Goal: Task Accomplishment & Management: Manage account settings

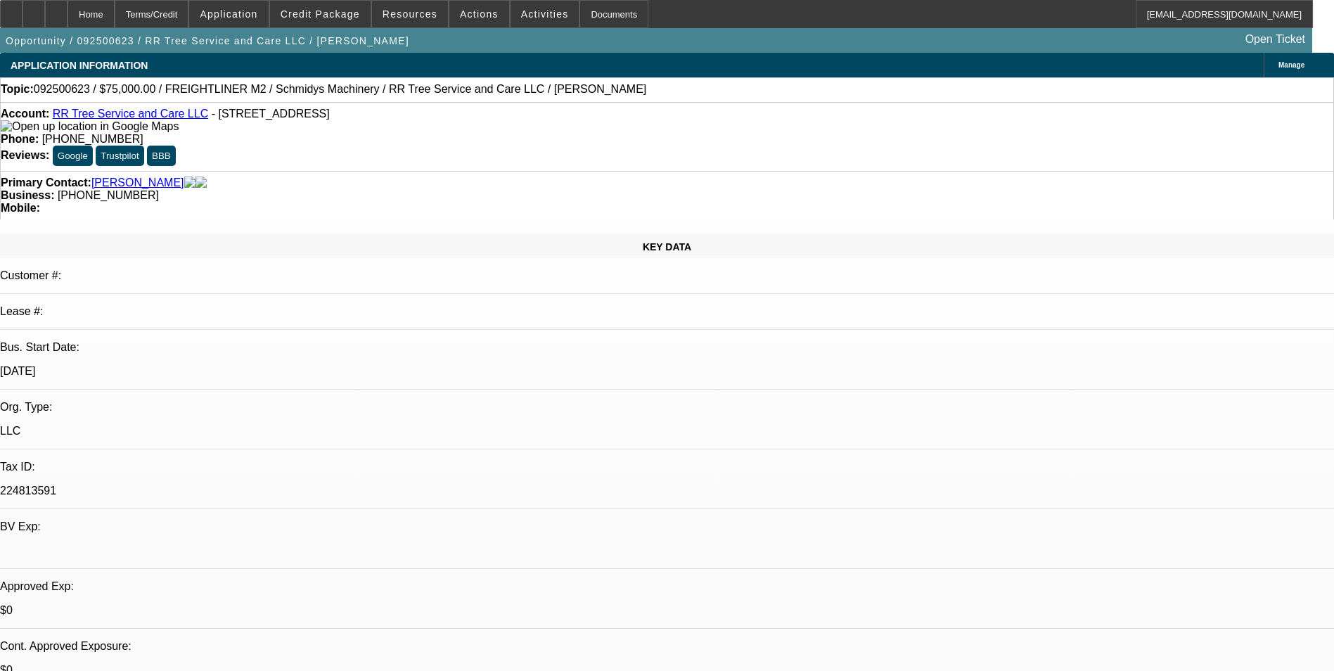
select select "0"
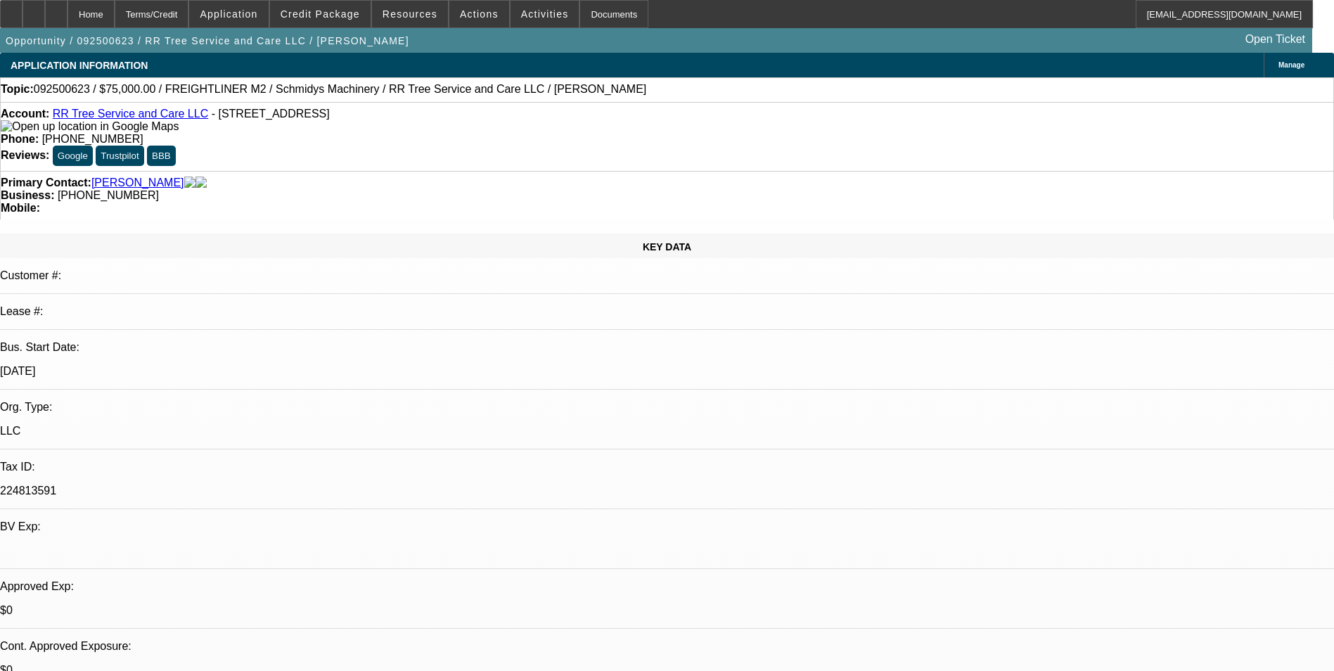
select select "0"
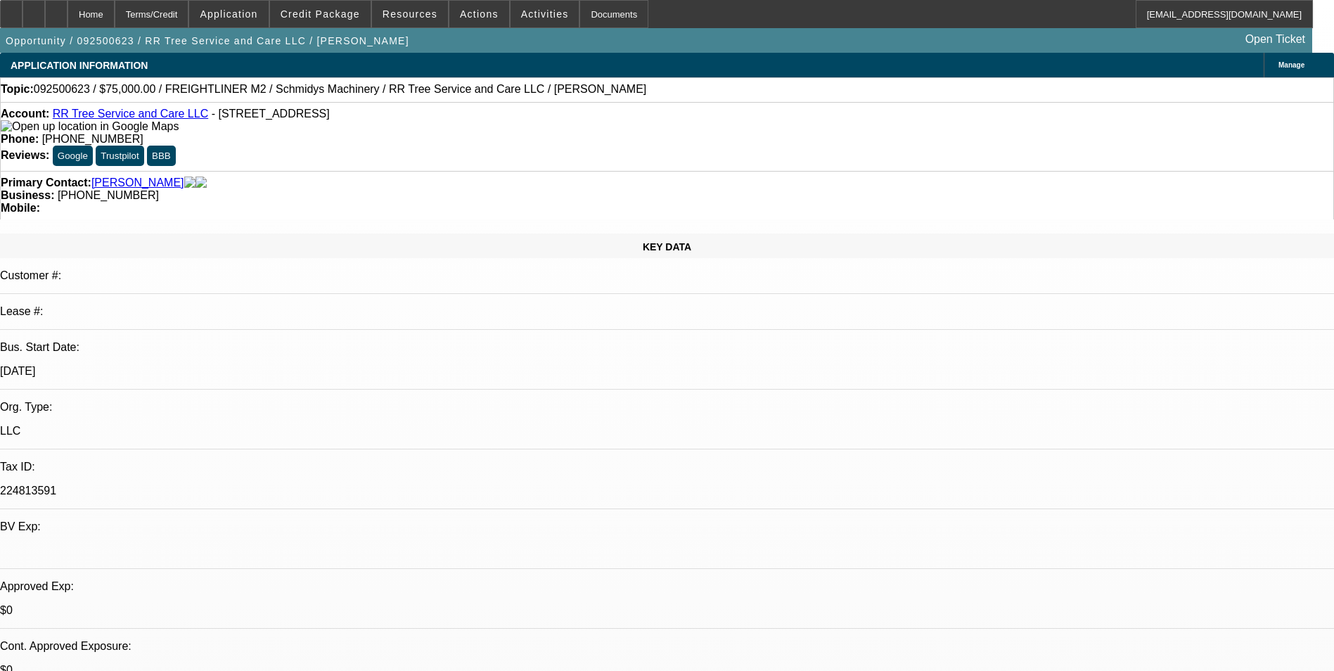
select select "0"
select select "1"
select select "3"
select select "6"
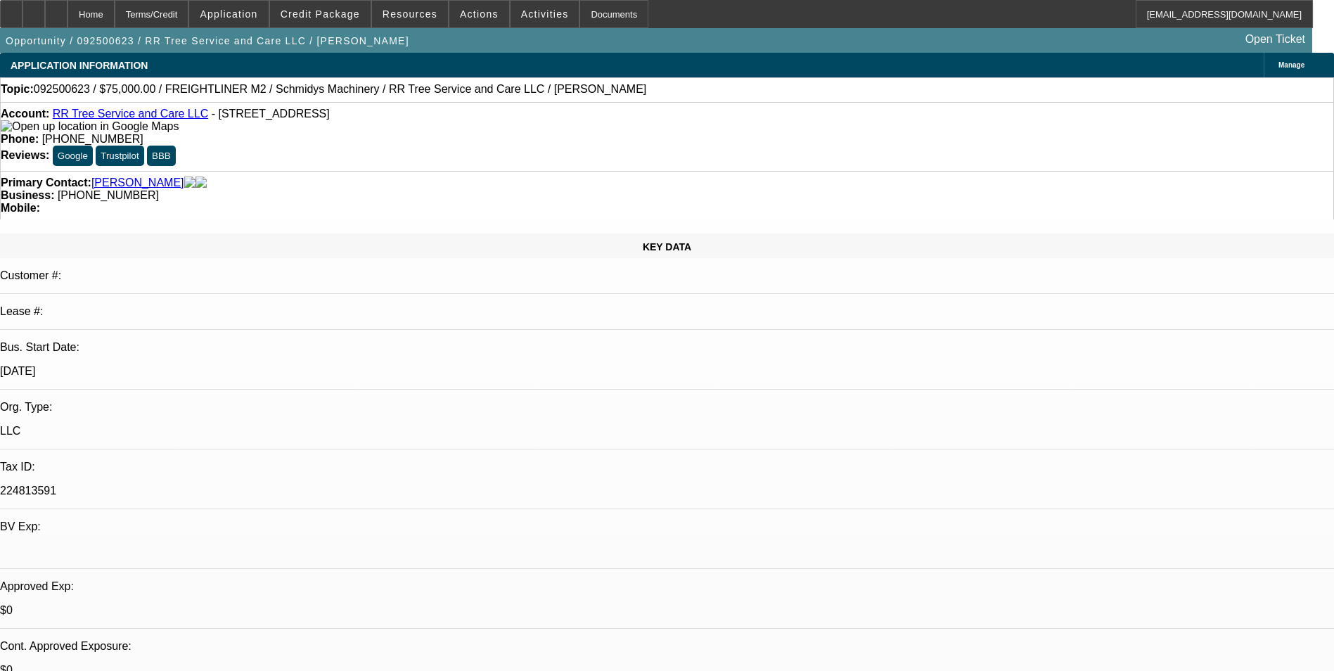
select select "1"
select select "3"
select select "6"
select select "1"
select select "2"
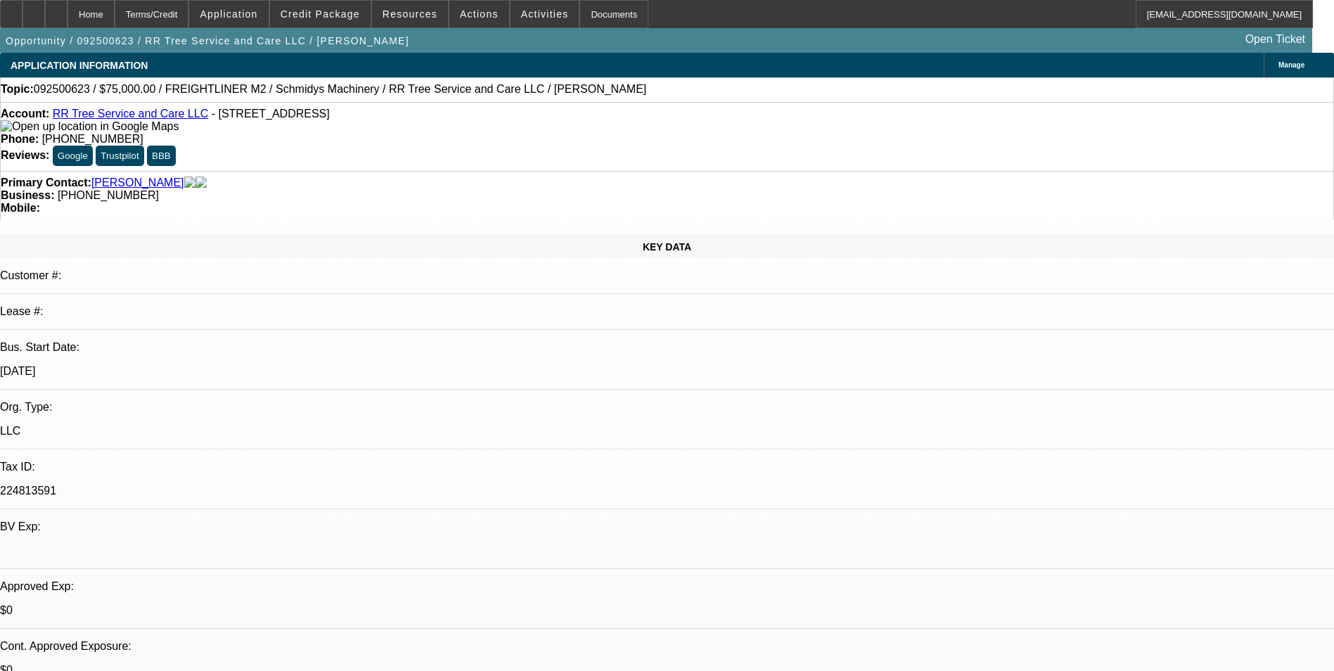
select select "6"
select select "1"
select select "6"
click at [358, 18] on span "Credit Package" at bounding box center [320, 13] width 79 height 11
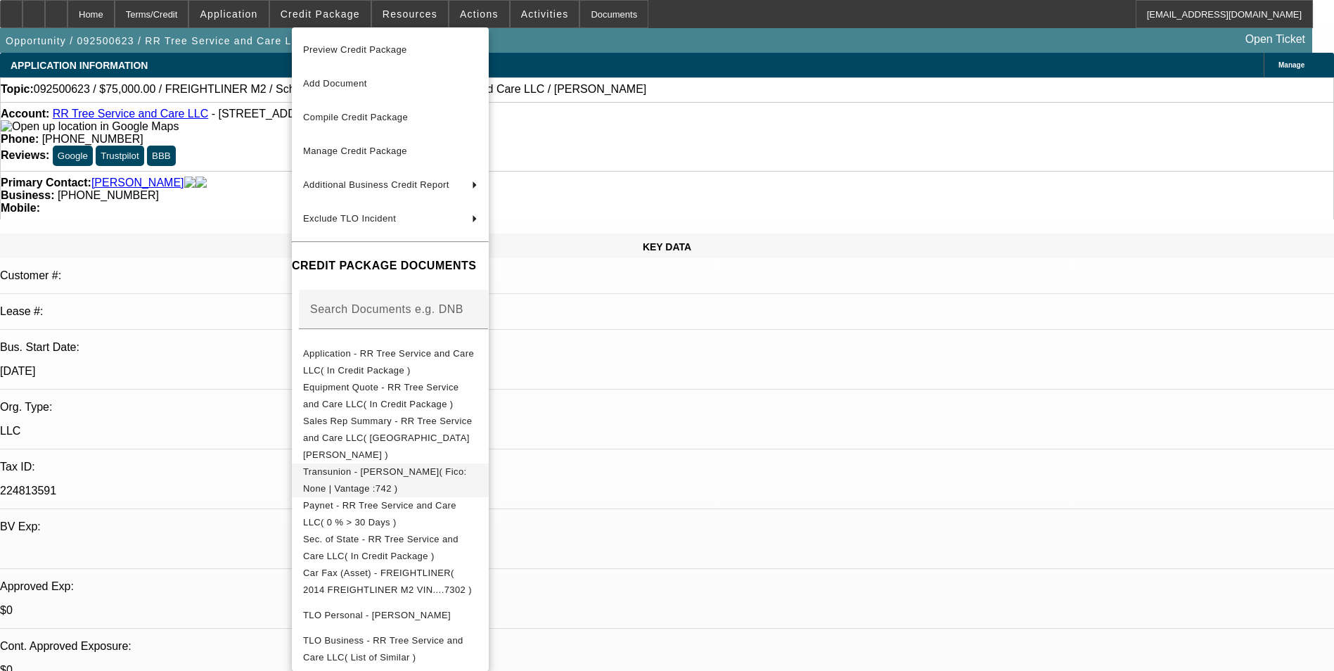
click at [418, 466] on span "Transunion - Boyd, Ty( Fico: None | Vantage :742 )" at bounding box center [385, 479] width 164 height 27
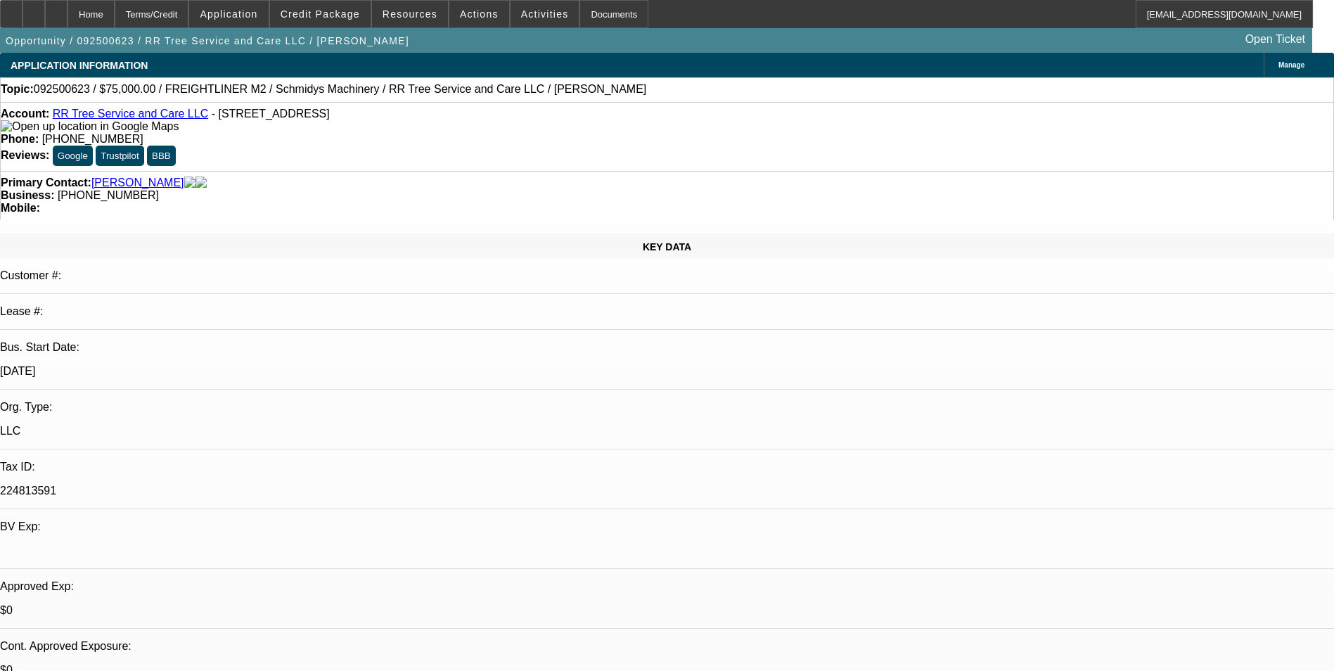
click at [125, 177] on link "Boyd, Ty" at bounding box center [137, 183] width 93 height 13
click at [68, 20] on div at bounding box center [56, 14] width 23 height 28
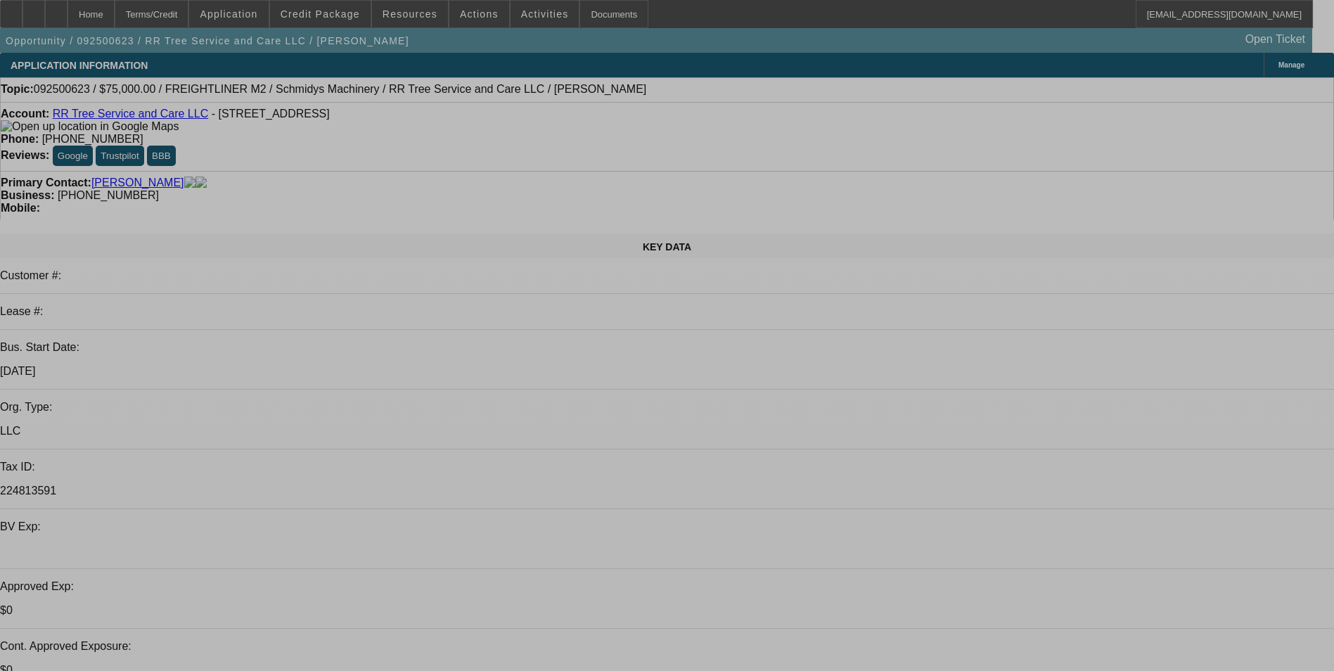
select select "0"
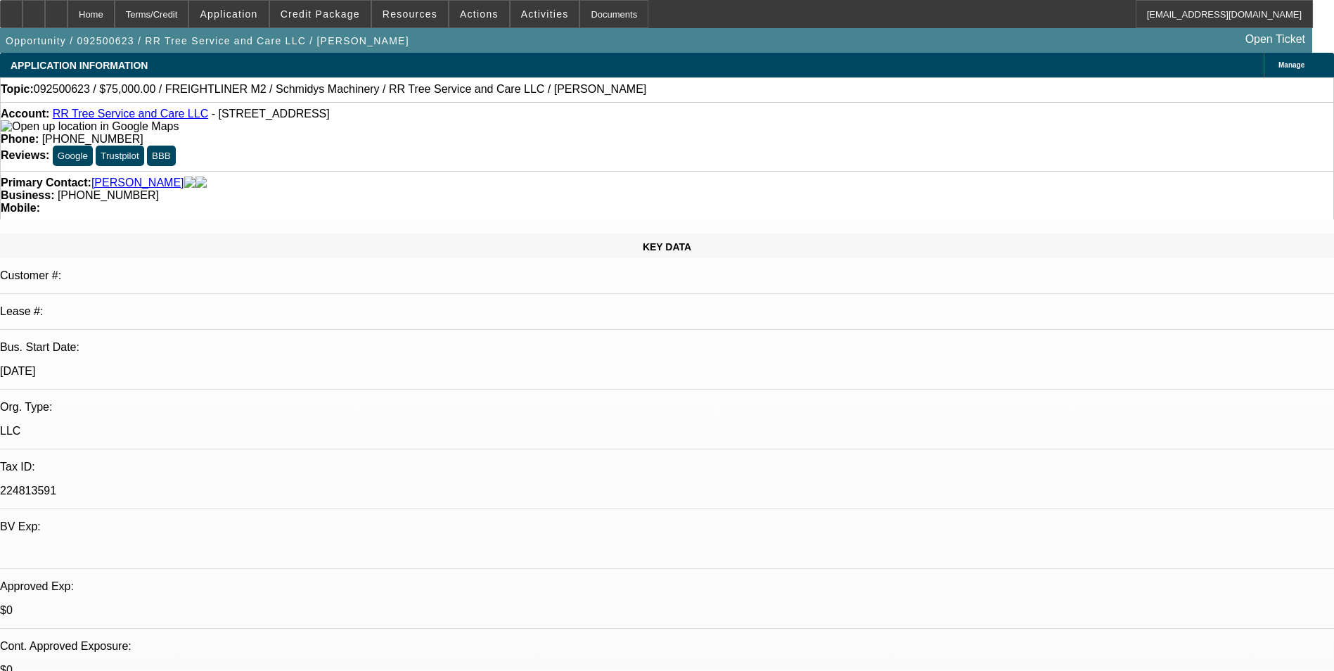
select select "0"
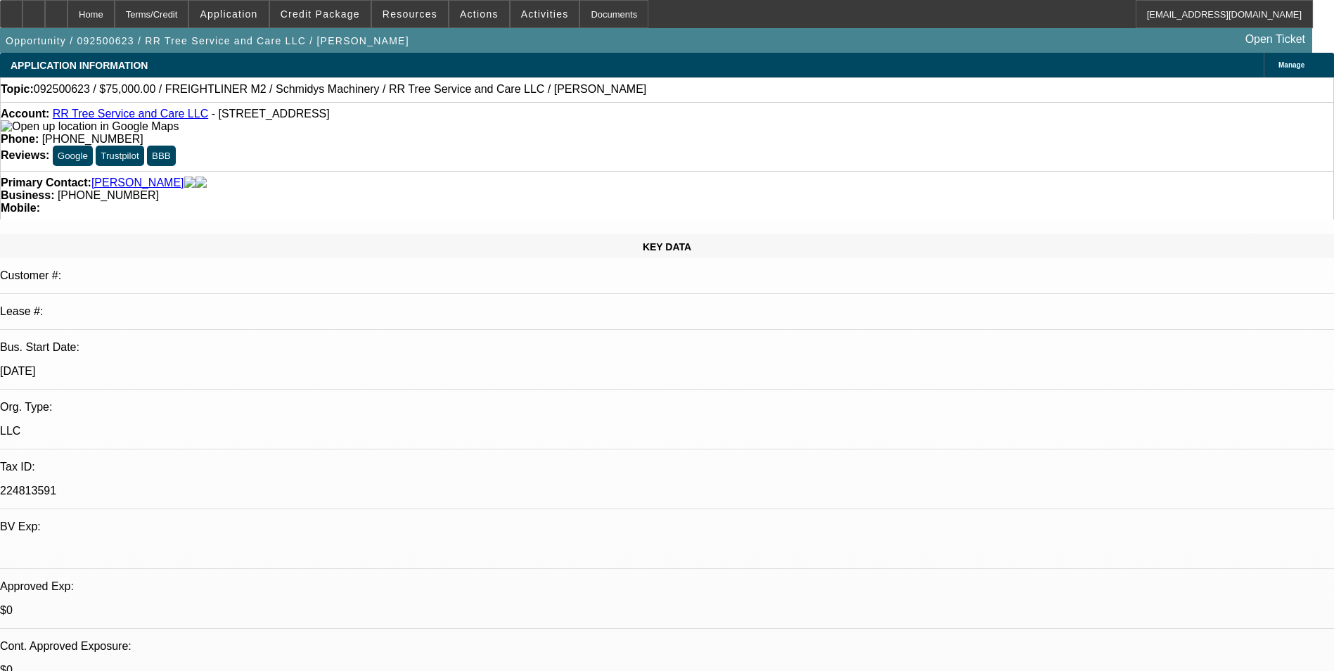
select select "0"
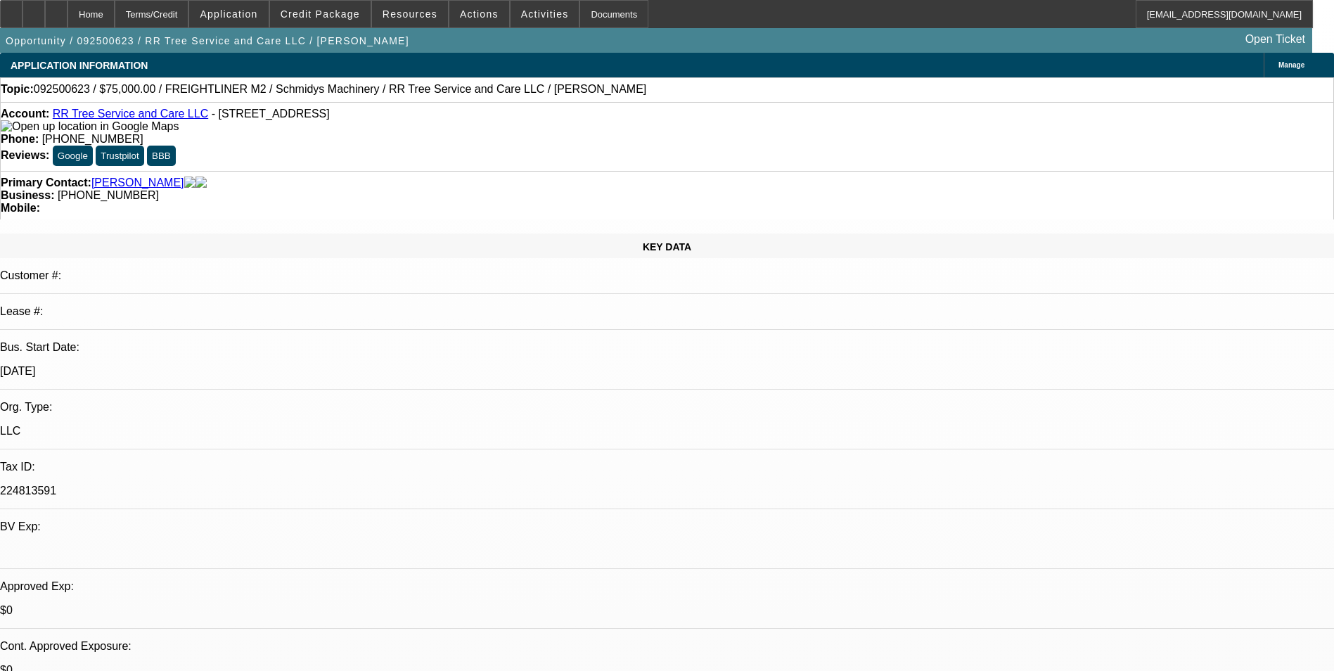
select select "1"
select select "3"
select select "6"
select select "1"
select select "3"
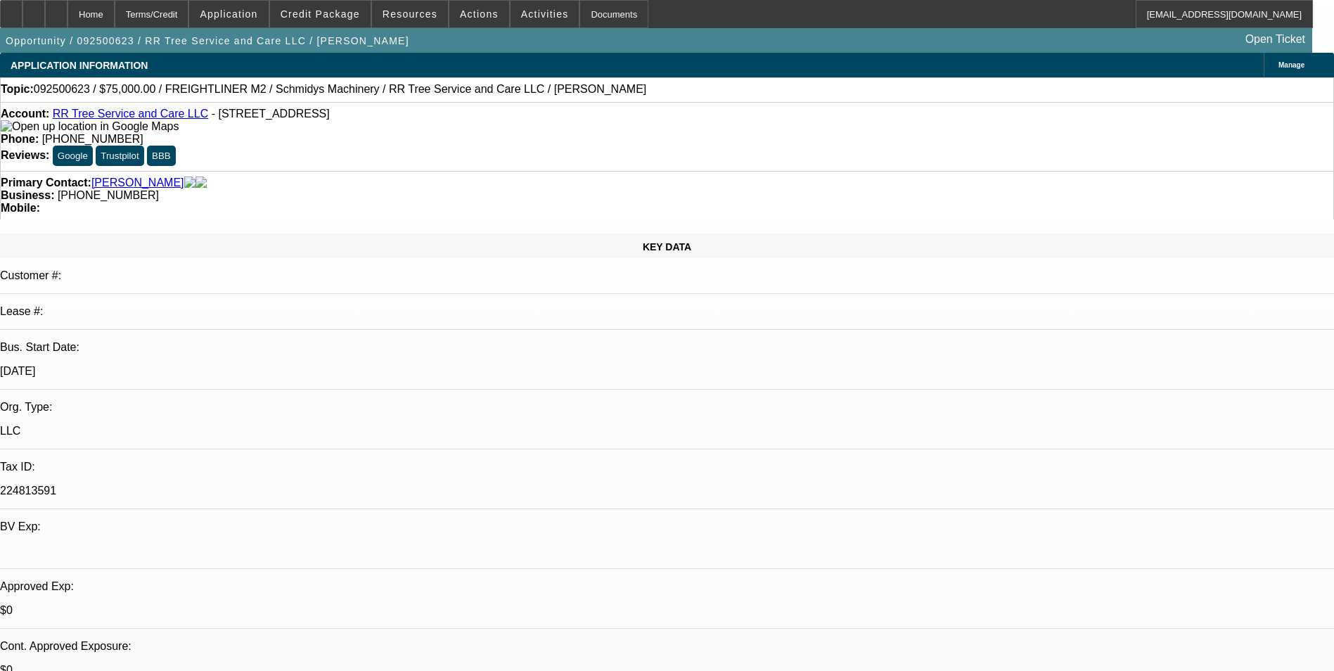
select select "6"
select select "1"
select select "2"
select select "6"
select select "1"
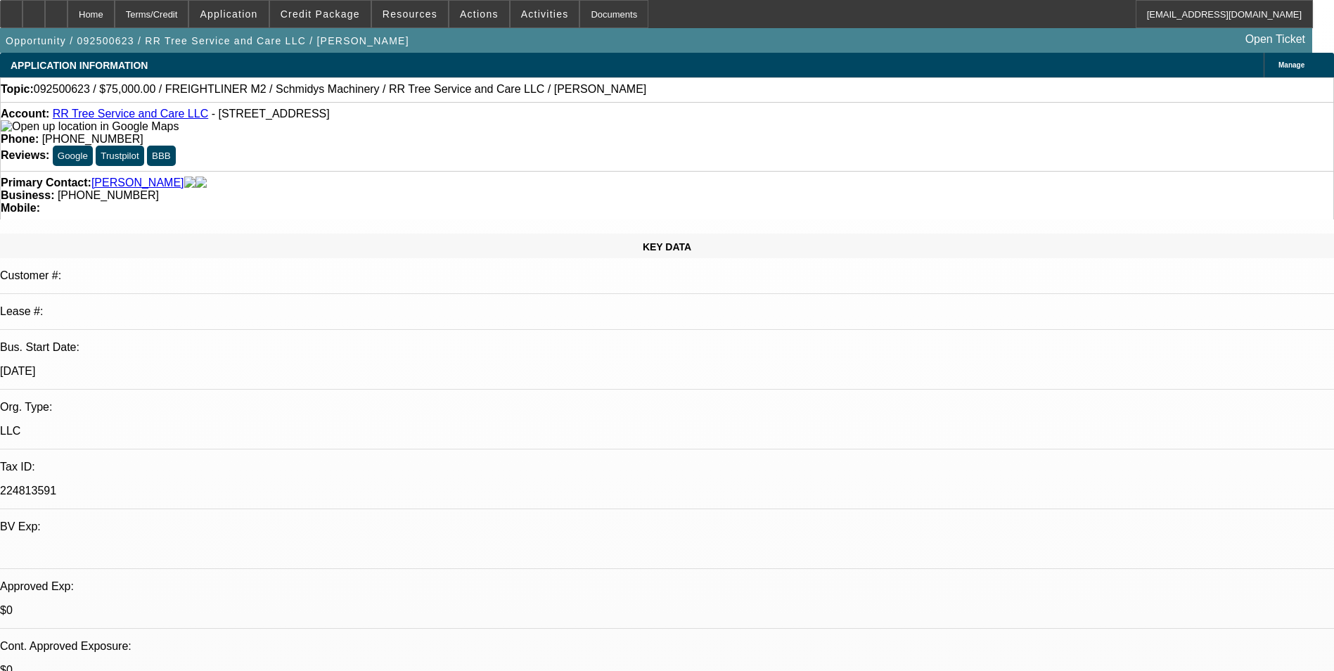
select select "1"
select select "6"
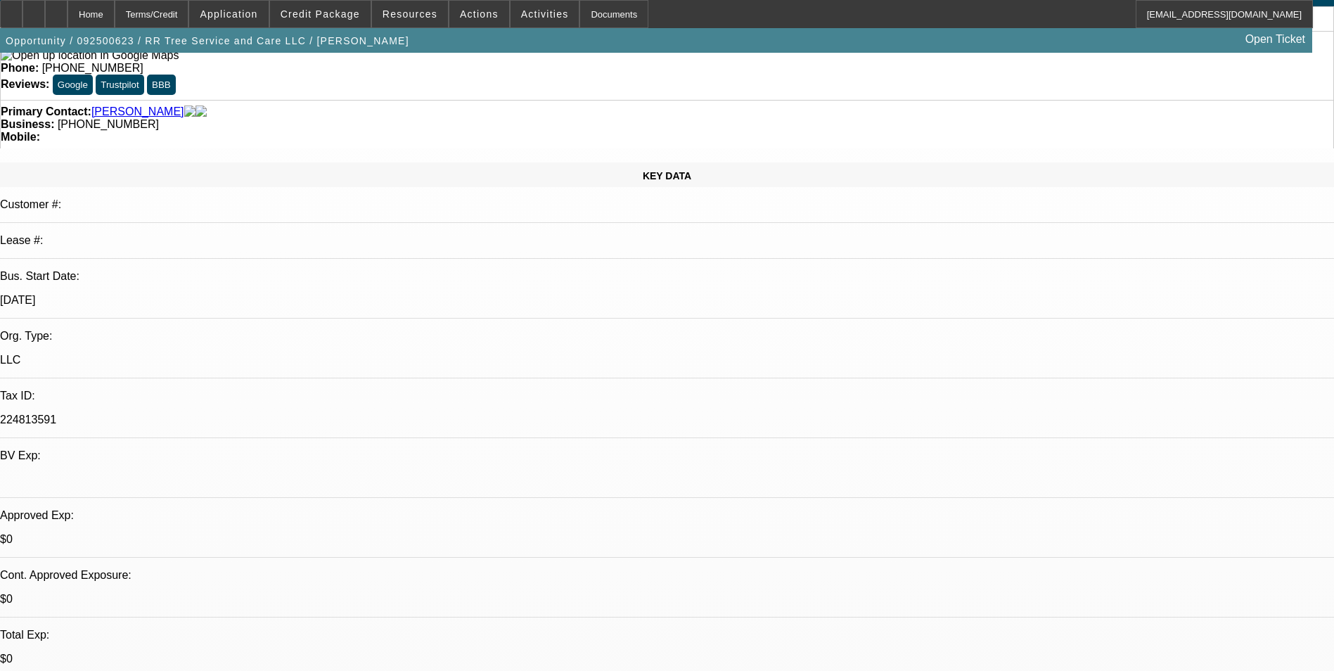
scroll to position [211, 0]
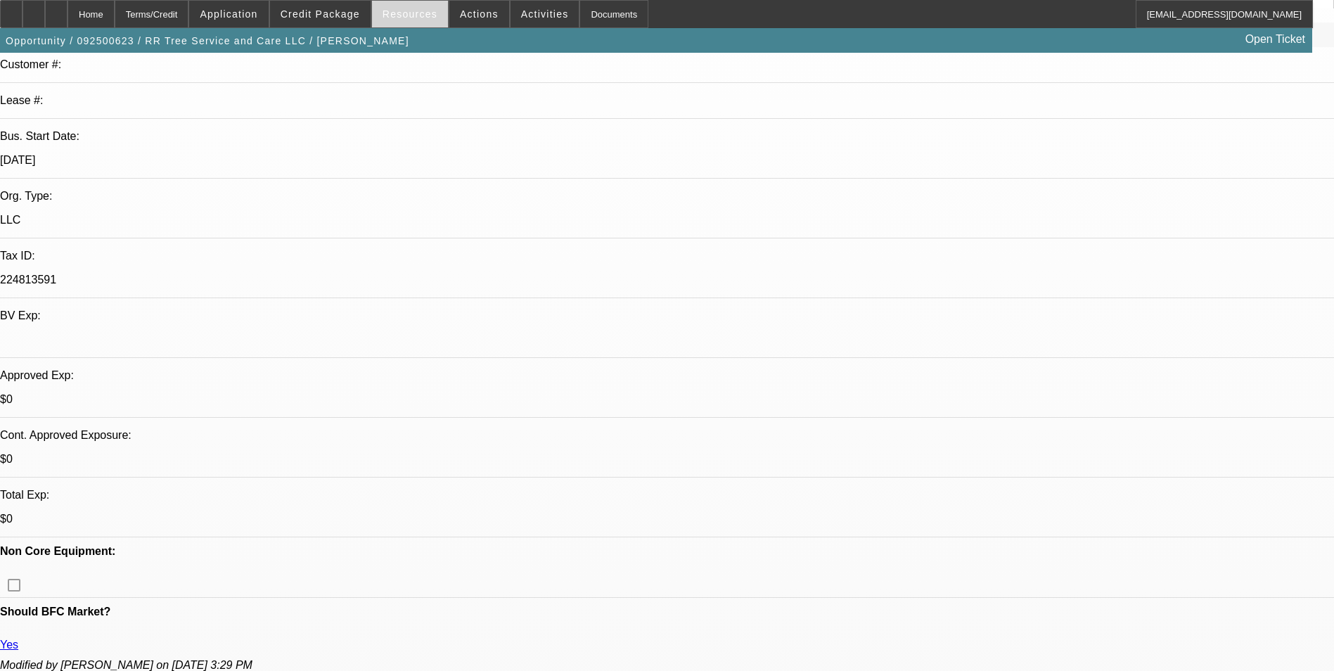
click at [421, 18] on span "Resources" at bounding box center [410, 13] width 55 height 11
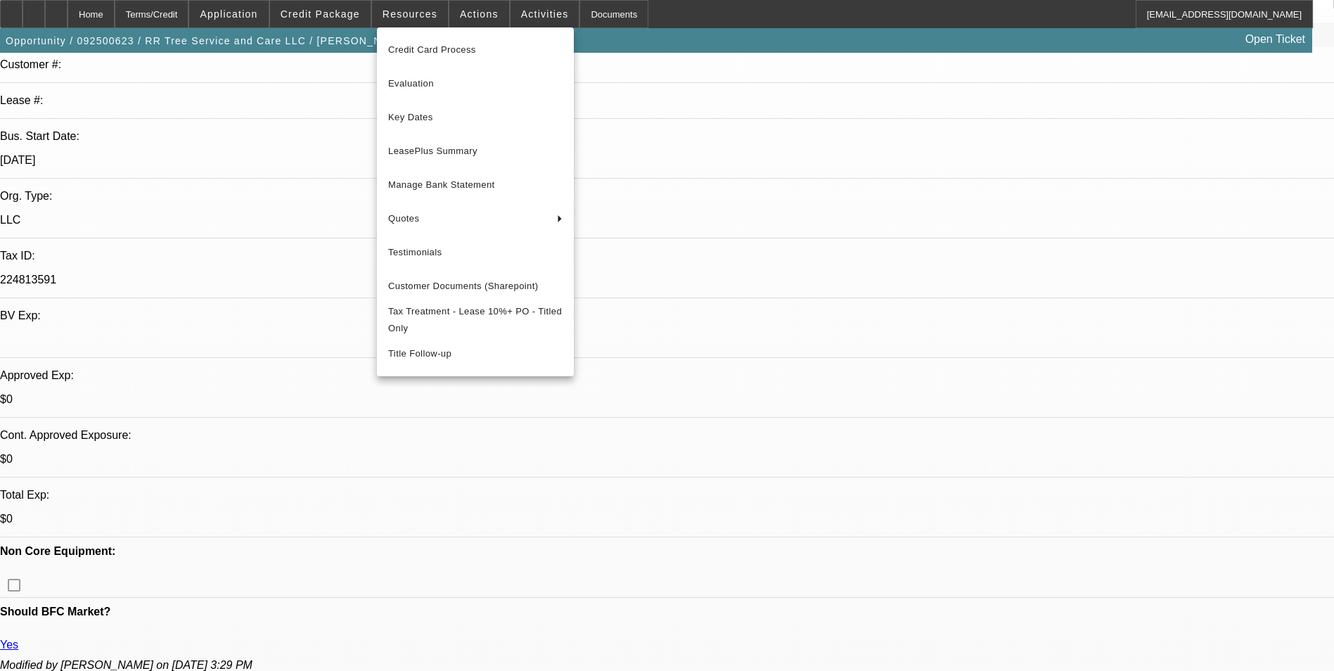
click at [478, 18] on div at bounding box center [667, 335] width 1334 height 671
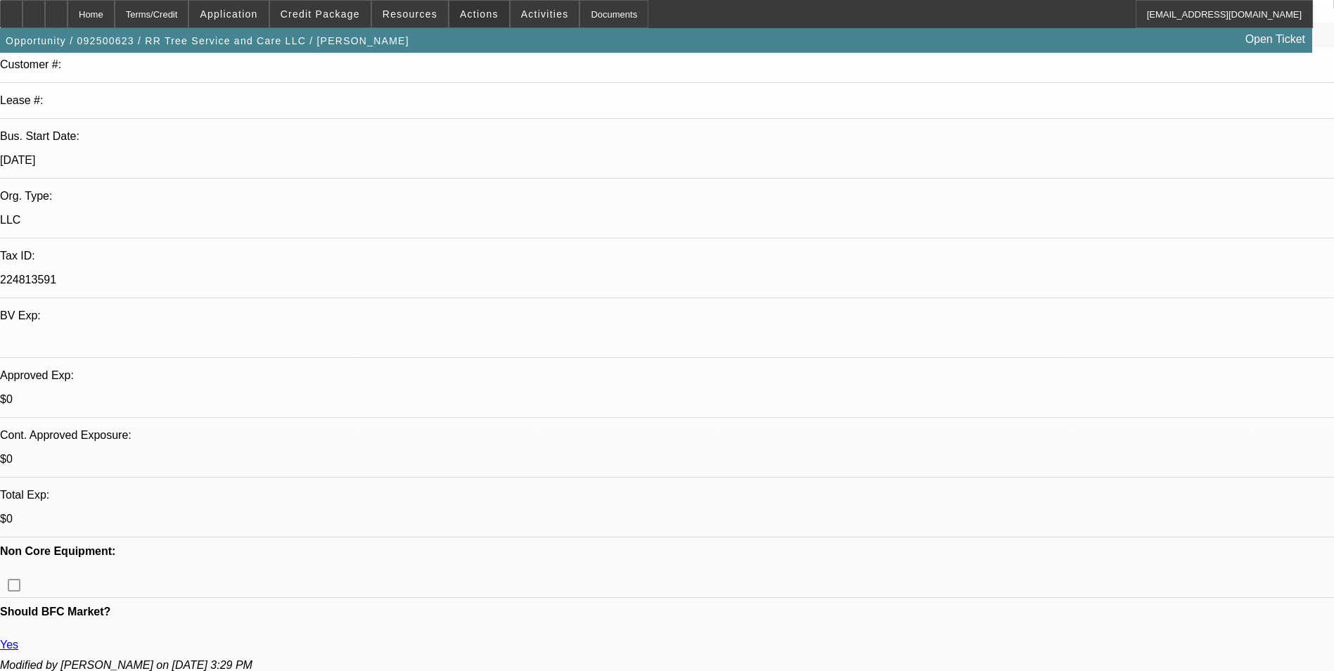
click at [478, 18] on span "Actions" at bounding box center [479, 13] width 39 height 11
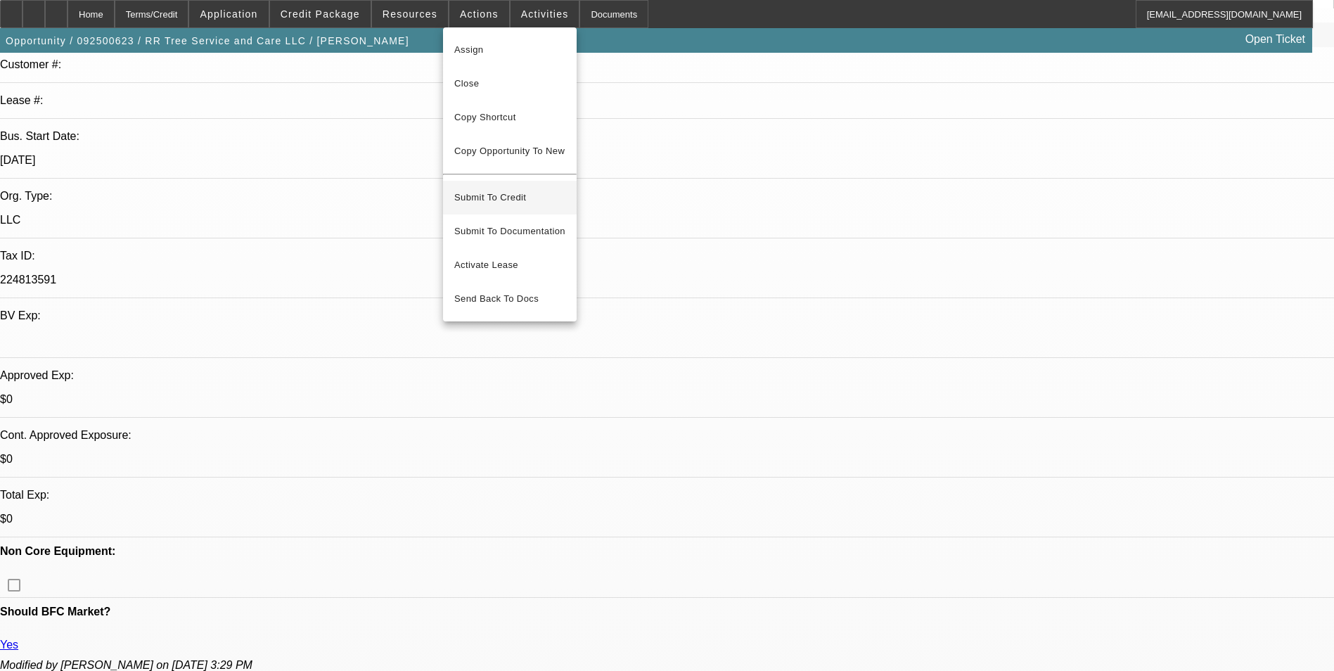
click at [505, 189] on span "Submit To Credit" at bounding box center [509, 197] width 111 height 17
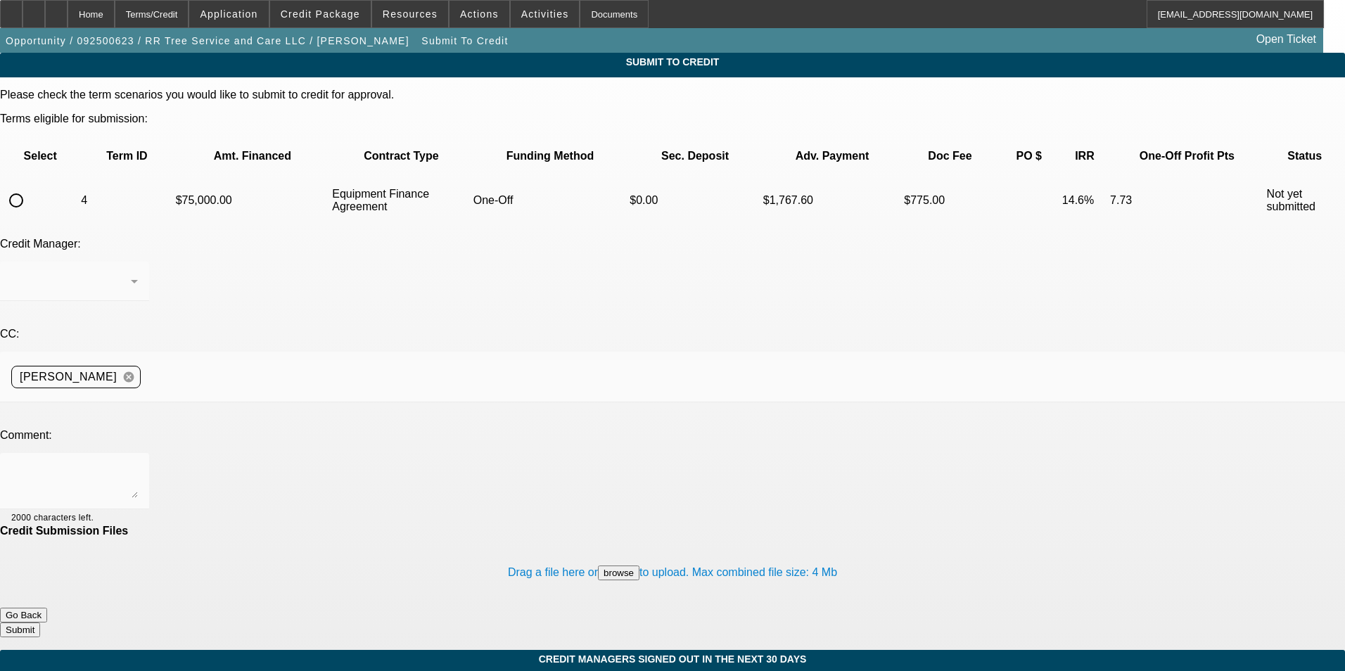
click at [30, 186] on input "radio" at bounding box center [16, 200] width 28 height 28
radio input "true"
click at [138, 453] on div at bounding box center [74, 481] width 127 height 56
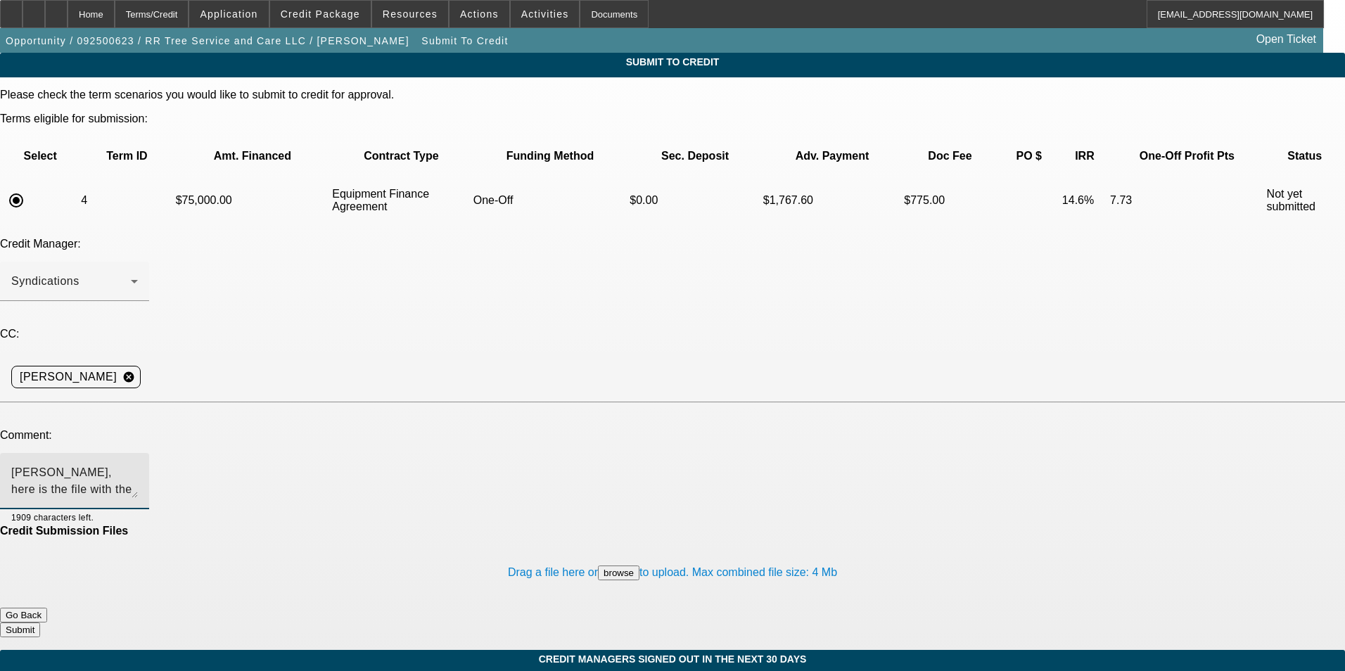
type textarea "George, here is the file with the PG name corrected to Michael T. Body. Please …"
click at [40, 623] on button "Submit" at bounding box center [20, 630] width 40 height 15
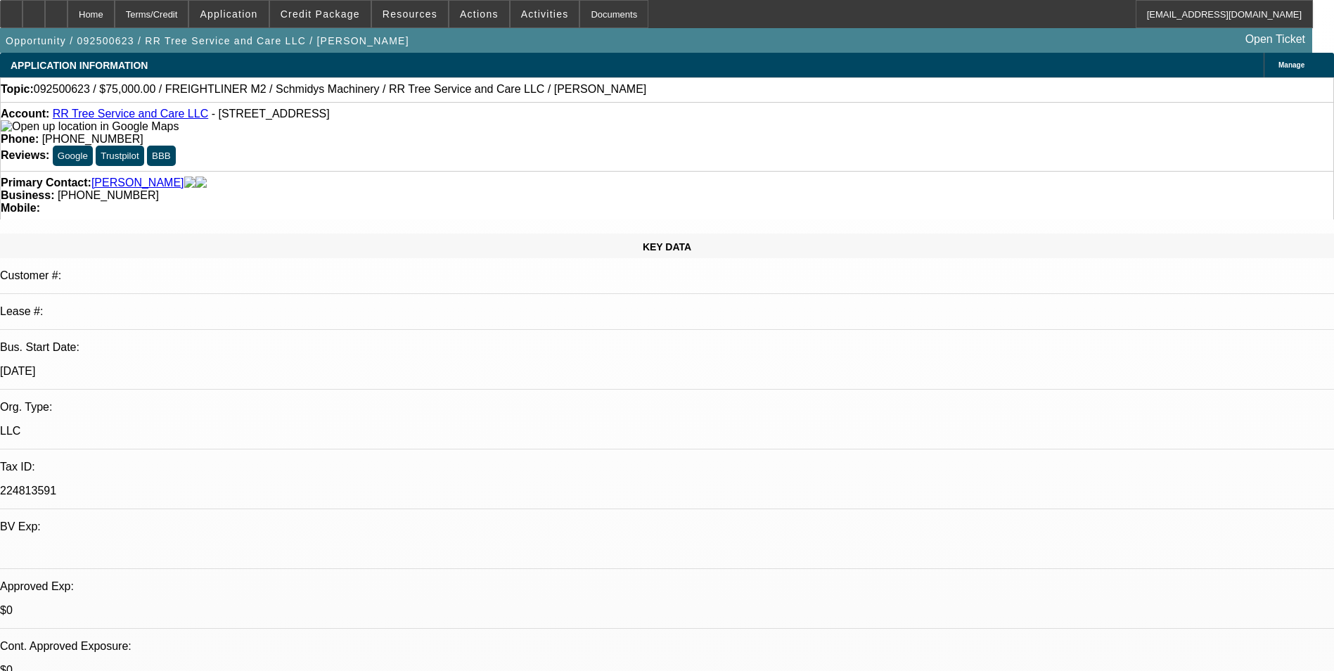
select select "0"
select select "3"
select select "0"
select select "6"
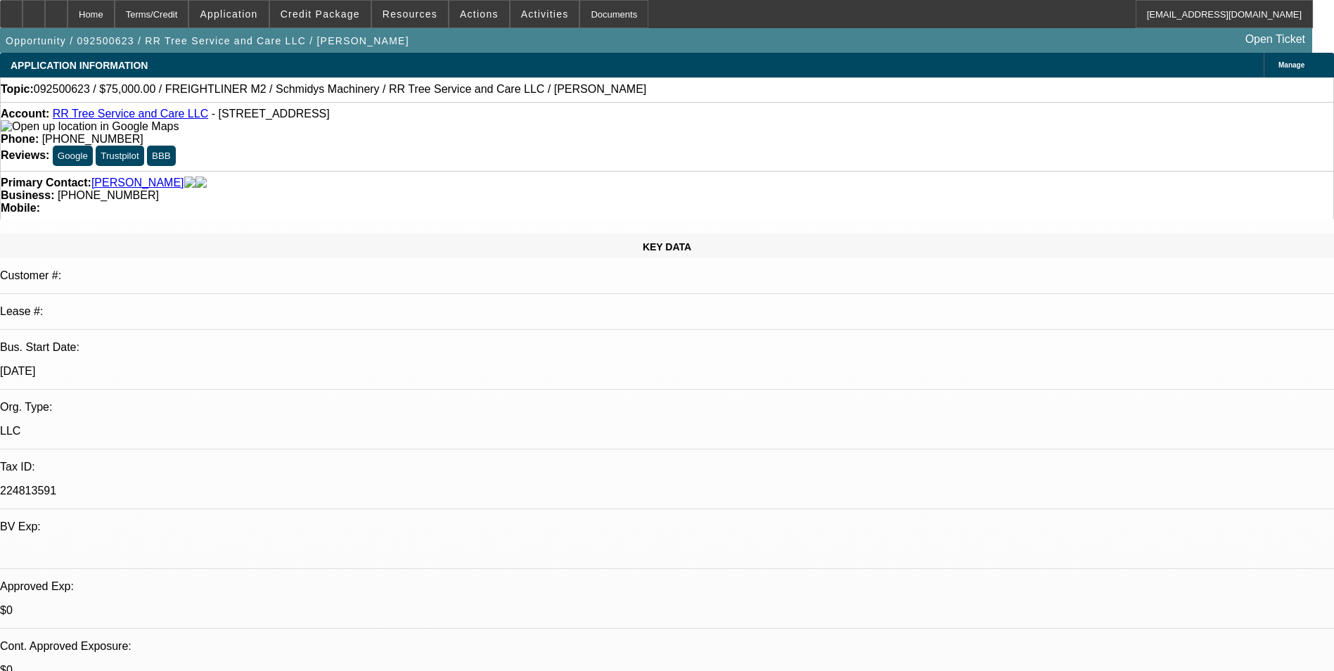
select select "0"
select select "3"
select select "0"
select select "6"
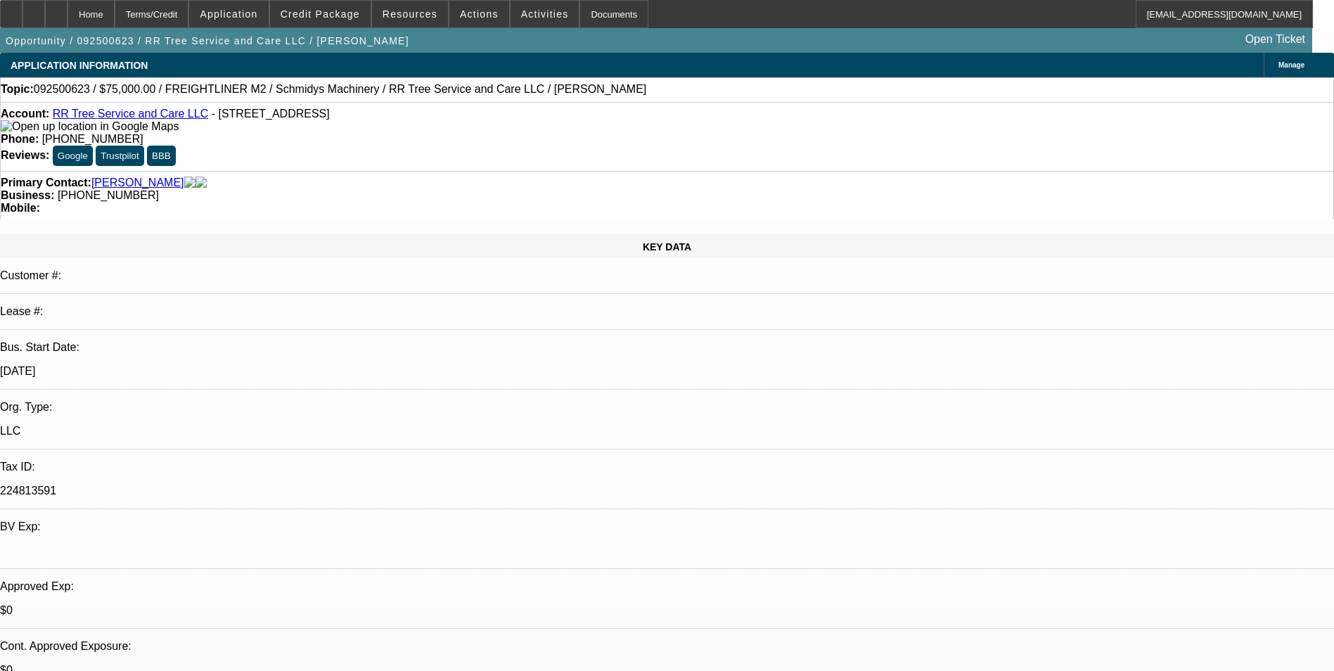
select select "0"
select select "2"
select select "0"
select select "6"
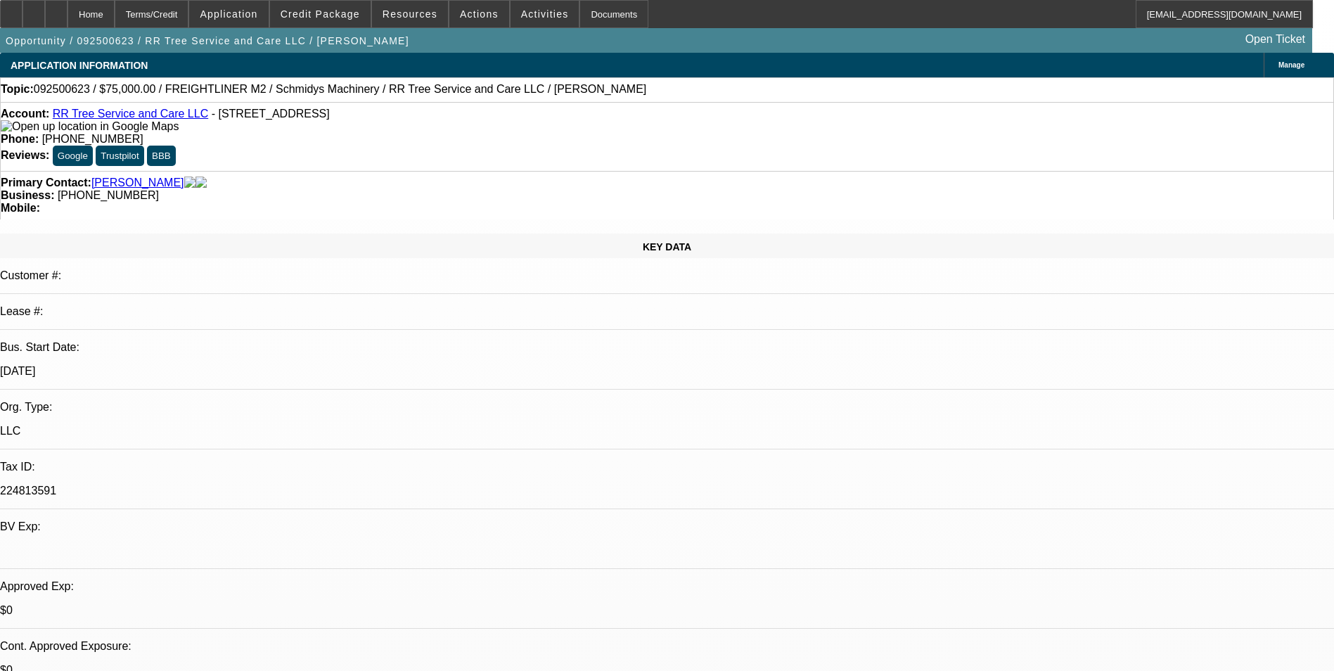
select select "0"
select select "6"
select select "0"
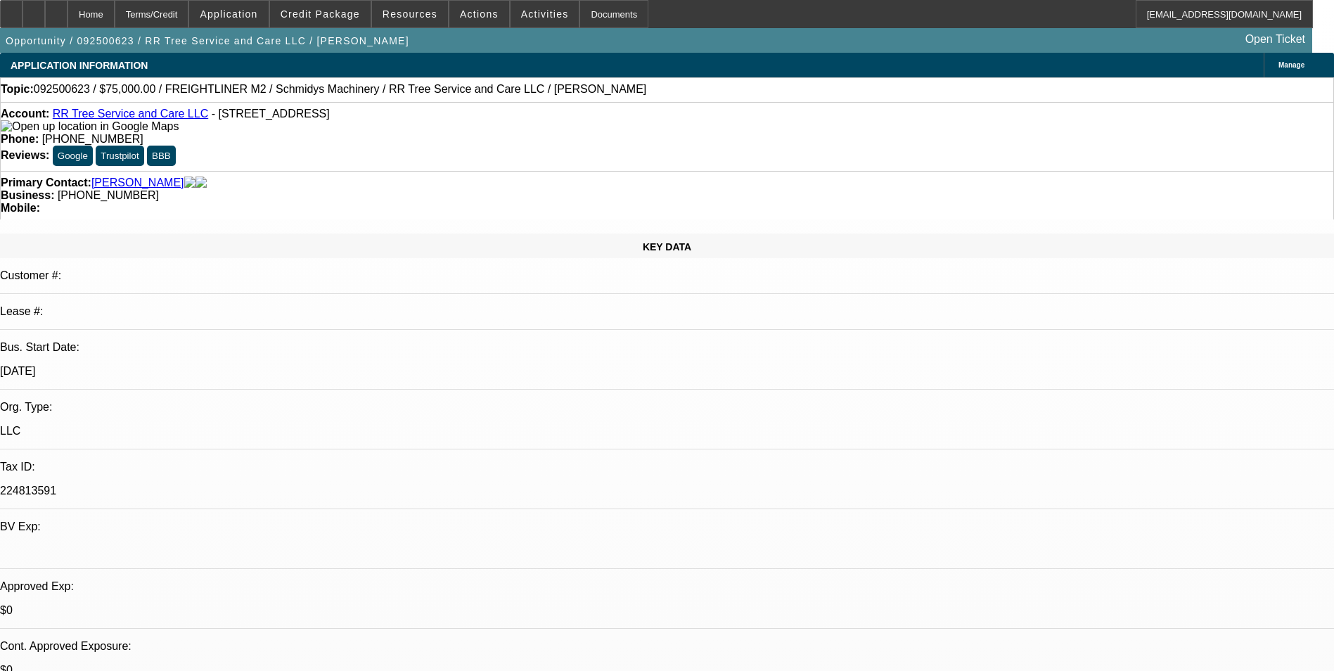
select select "0"
select select "3"
select select "0"
select select "6"
select select "0"
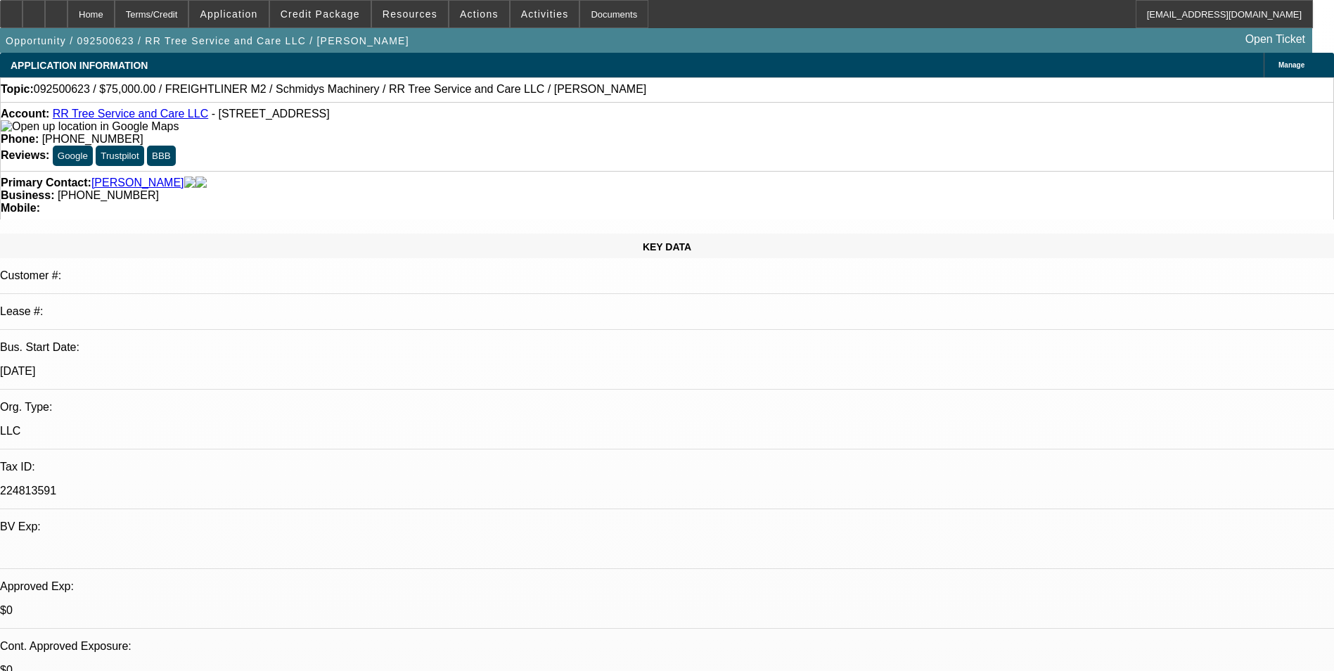
select select "0"
select select "3"
select select "0"
select select "6"
select select "0"
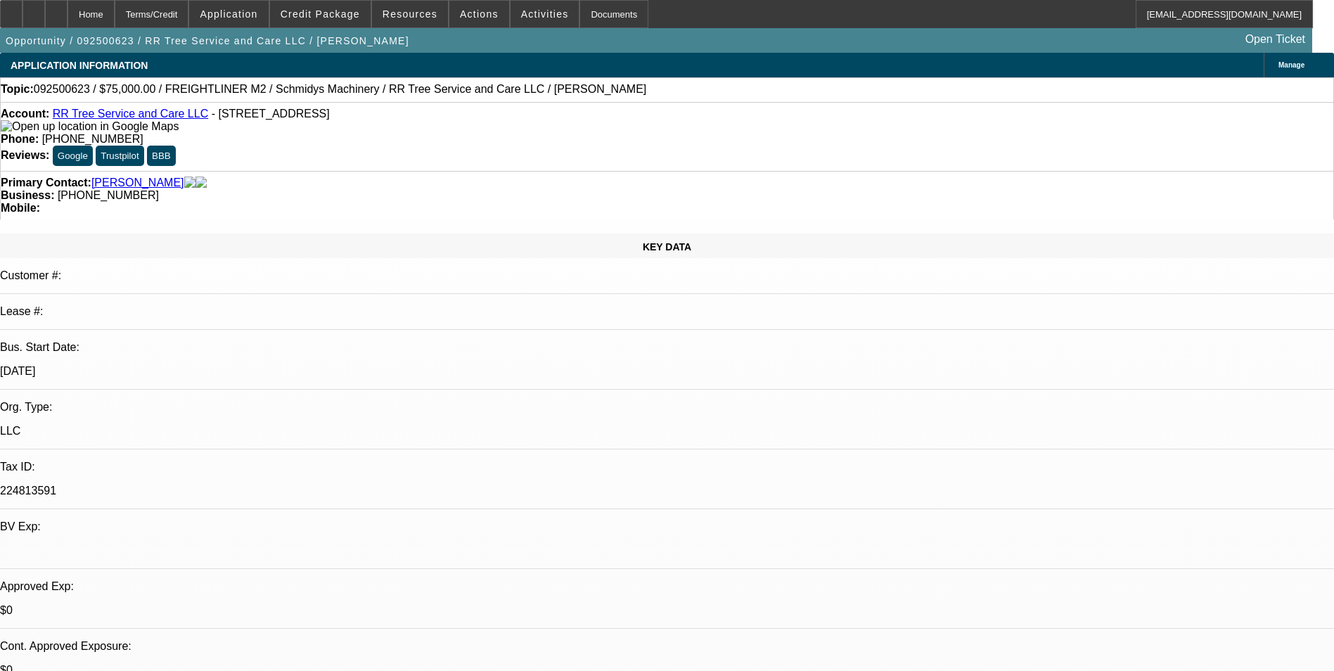
select select "0"
select select "2"
select select "0"
select select "6"
select select "0"
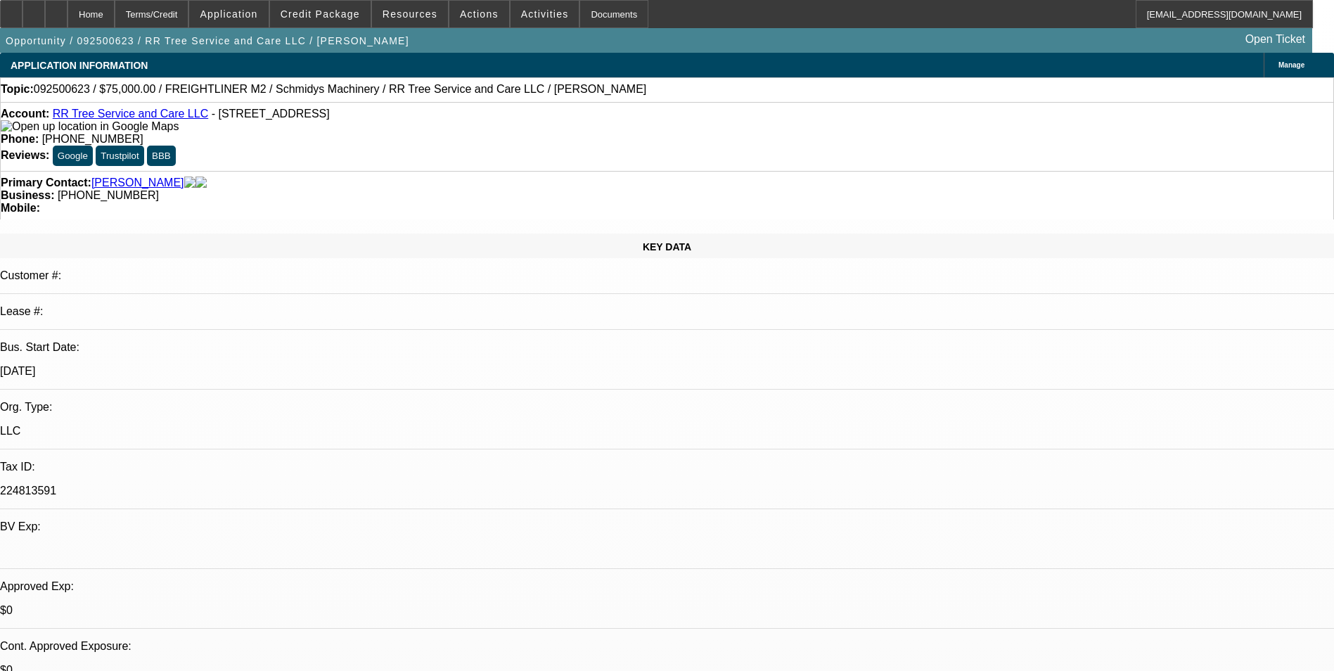
select select "0"
select select "6"
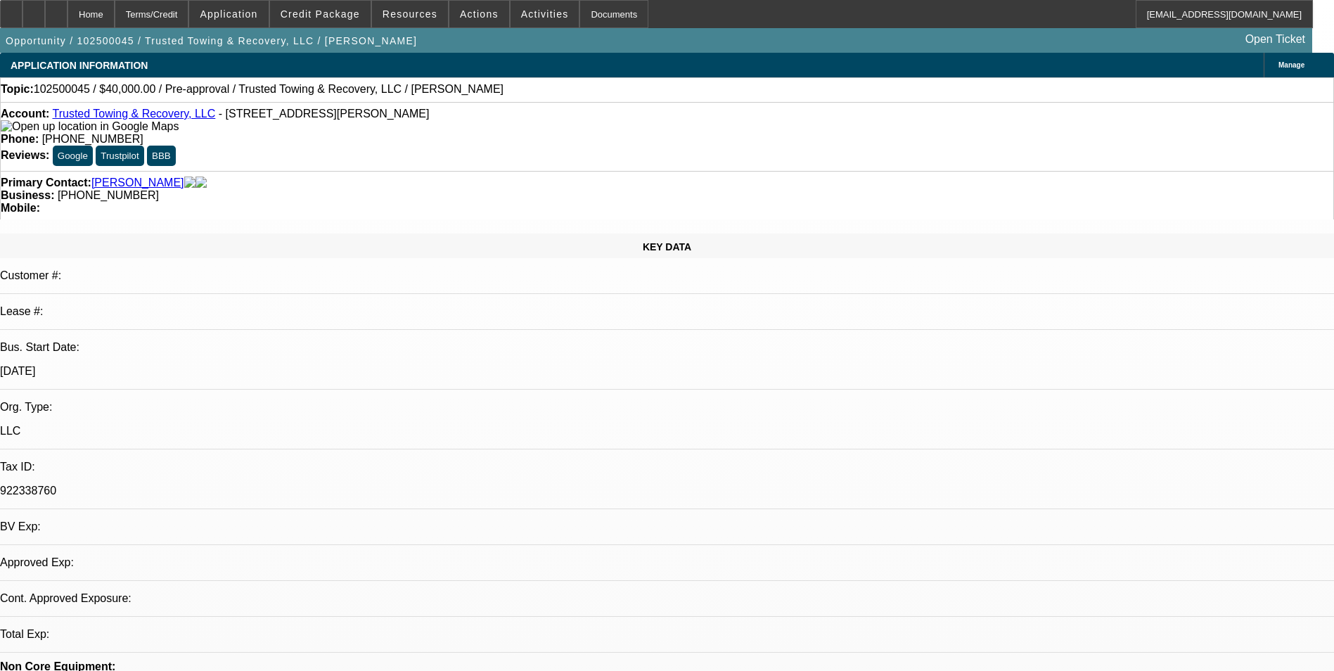
select select "0"
select select "2"
select select "0.1"
select select "4"
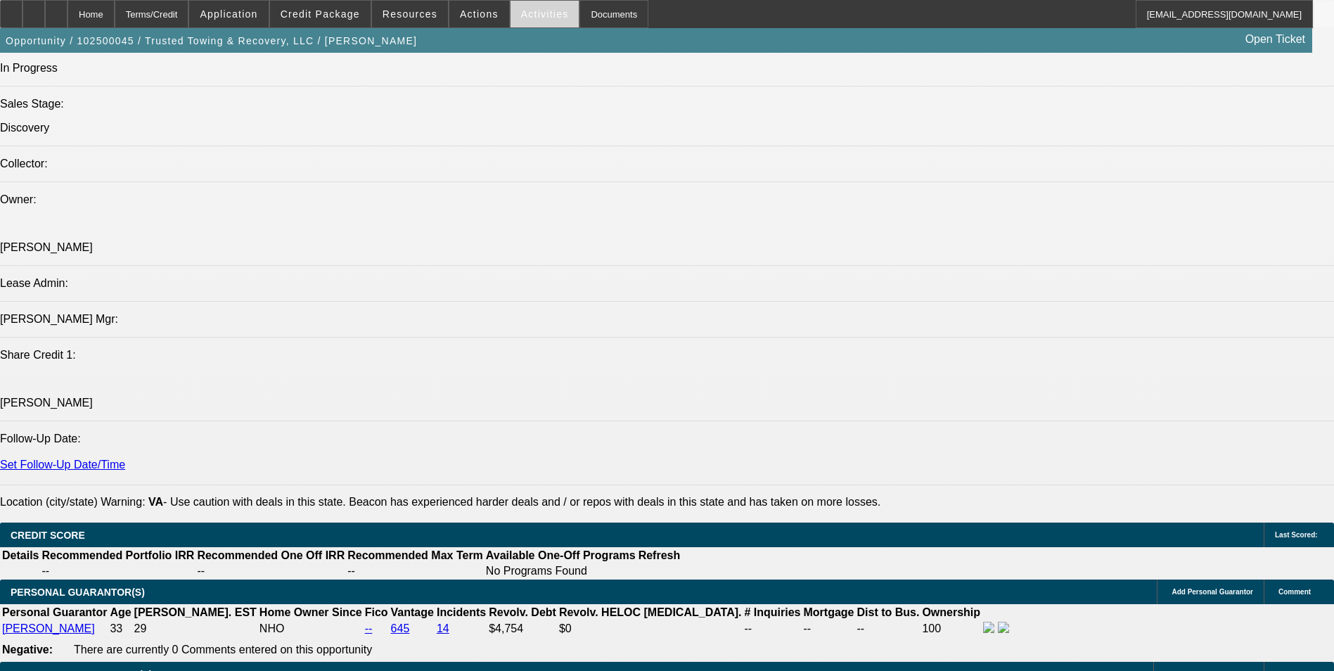
scroll to position [1548, 0]
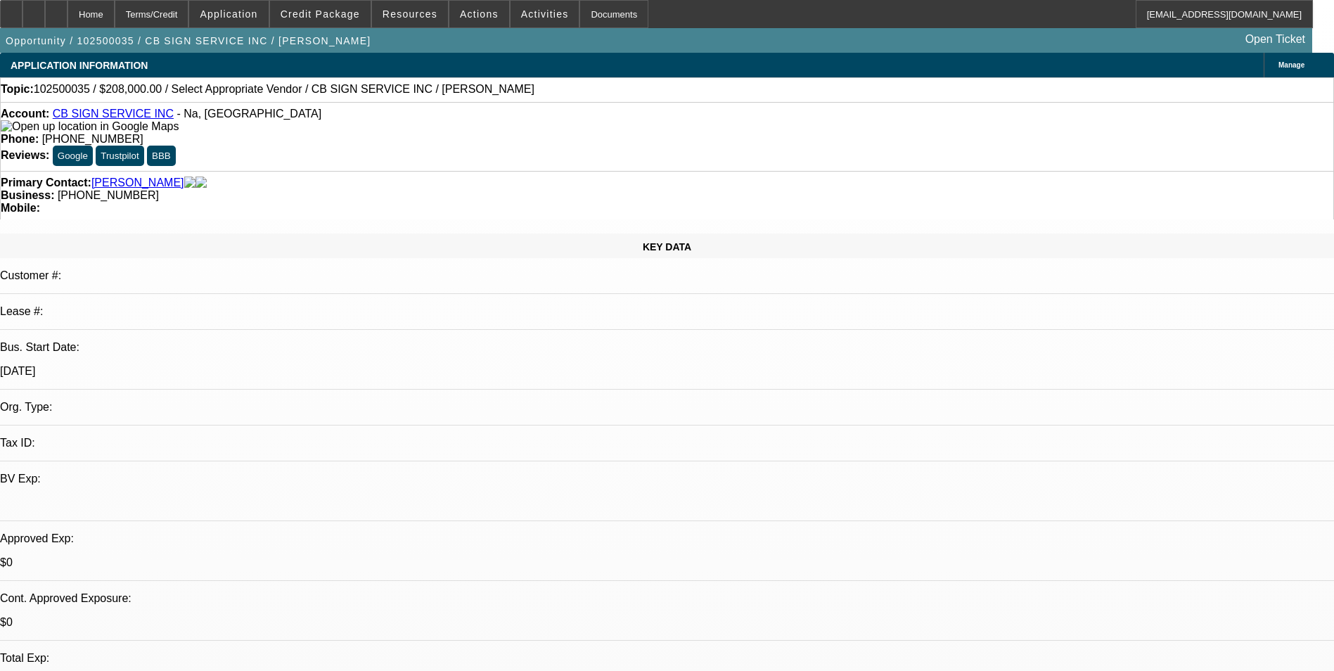
select select "0"
select select "2"
select select "0.1"
select select "4"
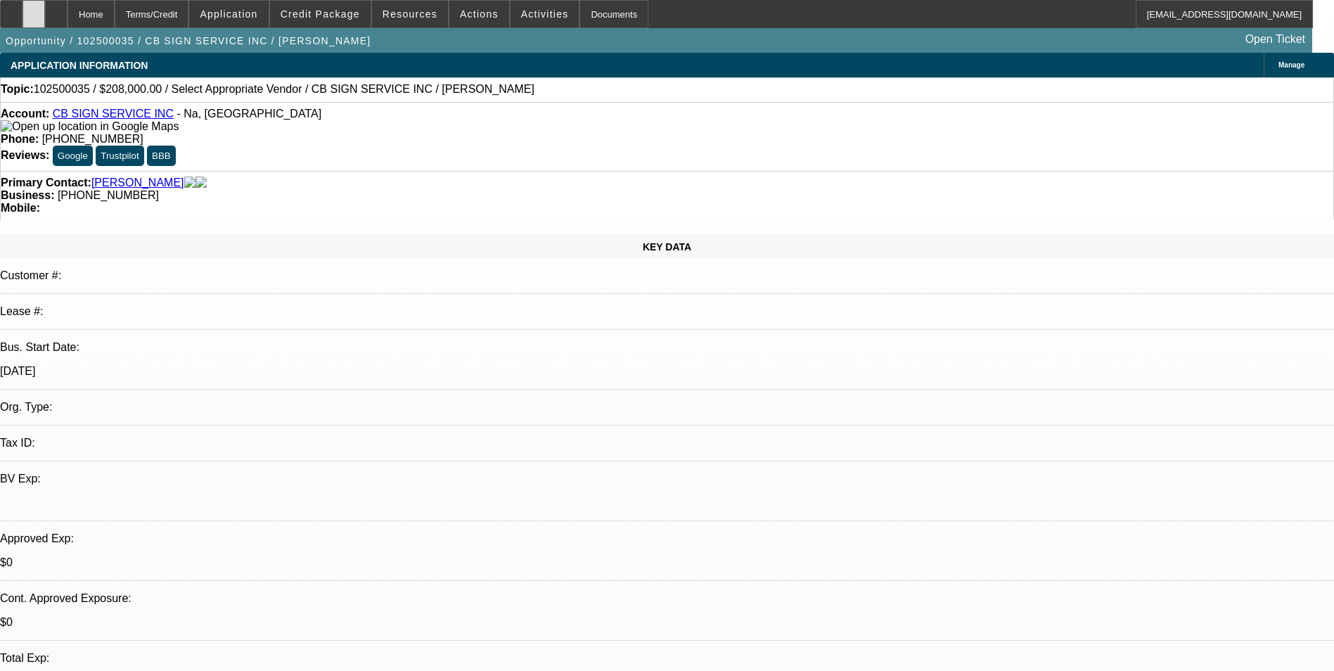
click at [45, 20] on div at bounding box center [34, 14] width 23 height 28
click at [343, 21] on span at bounding box center [320, 14] width 101 height 34
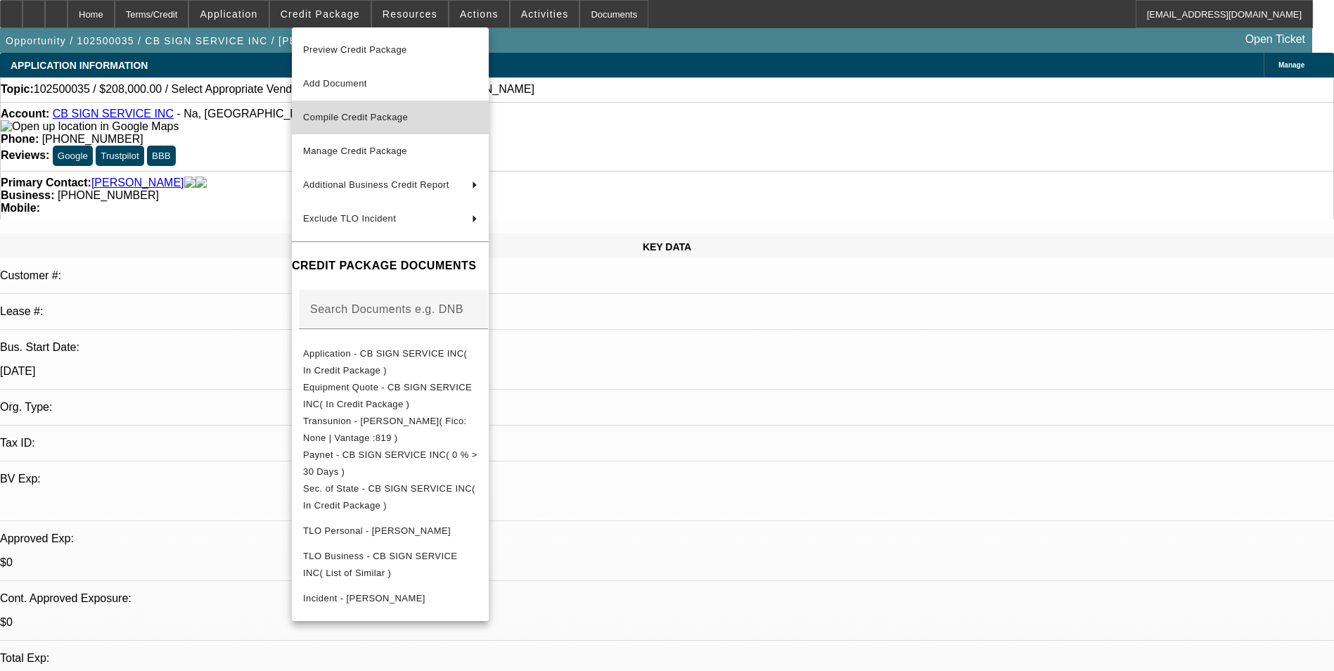
click at [355, 122] on span "Compile Credit Package" at bounding box center [390, 117] width 174 height 17
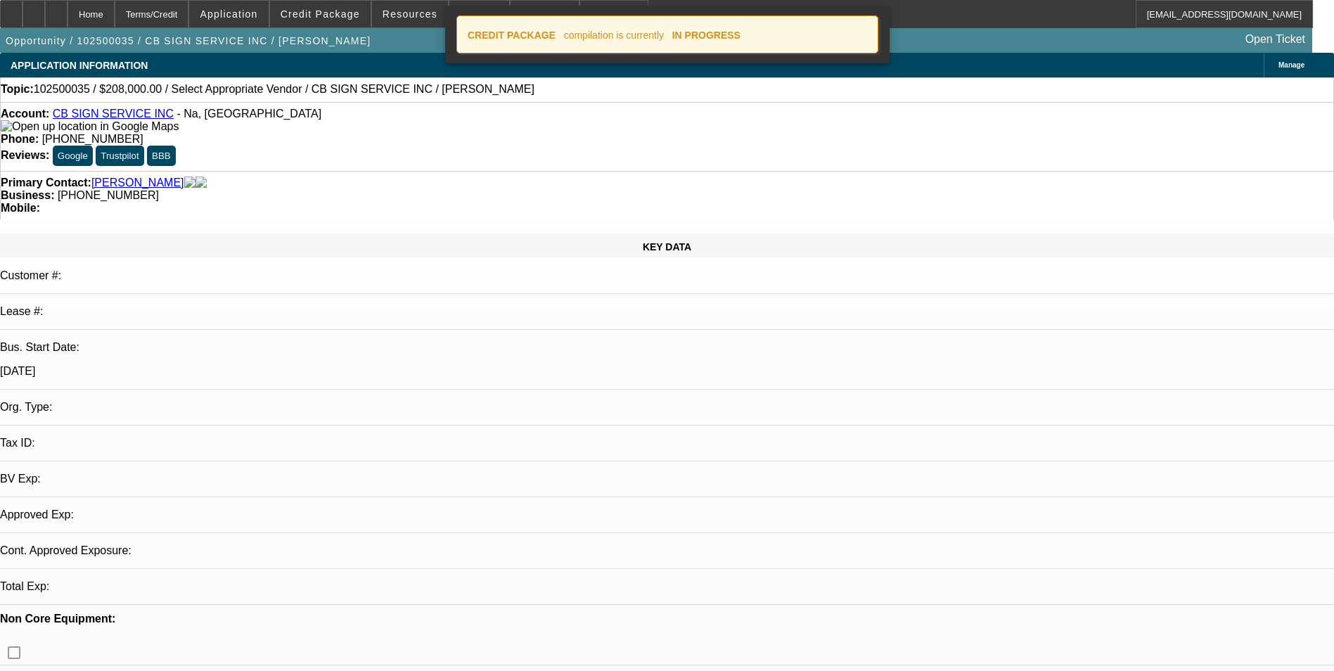
select select "0"
select select "2"
select select "0.1"
select select "4"
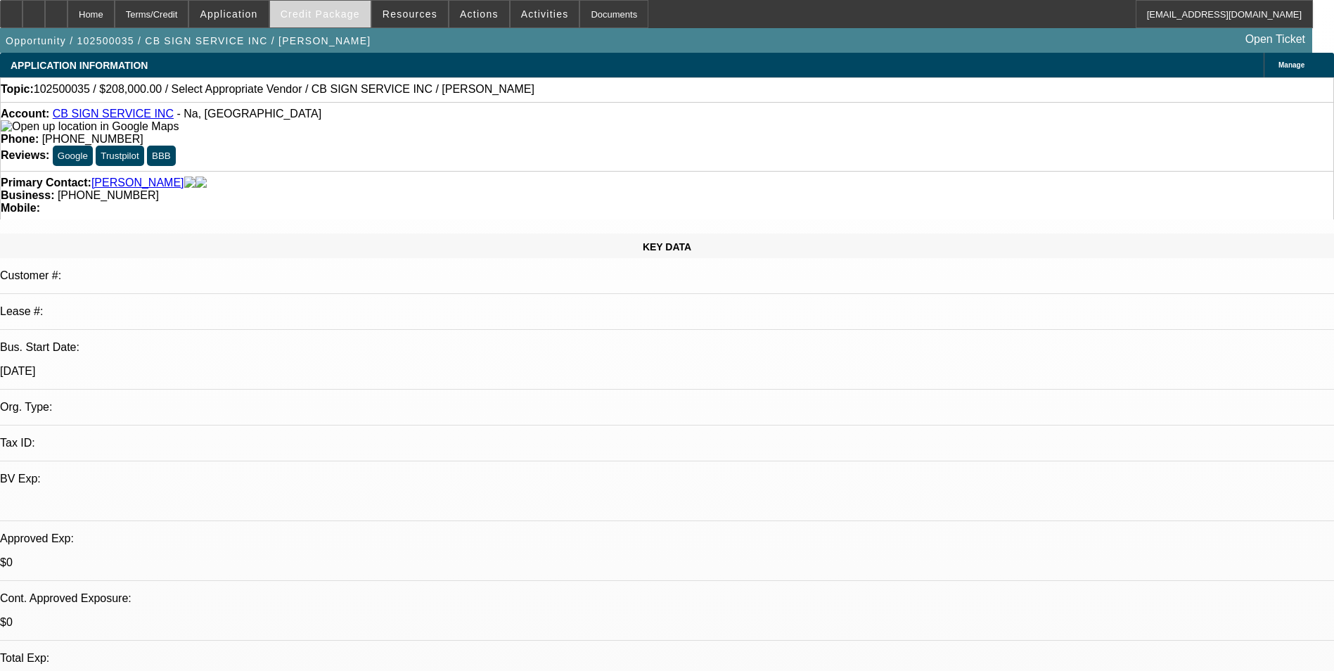
click at [348, 22] on span at bounding box center [320, 14] width 101 height 34
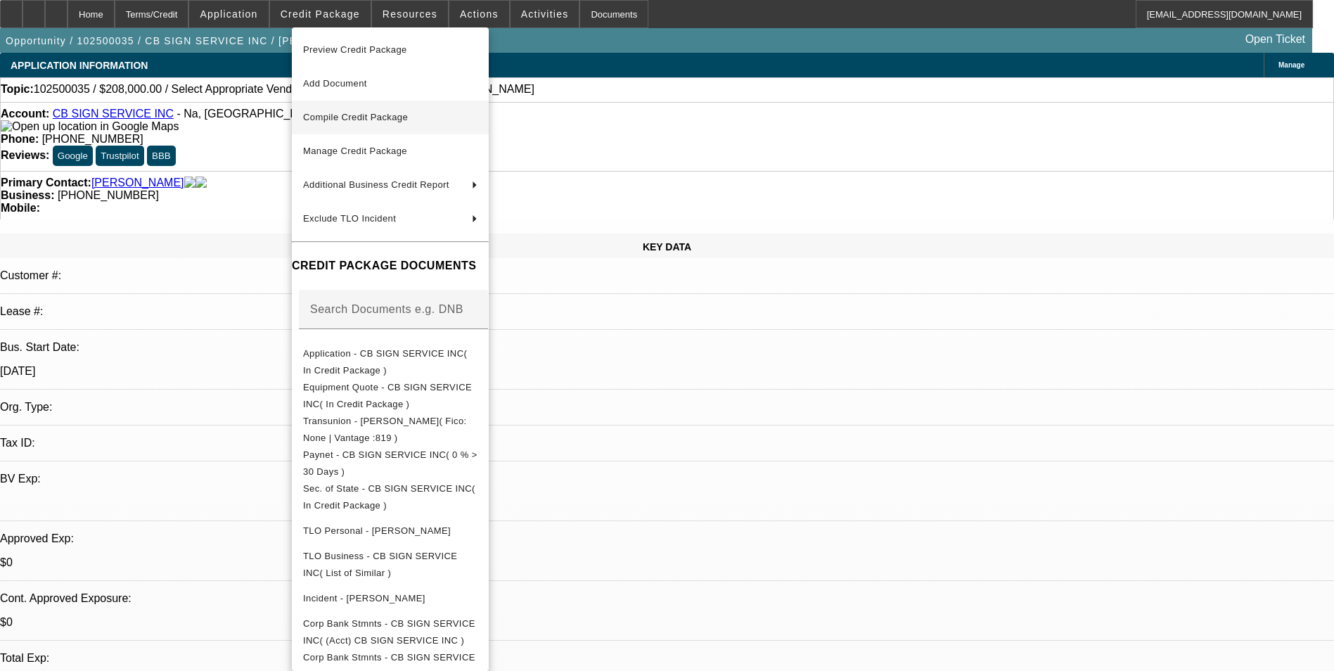
click at [362, 115] on span "Compile Credit Package" at bounding box center [355, 117] width 105 height 11
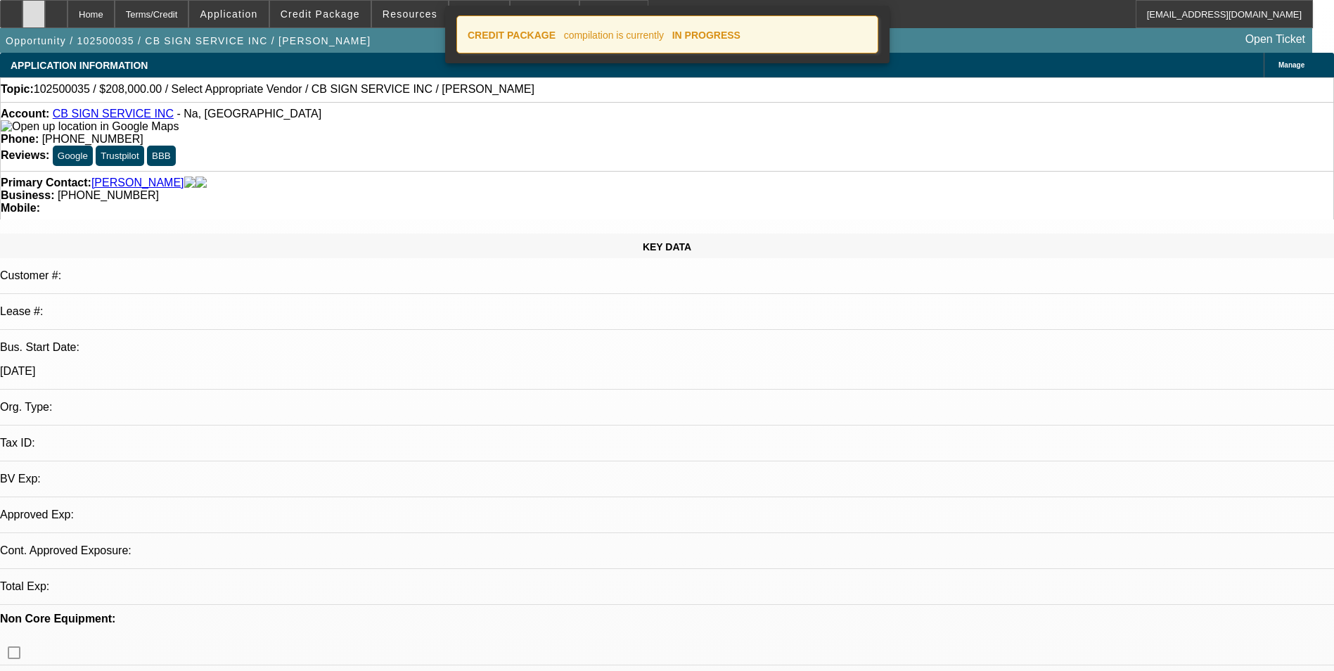
select select "0"
select select "2"
select select "0.1"
select select "4"
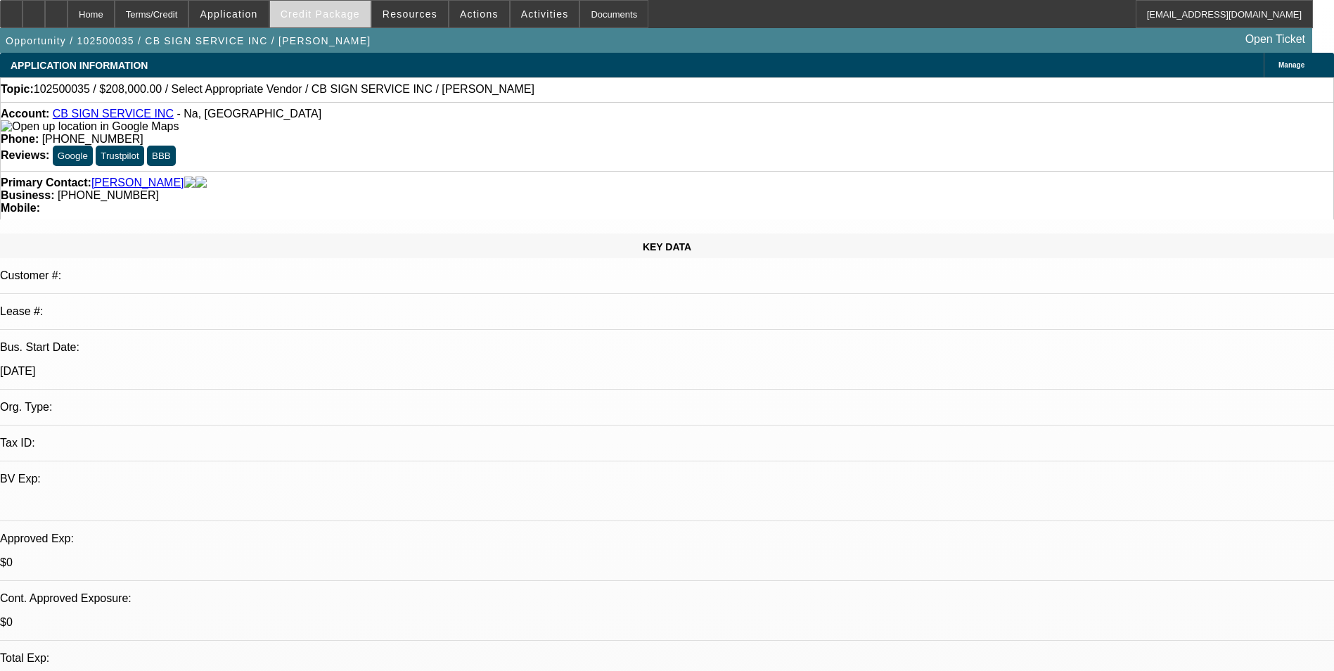
click at [341, 18] on span "Credit Package" at bounding box center [320, 13] width 79 height 11
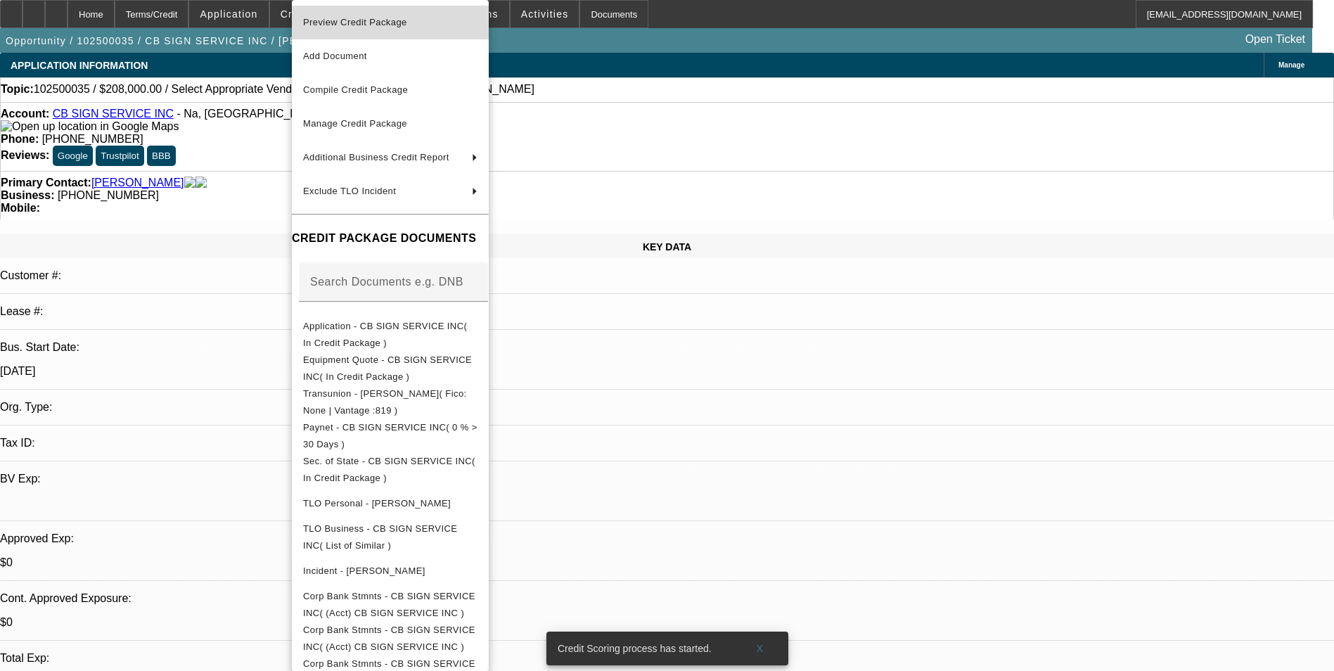
click at [341, 18] on span "Preview Credit Package" at bounding box center [355, 22] width 104 height 11
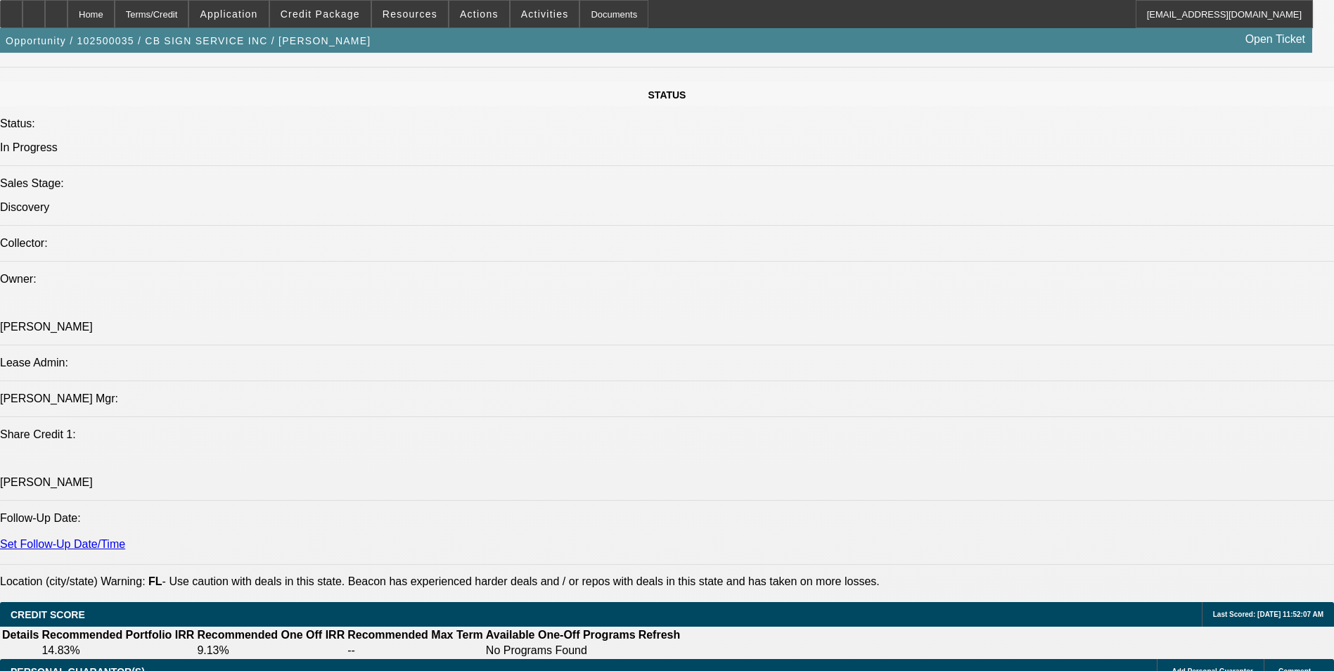
scroll to position [1407, 0]
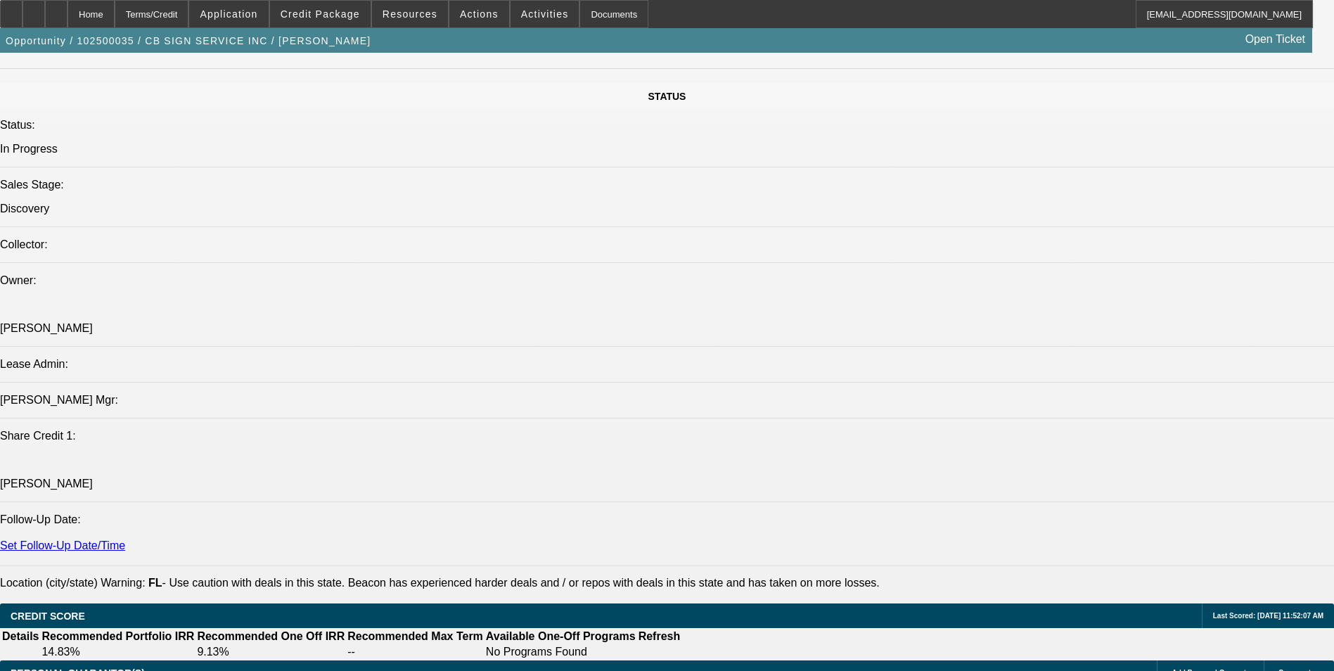
click at [311, 16] on span "Credit Package" at bounding box center [320, 13] width 79 height 11
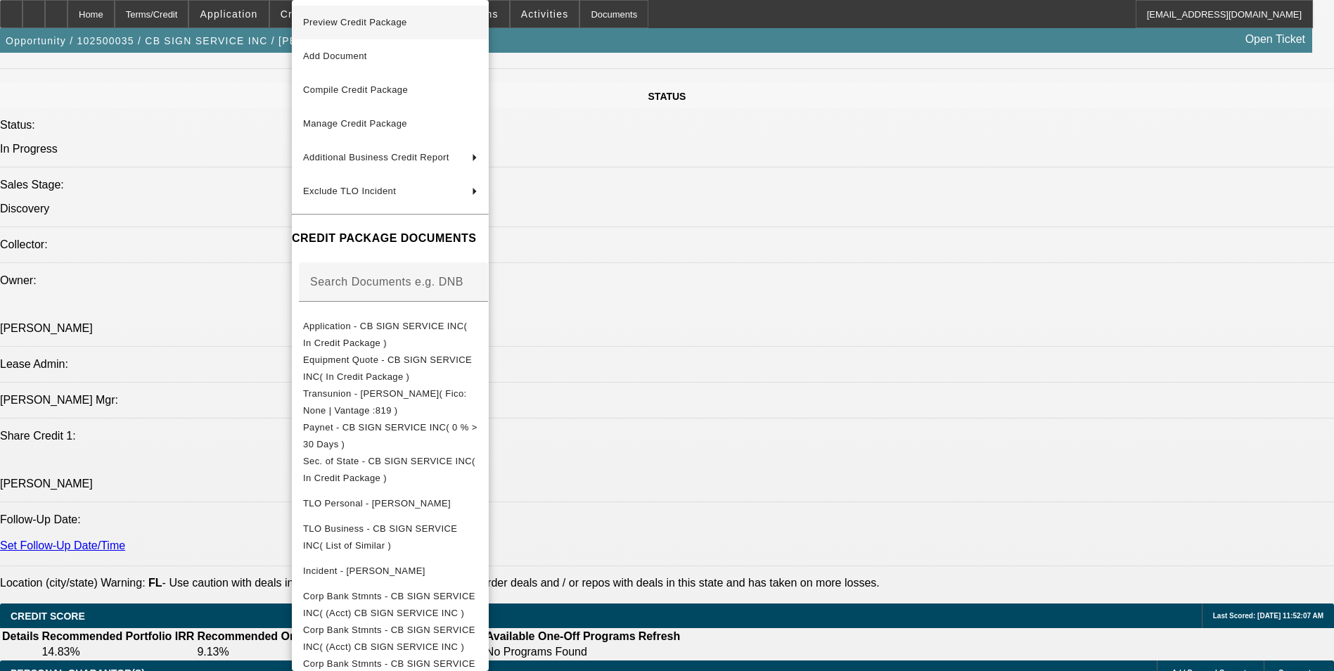
click at [367, 27] on span "Preview Credit Package" at bounding box center [355, 22] width 104 height 11
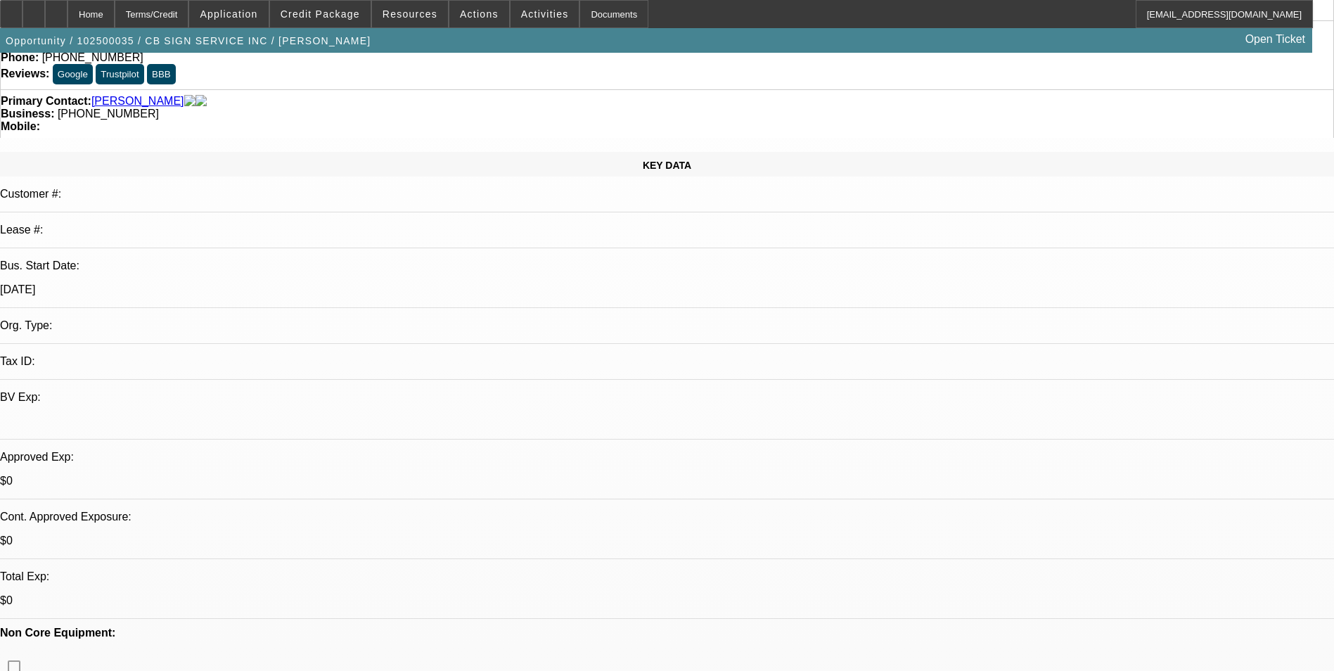
scroll to position [0, 0]
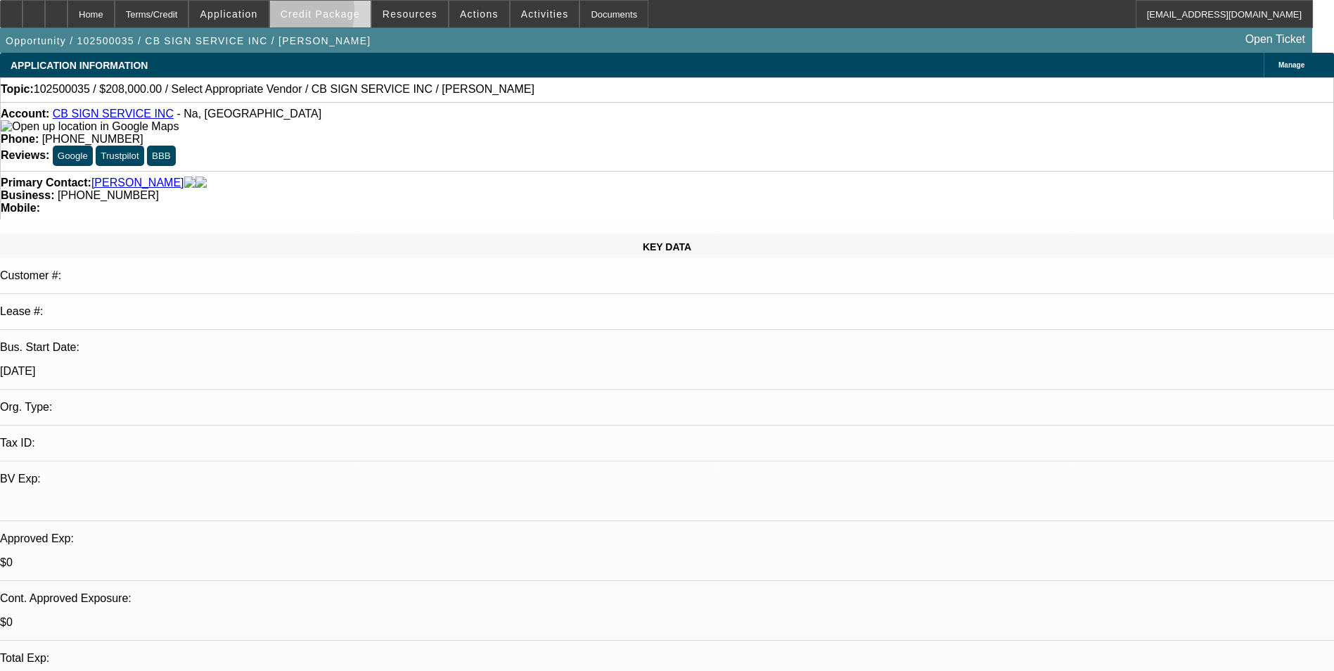
click at [309, 15] on span "Credit Package" at bounding box center [320, 13] width 79 height 11
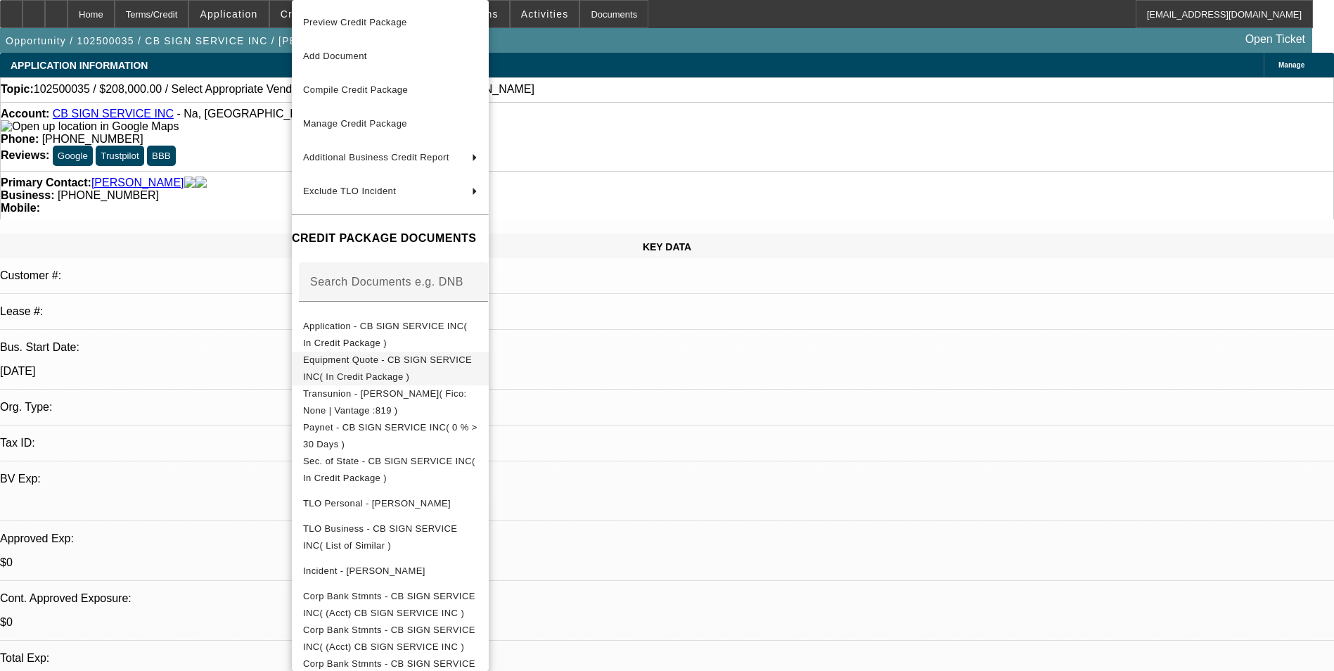
click at [367, 368] on span "Equipment Quote - CB SIGN SERVICE INC( In Credit Package )" at bounding box center [390, 369] width 174 height 34
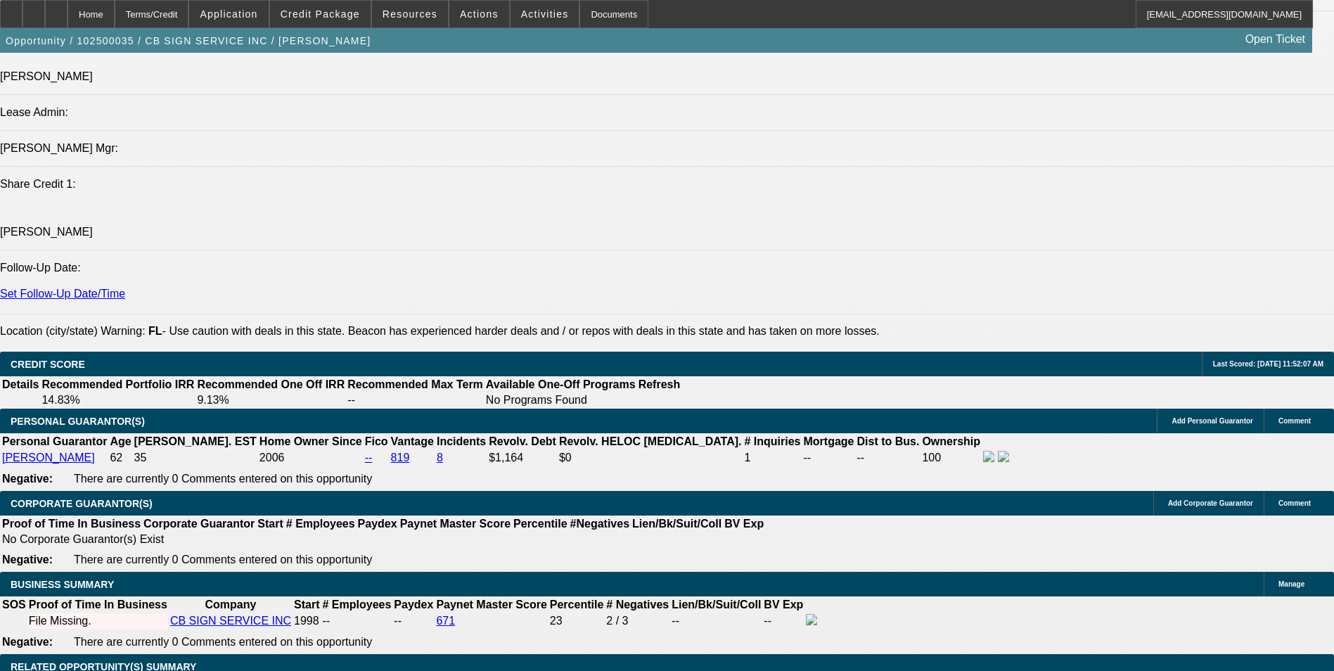
scroll to position [1829, 0]
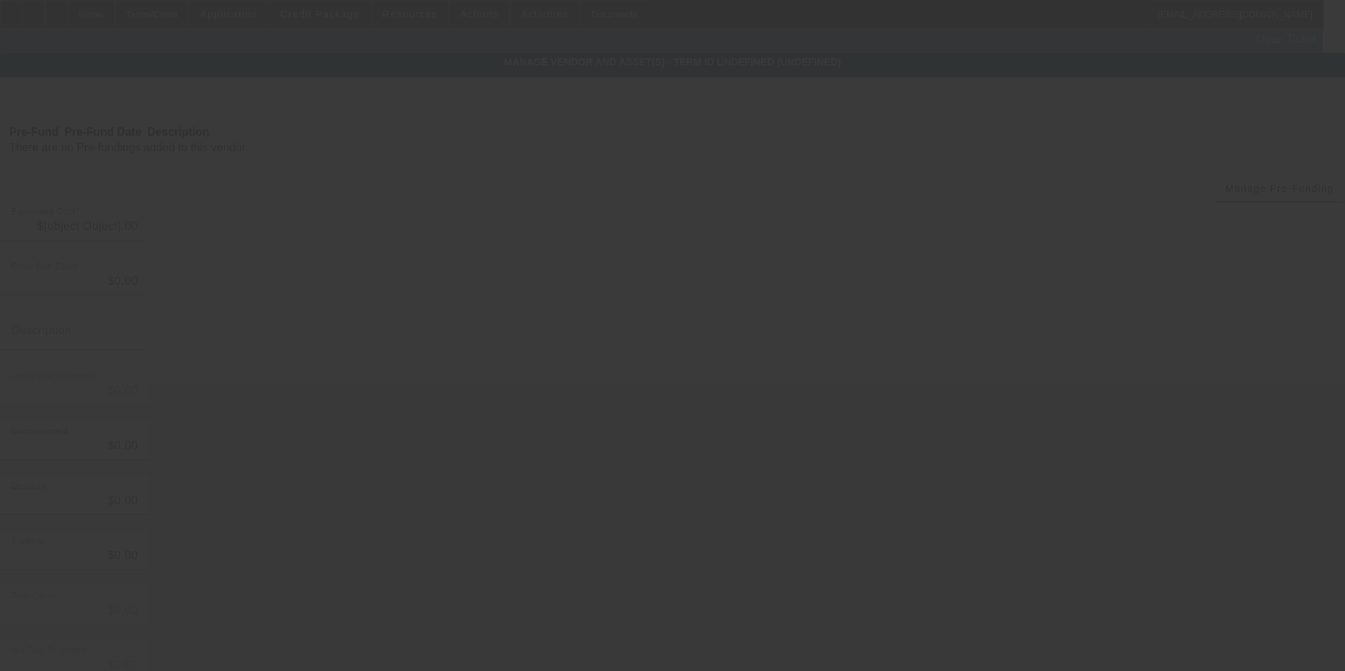
type input "$208,000.00"
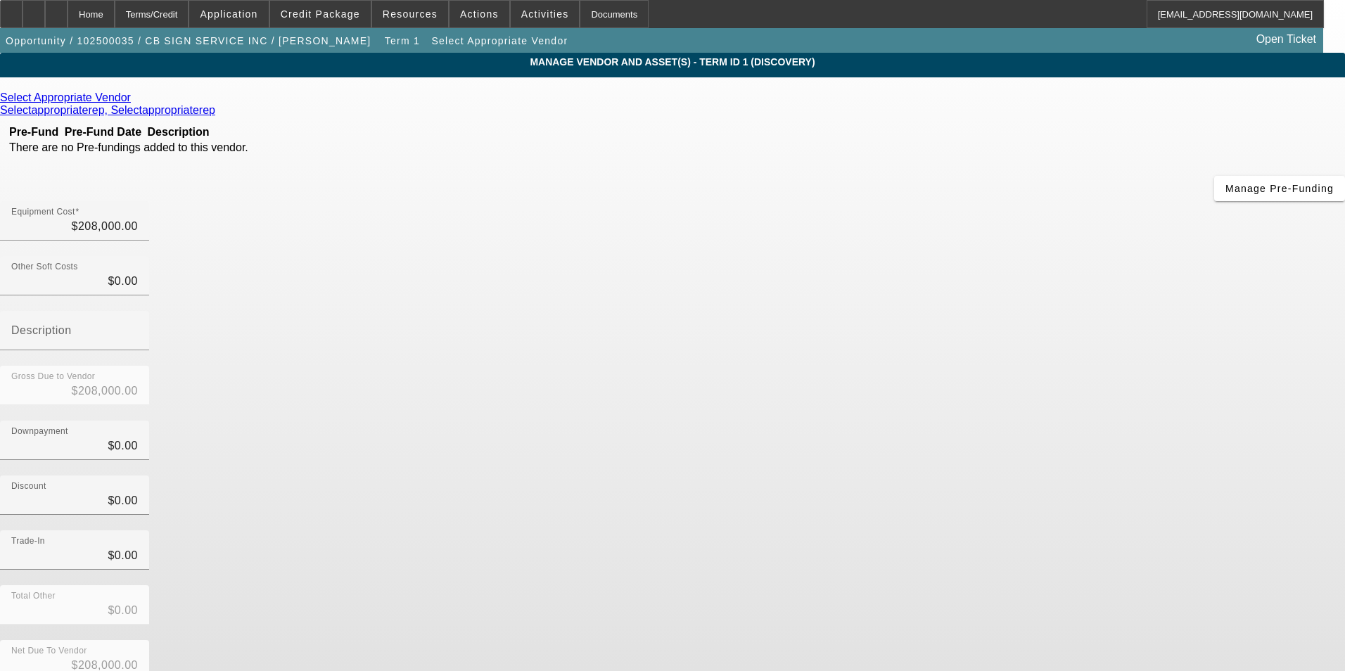
click at [134, 98] on icon at bounding box center [134, 97] width 0 height 12
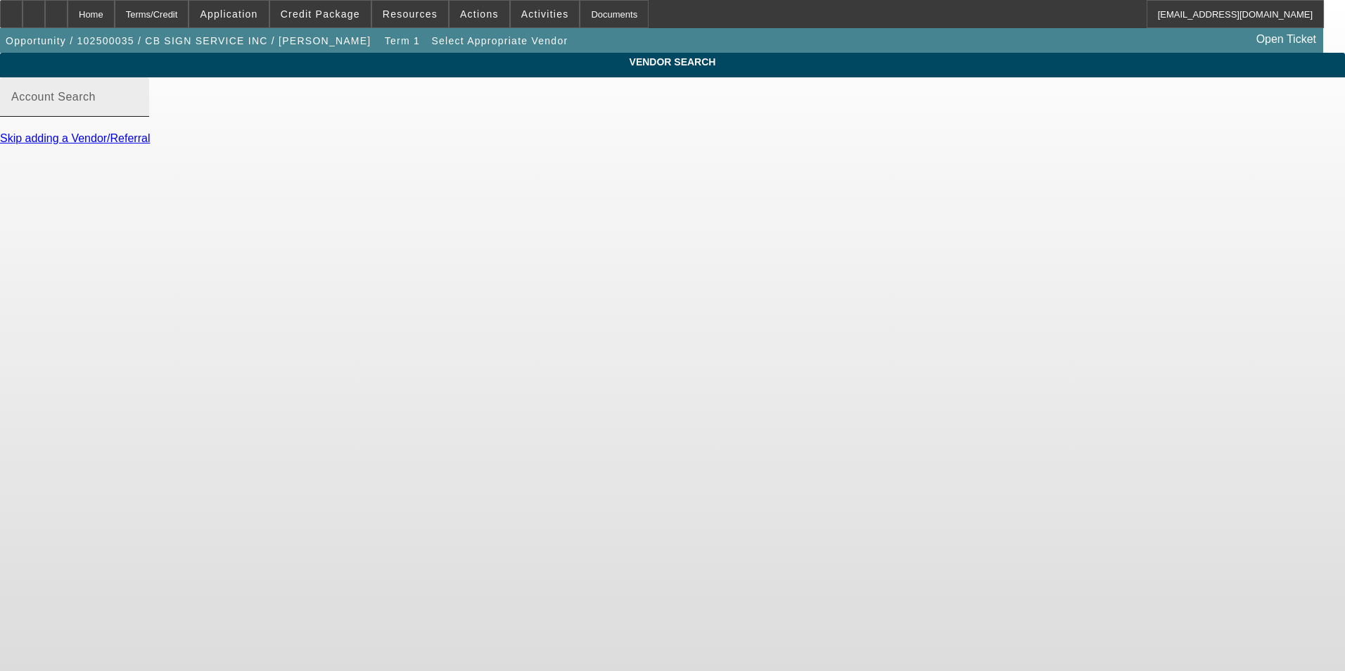
click at [138, 111] on input "Account Search" at bounding box center [74, 102] width 127 height 17
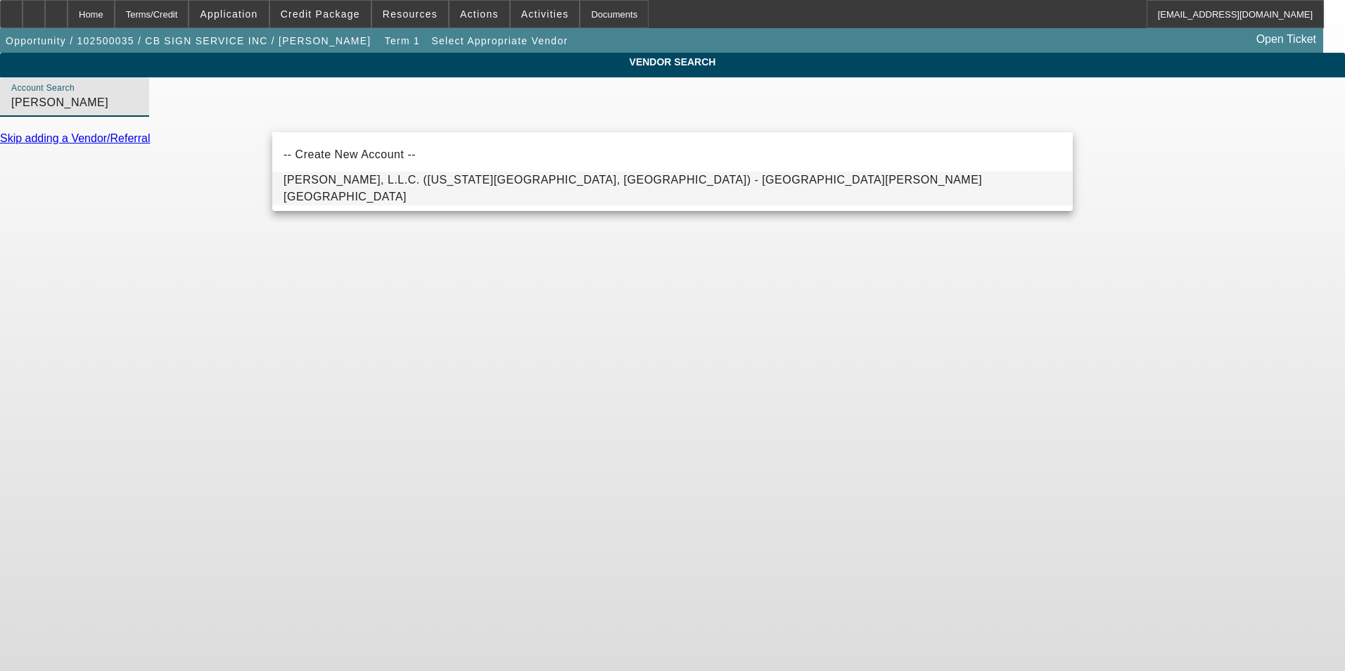
click at [388, 187] on span "Wilkie Mfg., L.L.C. (Oklahoma City, OK) - Wilkerson, Bryan" at bounding box center [633, 188] width 699 height 29
type input "Wilkie Mfg., L.L.C. (Oklahoma City, OK) - Wilkerson, Bryan"
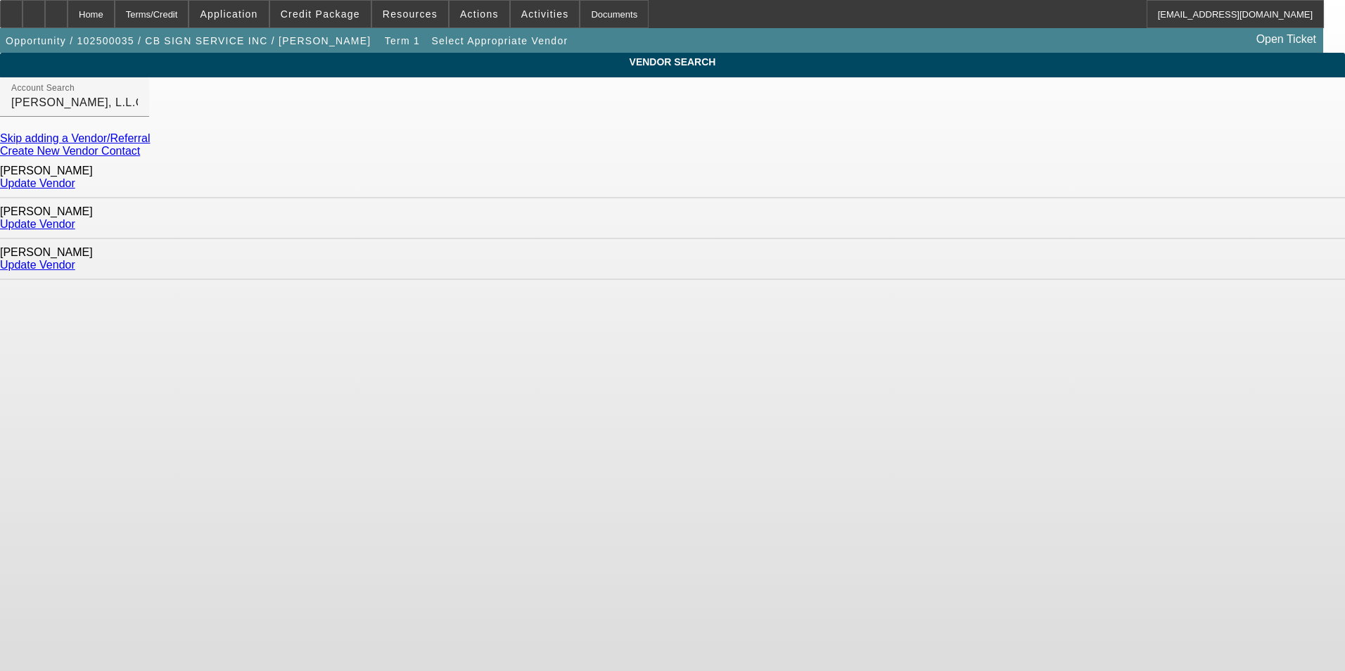
click at [75, 259] on link "Update Vendor" at bounding box center [37, 265] width 75 height 12
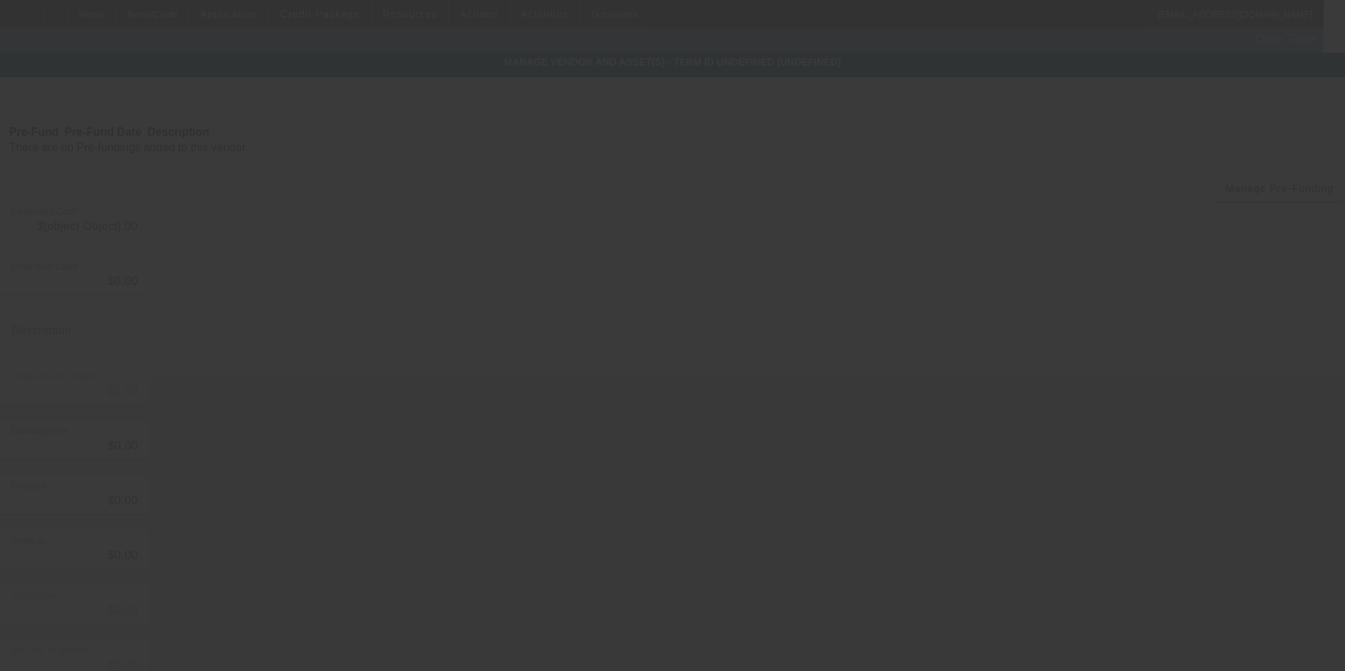
type input "$208,000.00"
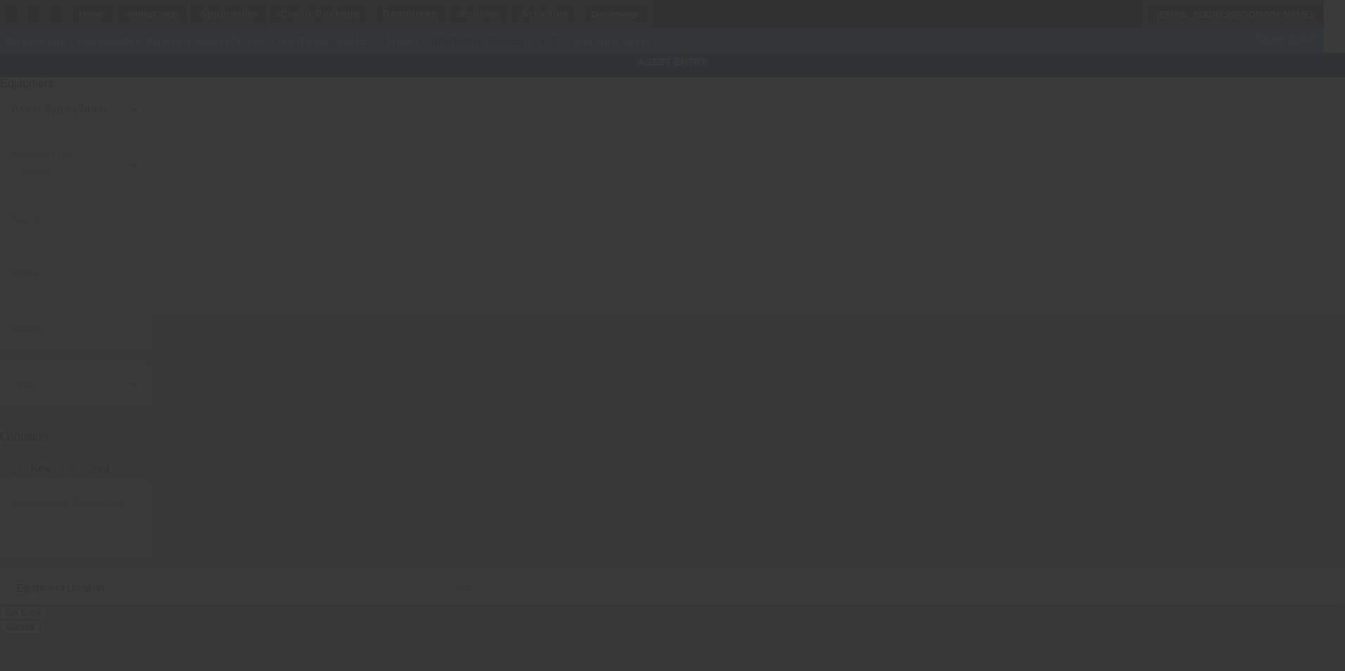
type input "Na"
type input "Land O Lakes"
type input "34638"
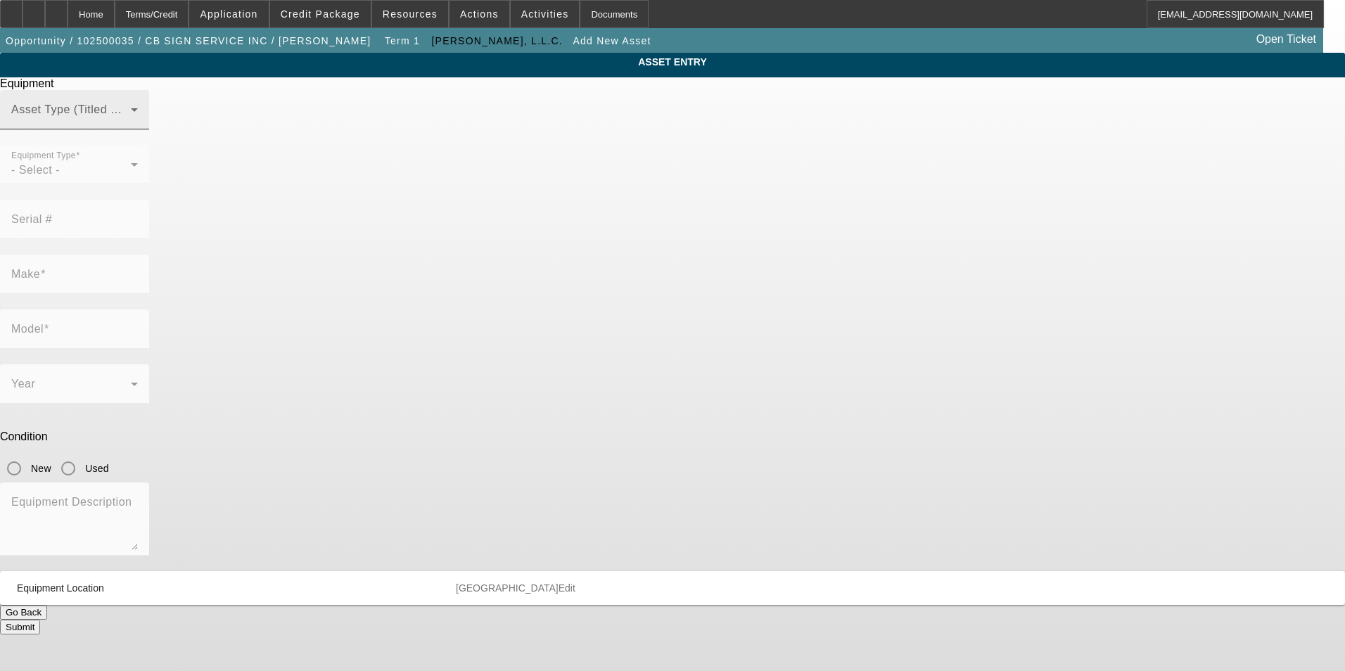
click at [131, 124] on span at bounding box center [71, 115] width 120 height 17
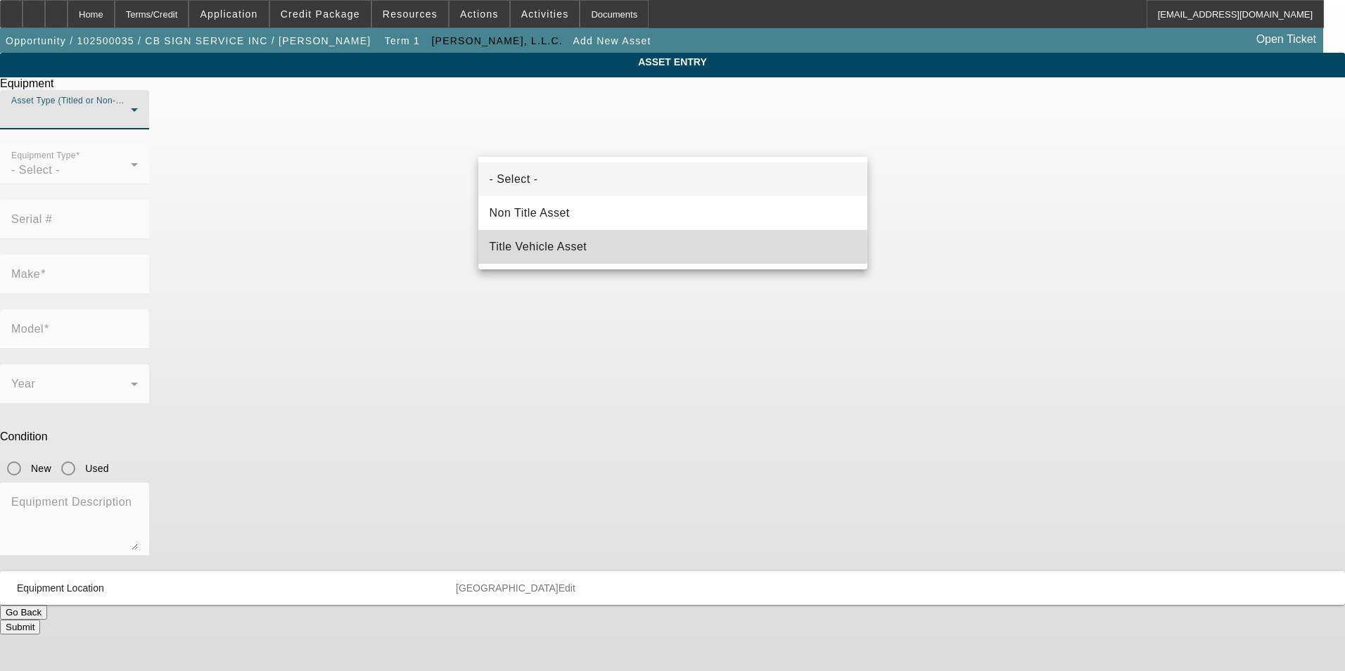
click at [529, 246] on span "Title Vehicle Asset" at bounding box center [539, 246] width 98 height 17
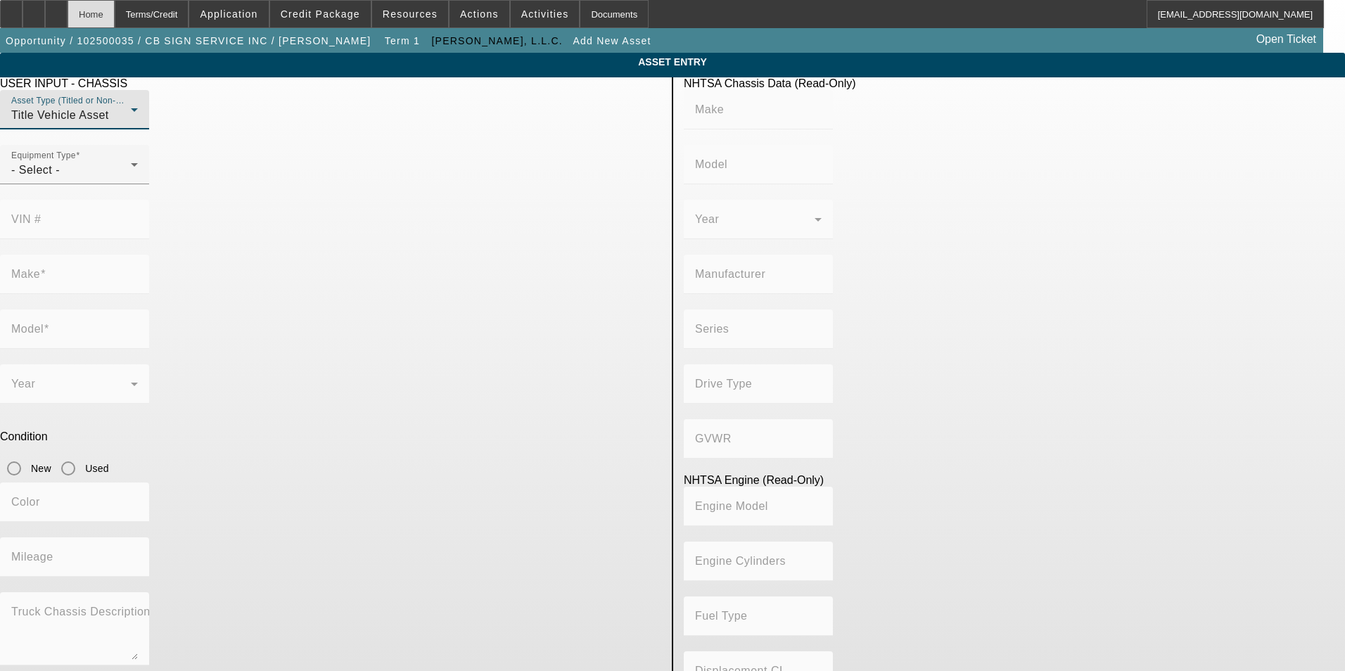
click at [115, 18] on div "Home" at bounding box center [91, 14] width 47 height 28
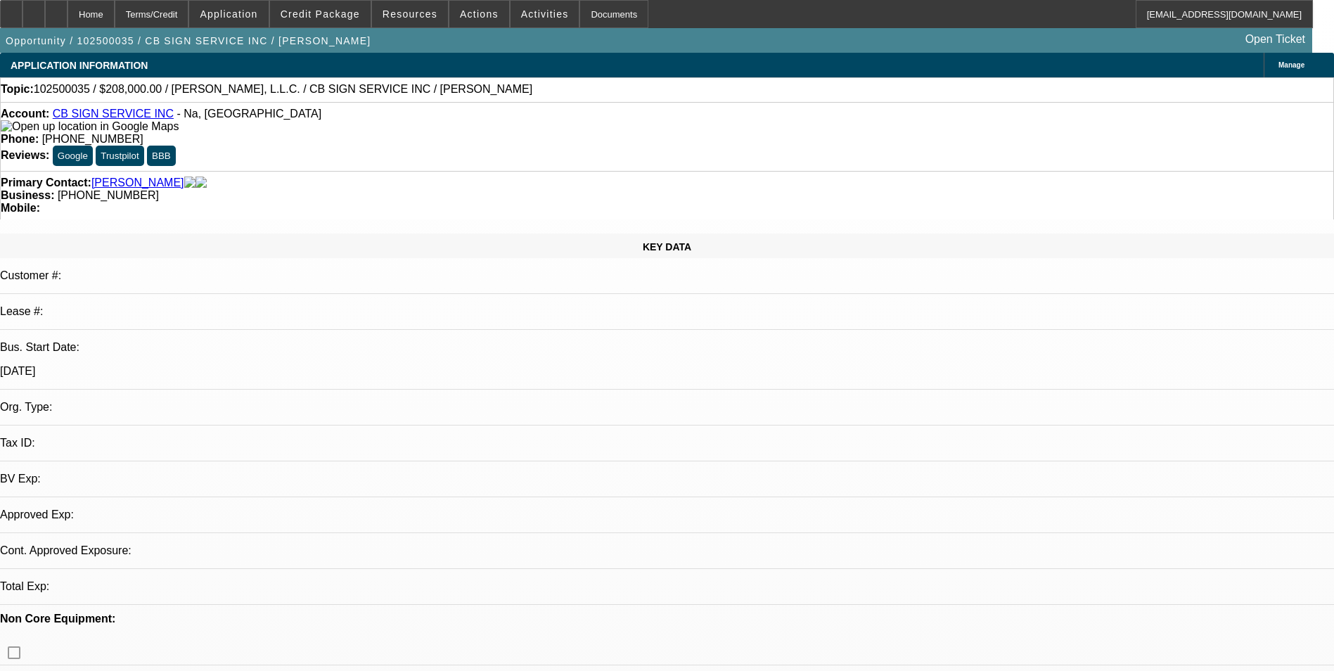
select select "0"
select select "2"
select select "0.1"
select select "4"
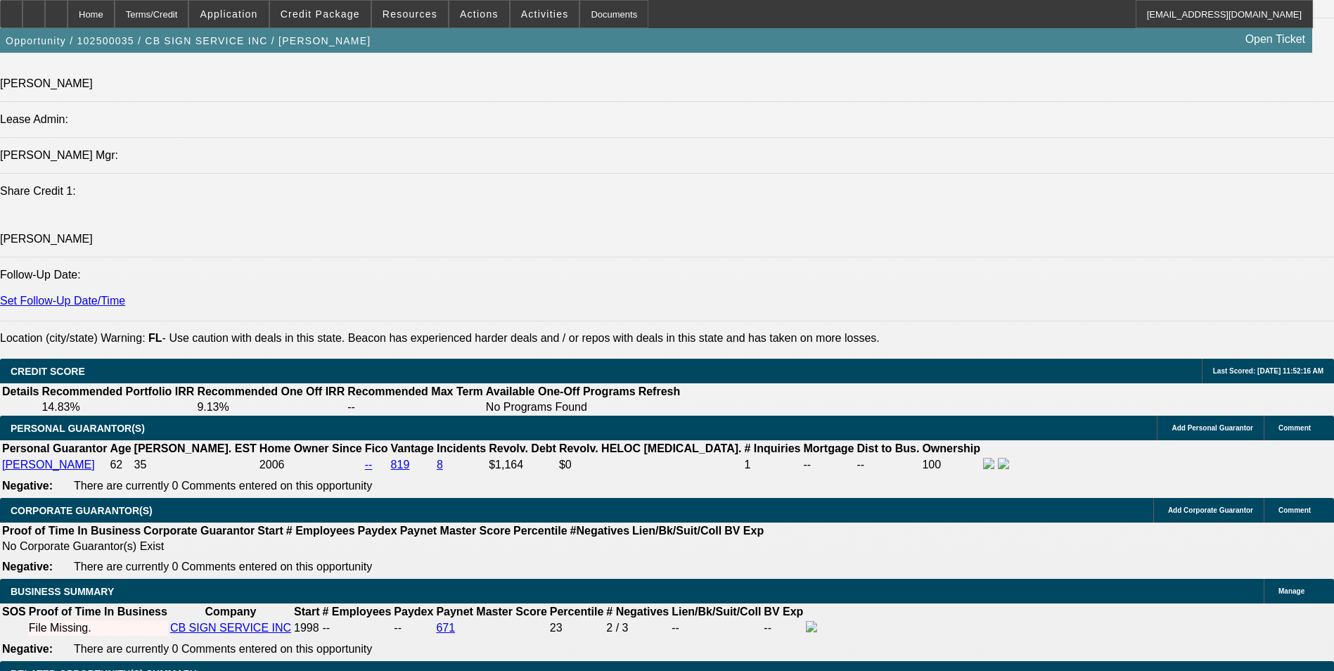
scroll to position [1548, 0]
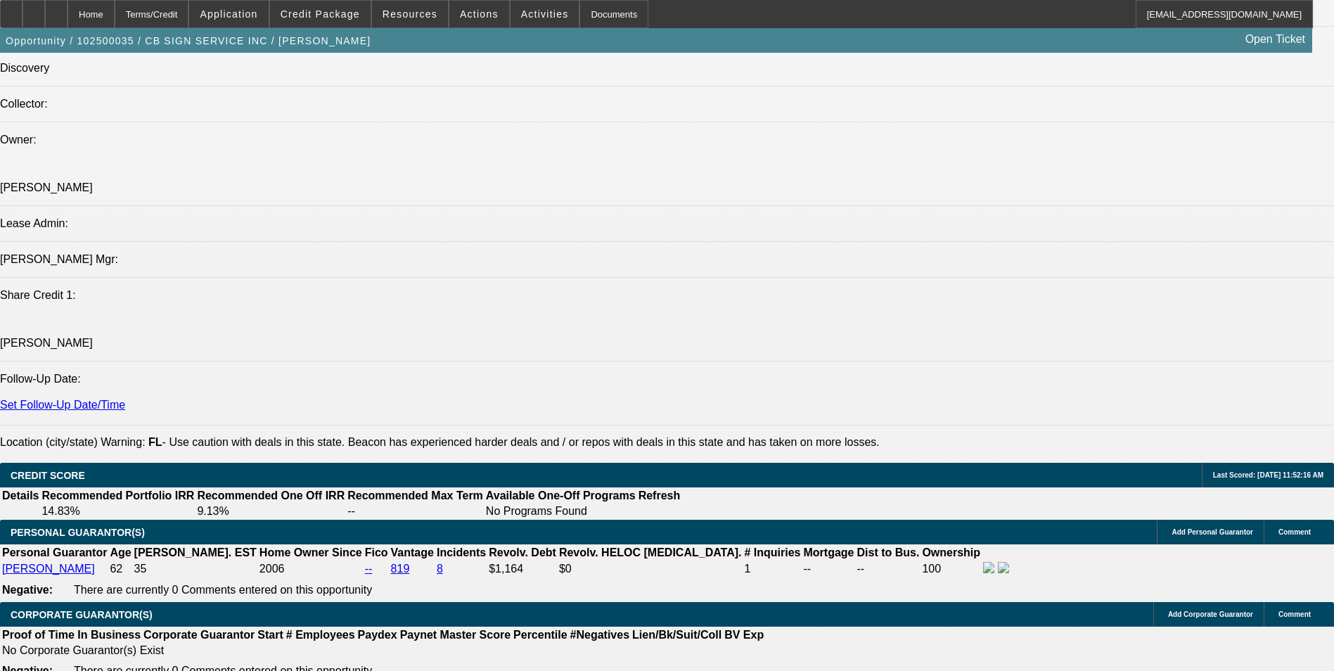
drag, startPoint x: 91, startPoint y: 390, endPoint x: 764, endPoint y: 418, distance: 673.1
drag, startPoint x: 764, startPoint y: 418, endPoint x: 708, endPoint y: 412, distance: 55.9
copy span "CB Sign Service, Inc. is a fully licensed and certified sign installation compa…"
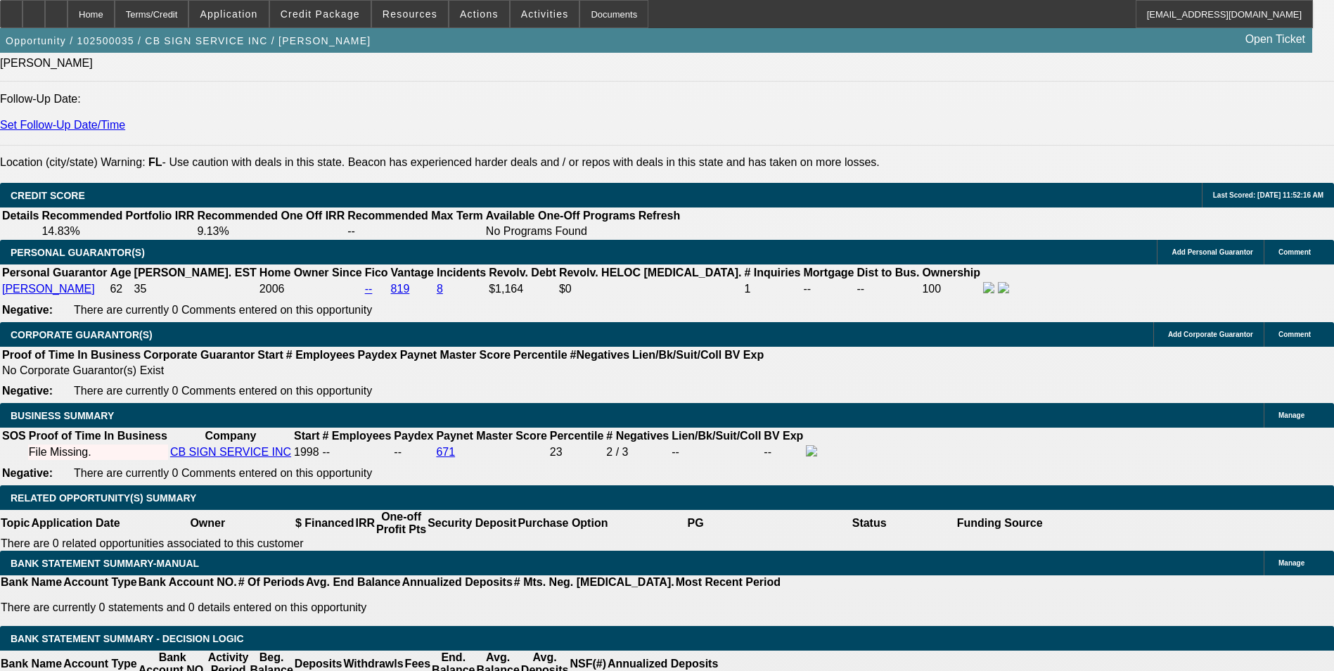
scroll to position [1829, 0]
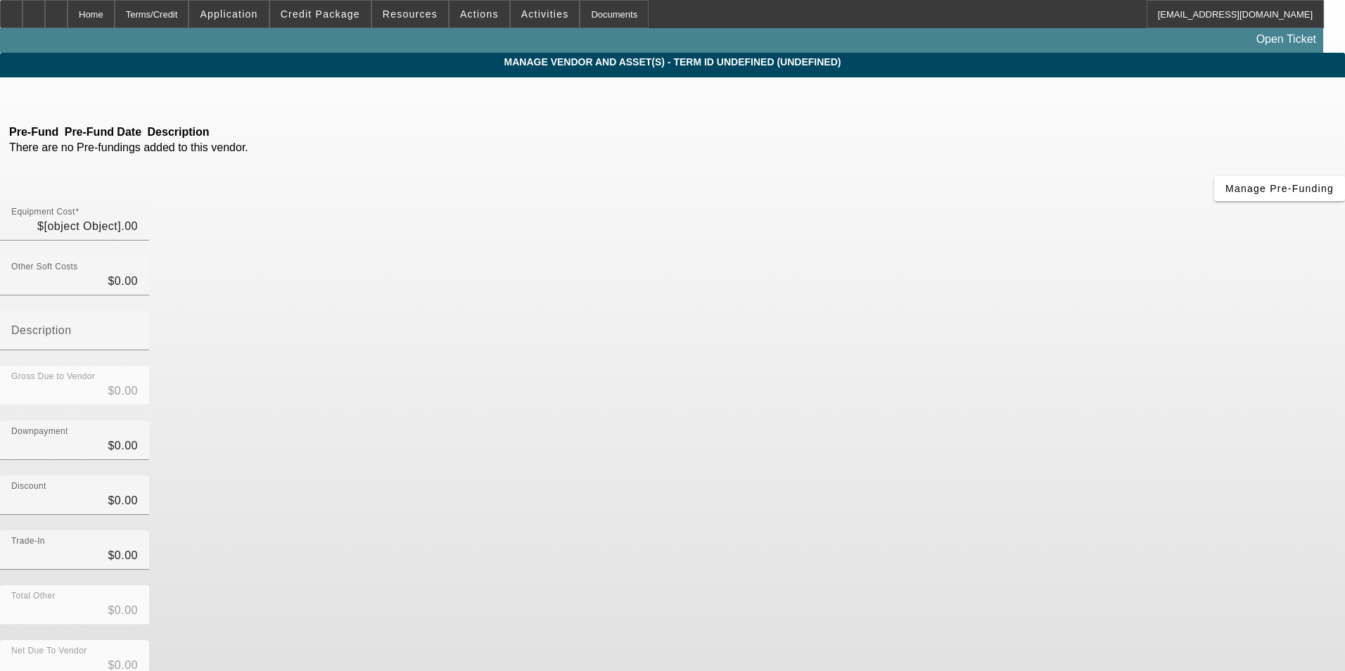
type input "$208,000.00"
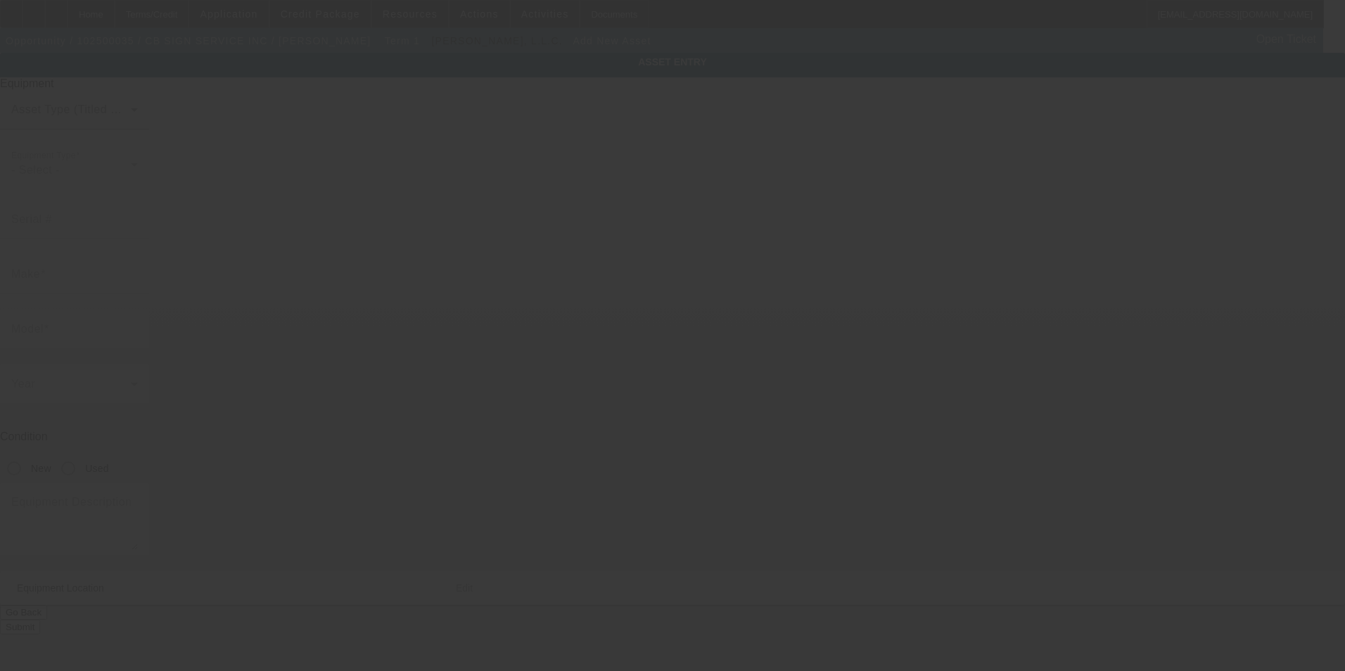
type input "Na"
type input "Land O Lakes"
type input "34638"
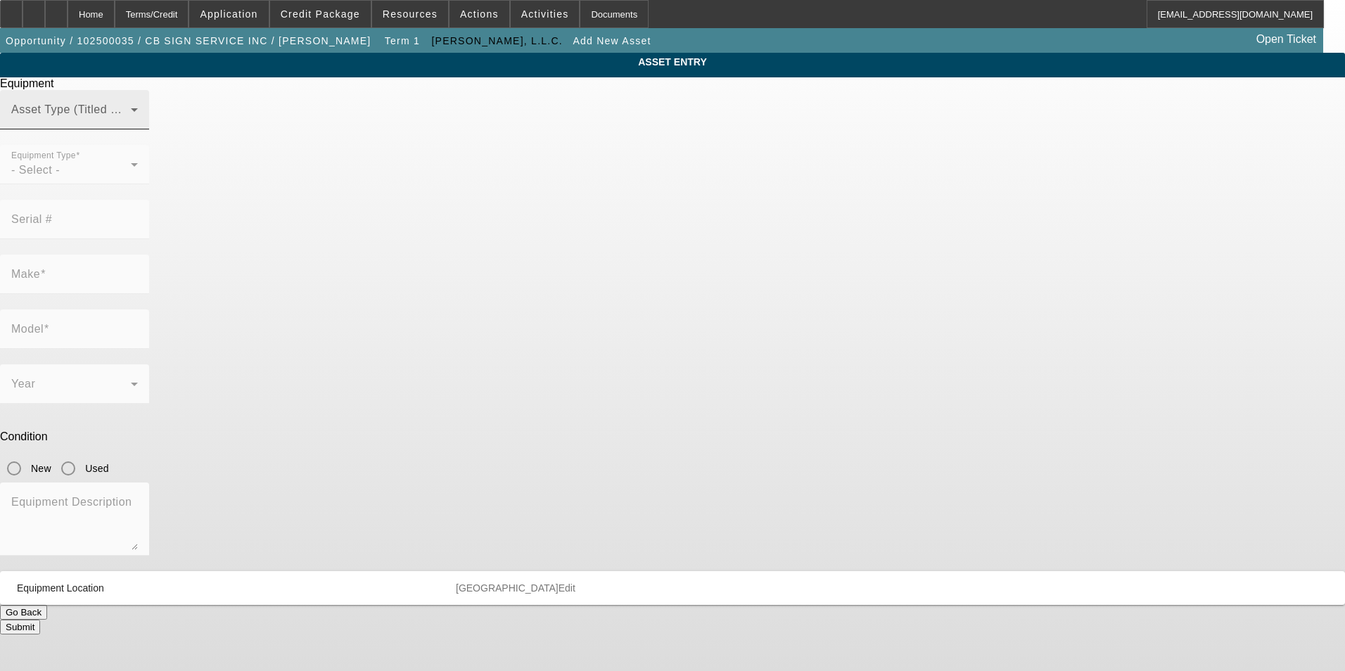
click at [131, 124] on span at bounding box center [71, 115] width 120 height 17
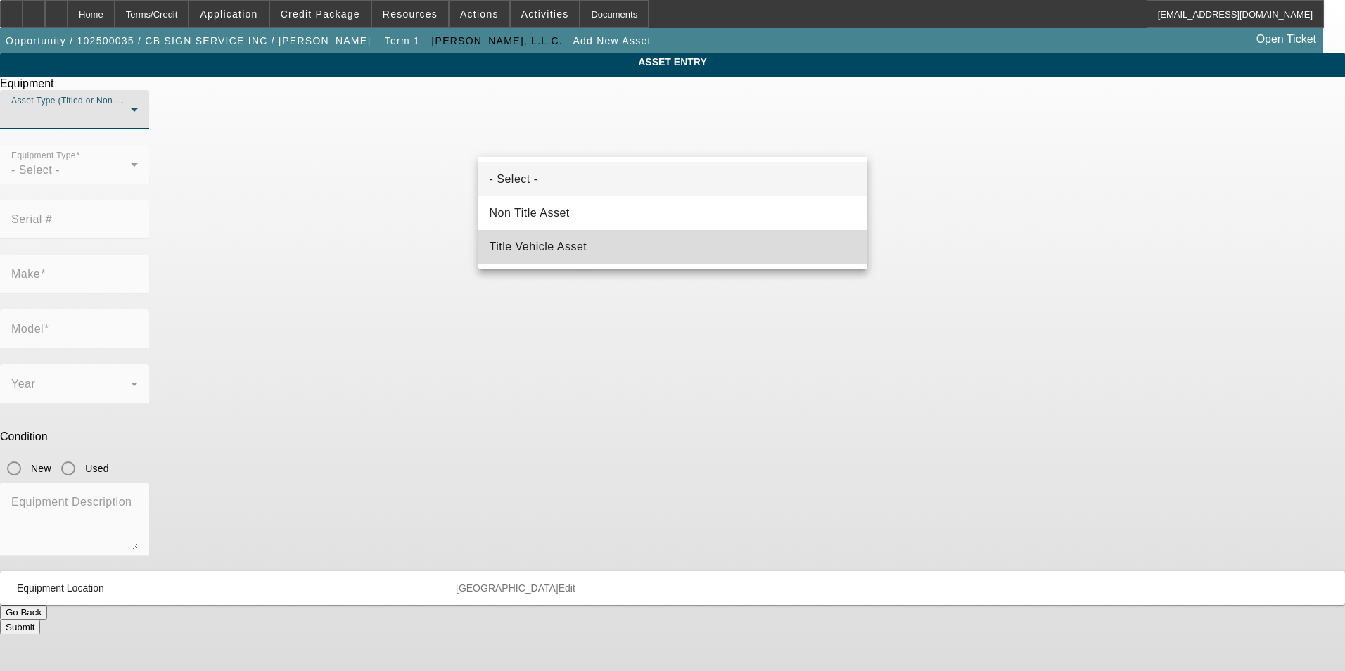
click at [553, 246] on span "Title Vehicle Asset" at bounding box center [539, 246] width 98 height 17
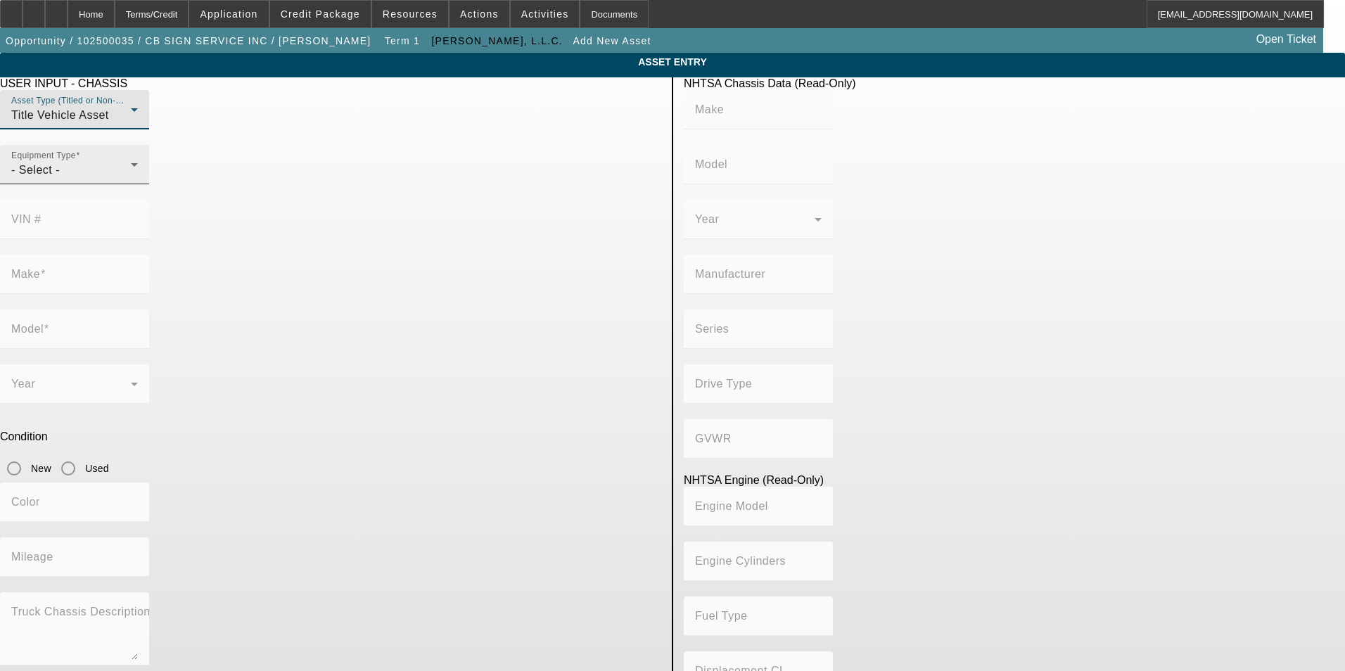
click at [131, 179] on div "- Select -" at bounding box center [71, 170] width 120 height 17
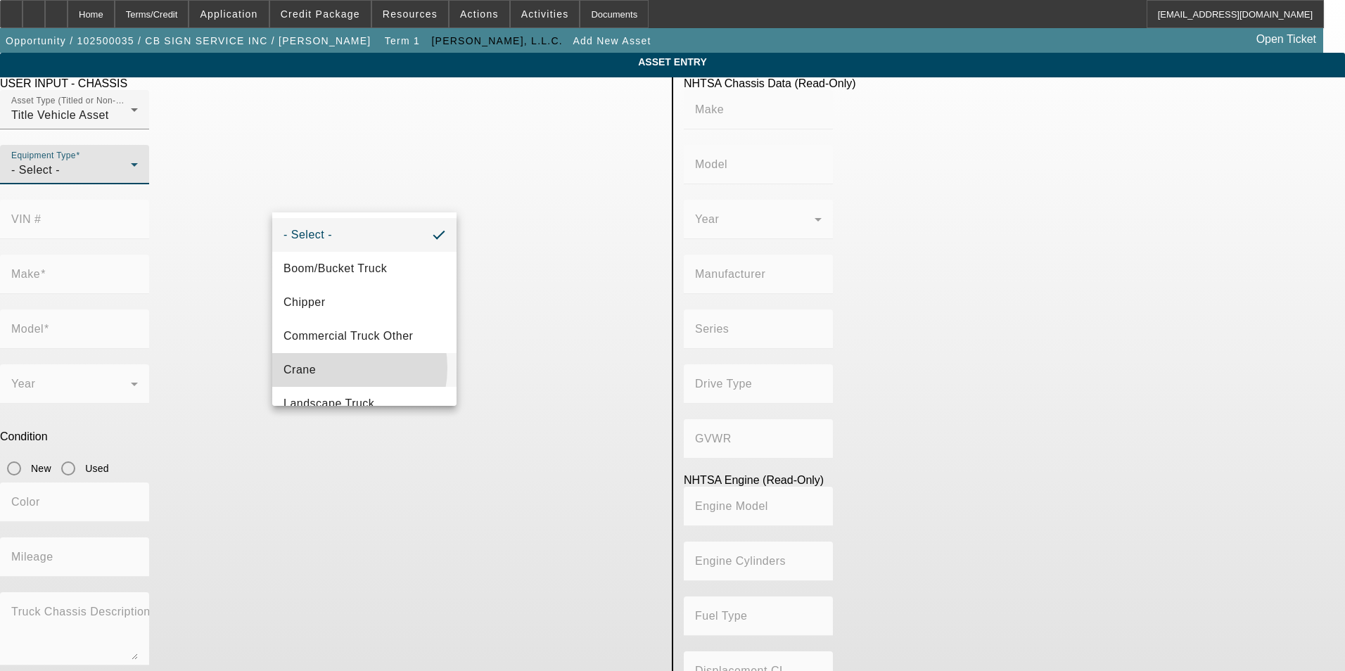
click at [332, 368] on mat-option "Crane" at bounding box center [364, 370] width 184 height 34
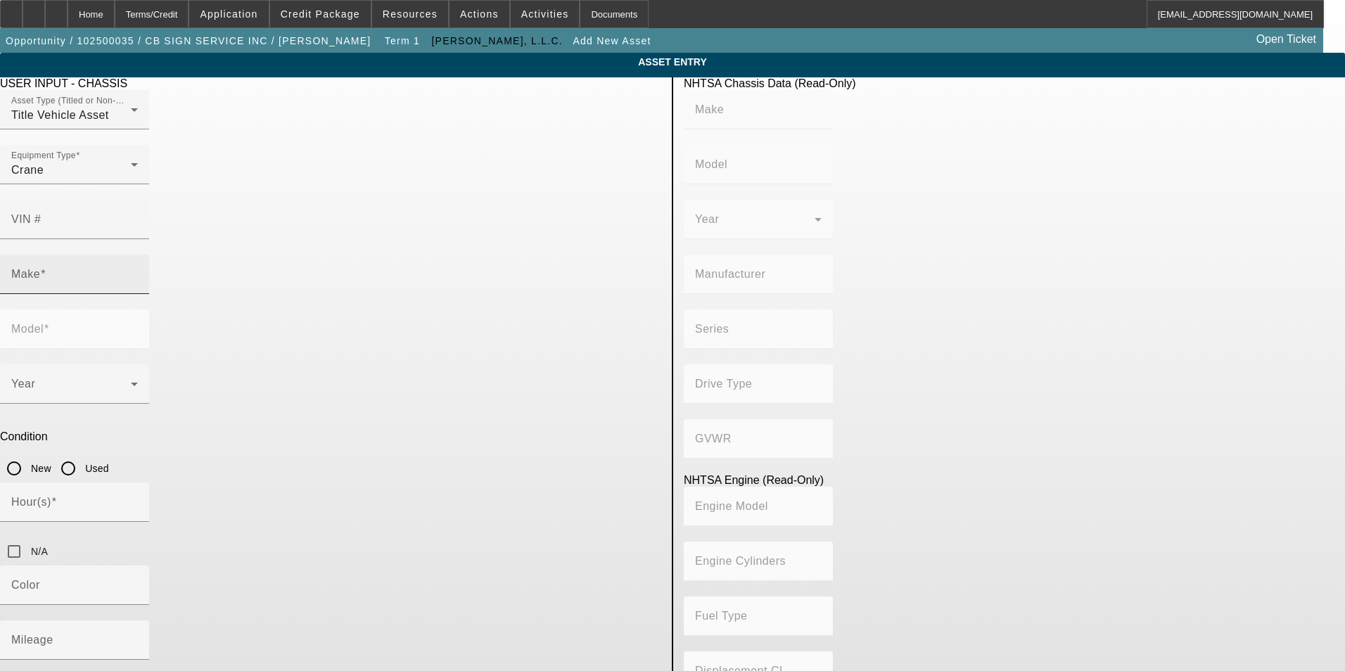
click at [138, 255] on div "Make" at bounding box center [74, 274] width 127 height 39
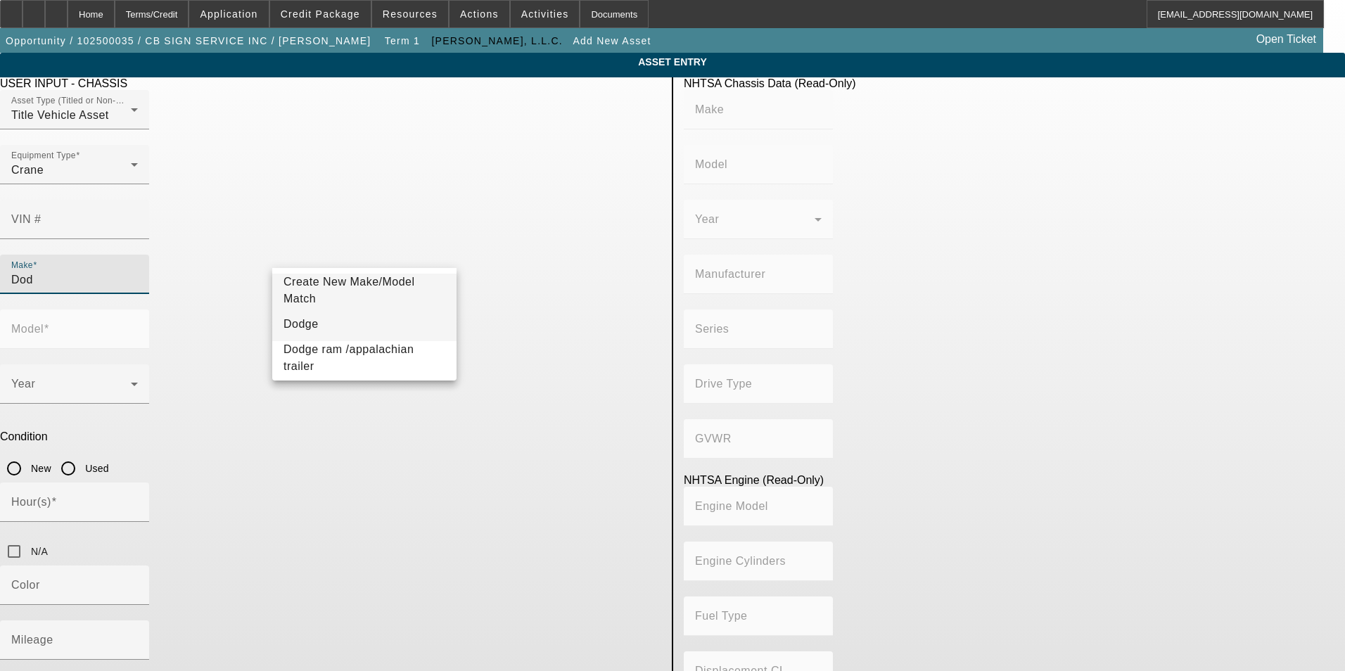
drag, startPoint x: 370, startPoint y: 326, endPoint x: 476, endPoint y: 254, distance: 127.6
click at [371, 326] on mat-option "Dodge" at bounding box center [364, 324] width 184 height 34
type input "Dodge"
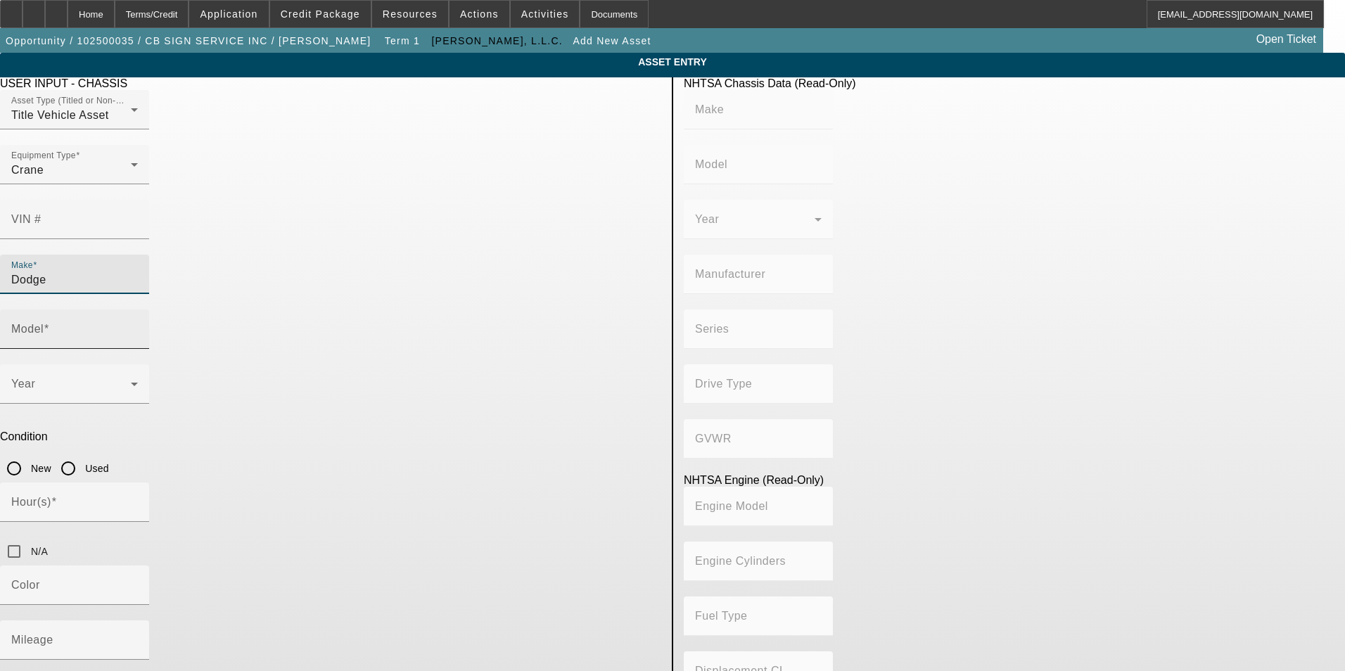
click at [138, 326] on input "Model" at bounding box center [74, 334] width 127 height 17
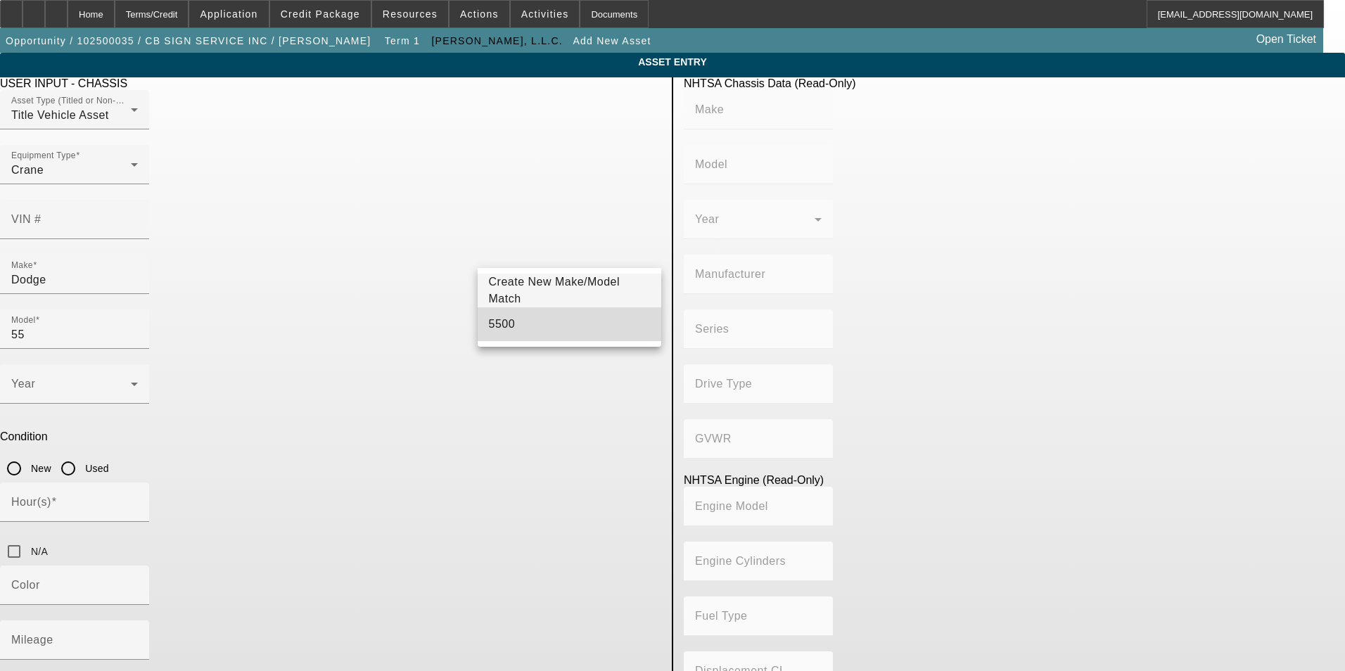
click at [523, 325] on mat-option "5500" at bounding box center [570, 324] width 184 height 34
type input "5500"
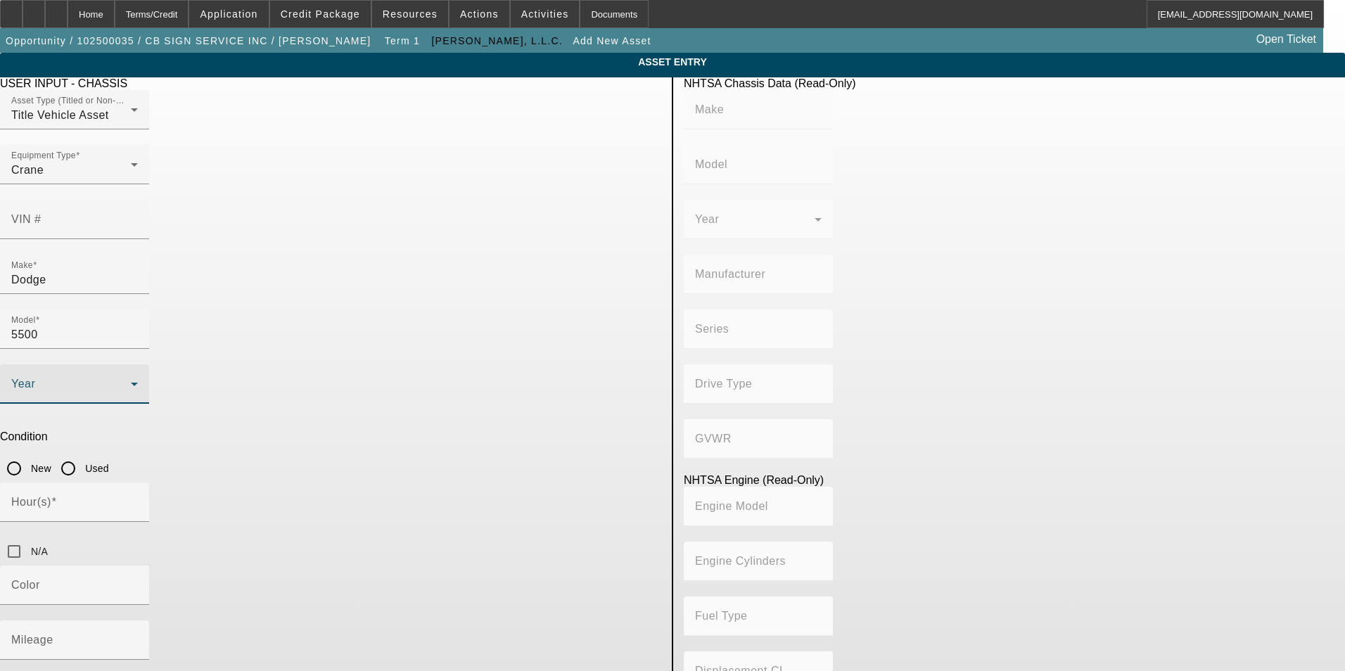
click at [131, 381] on span at bounding box center [71, 389] width 120 height 17
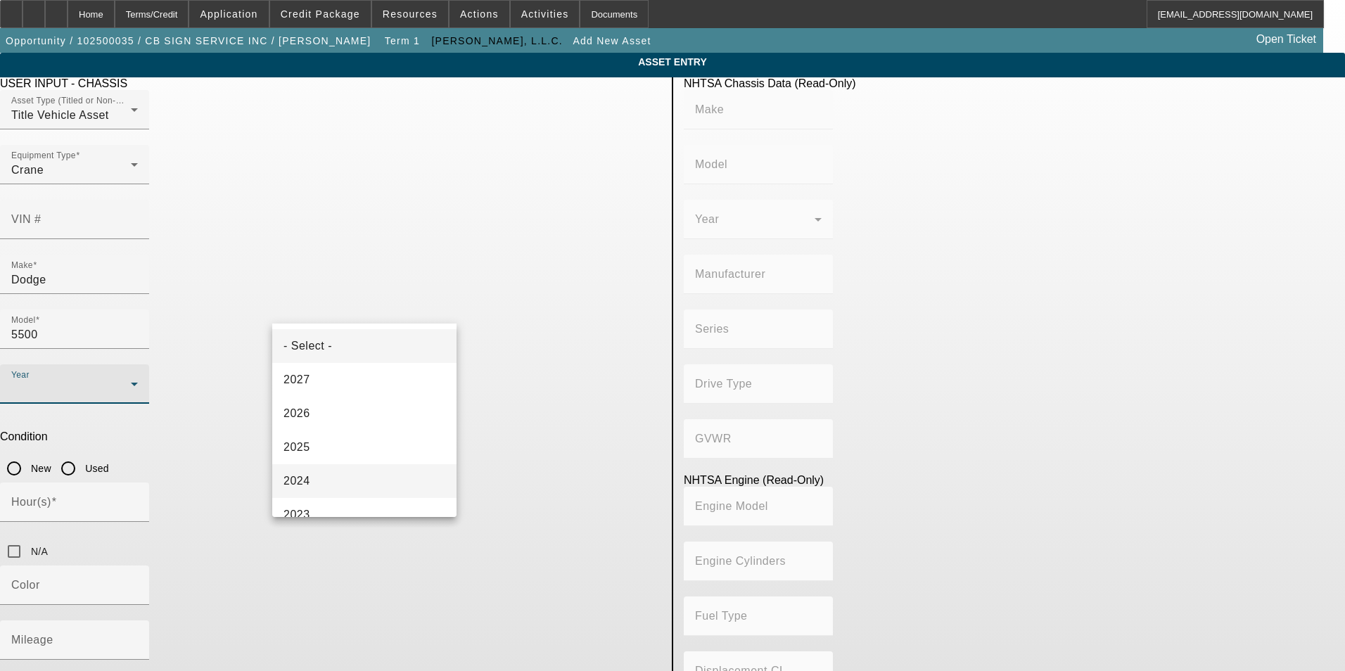
click at [309, 478] on span "2024" at bounding box center [297, 481] width 27 height 17
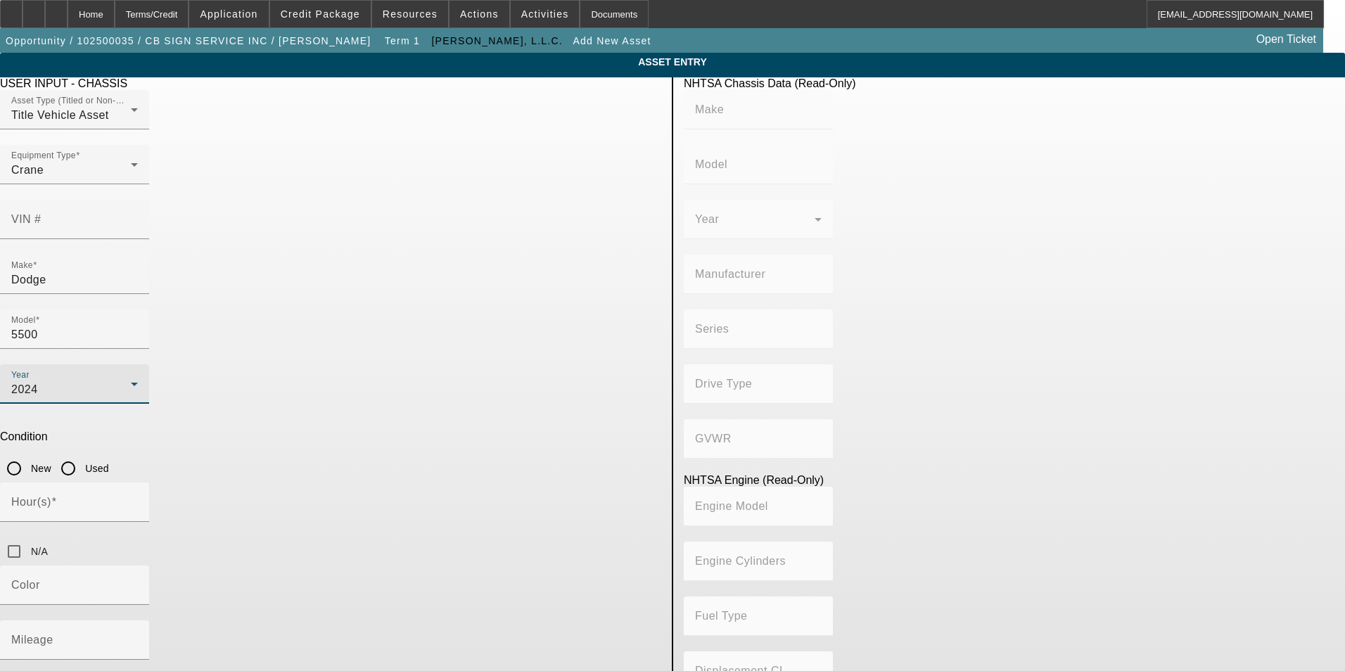
click at [28, 454] on input "New" at bounding box center [14, 468] width 28 height 28
radio input "true"
click at [28, 537] on input "N/A" at bounding box center [14, 551] width 28 height 28
checkbox input "true"
click at [138, 637] on input "Mileage" at bounding box center [74, 645] width 127 height 17
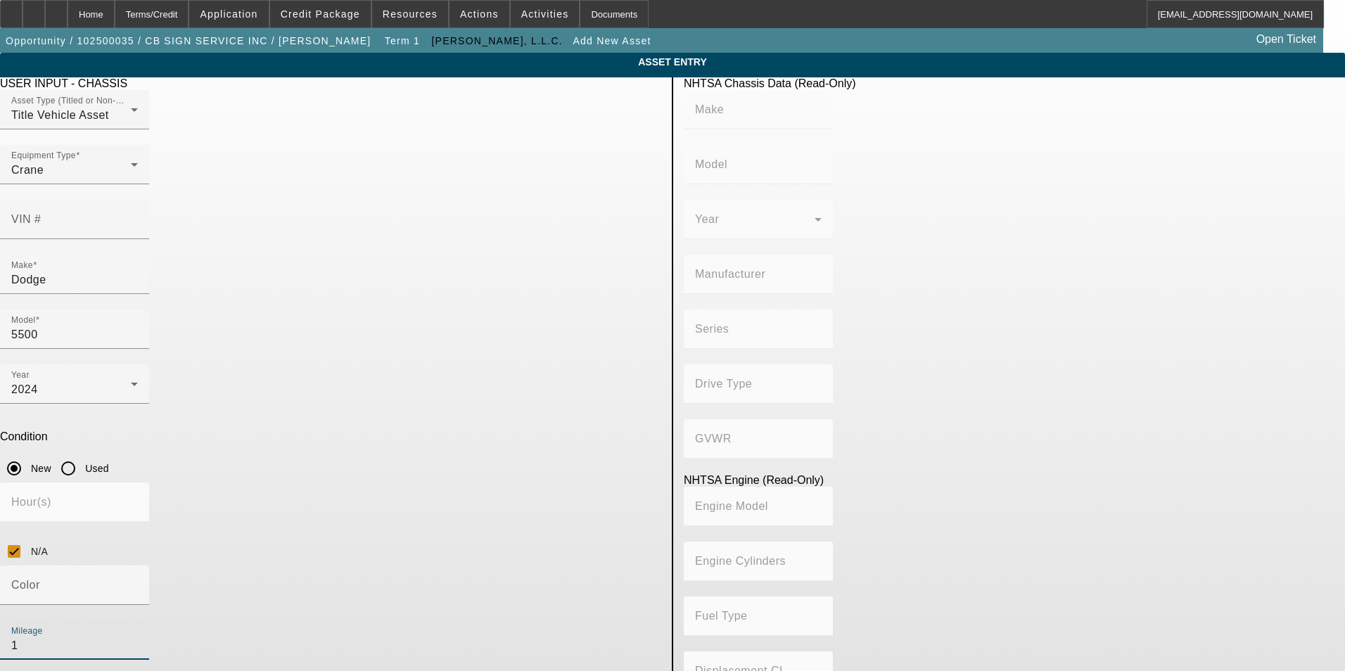
type input "1"
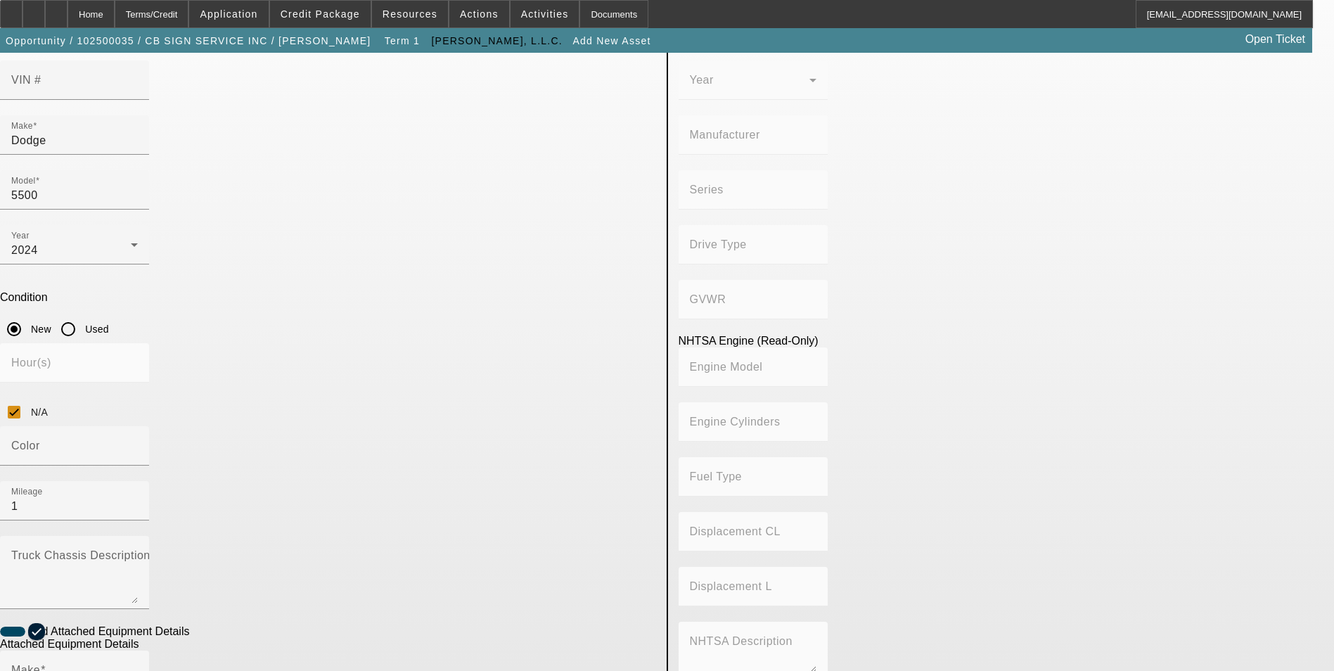
scroll to position [141, 0]
click at [138, 666] on input "Make" at bounding box center [74, 674] width 127 height 17
click at [316, 563] on mat-option "Wilkie" at bounding box center [359, 557] width 184 height 34
type input "Wilkie"
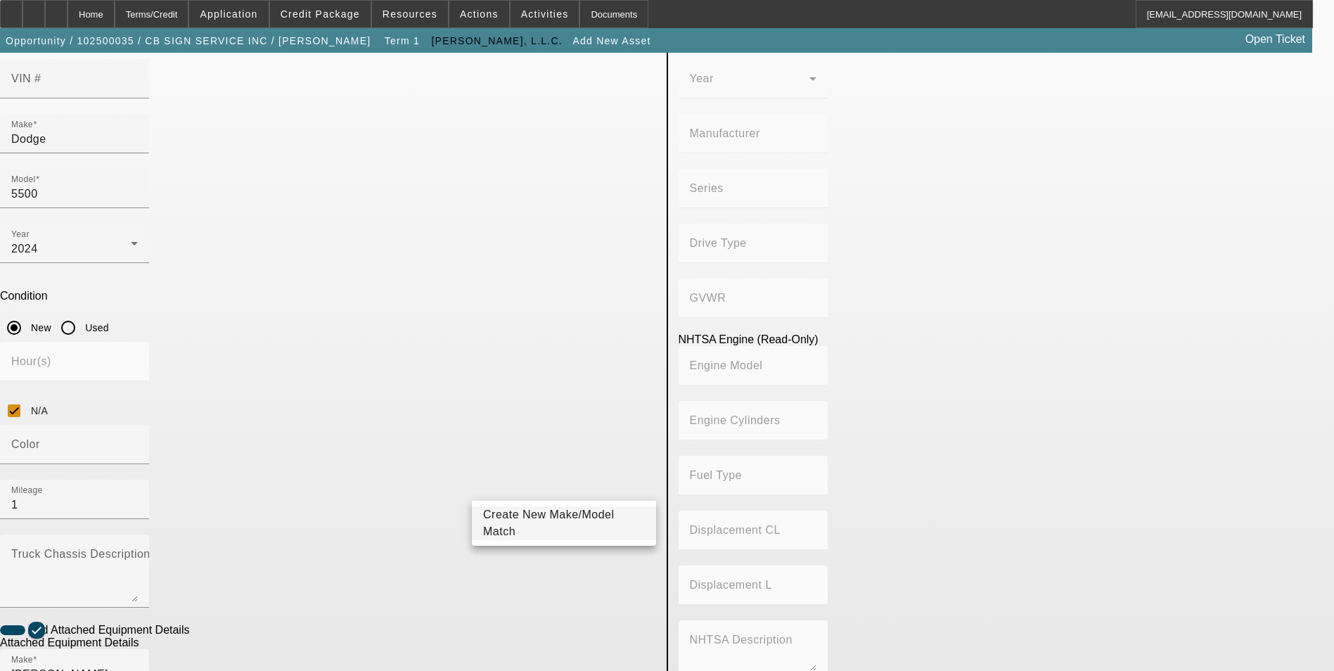
type input "52X"
click at [587, 522] on span "Create New Make/Model Match" at bounding box center [549, 523] width 132 height 29
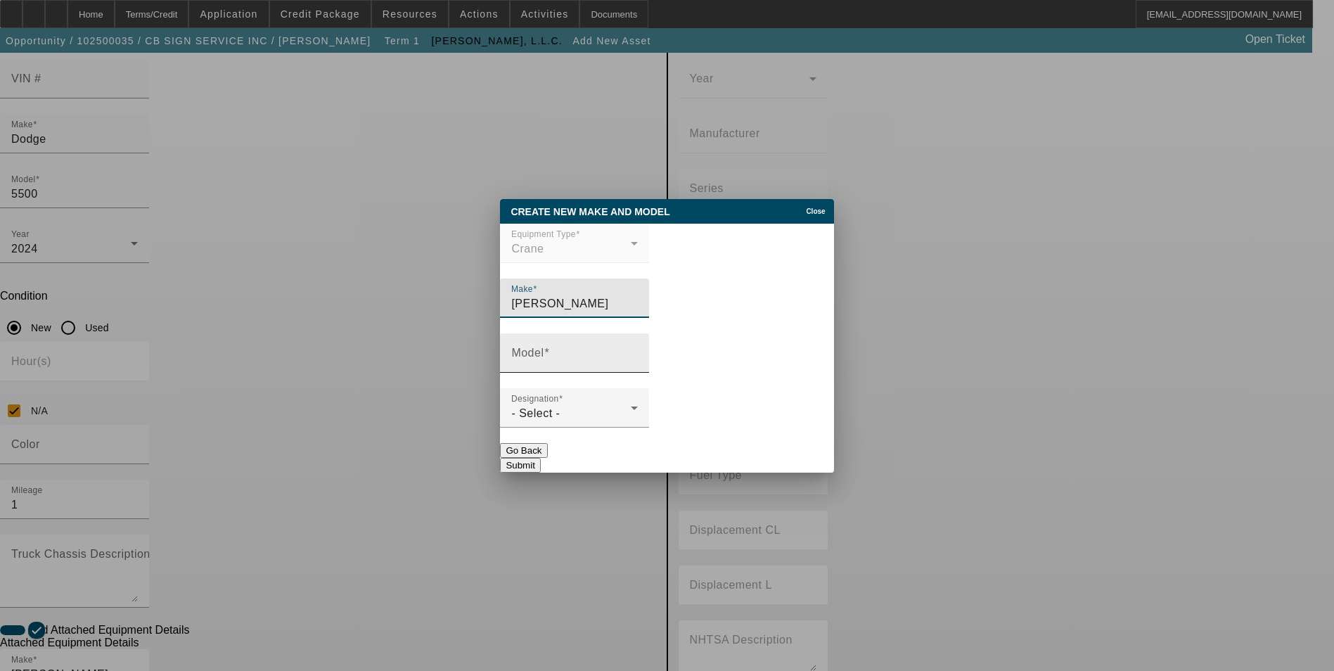
click at [601, 355] on input "Model" at bounding box center [574, 358] width 127 height 17
type input "52XLR"
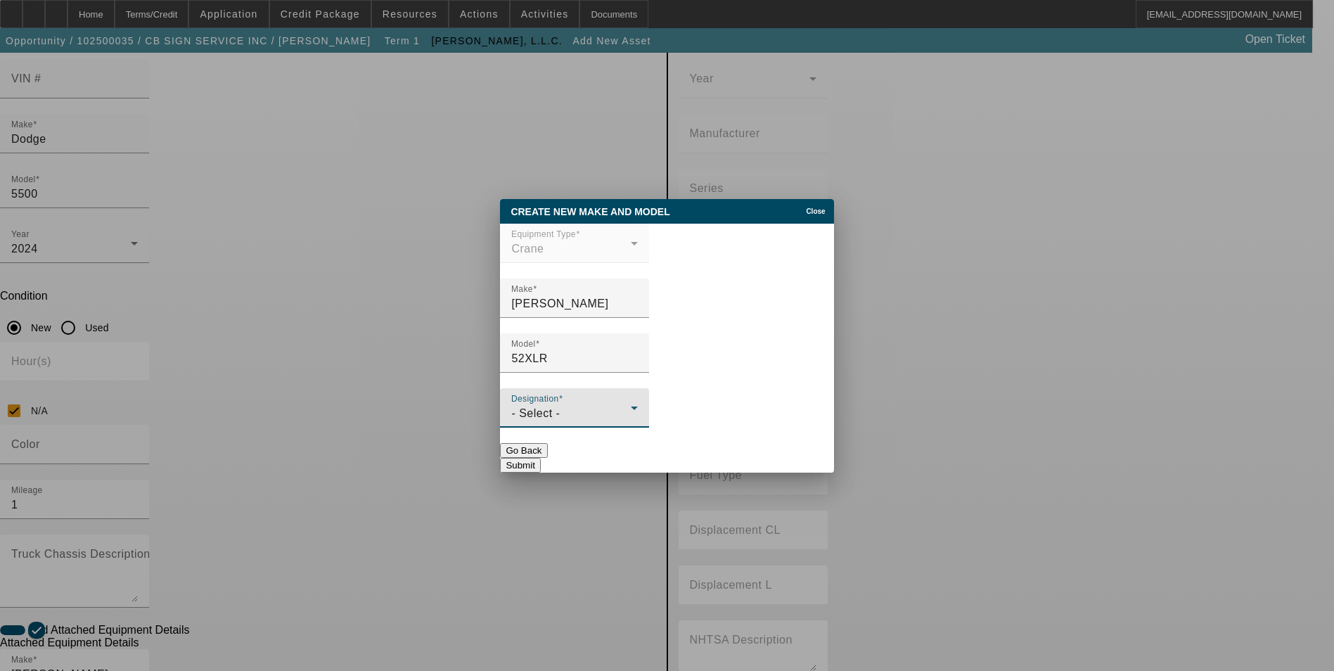
click at [604, 416] on div "- Select -" at bounding box center [571, 413] width 120 height 17
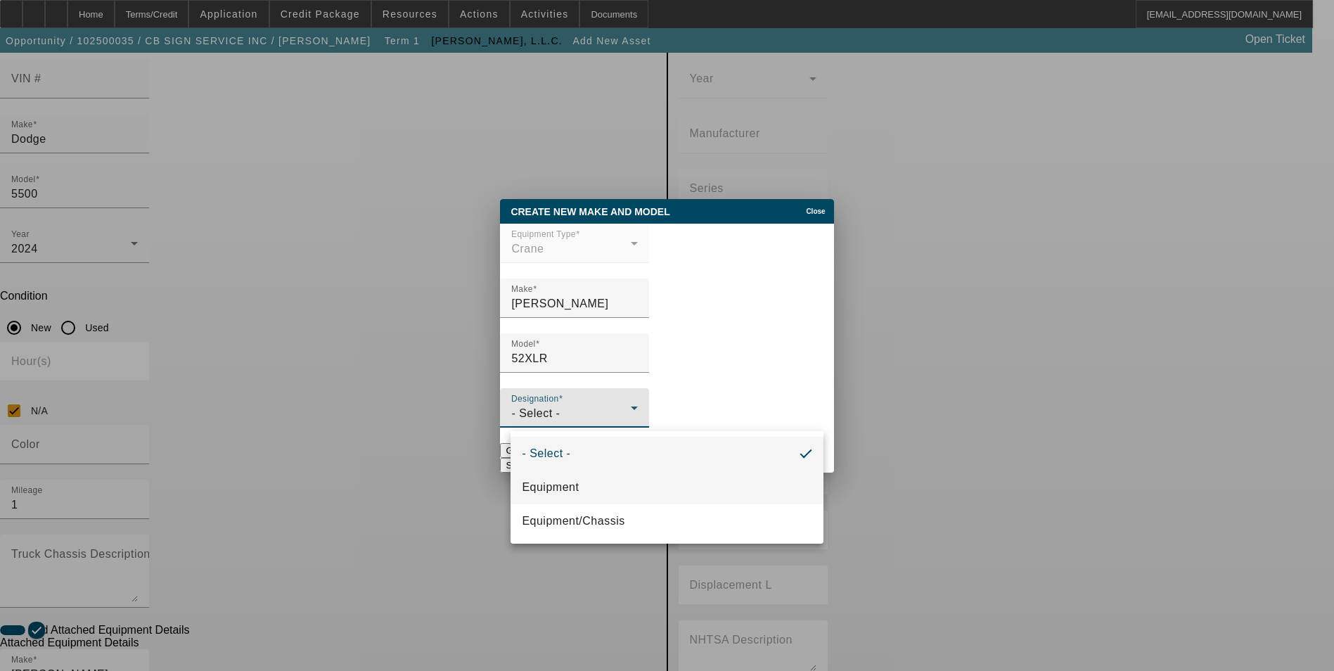
click at [577, 488] on span "Equipment" at bounding box center [550, 487] width 57 height 17
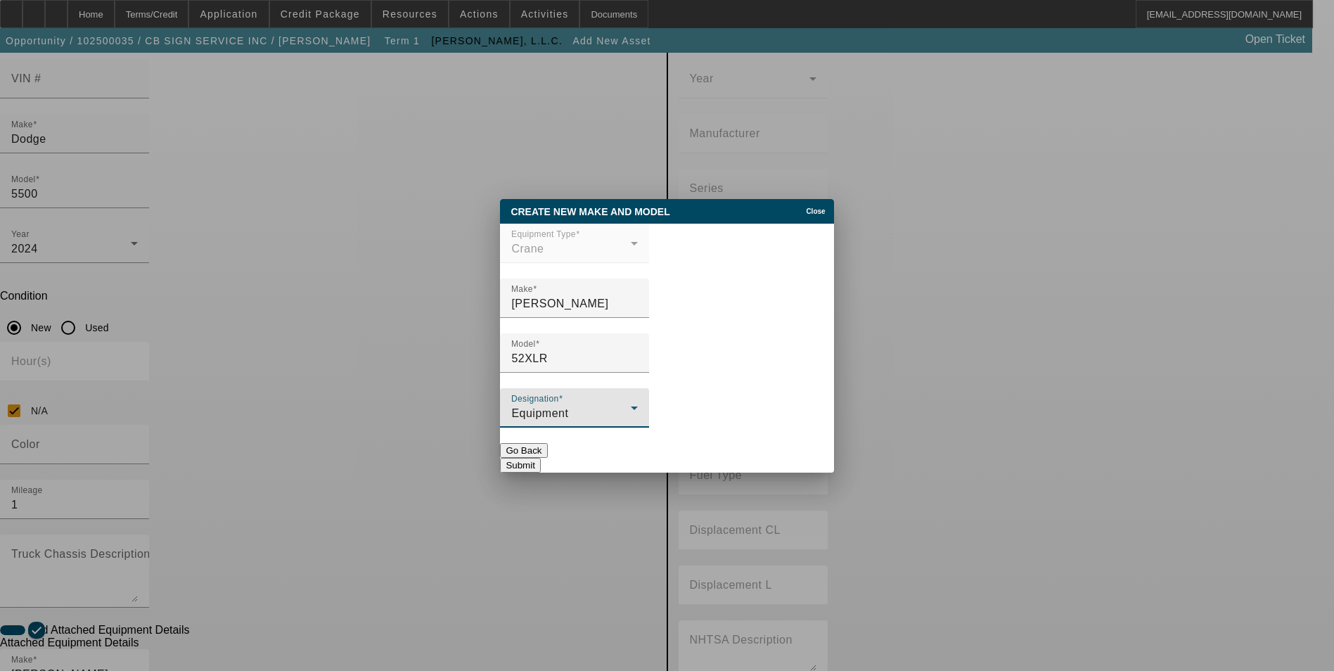
click at [540, 459] on button "Submit" at bounding box center [520, 465] width 40 height 15
type input "52XLR"
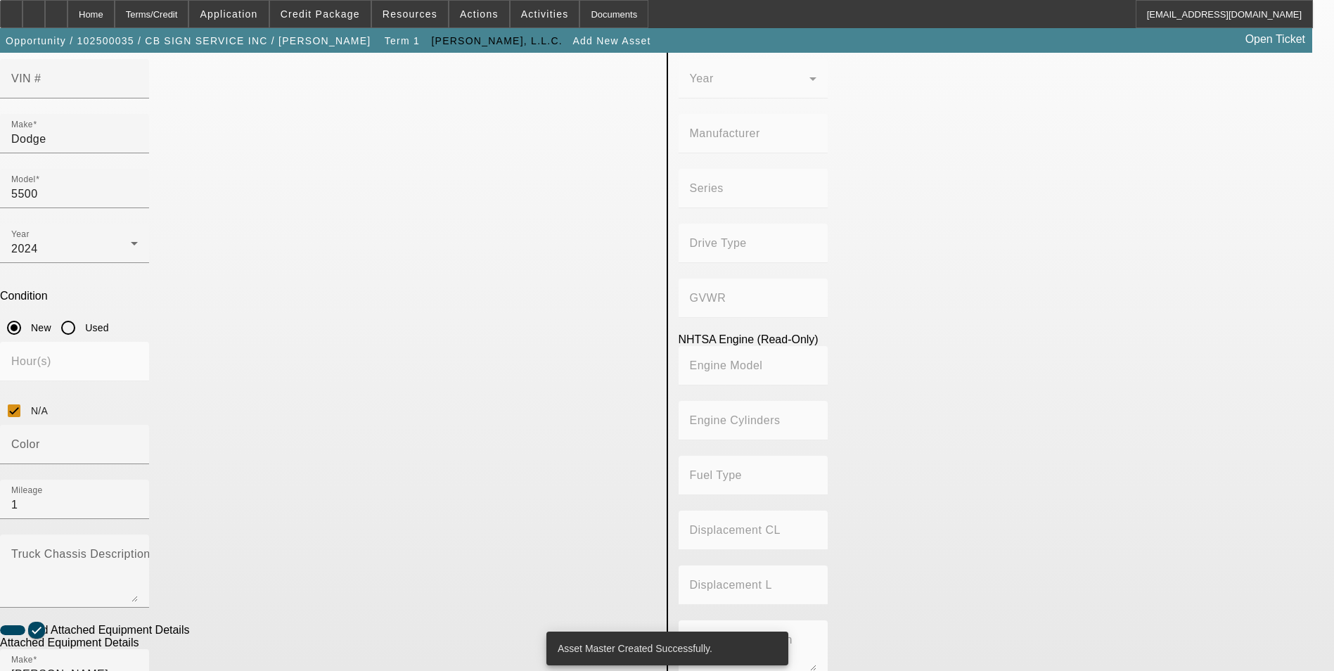
radio input "true"
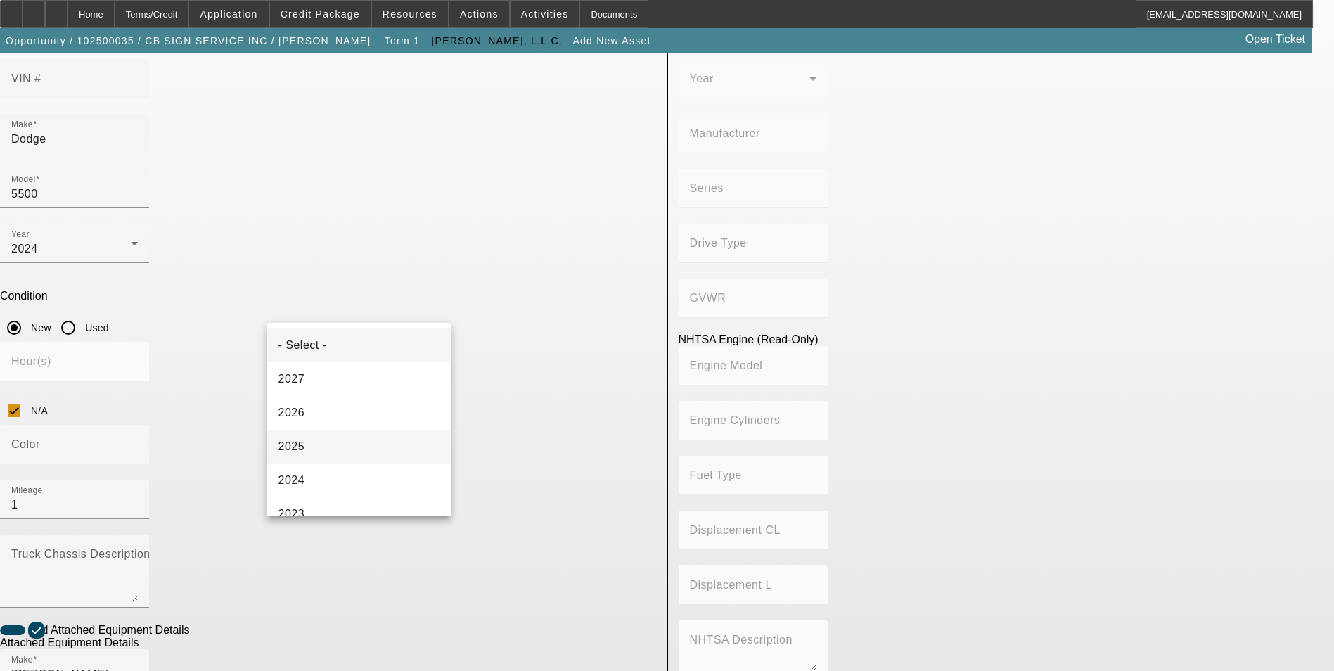
click at [345, 448] on mat-option "2025" at bounding box center [359, 447] width 184 height 34
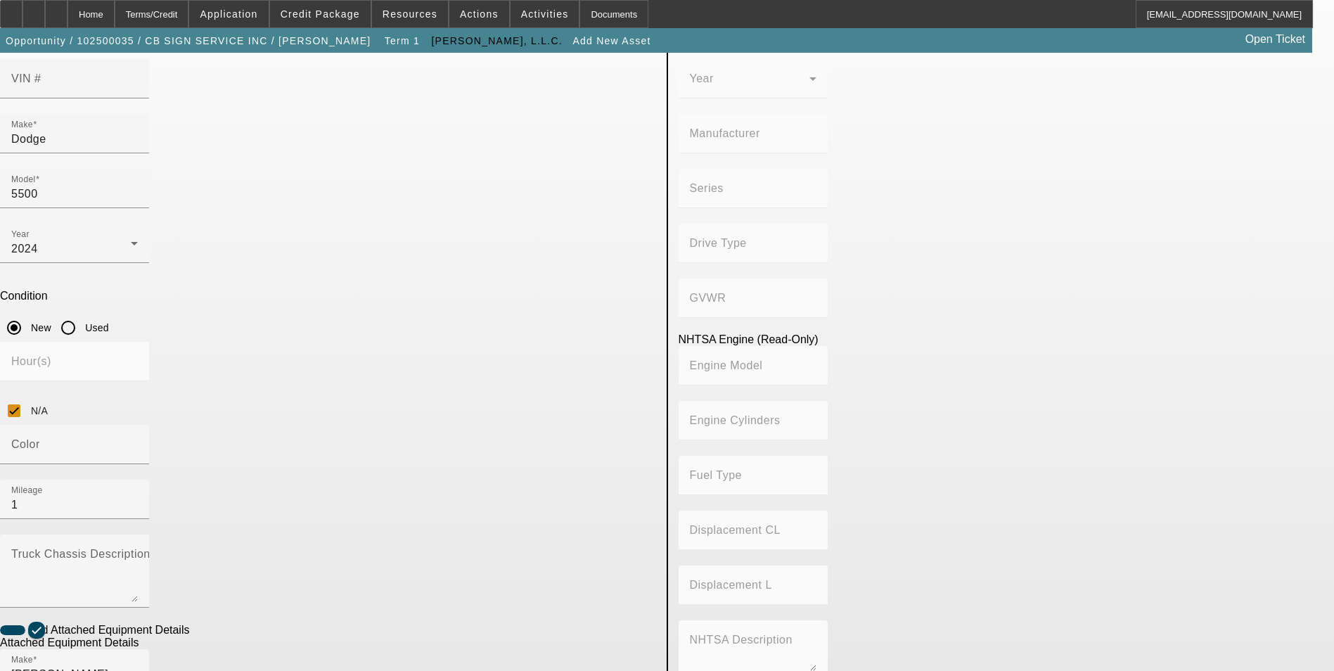
checkbox input "true"
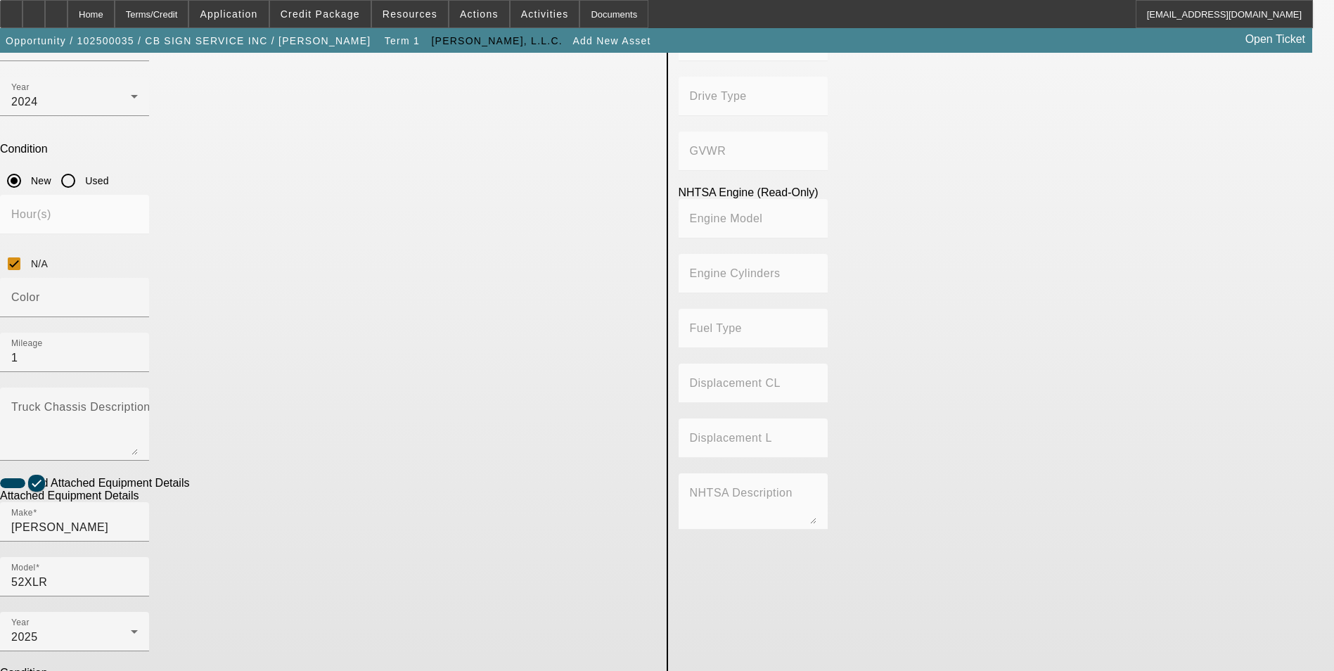
scroll to position [291, 0]
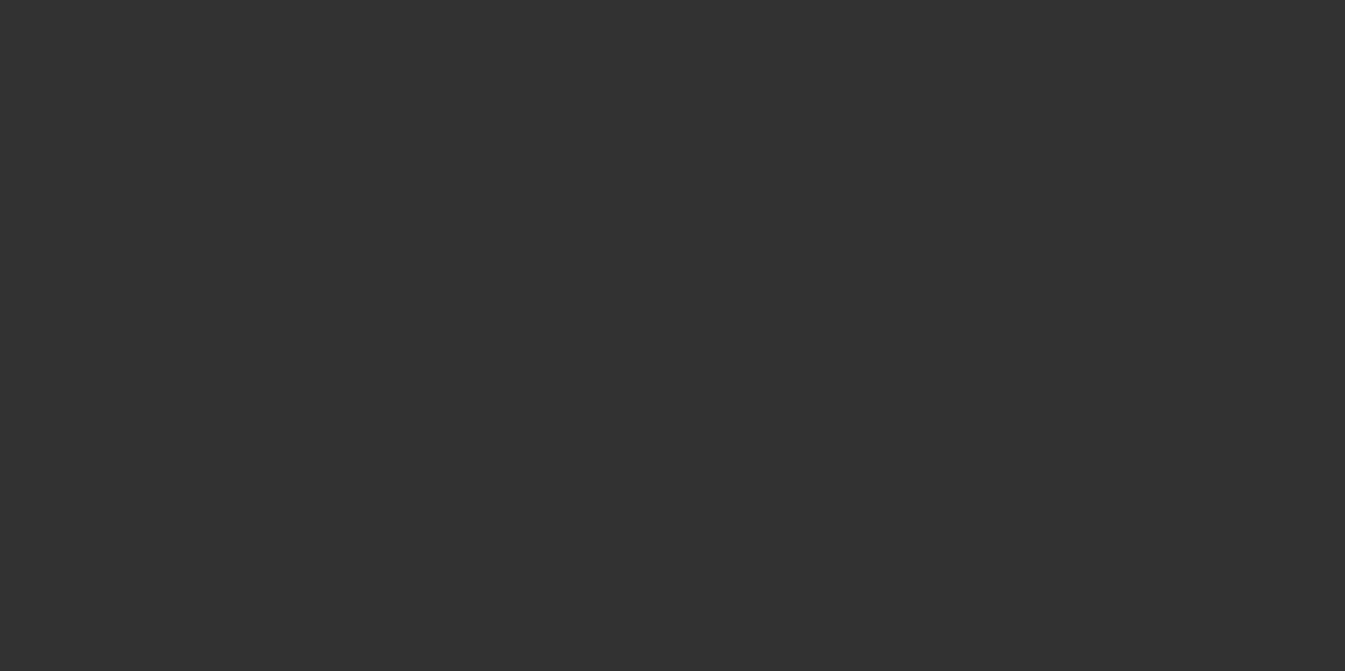
type input "$208,000.00"
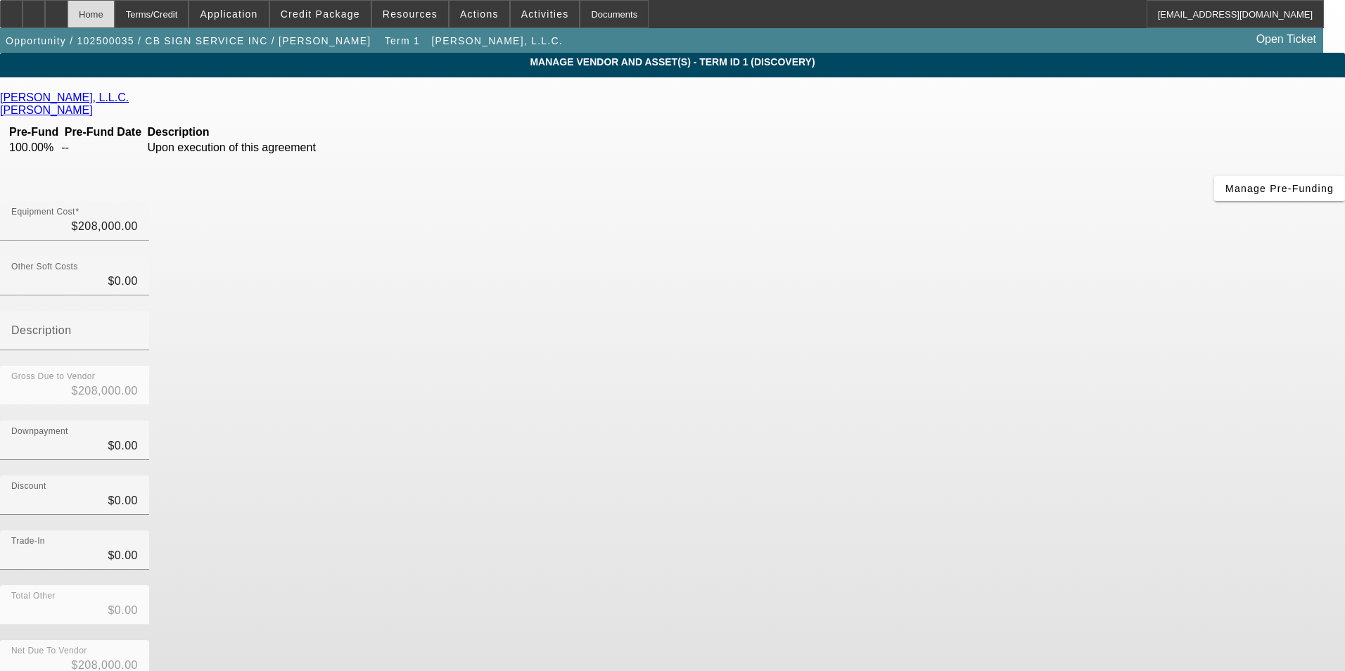
click at [115, 19] on div "Home" at bounding box center [91, 14] width 47 height 28
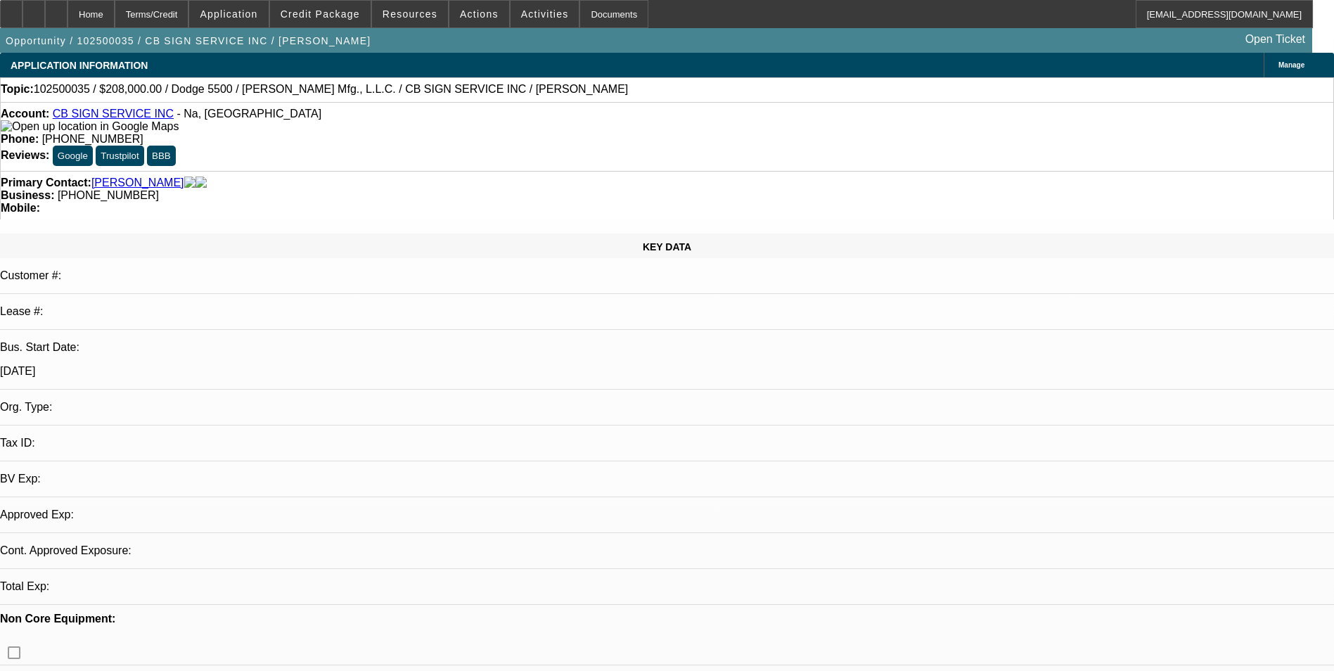
select select "0"
select select "2"
select select "0.1"
select select "4"
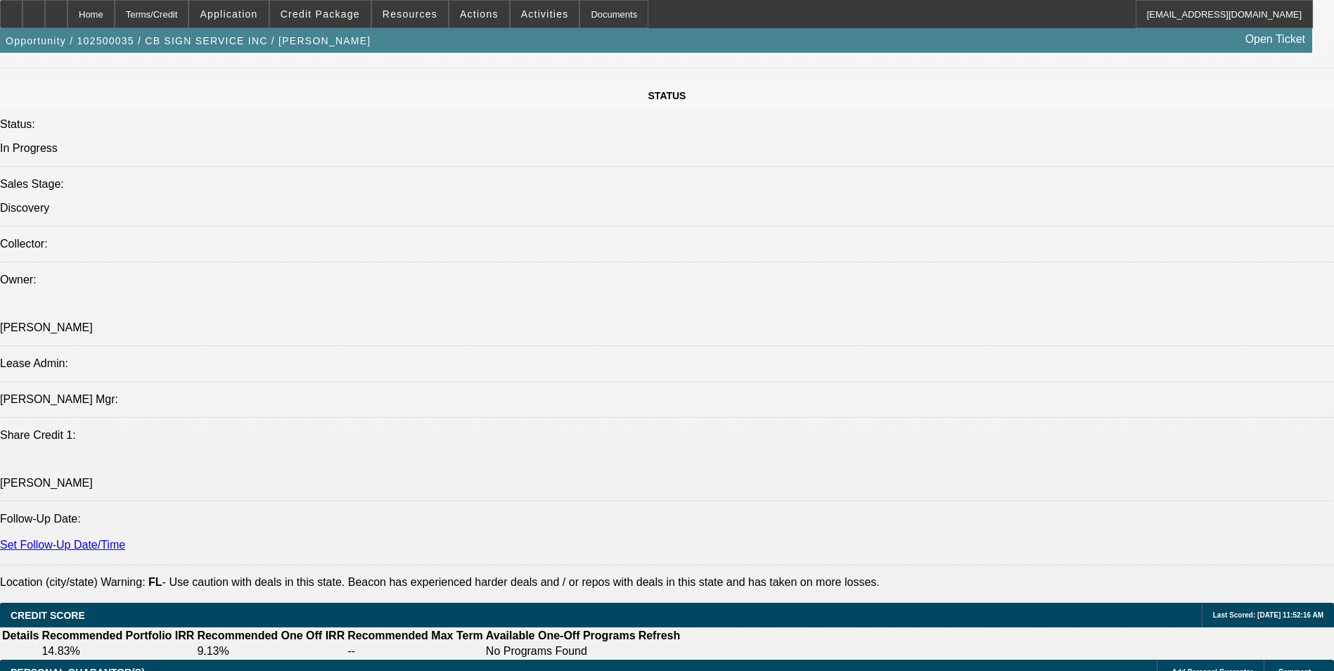
scroll to position [1548, 0]
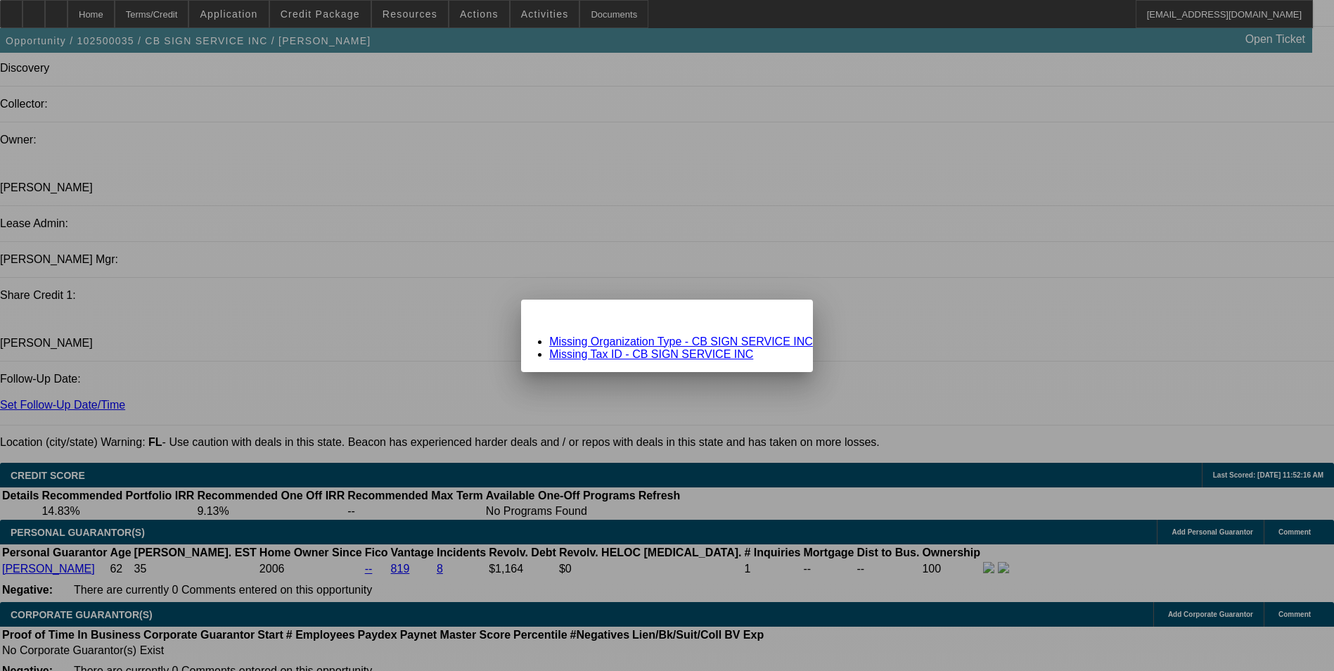
click at [718, 344] on link "Missing Organization Type - CB SIGN SERVICE INC" at bounding box center [681, 342] width 264 height 12
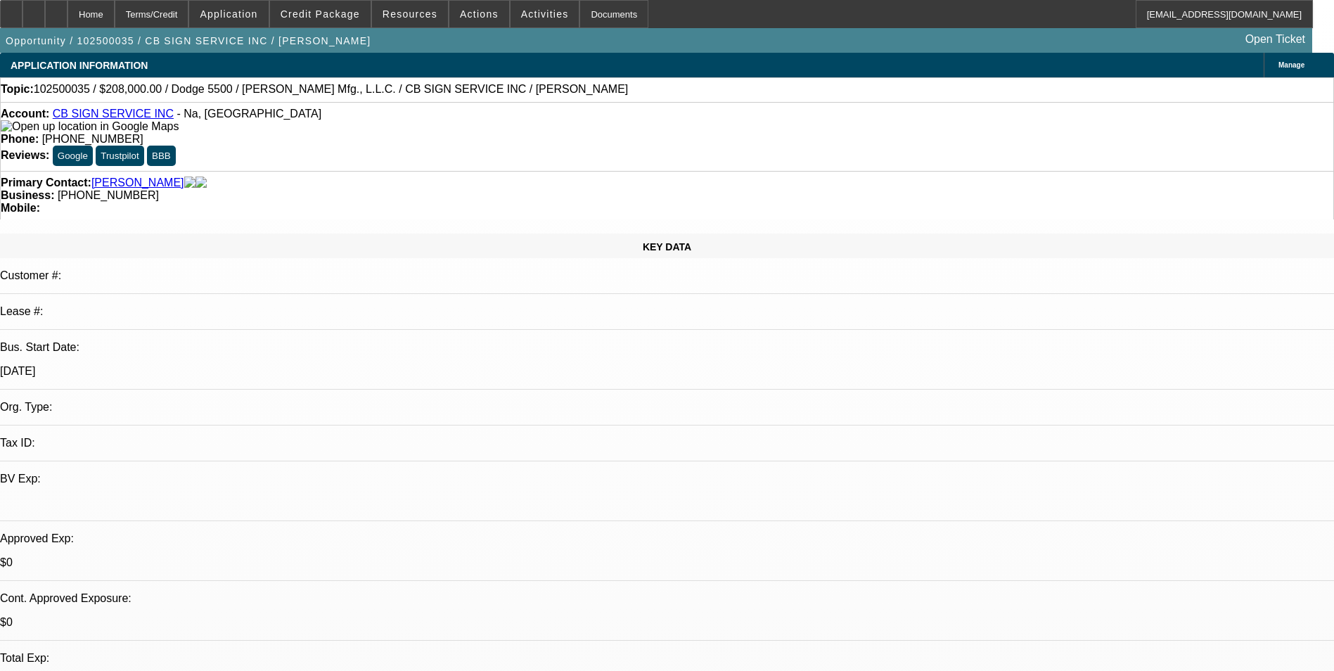
scroll to position [1548, 0]
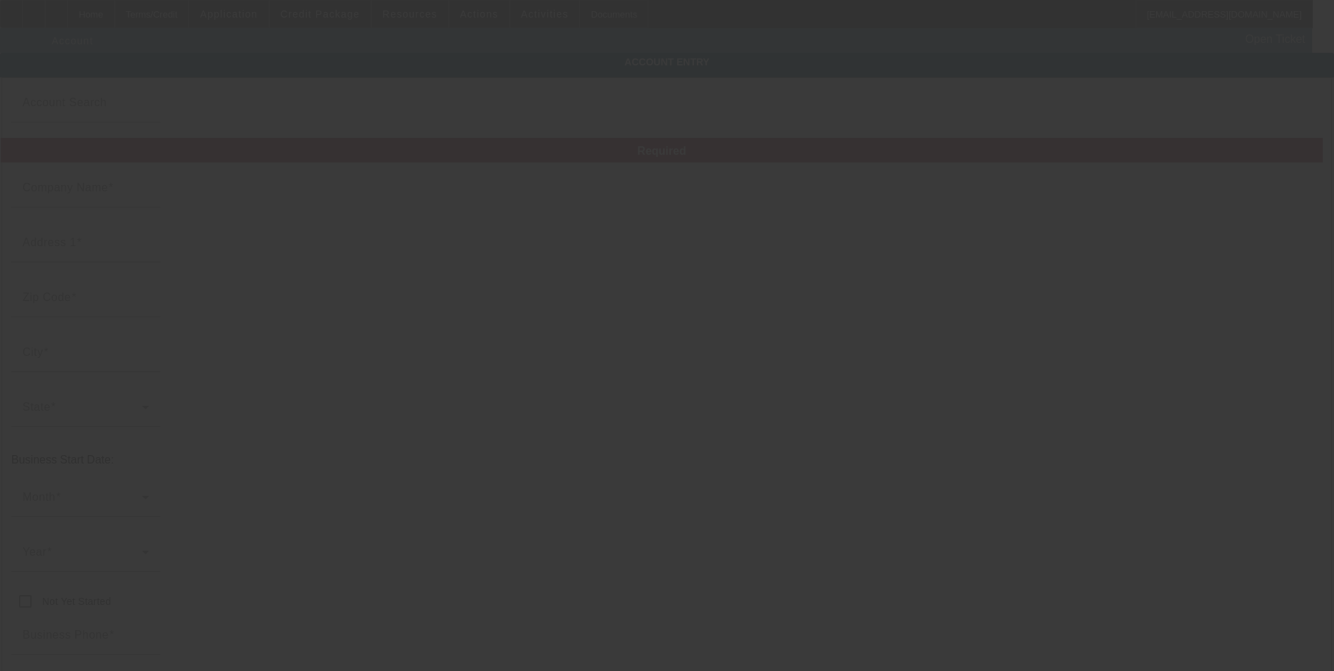
type input "CB SIGN SERVICE INC"
type input "Na"
type input "34638"
type input "Land O Lakes"
type input "(813) 267-2080"
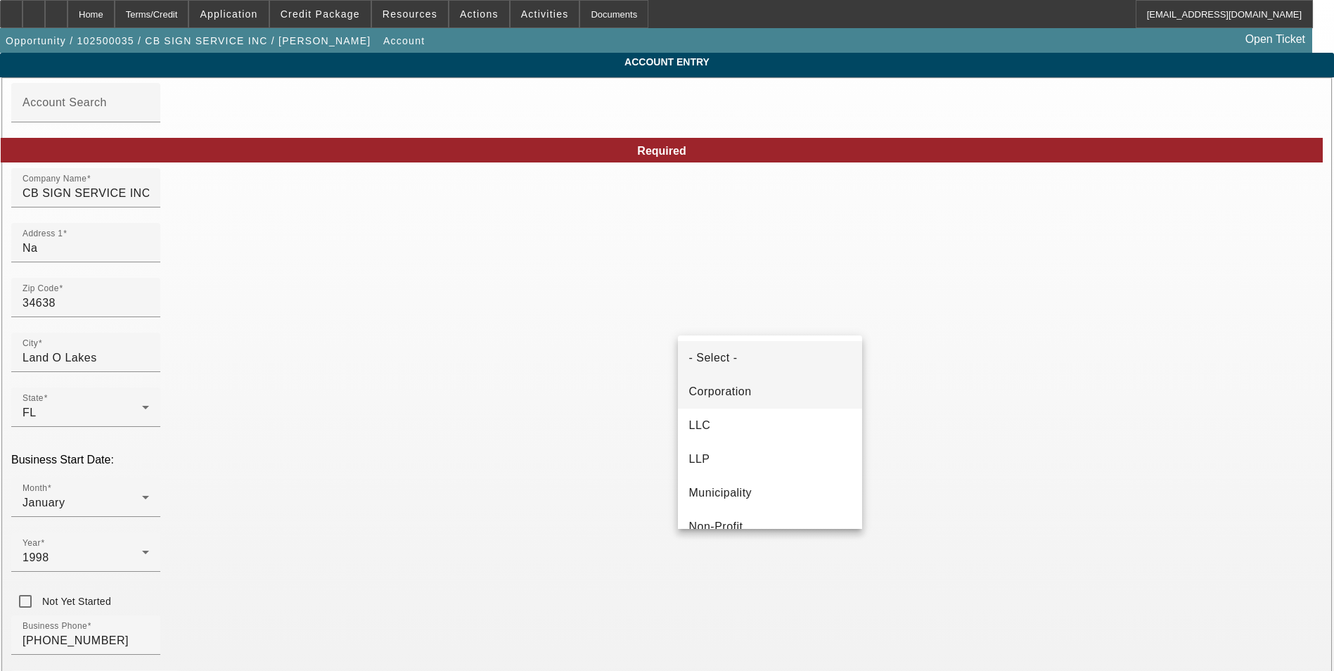
click at [753, 398] on mat-option "Corporation" at bounding box center [770, 392] width 184 height 34
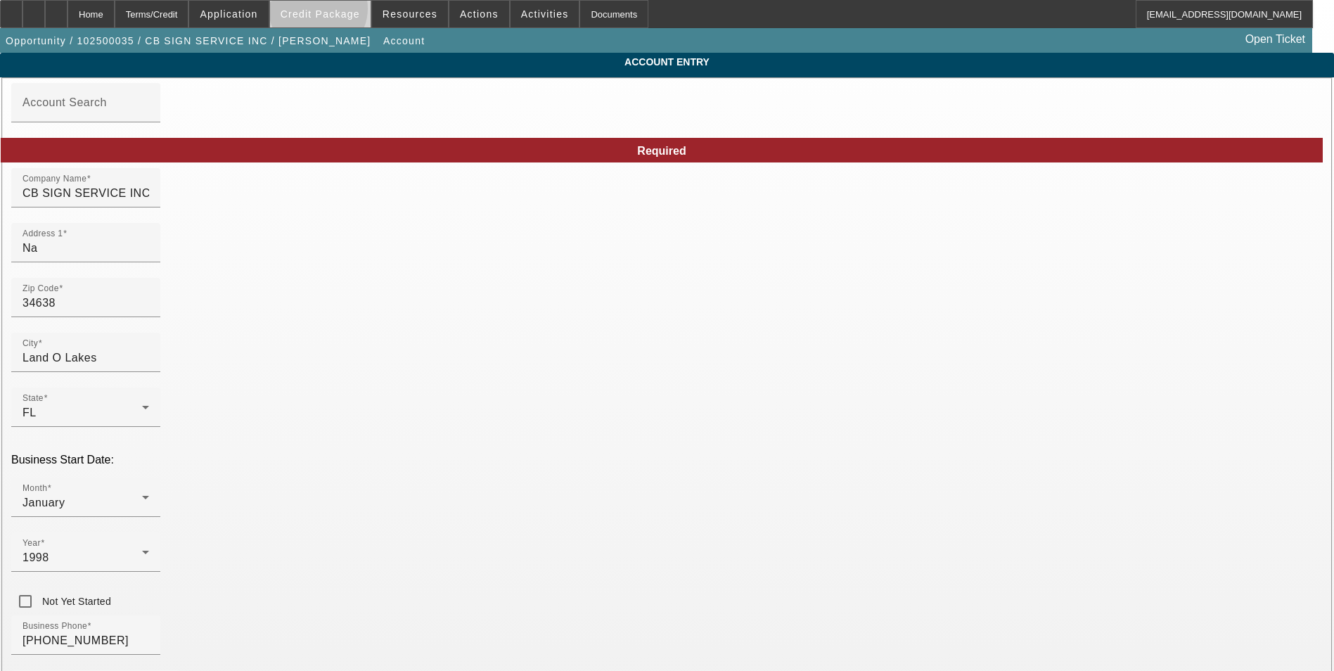
click at [340, 12] on span "Credit Package" at bounding box center [320, 13] width 79 height 11
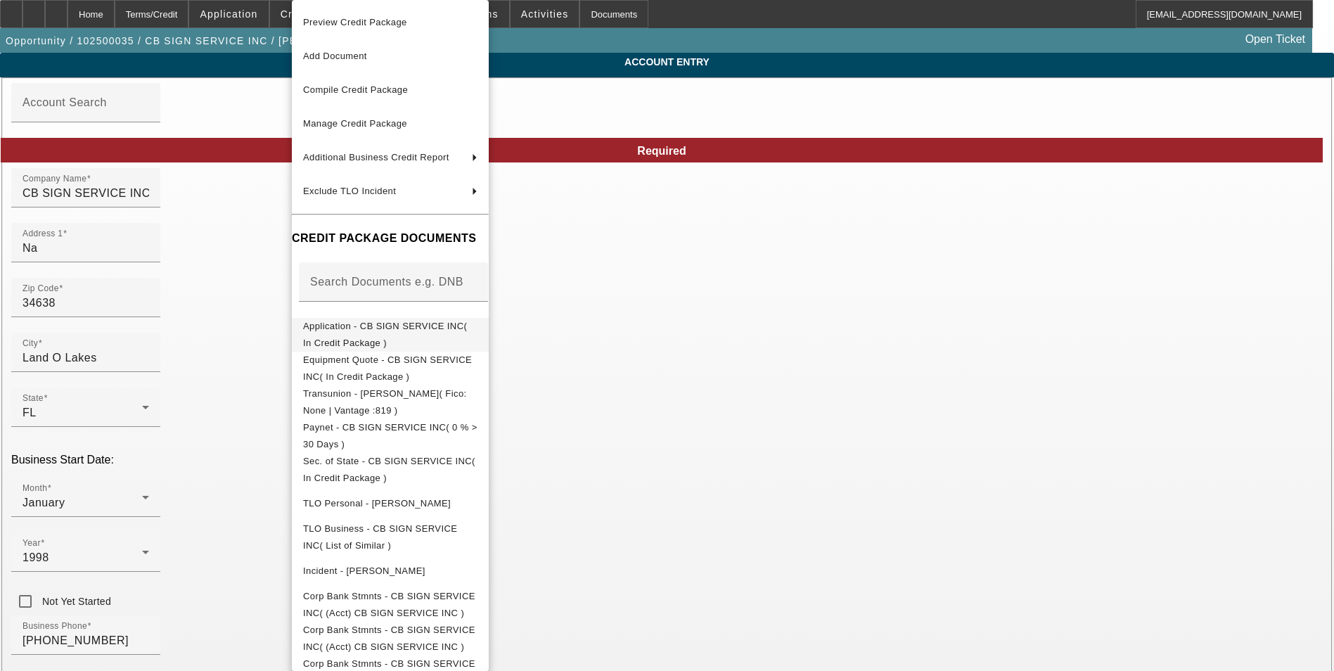
click at [397, 331] on span "Application - CB SIGN SERVICE INC( In Credit Package )" at bounding box center [385, 334] width 164 height 27
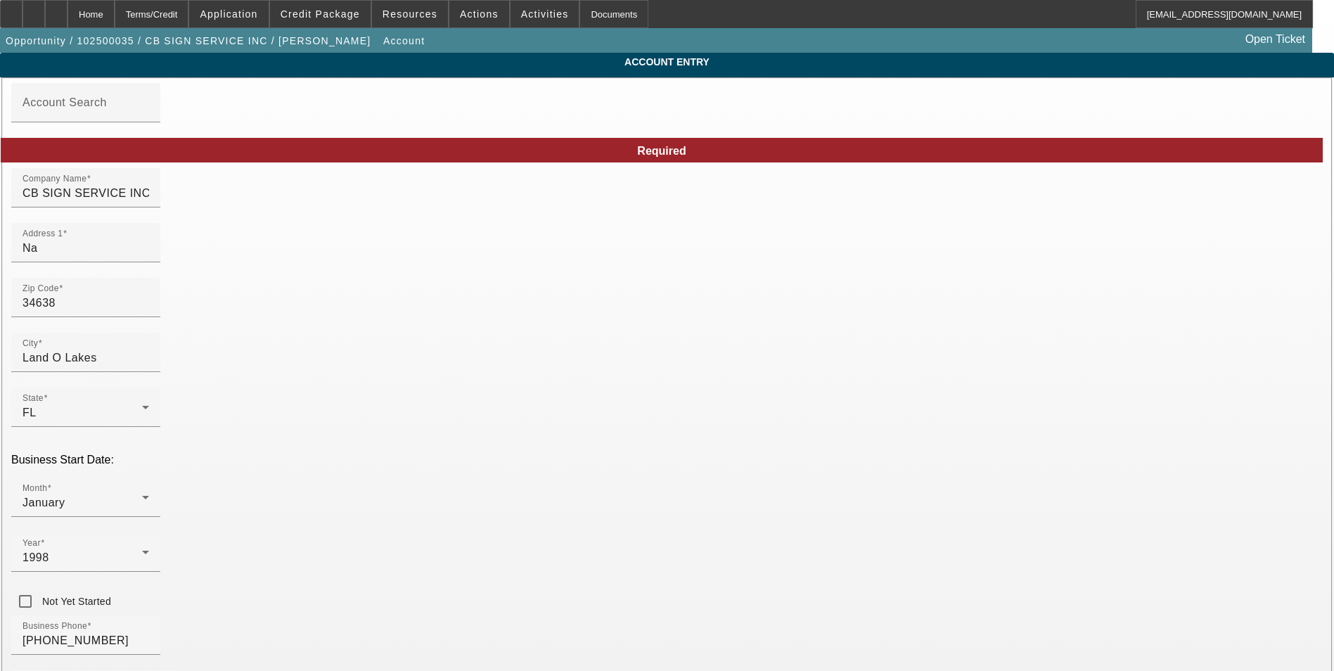
click at [329, 20] on span at bounding box center [320, 14] width 101 height 34
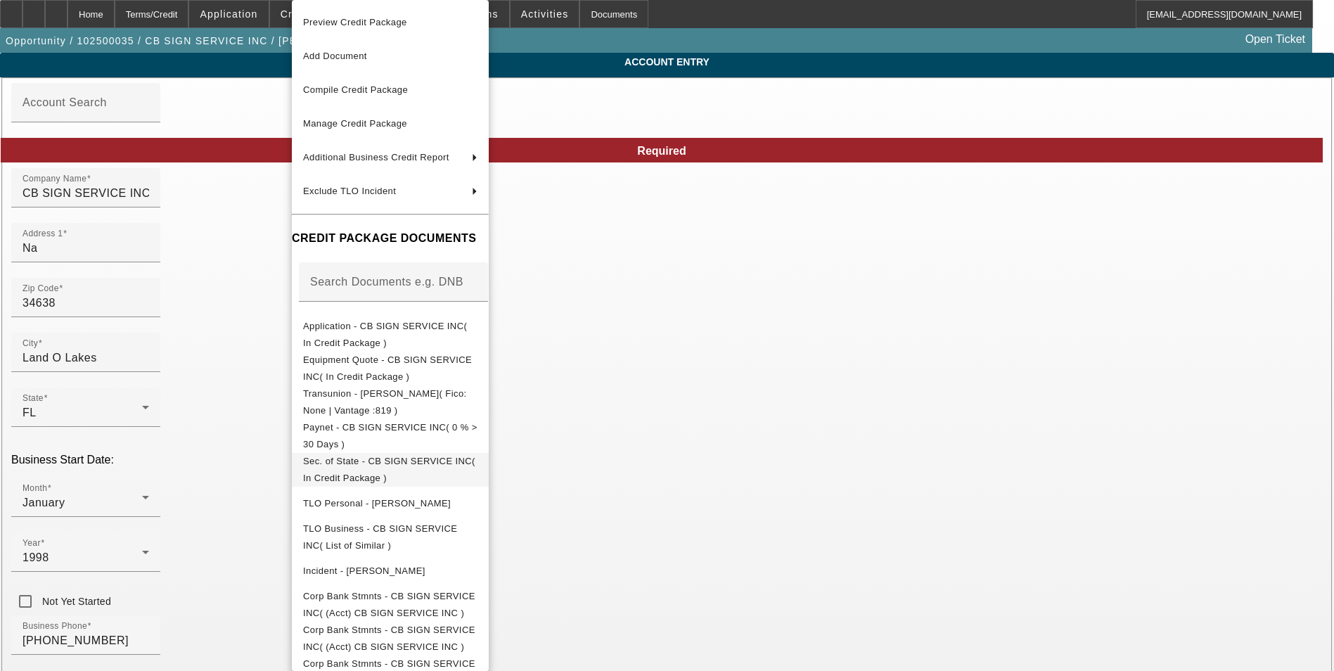
click at [440, 462] on span "Sec. of State - CB SIGN SERVICE INC( In Credit Package )" at bounding box center [389, 469] width 172 height 27
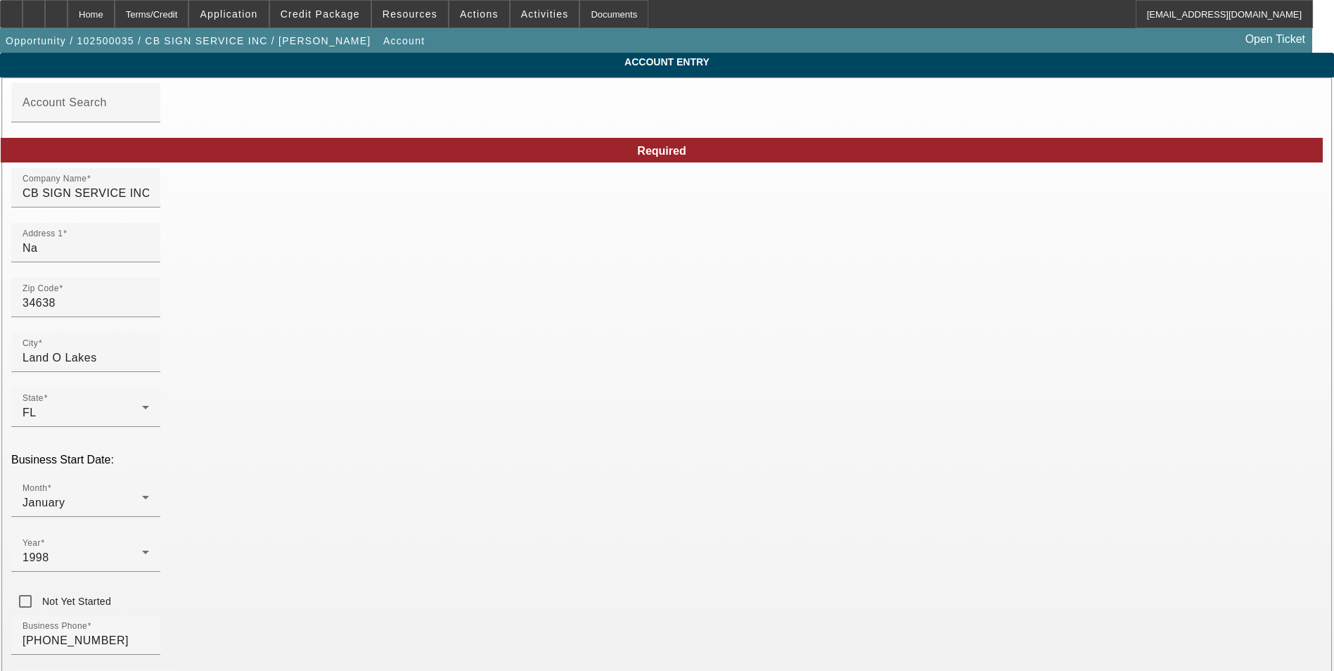
type input "200673671"
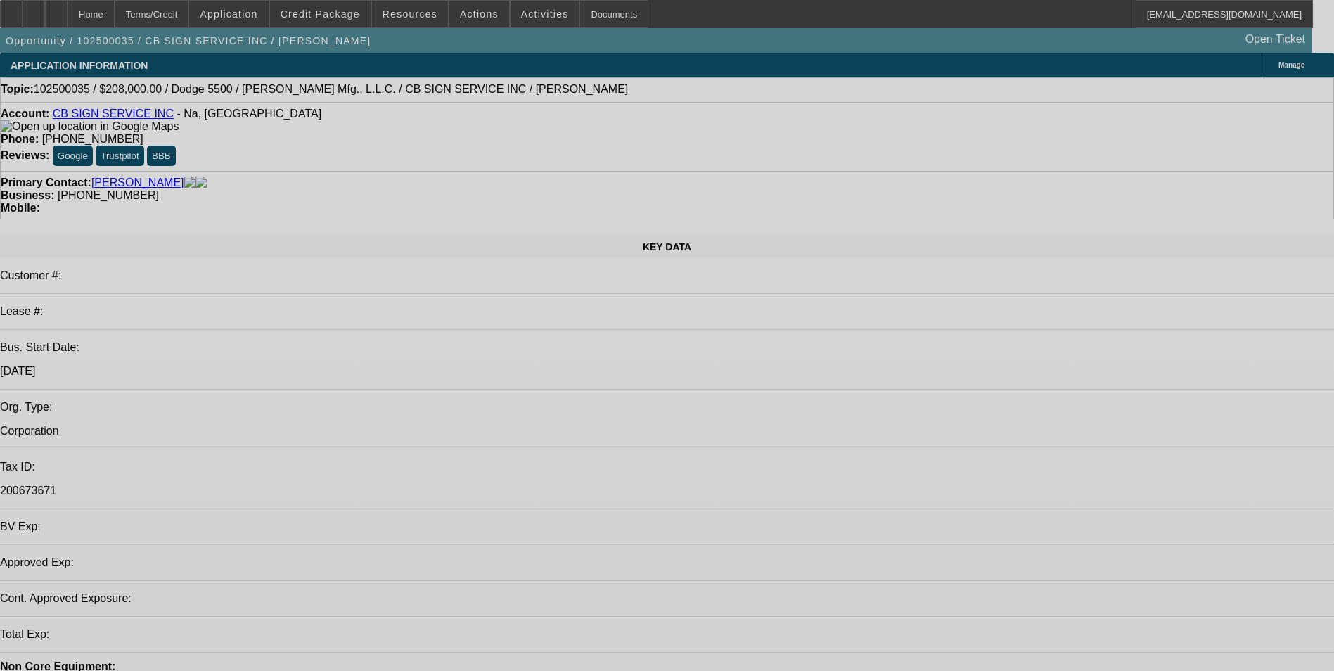
select select "0"
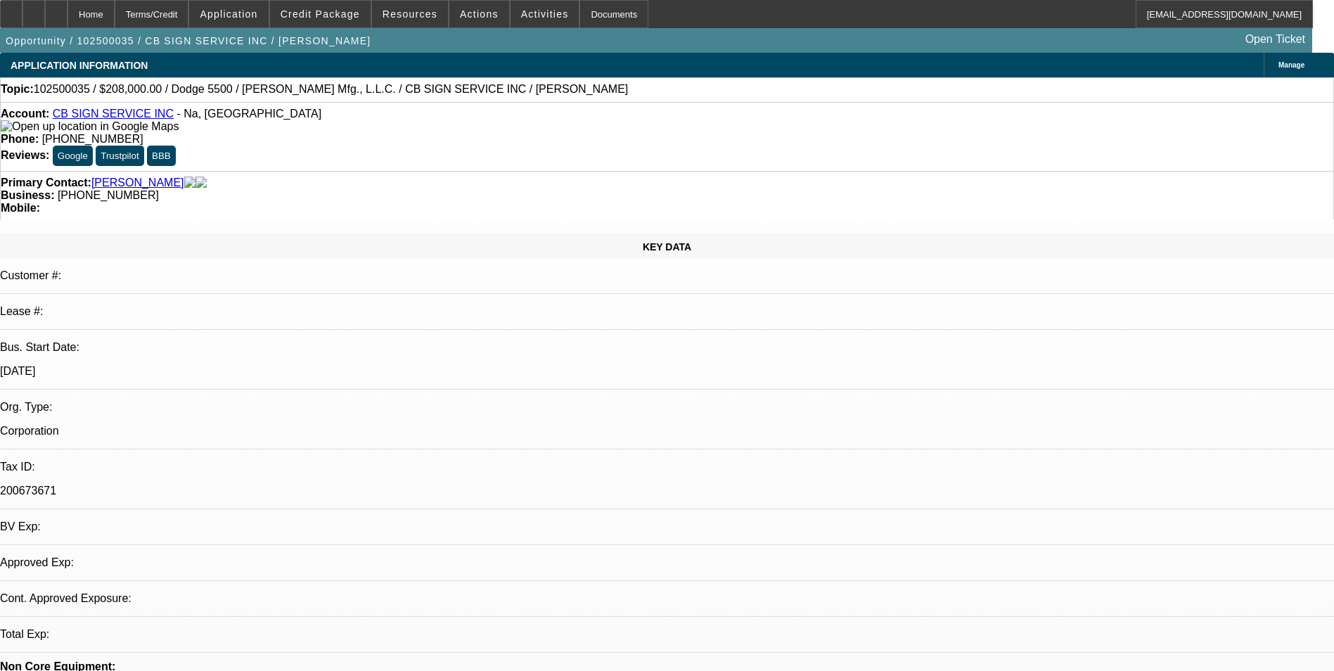
select select "2"
select select "0.1"
select select "4"
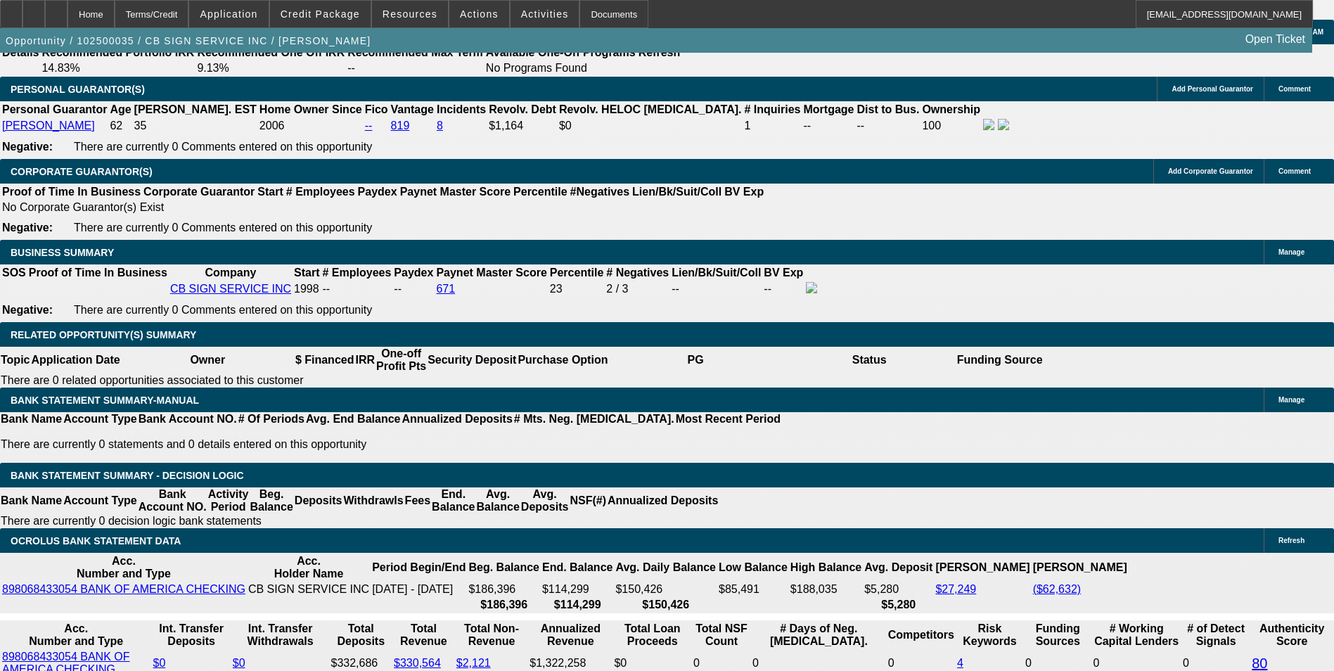
scroll to position [2040, 0]
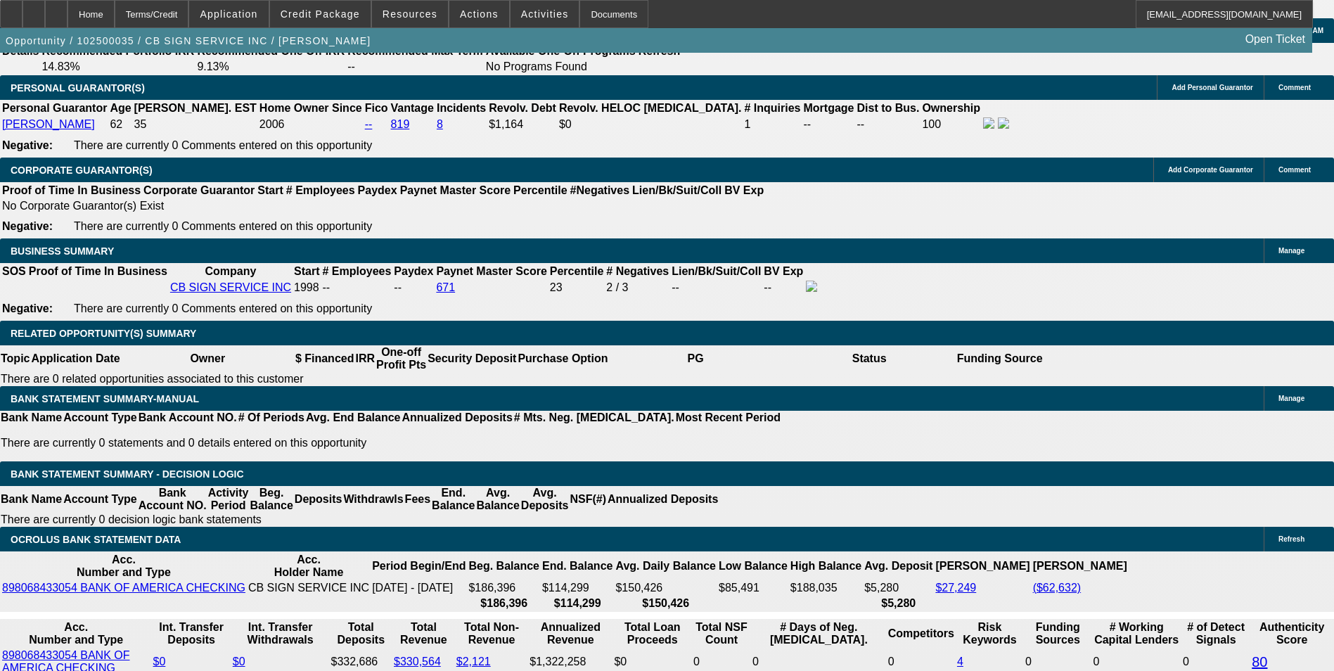
type input "$0.00"
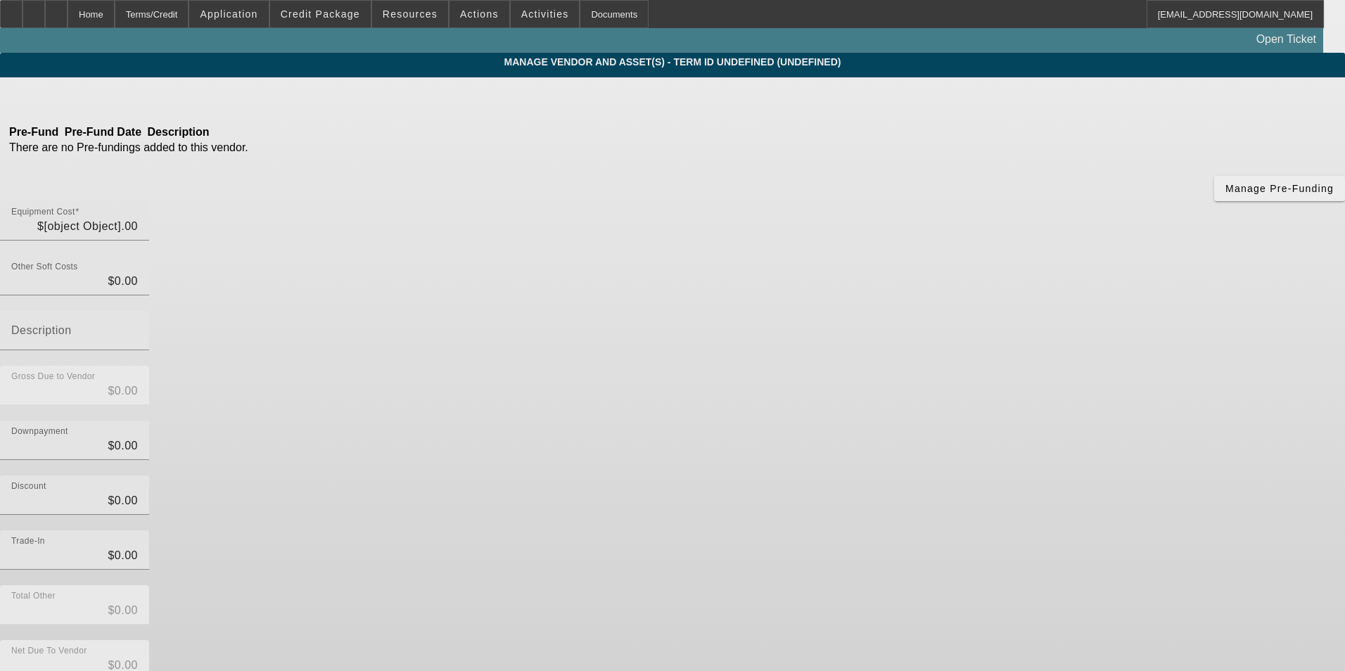
type input "$208,000.00"
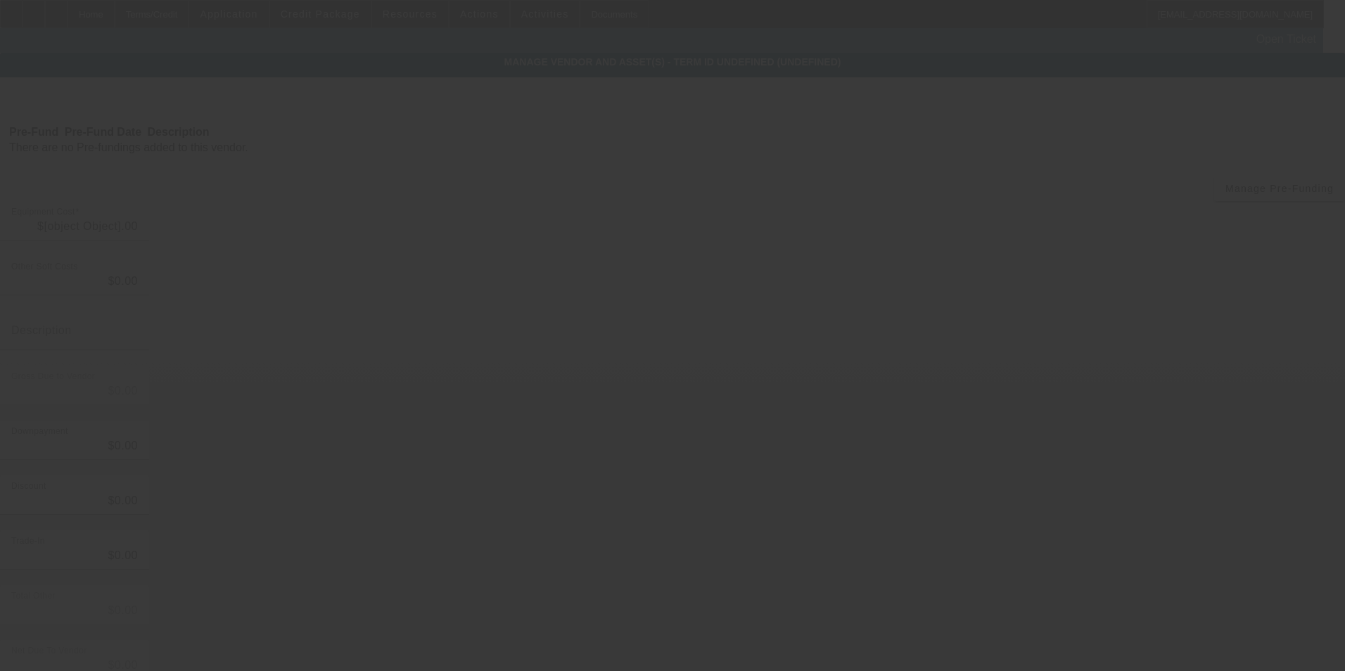
type input "$208,000.00"
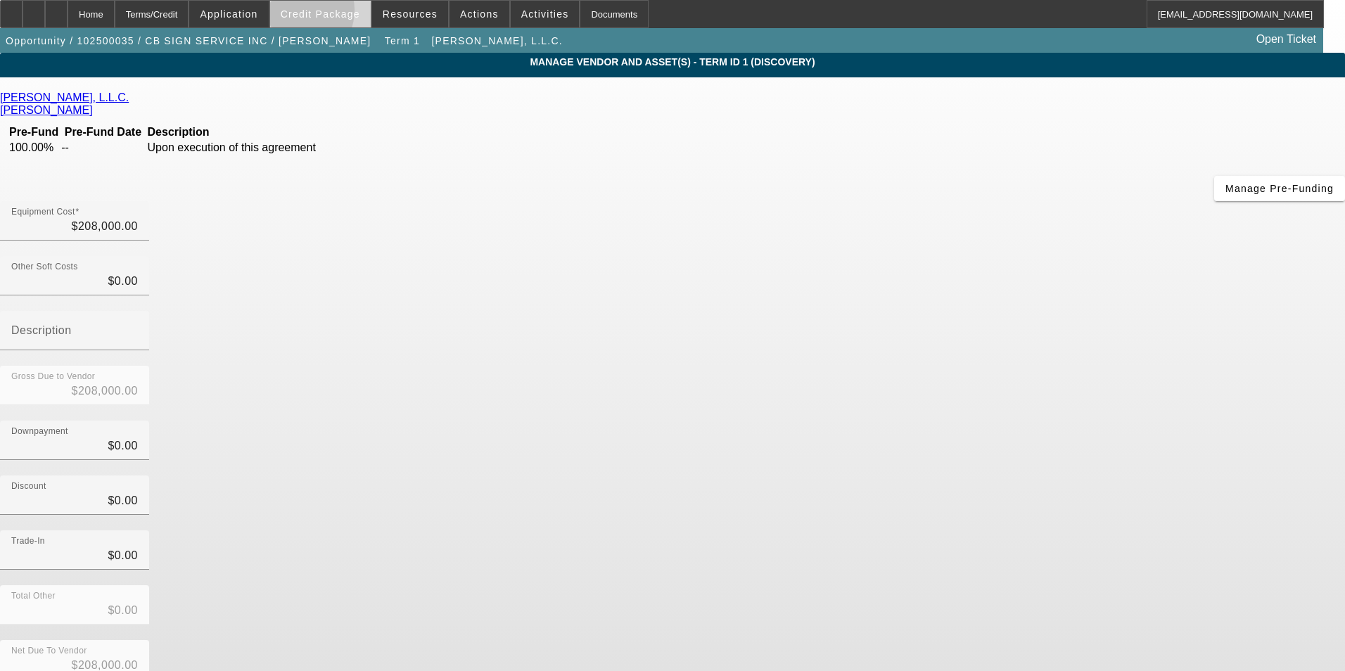
click at [319, 13] on span "Credit Package" at bounding box center [320, 13] width 79 height 11
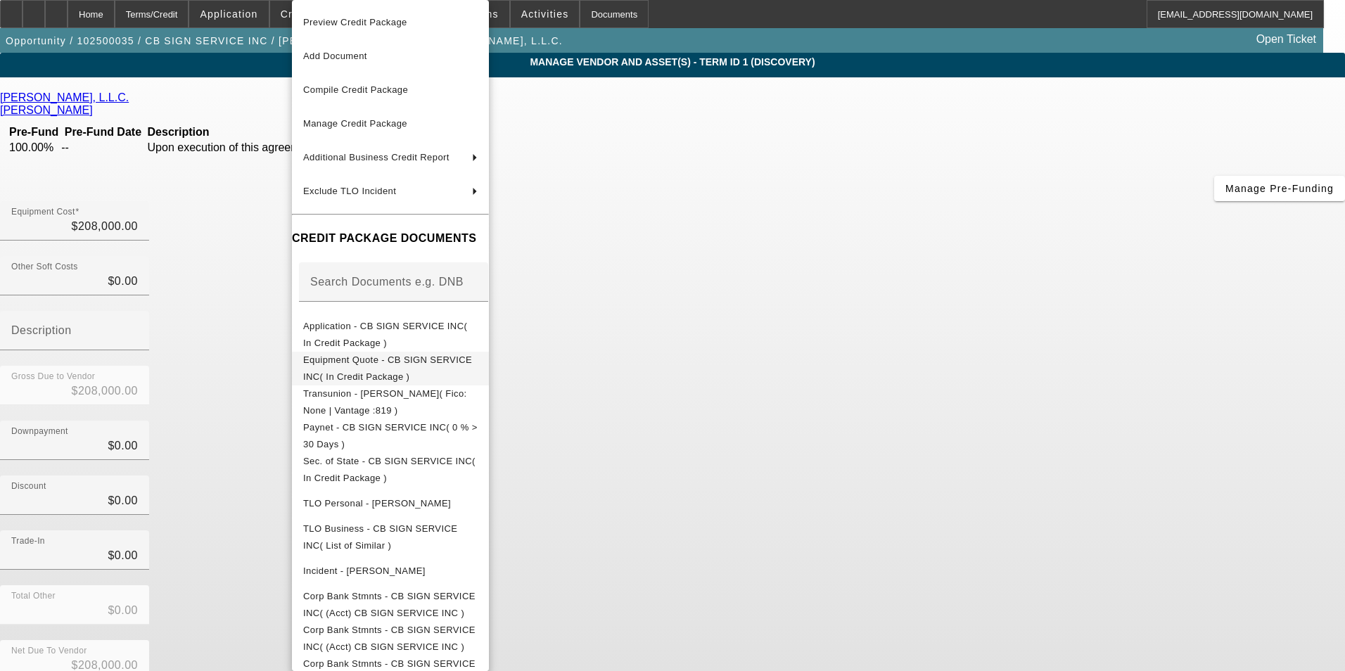
click at [435, 365] on span "Equipment Quote - CB SIGN SERVICE INC( In Credit Package )" at bounding box center [387, 368] width 169 height 27
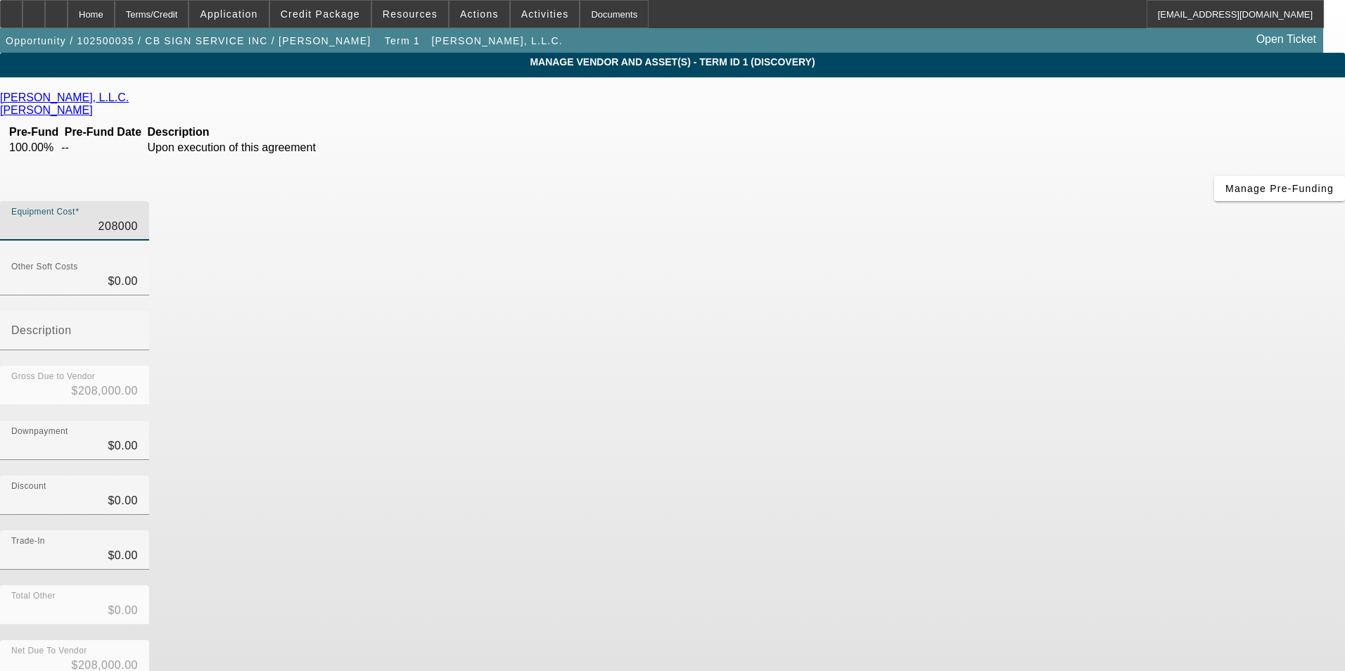
drag, startPoint x: 791, startPoint y: 115, endPoint x: 1003, endPoint y: 110, distance: 212.5
click at [1003, 201] on div "Equipment Cost 208000" at bounding box center [672, 228] width 1345 height 55
type input "2"
type input "$2.00"
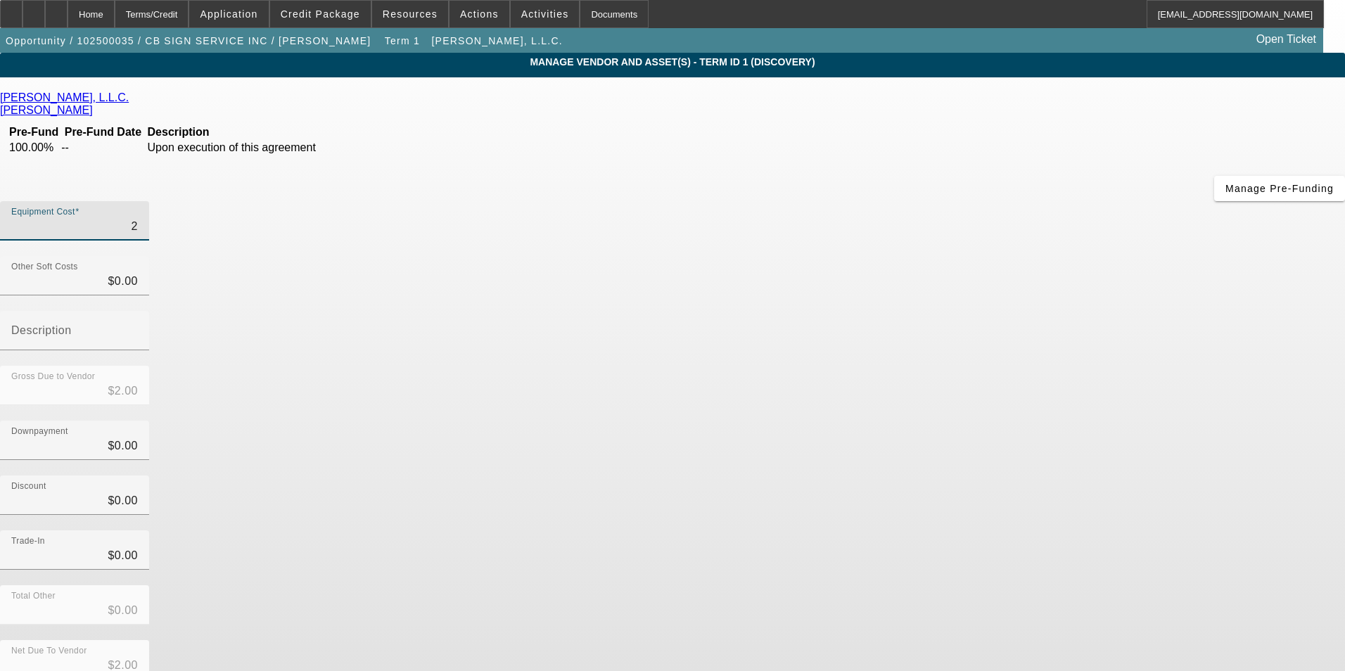
type input "20"
type input "$20.00"
type input "207"
type input "$207.00"
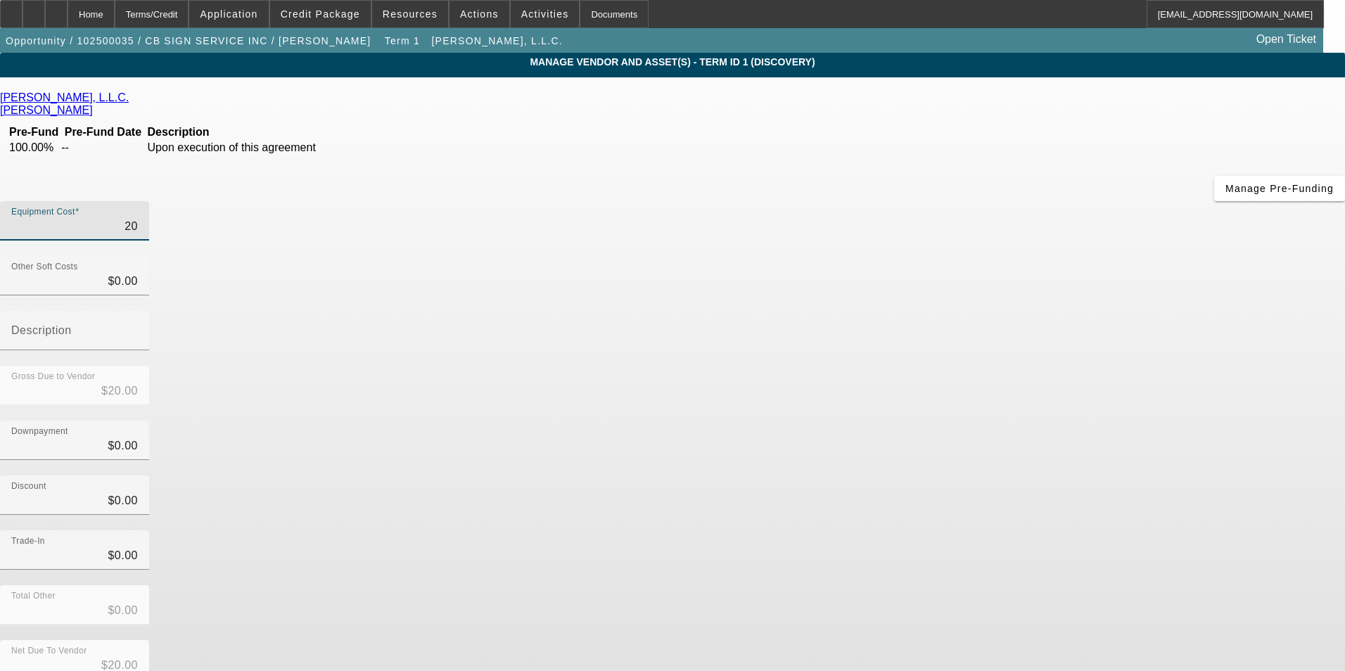
type input "$207.00"
type input "2072"
type input "$2,072.00"
type input "20728"
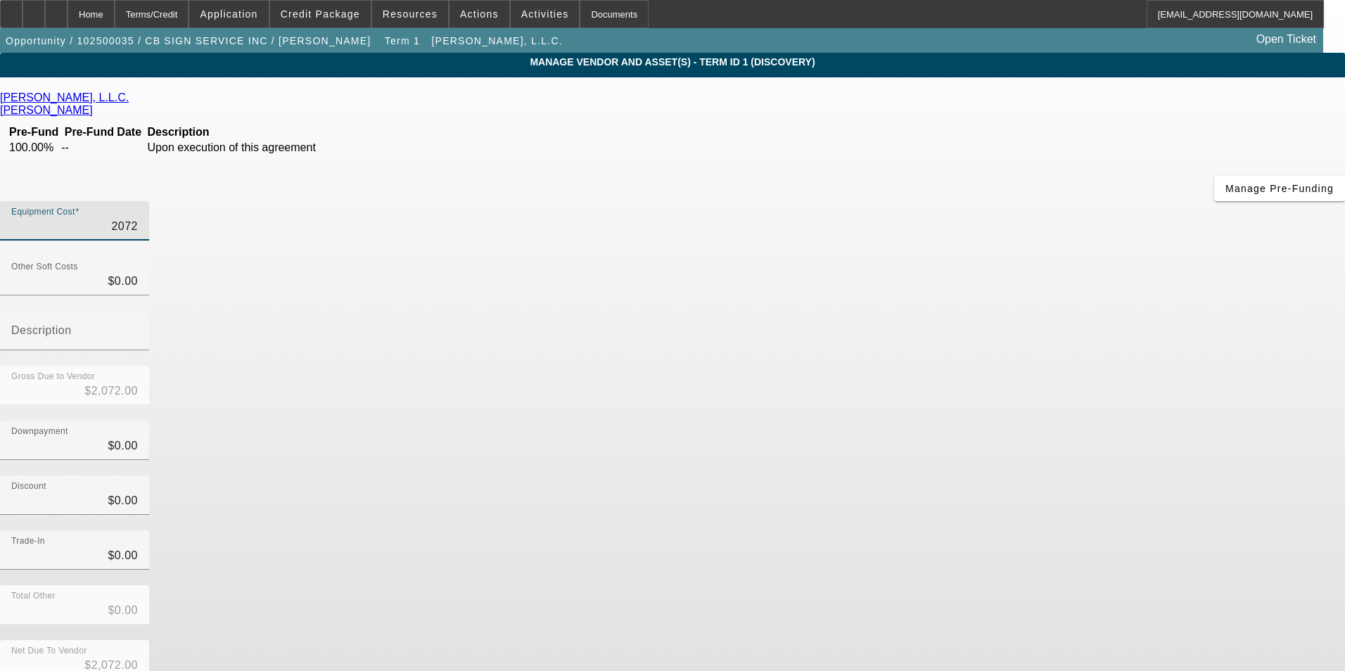
type input "$20,728.00"
type input "207285"
type input "$207,285.00"
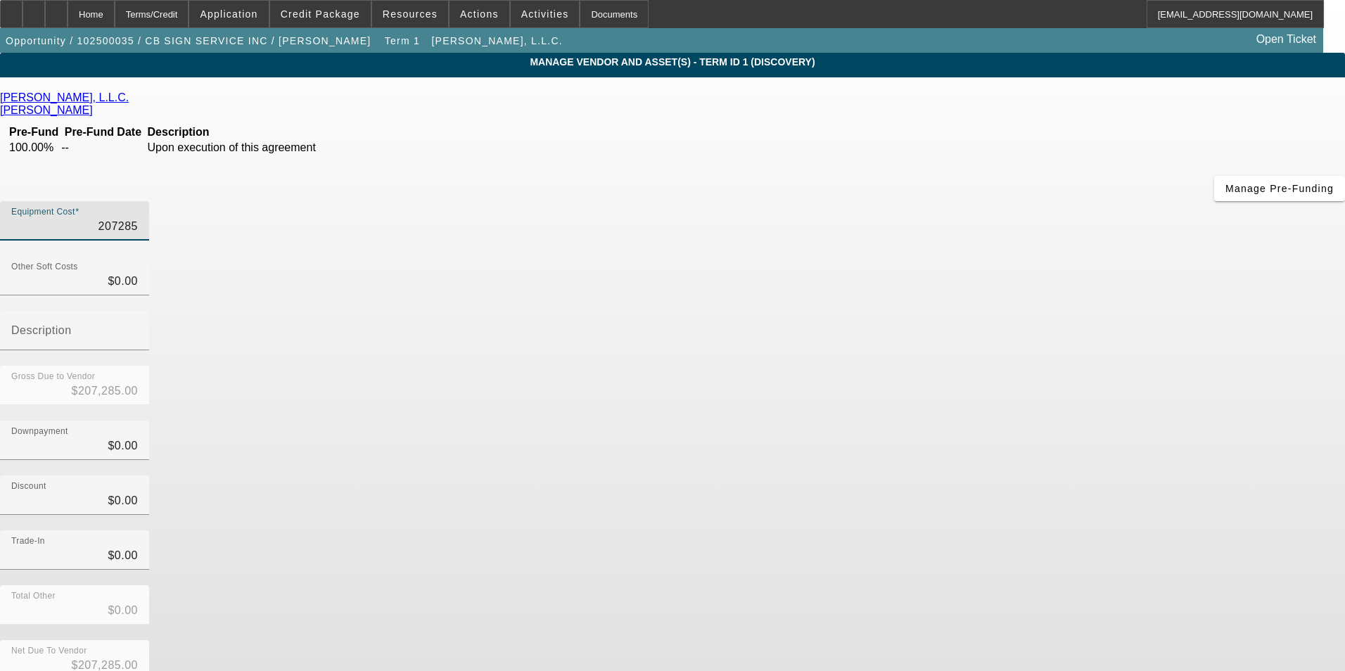
type input "$207,285.00"
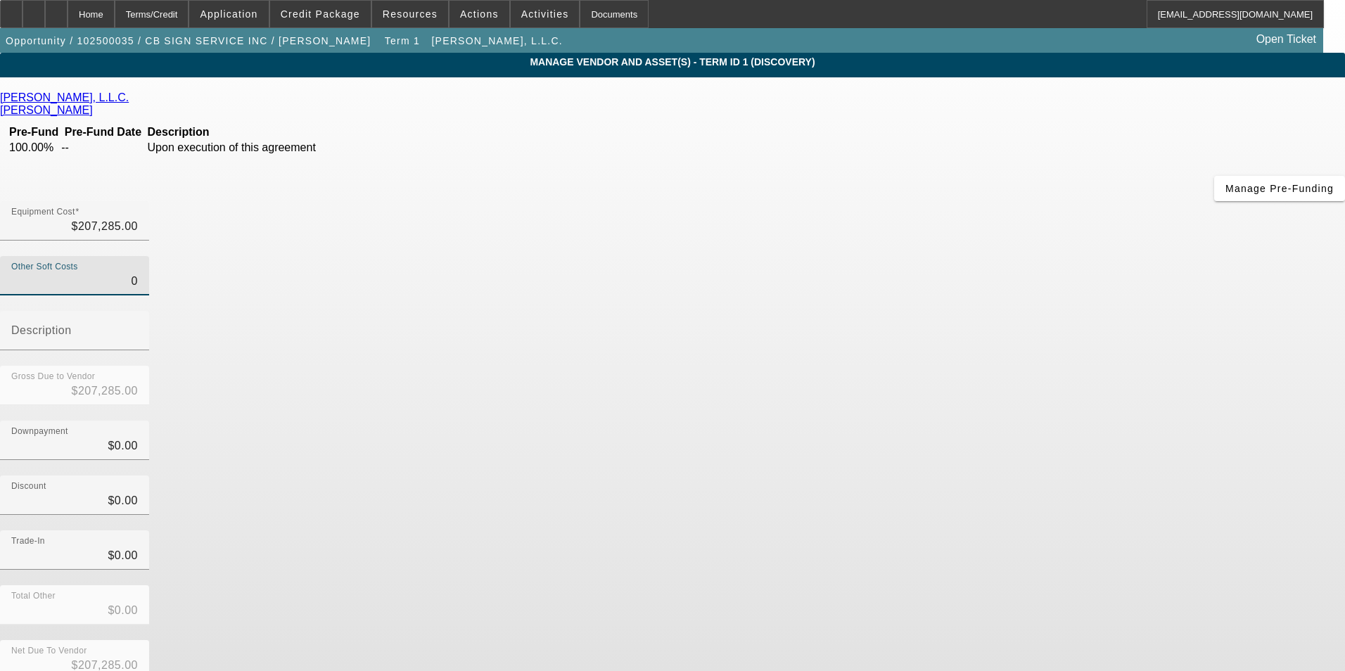
click at [138, 273] on input "0" at bounding box center [74, 281] width 127 height 17
drag, startPoint x: 879, startPoint y: 174, endPoint x: 898, endPoint y: 174, distance: 19.0
click at [898, 256] on div "Other Soft Costs 0 Description" at bounding box center [672, 311] width 1345 height 110
drag, startPoint x: 824, startPoint y: 172, endPoint x: 974, endPoint y: 158, distance: 150.5
click at [960, 256] on div "Other Soft Costs 0 Description" at bounding box center [672, 311] width 1345 height 110
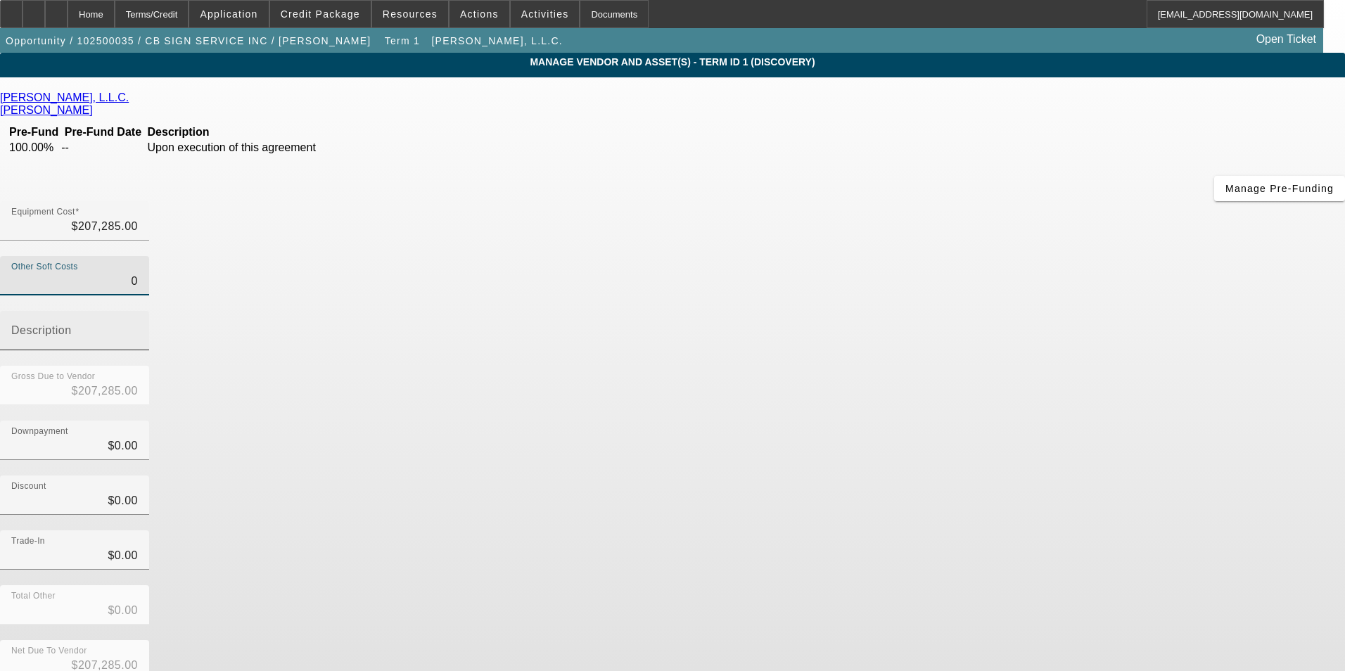
type input "1"
type input "$207,286.00"
type input "14"
type input "$207,299.00"
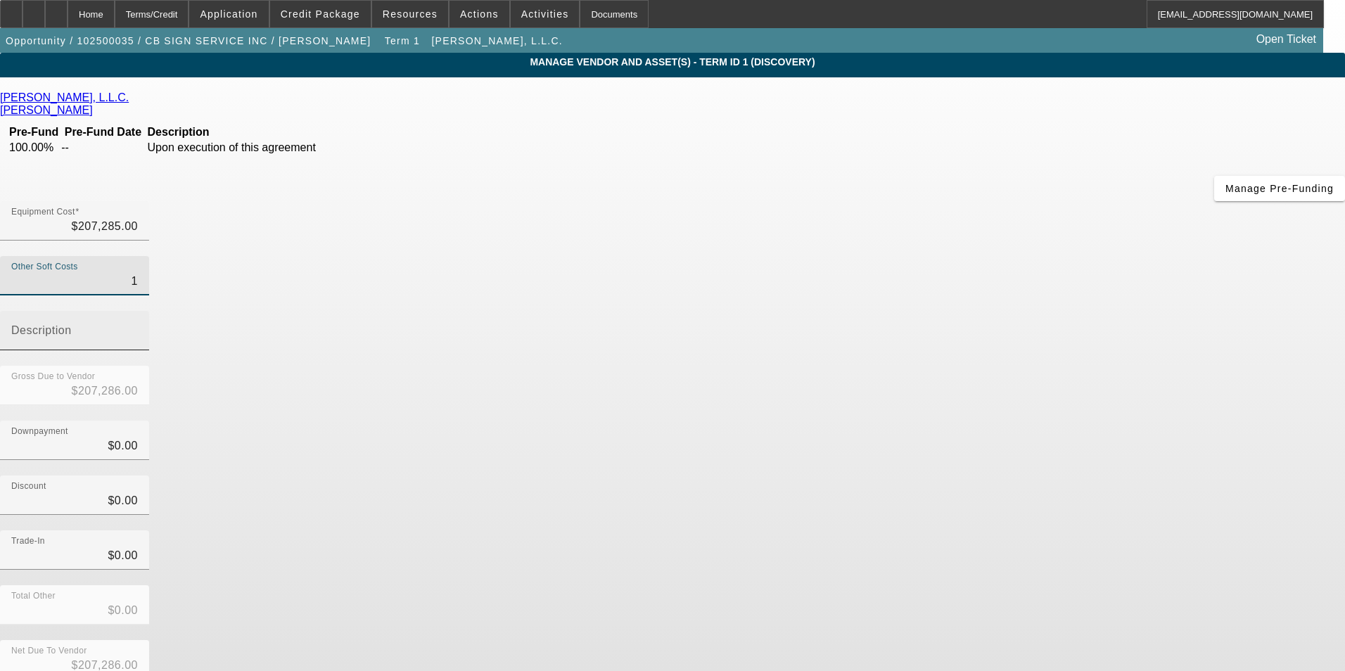
type input "$207,299.00"
type input "145"
type input "$207,430.00"
type input "1450"
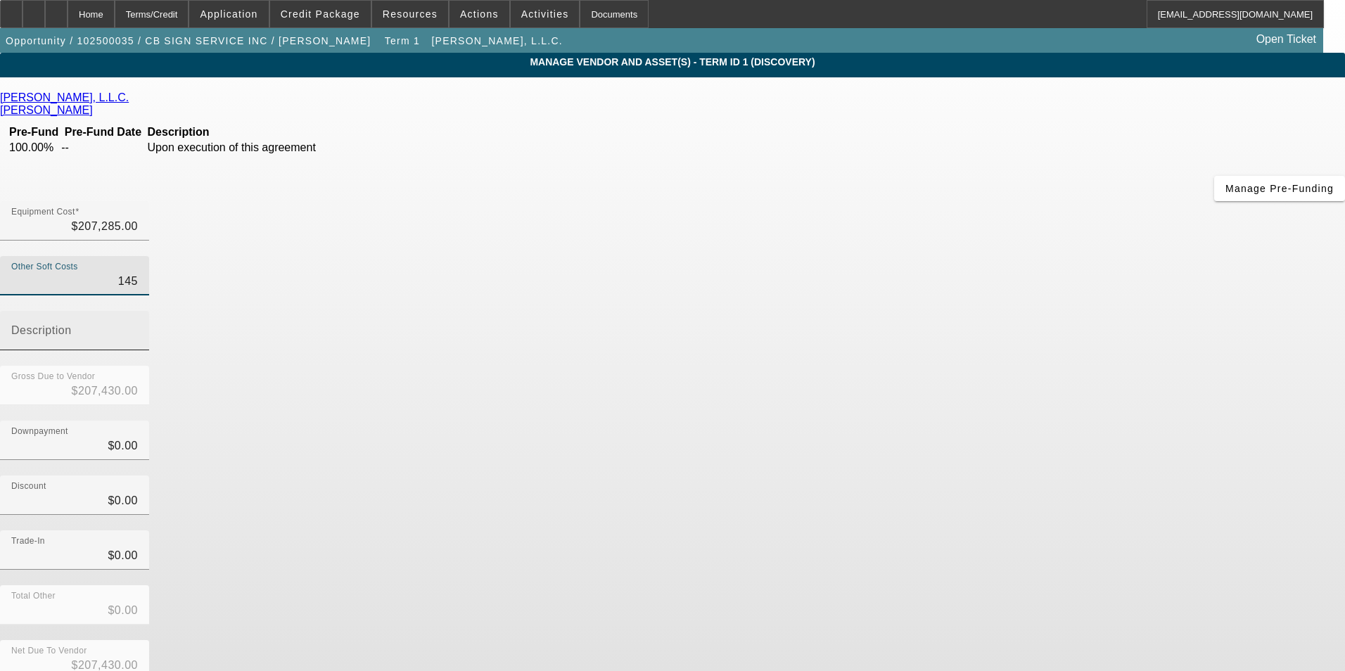
type input "$208,735.00"
type input "14509"
type input "$221,794.00"
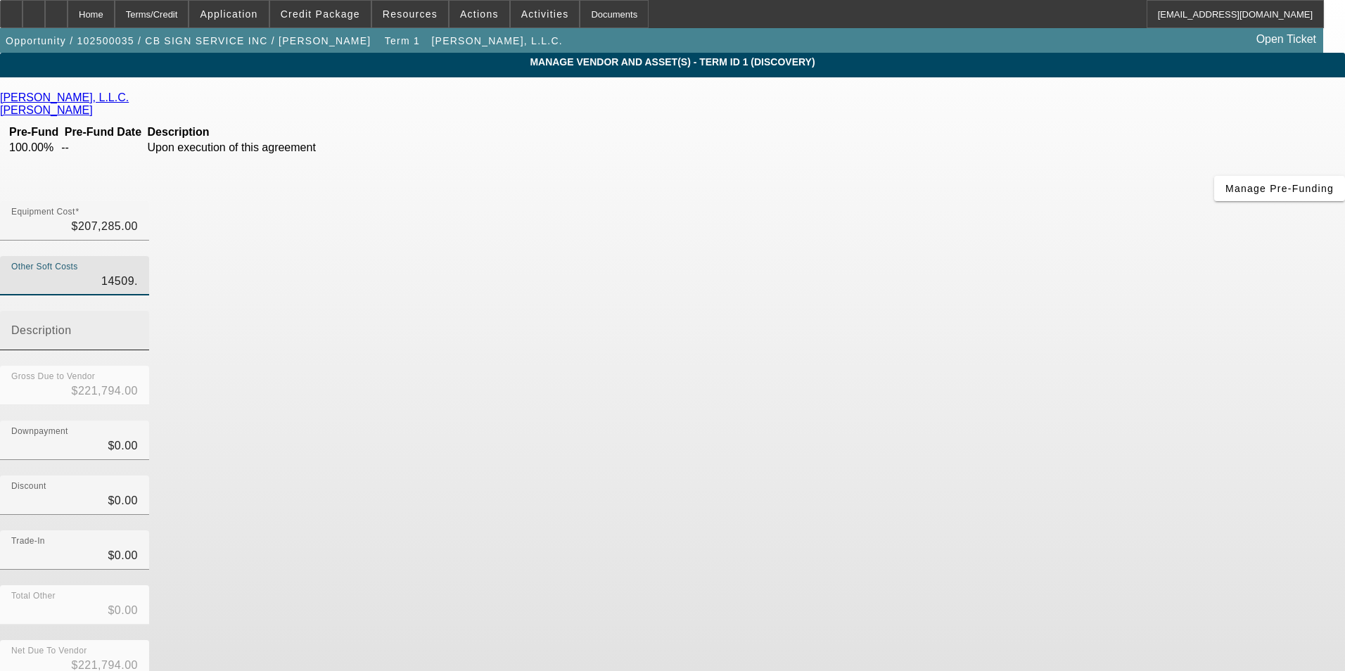
type input "14509.9"
type input "$221,794.90"
type input "14509.95"
type input "$221,794.95"
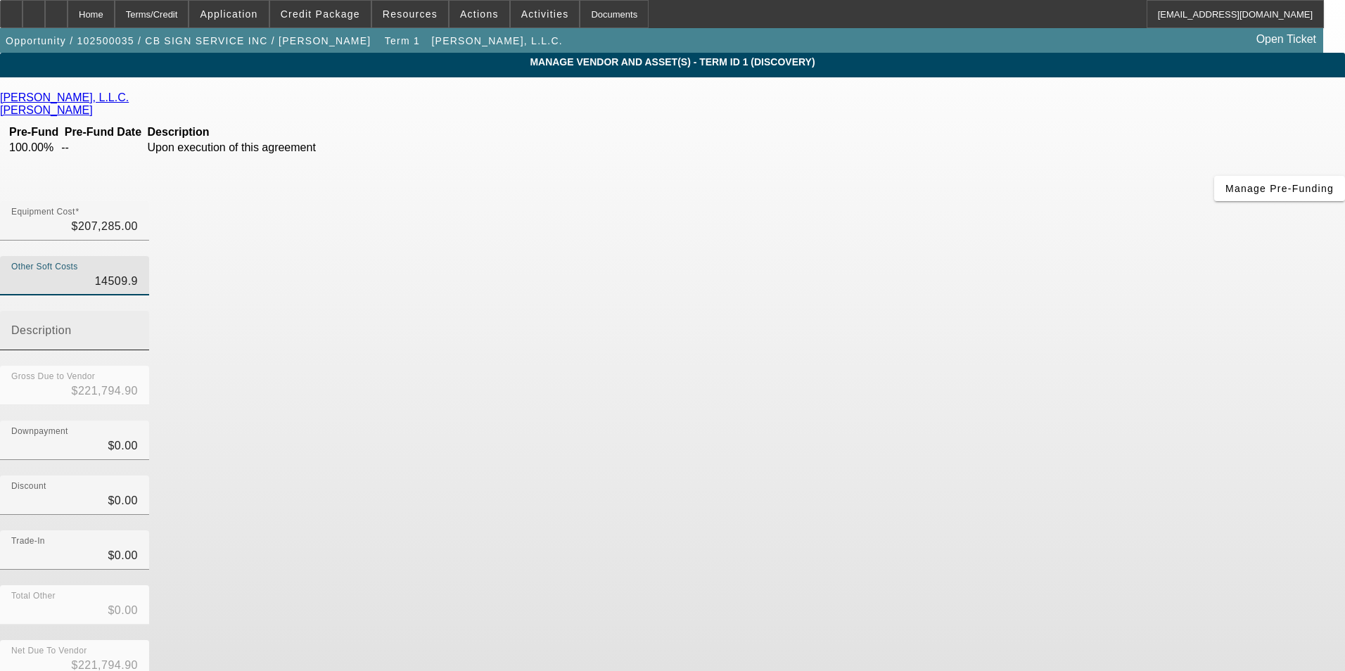
type input "$221,794.95"
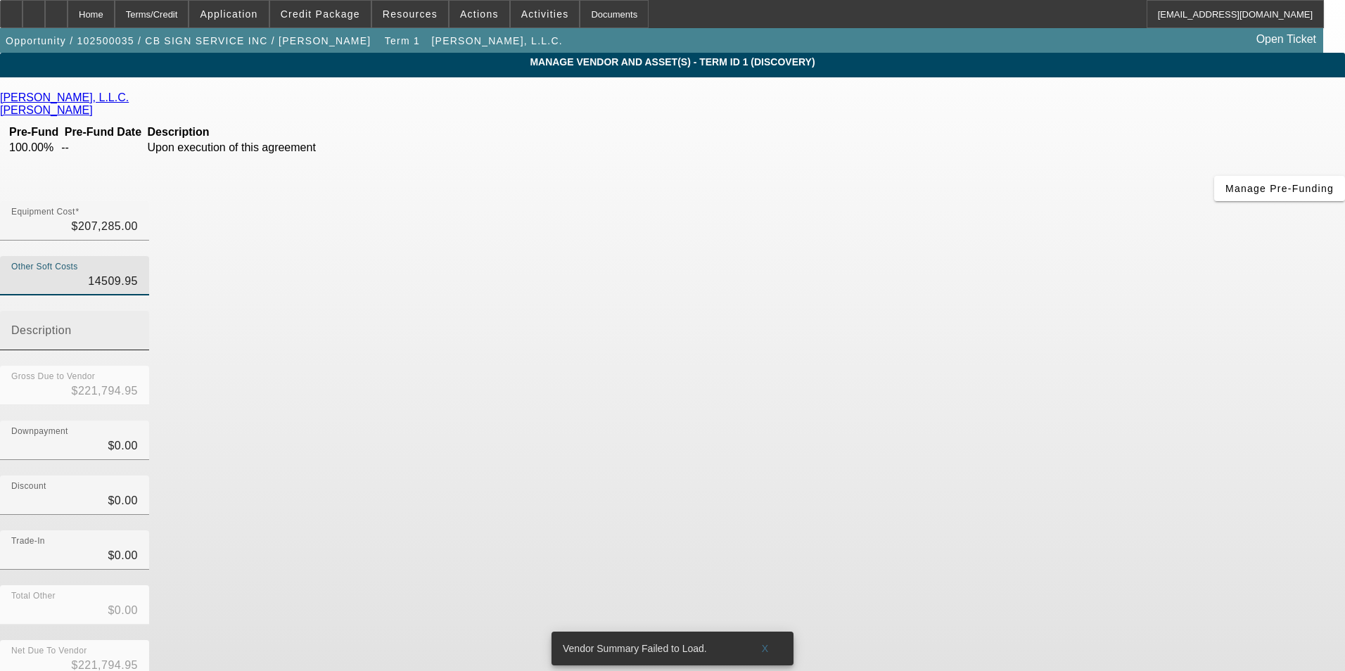
type input "$14,509.95"
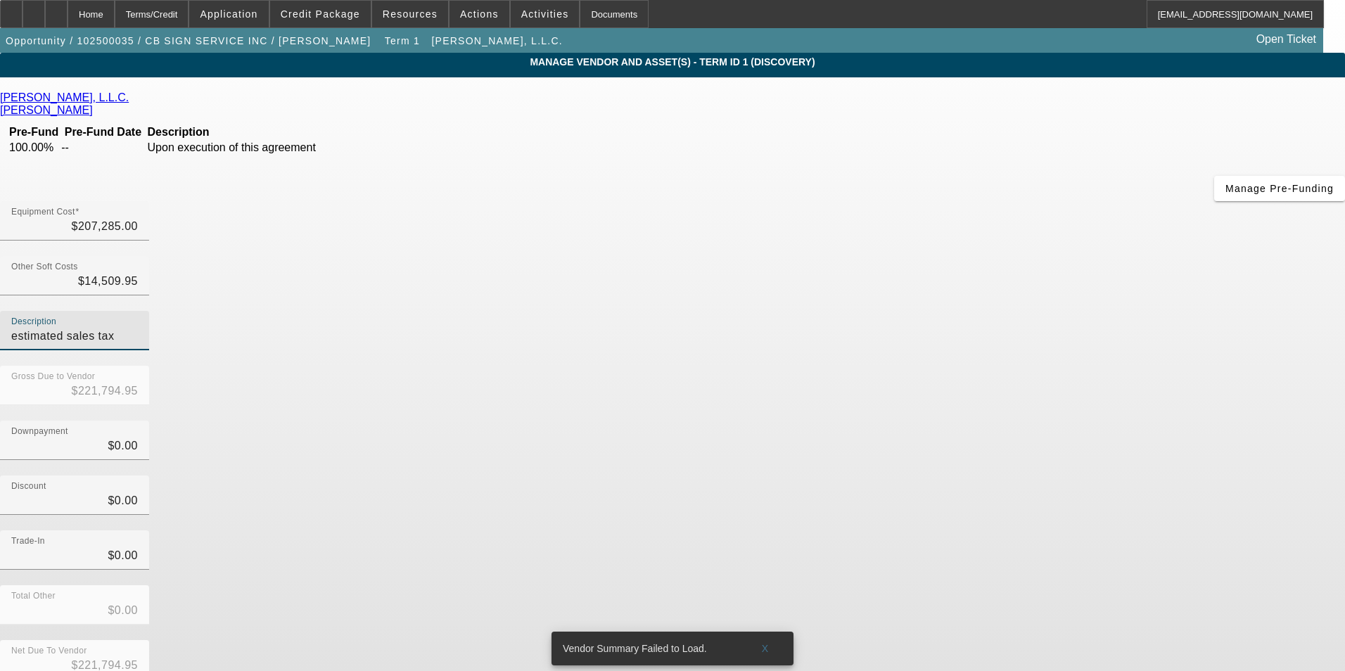
type input "estimated sales tax"
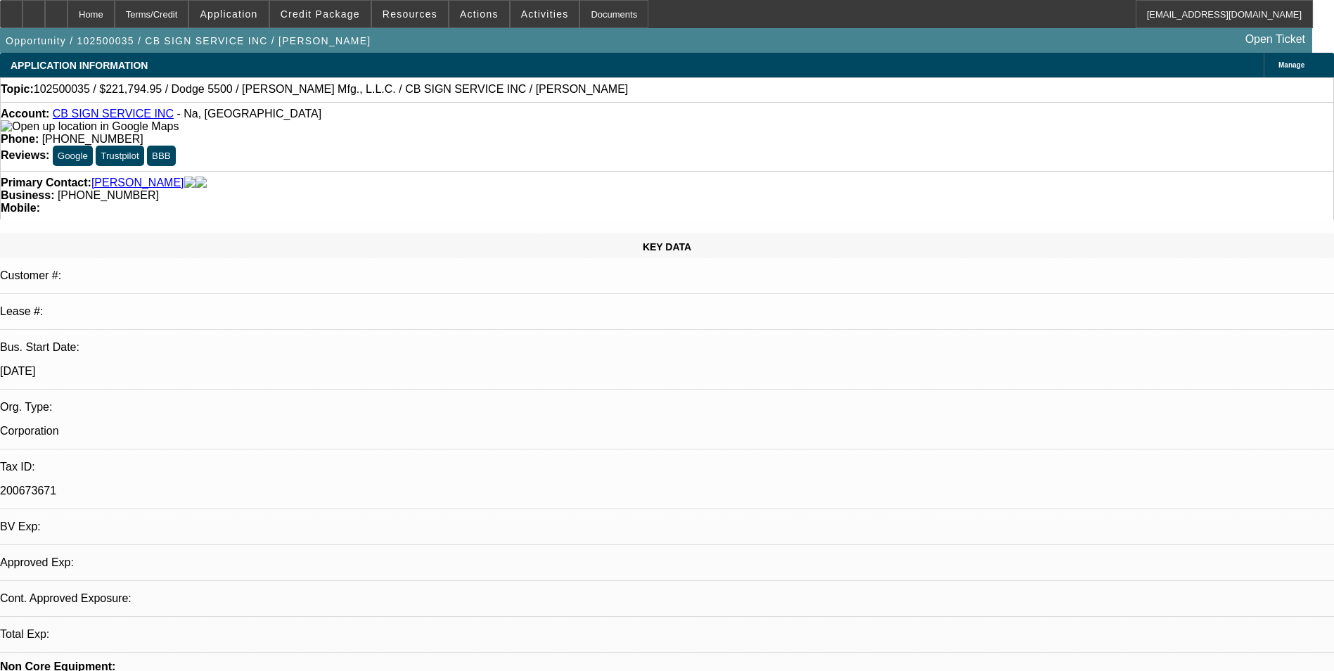
select select "0"
select select "2"
select select "0.1"
select select "4"
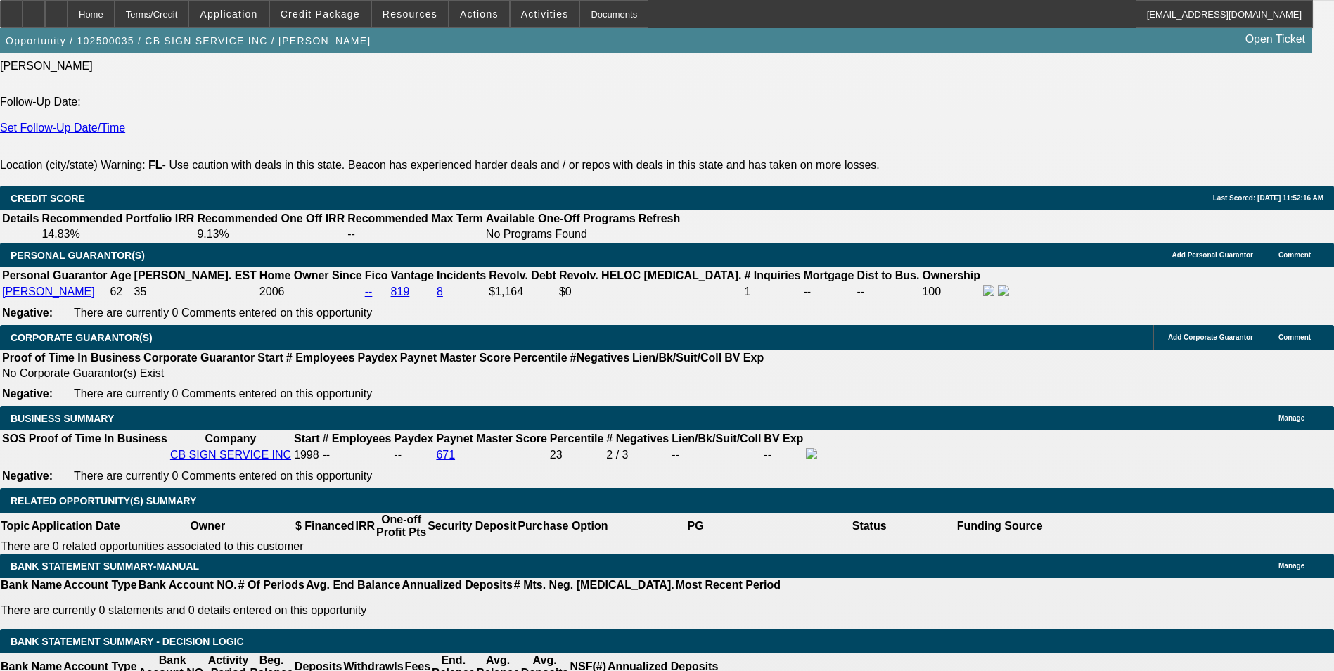
scroll to position [1899, 0]
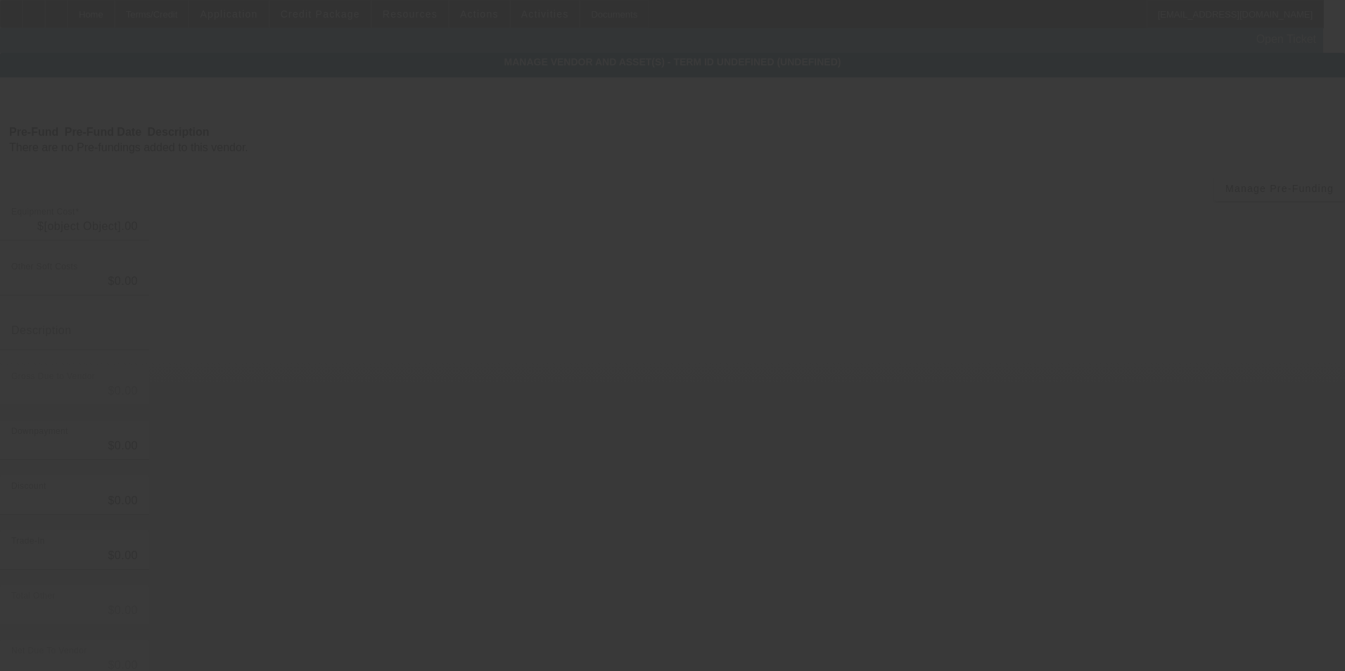
type input "$207,285.00"
type input "$14,509.95"
type input "estimated sales tax"
type input "$221,794.95"
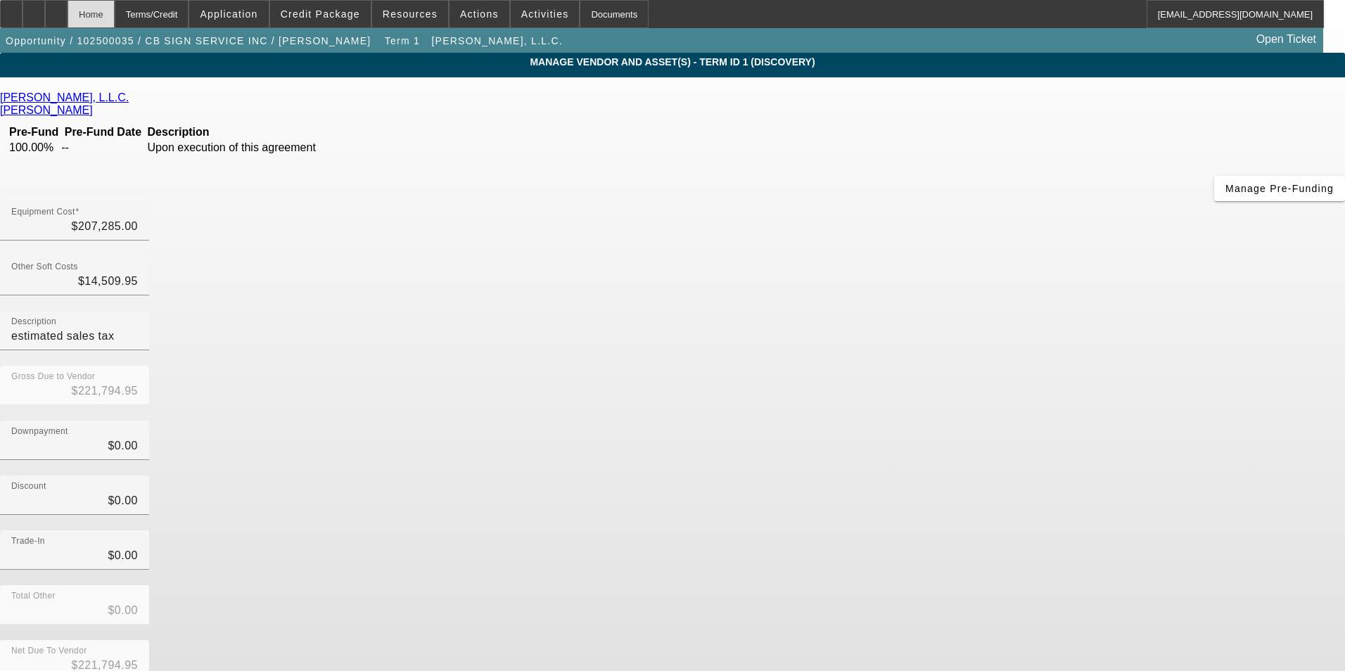
click at [115, 20] on div "Home" at bounding box center [91, 14] width 47 height 28
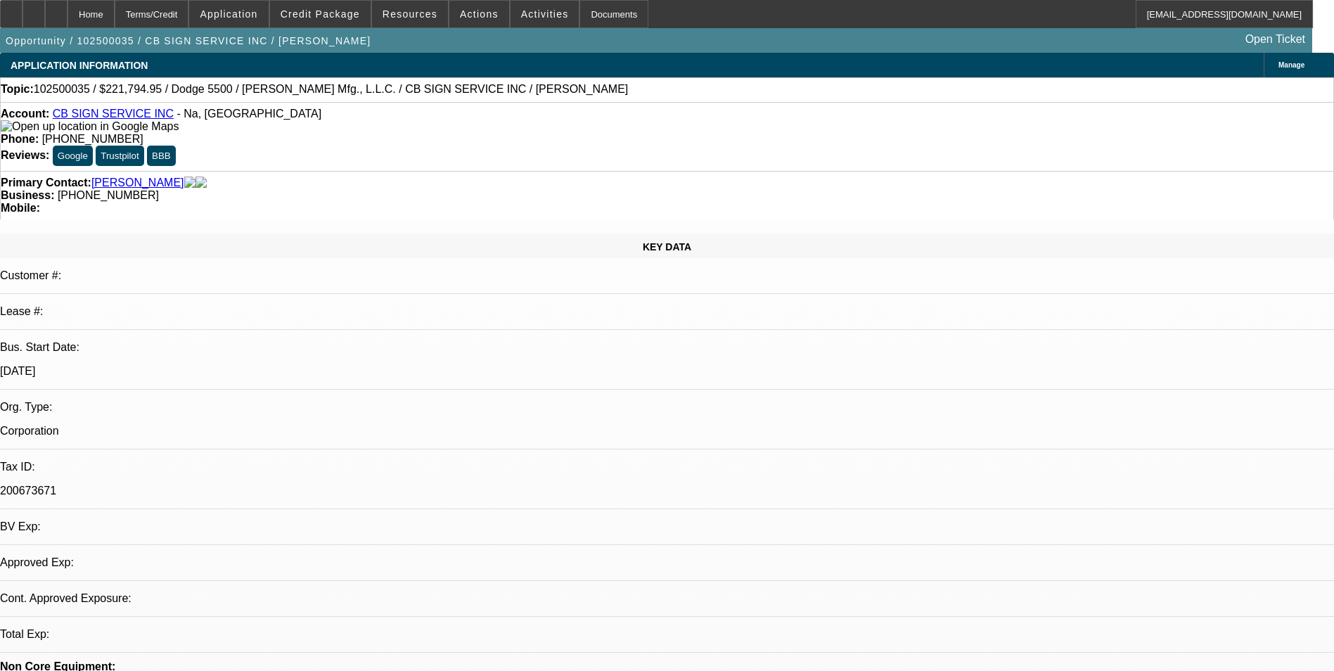
select select "0"
select select "2"
select select "0.1"
select select "4"
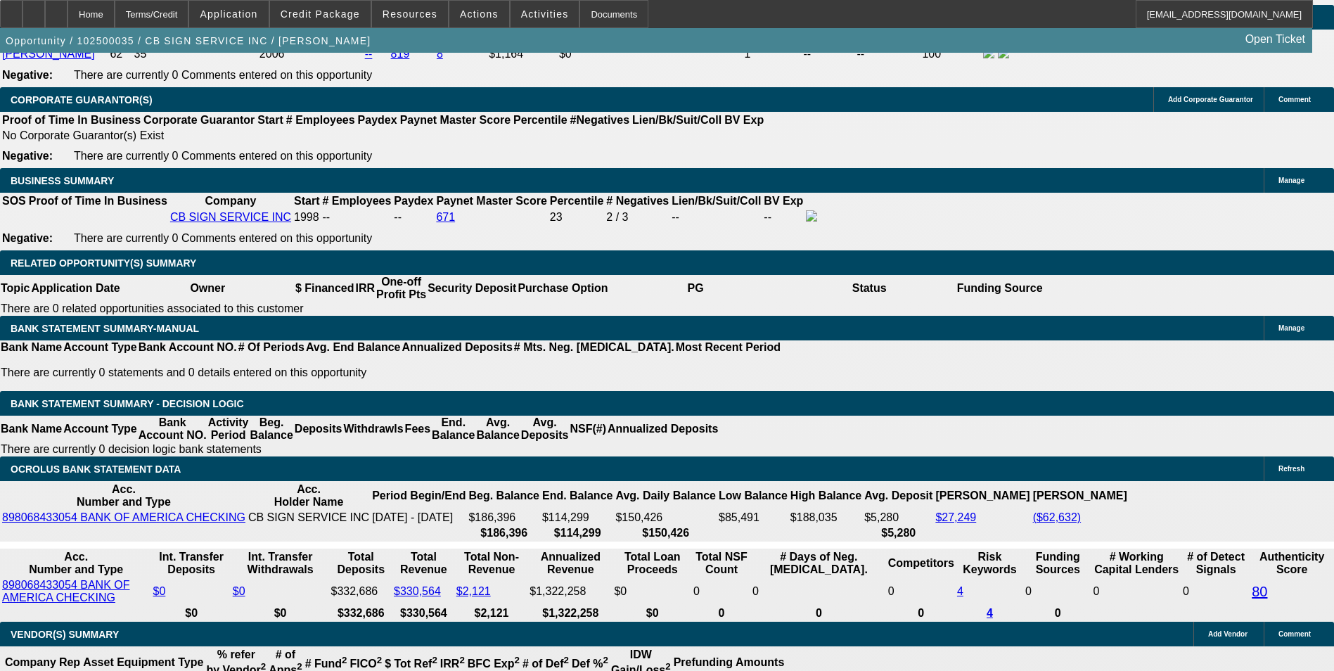
scroll to position [2191, 0]
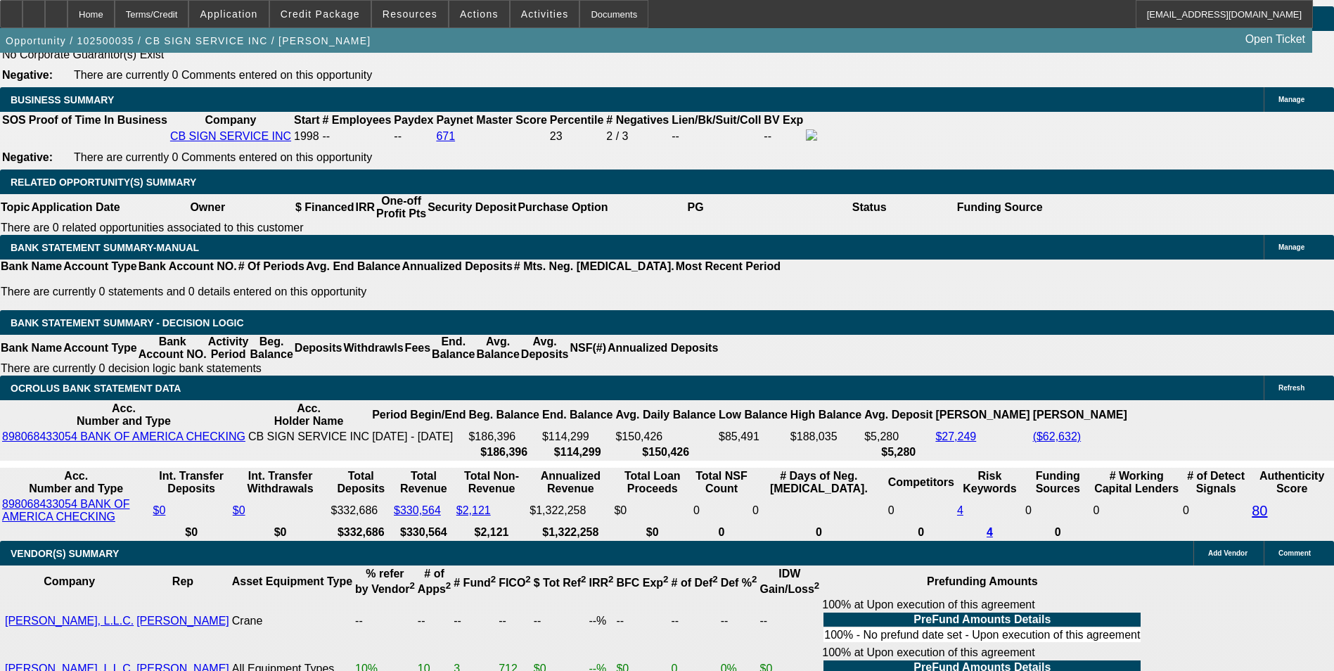
drag, startPoint x: 286, startPoint y: 347, endPoint x: 331, endPoint y: 321, distance: 51.0
type input "72"
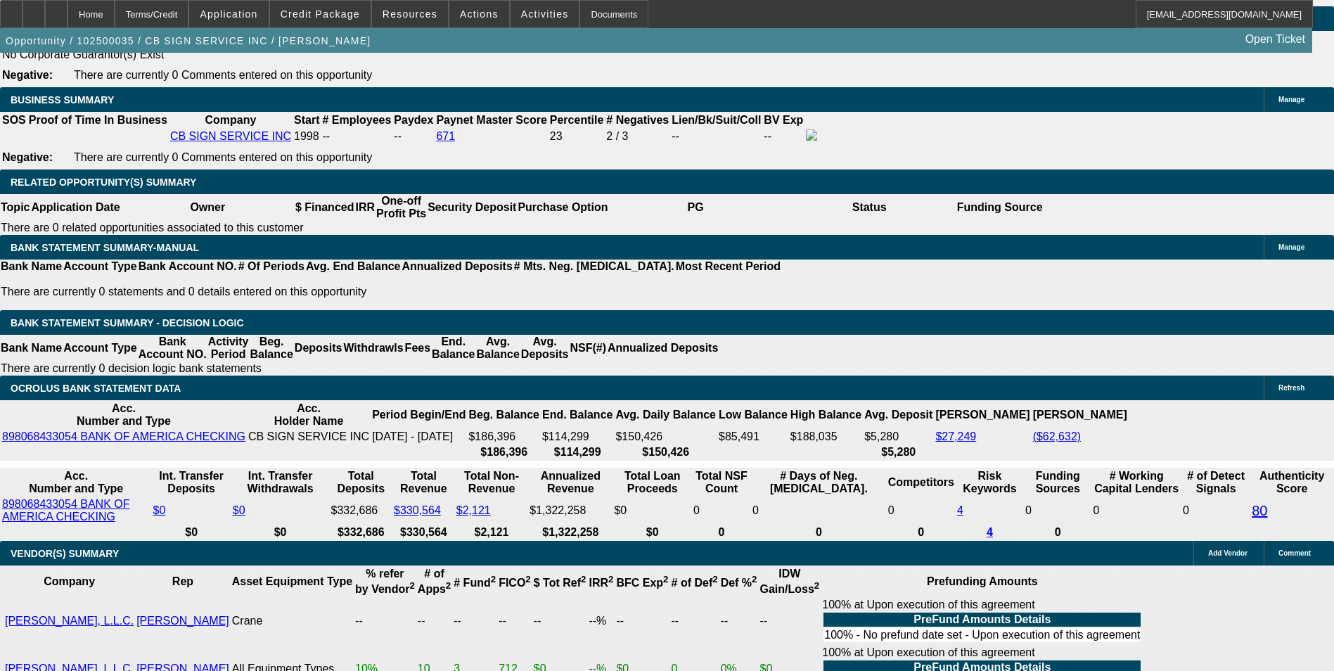
type input "9"
type input "$7,995.94"
type input "$3,997.97"
type input "9.9"
type input "$8,195.52"
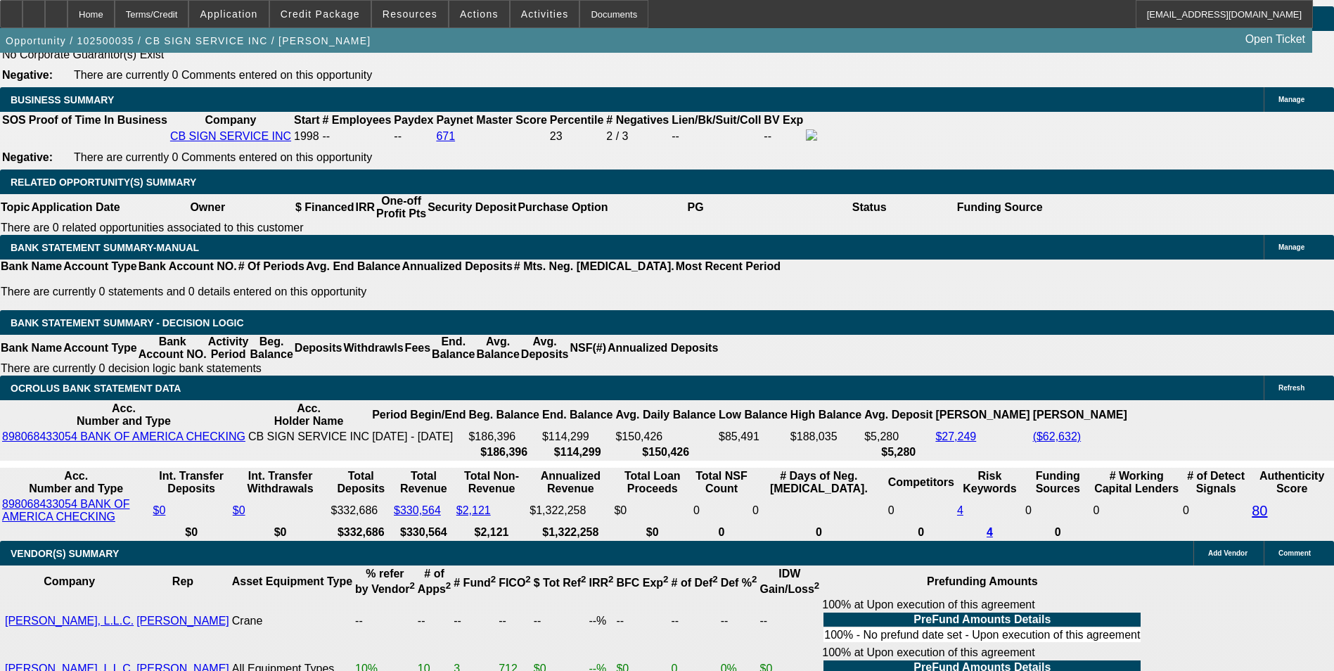
type input "$4,097.76"
type input "9.9"
select select "0"
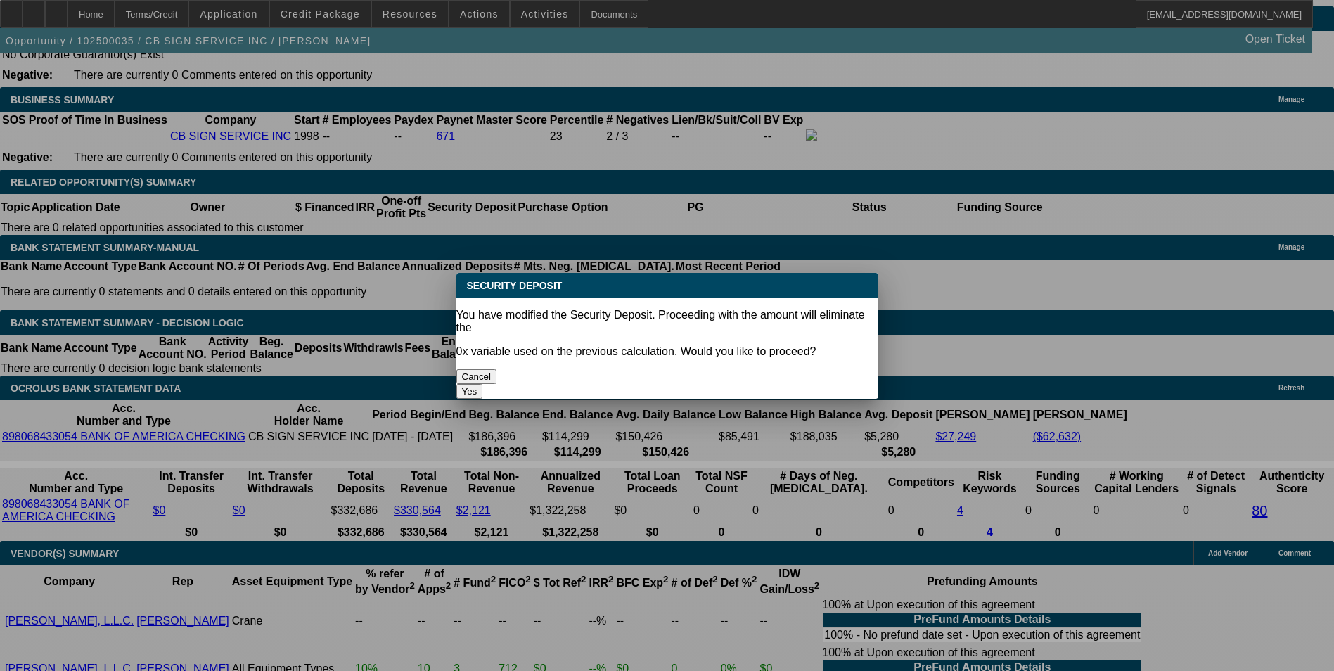
scroll to position [0, 0]
click at [483, 384] on button "Yes" at bounding box center [470, 391] width 27 height 15
type input "$0.00"
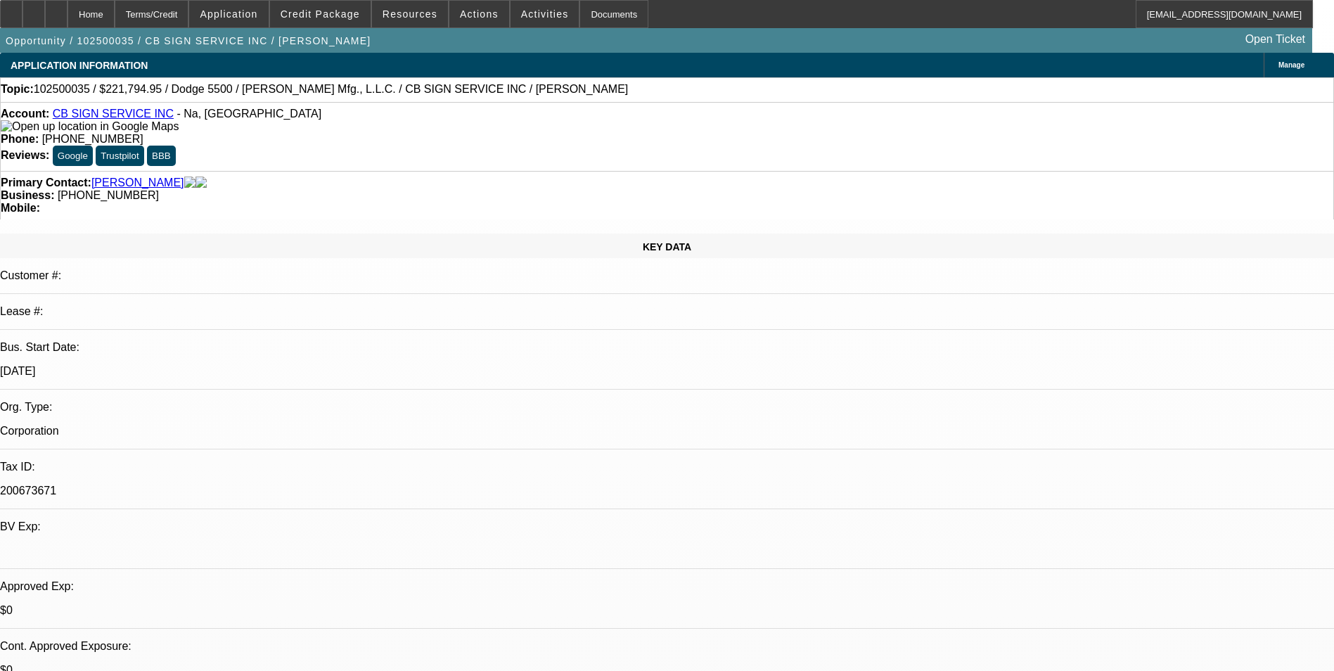
scroll to position [2191, 0]
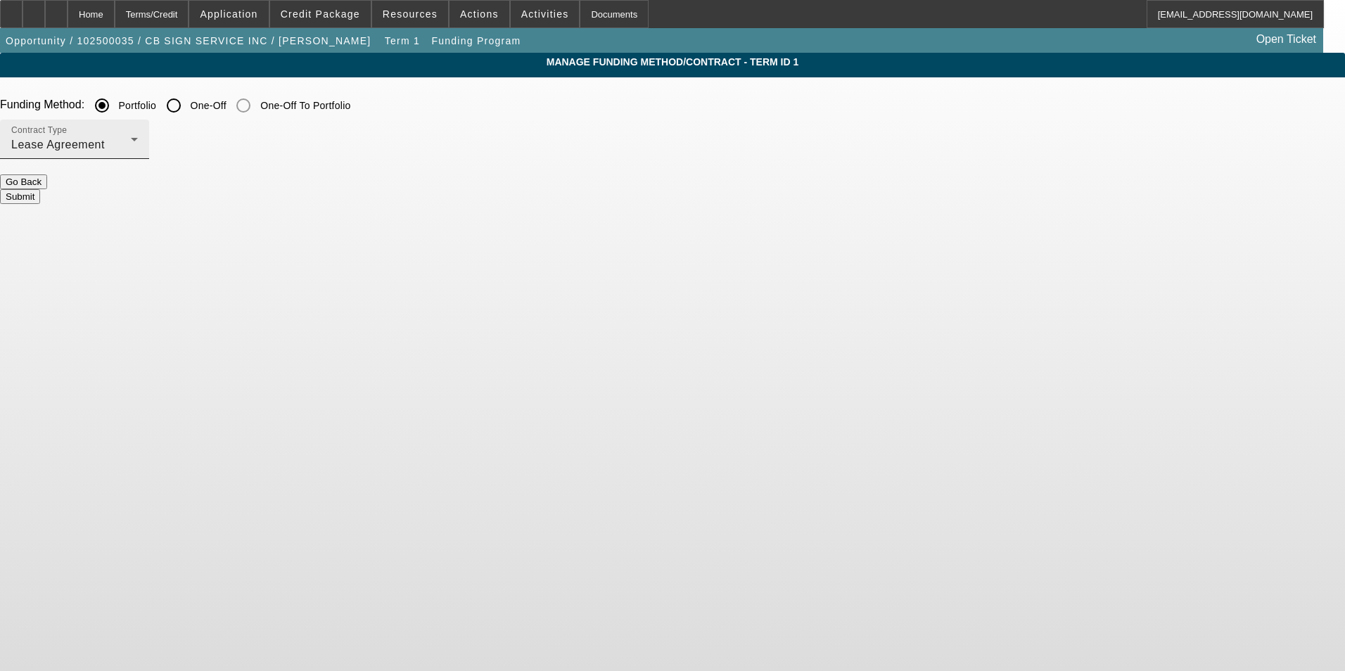
click at [105, 144] on span "Lease Agreement" at bounding box center [58, 145] width 94 height 12
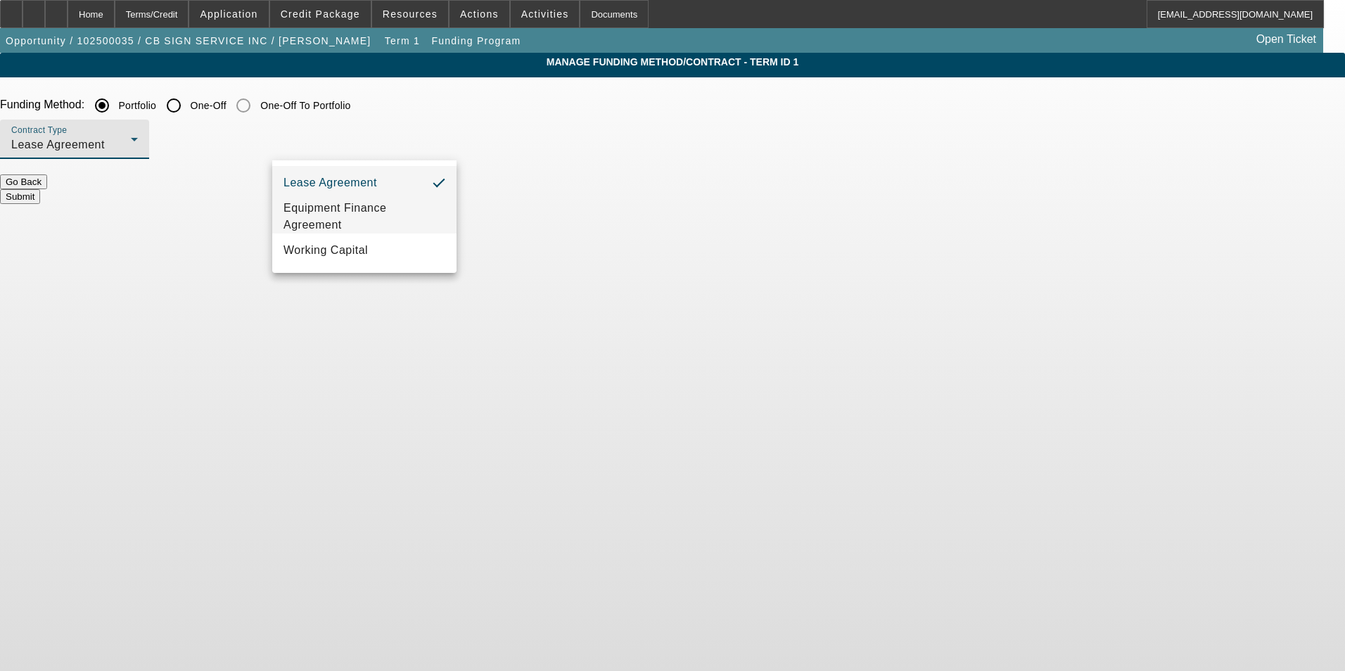
click at [340, 223] on span "Equipment Finance Agreement" at bounding box center [365, 217] width 162 height 34
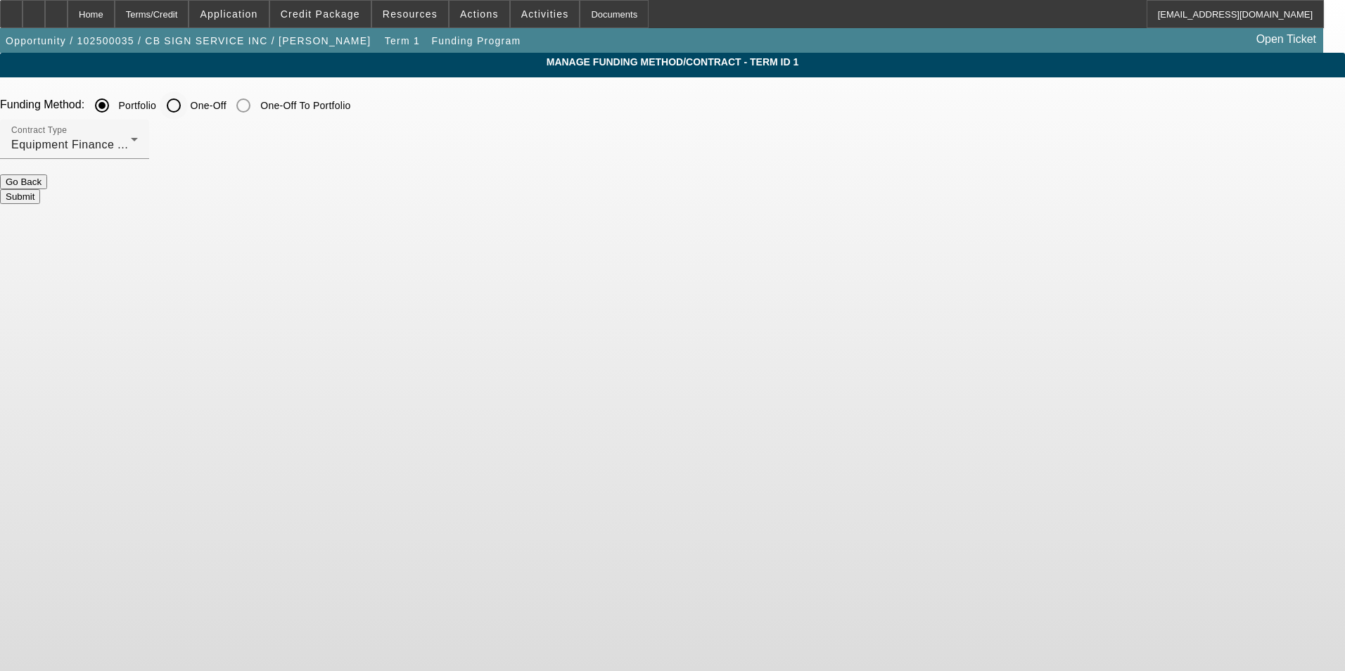
click at [188, 107] on input "One-Off" at bounding box center [174, 105] width 28 height 28
radio input "true"
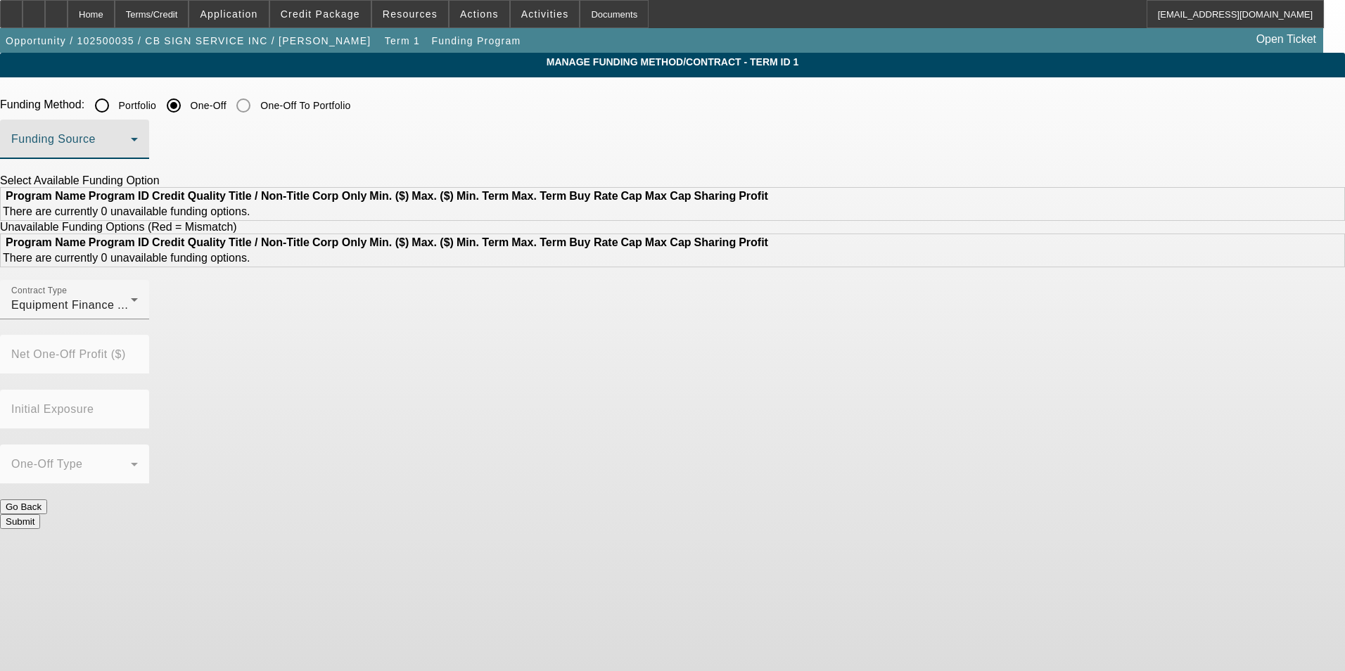
click at [131, 149] on span at bounding box center [71, 144] width 120 height 17
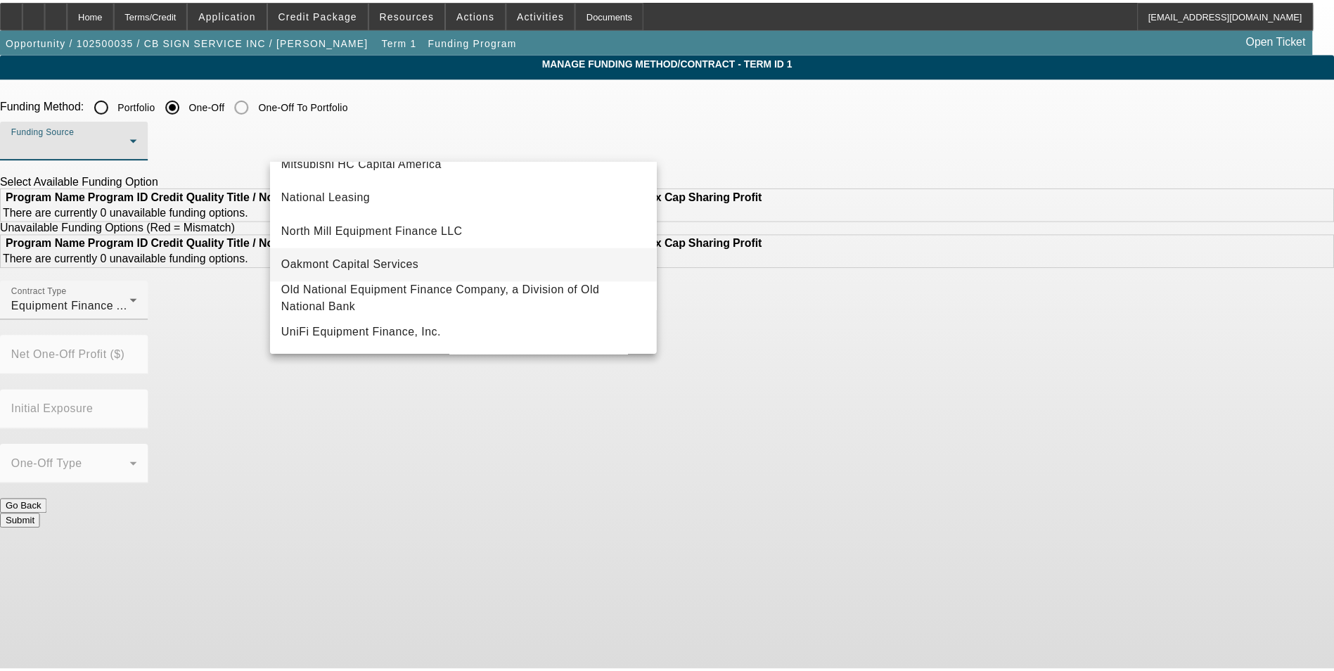
scroll to position [329, 0]
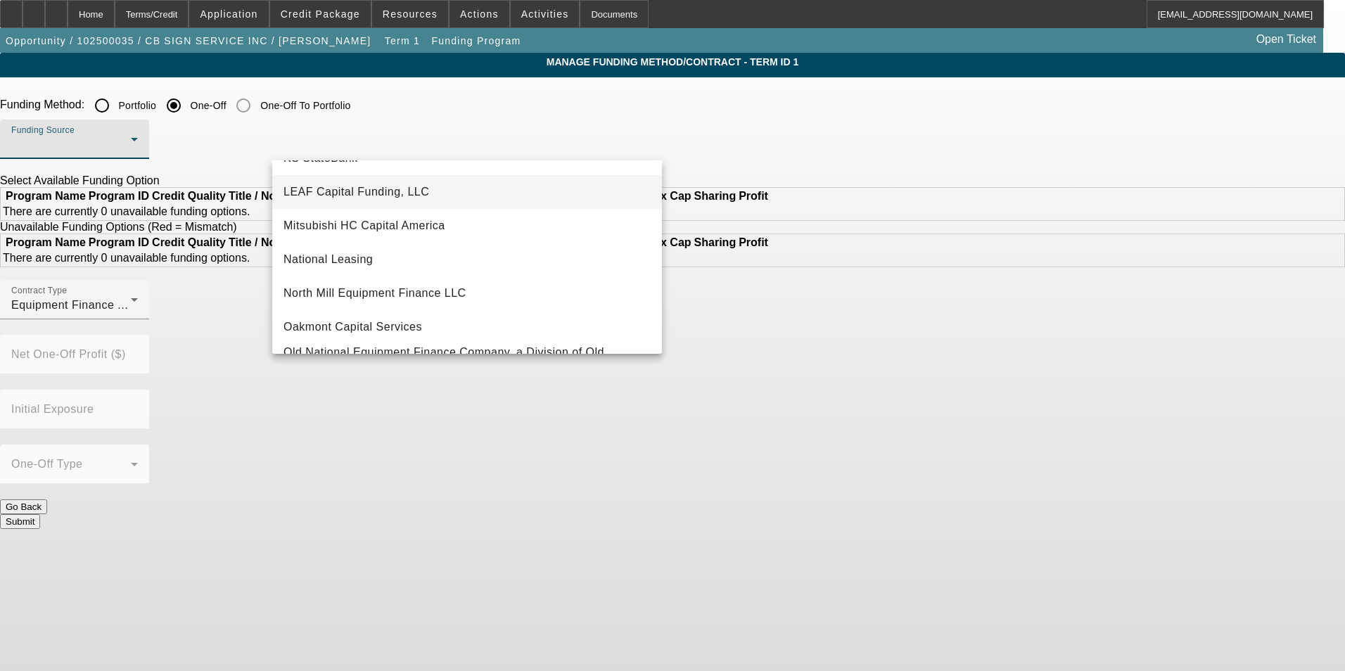
click at [408, 184] on span "LEAF Capital Funding, LLC" at bounding box center [357, 192] width 146 height 17
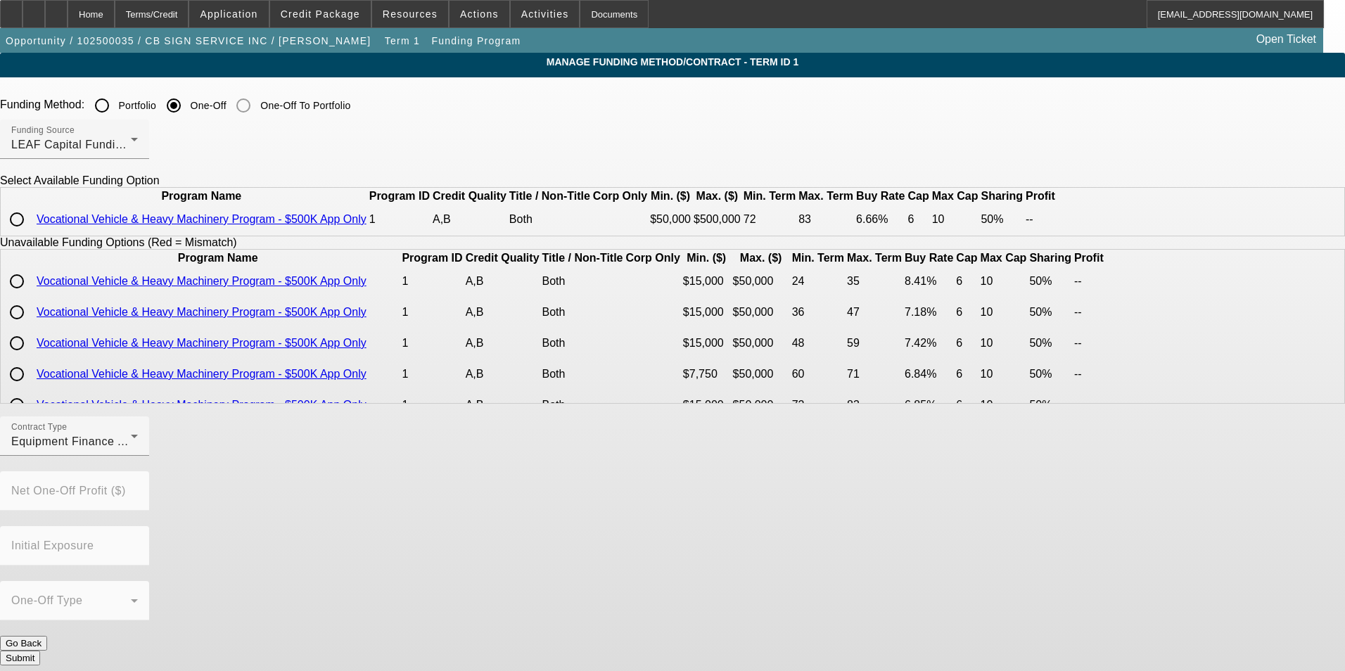
click at [31, 234] on input "radio" at bounding box center [17, 219] width 28 height 28
radio input "true"
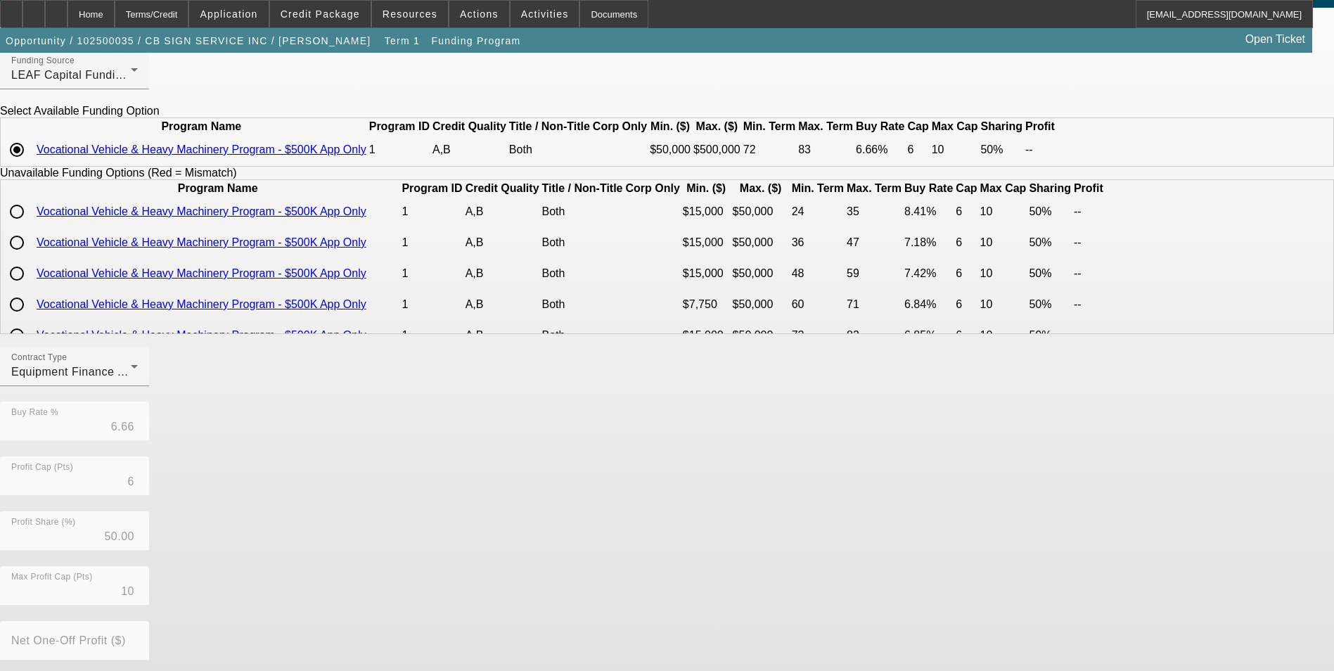
scroll to position [207, 0]
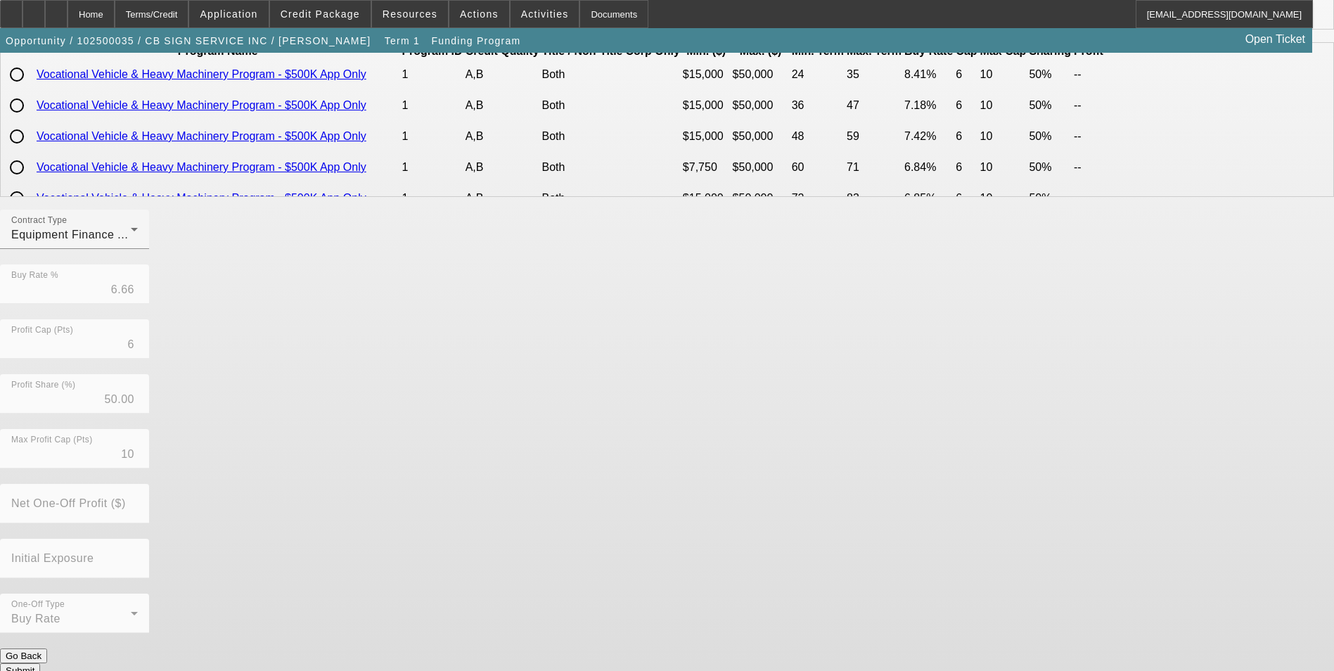
click at [40, 663] on button "Submit" at bounding box center [20, 670] width 40 height 15
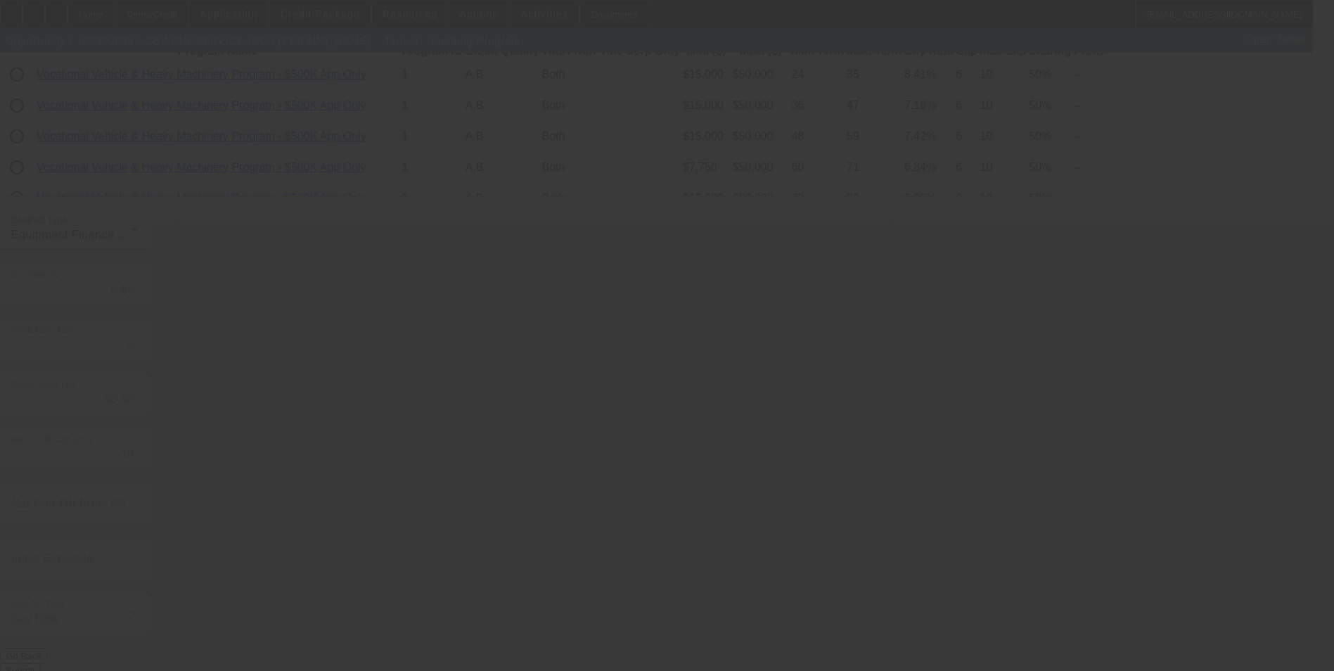
radio input "true"
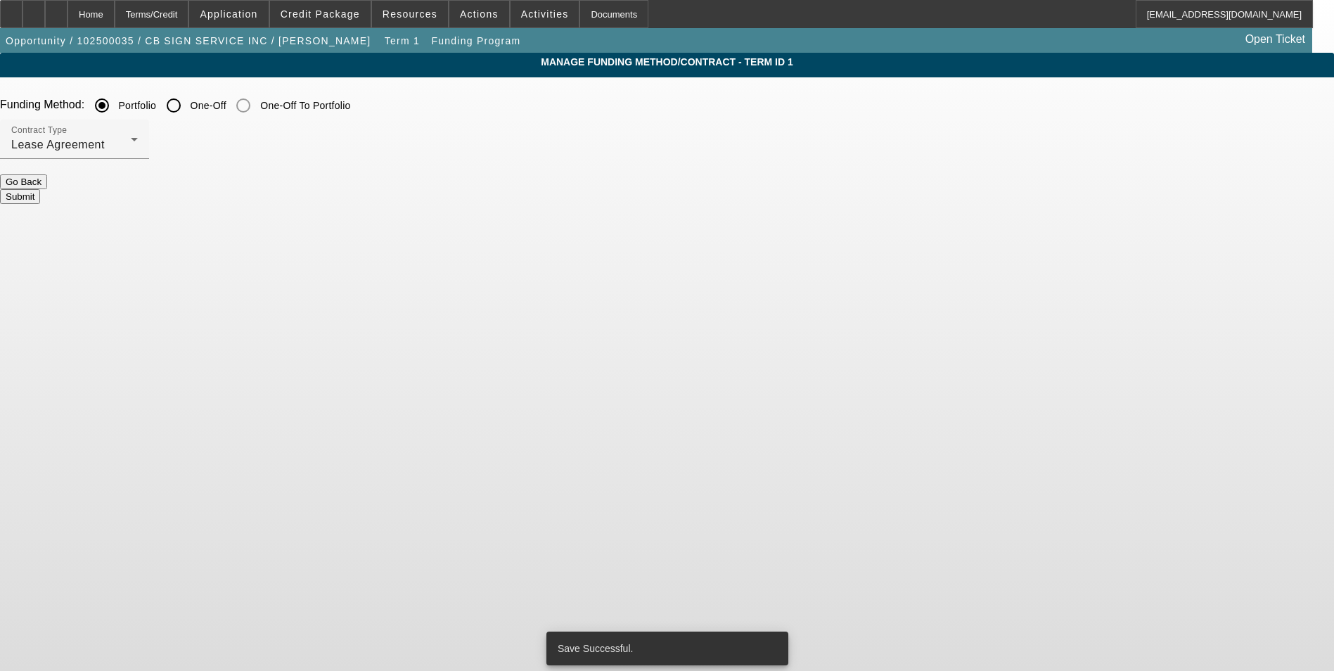
scroll to position [0, 0]
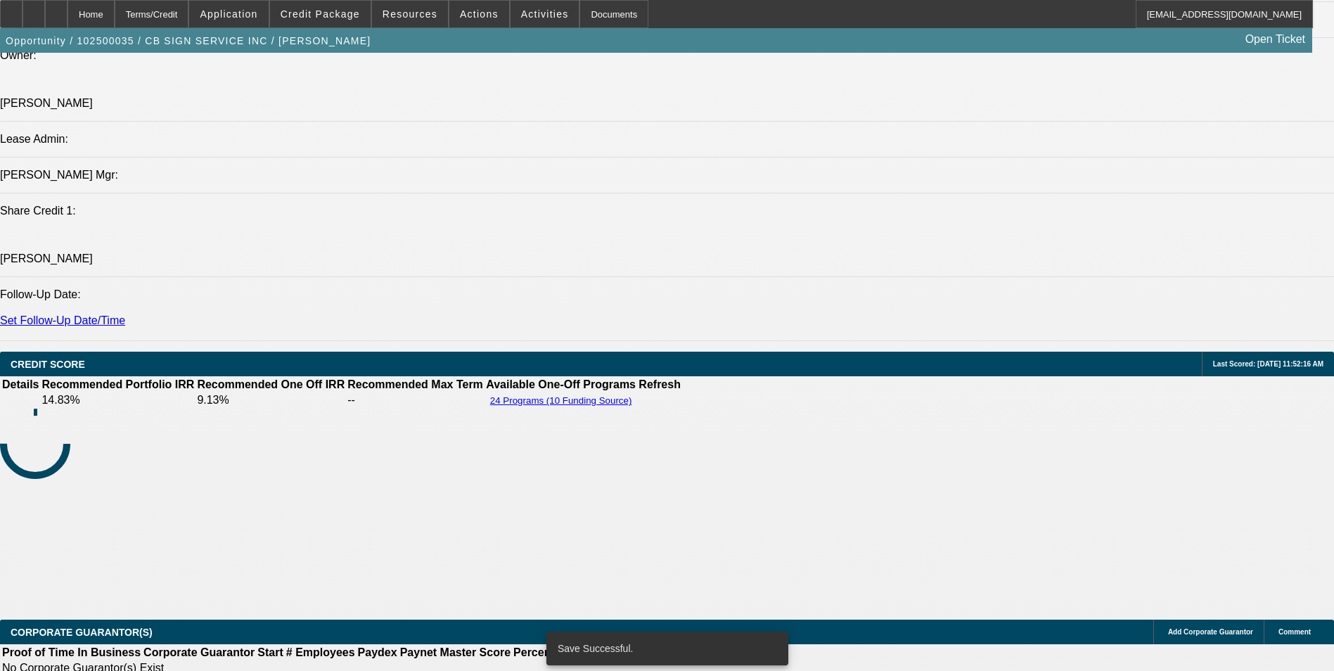
select select "0"
select select "2"
select select "0"
select select "6"
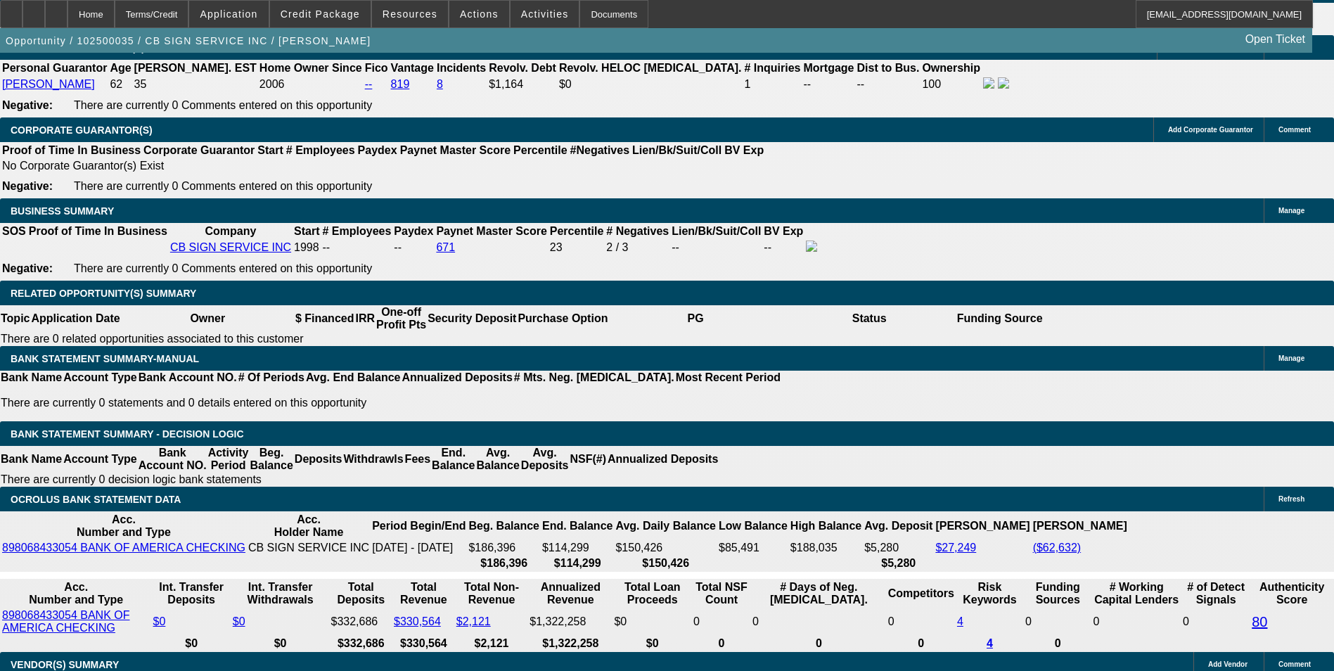
scroll to position [2161, 0]
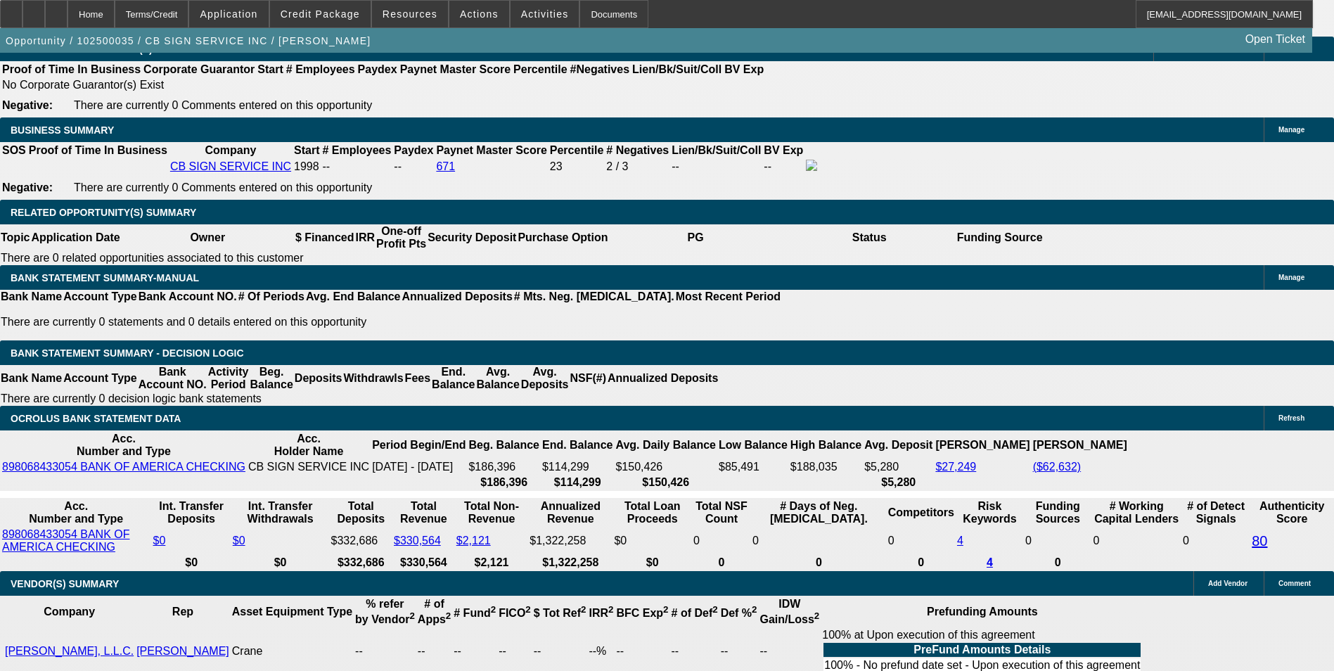
select select "3"
type input "UNKNOWN"
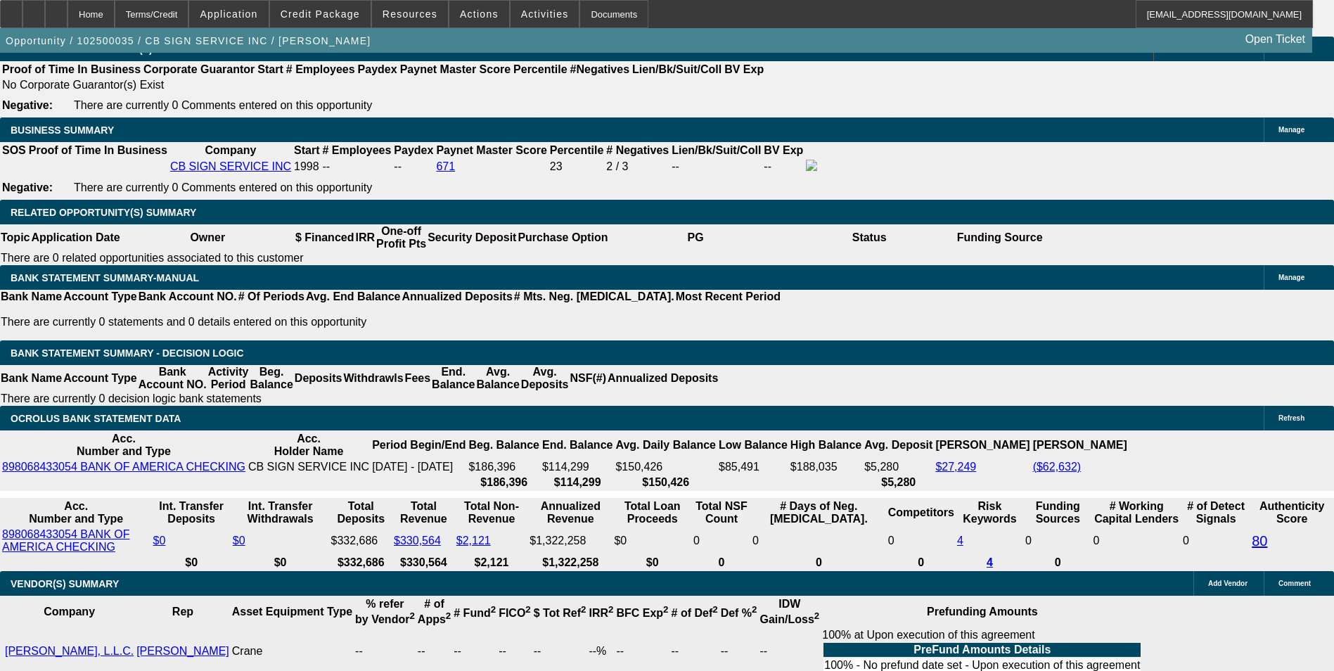
drag, startPoint x: 274, startPoint y: 378, endPoint x: 316, endPoint y: 381, distance: 41.6
type input "8"
type input "$28,763.50"
type input "84"
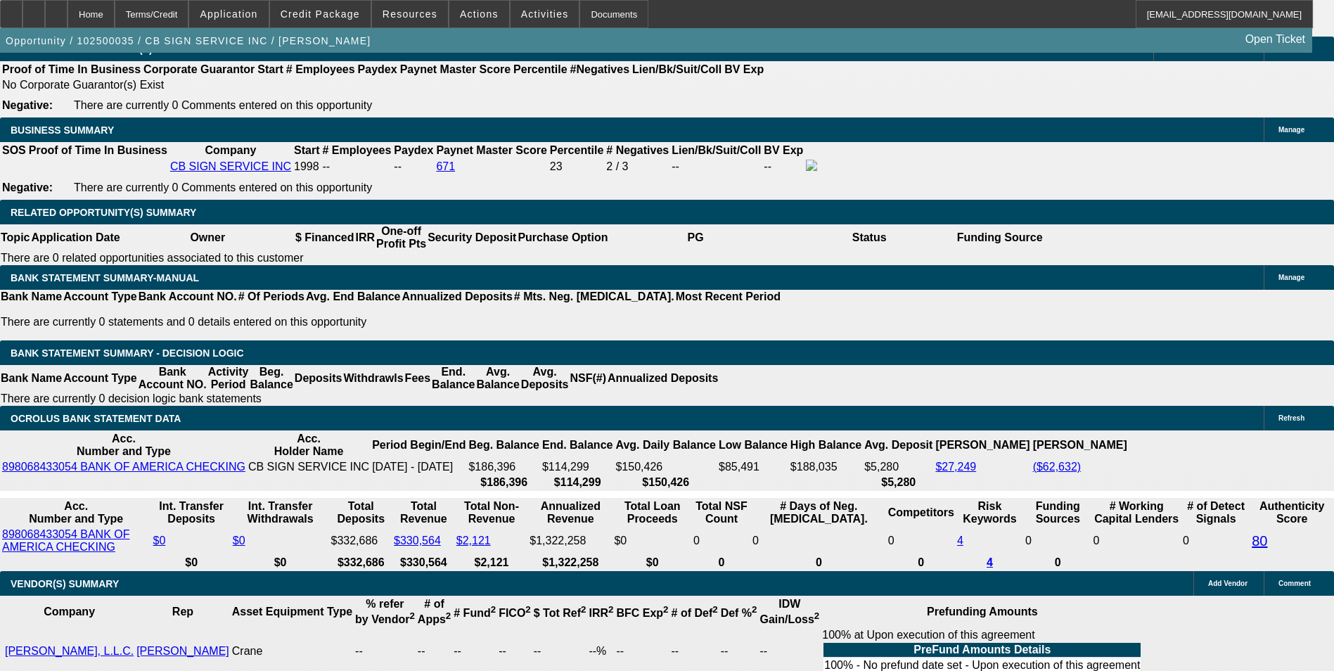
type input "$3,670.61"
type input "84"
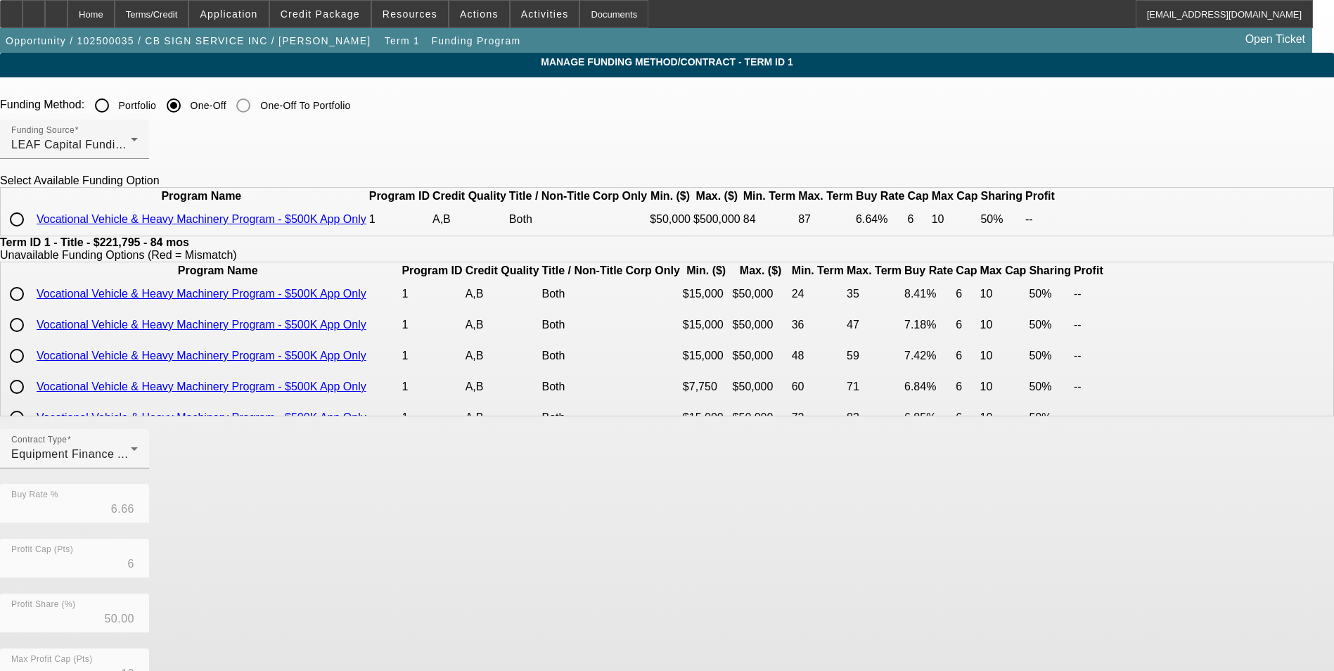
click at [31, 234] on input "radio" at bounding box center [17, 219] width 28 height 28
radio input "true"
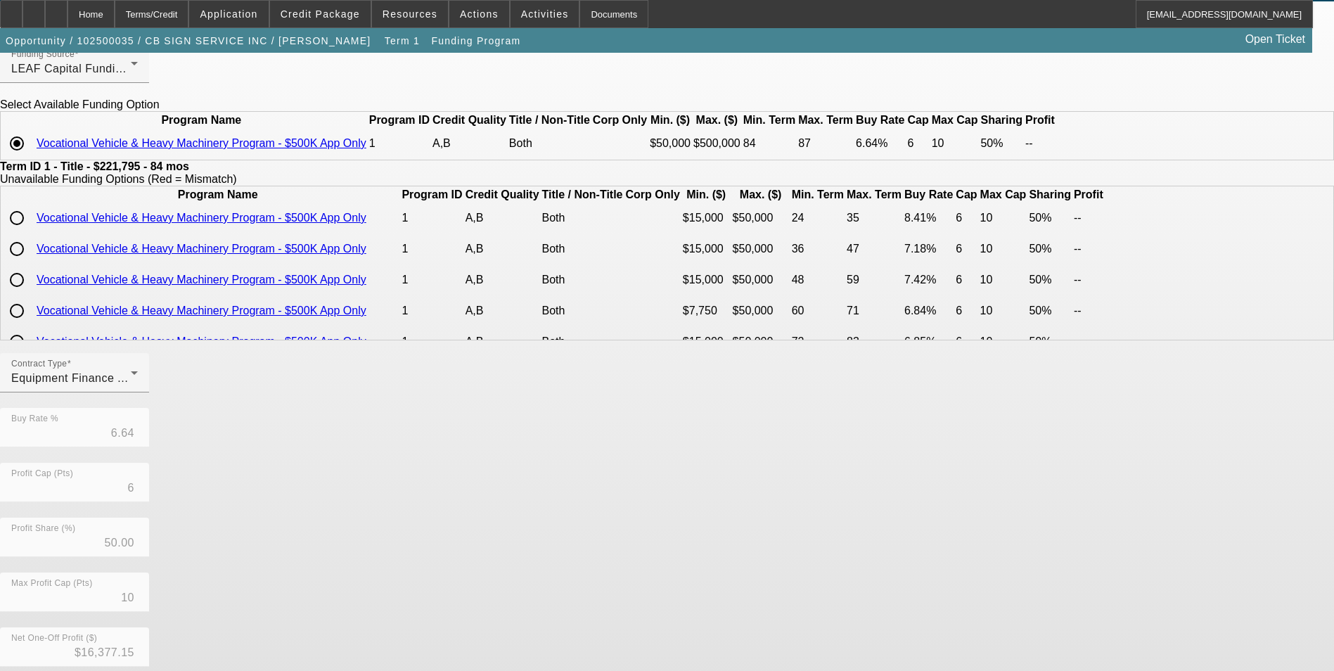
scroll to position [219, 0]
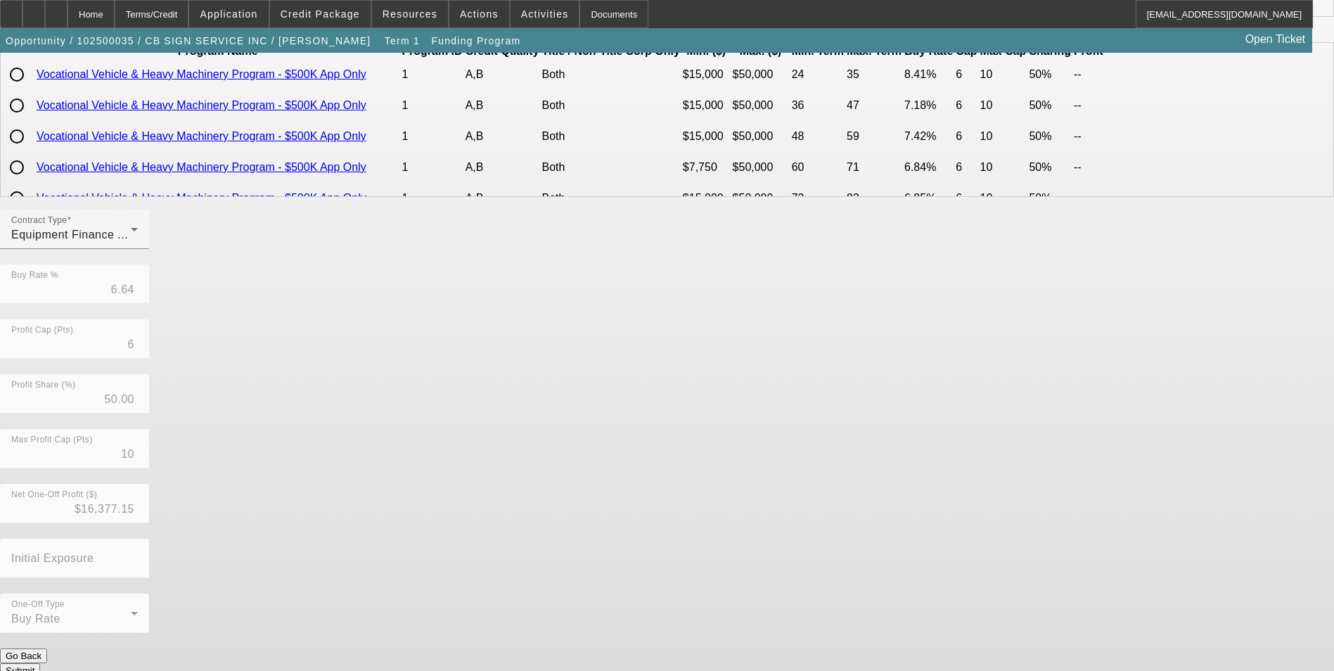
click at [40, 663] on button "Submit" at bounding box center [20, 670] width 40 height 15
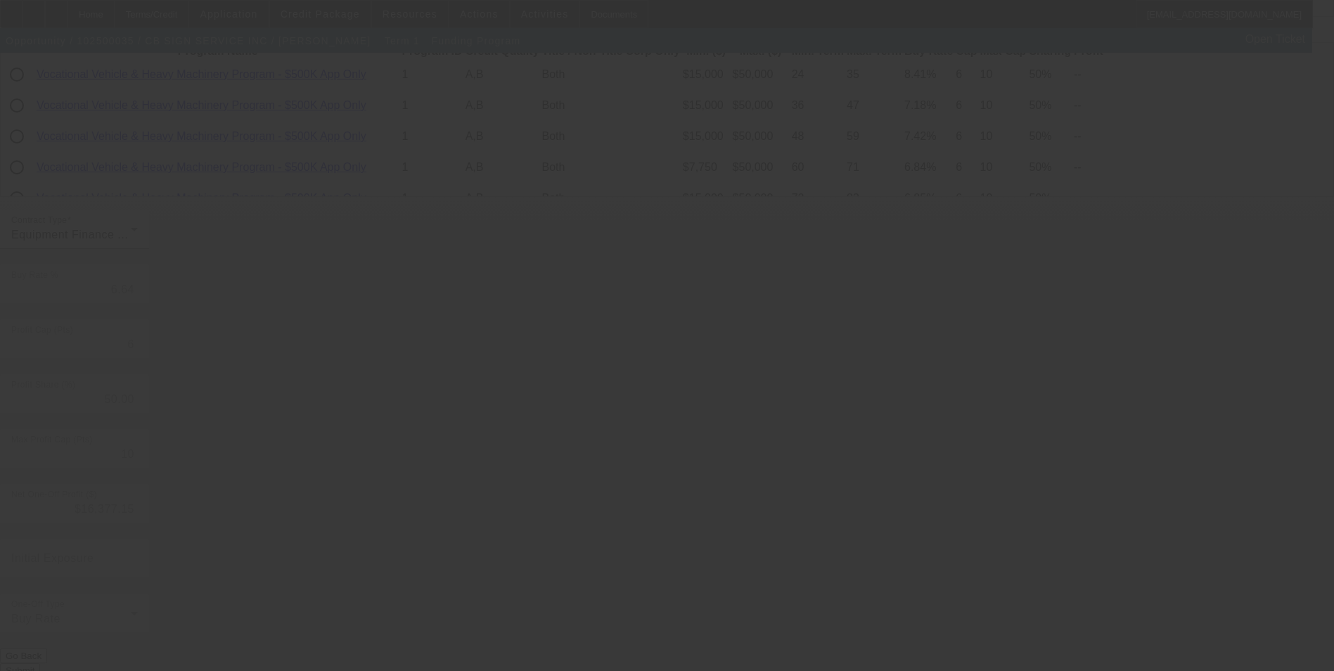
type input "6.66"
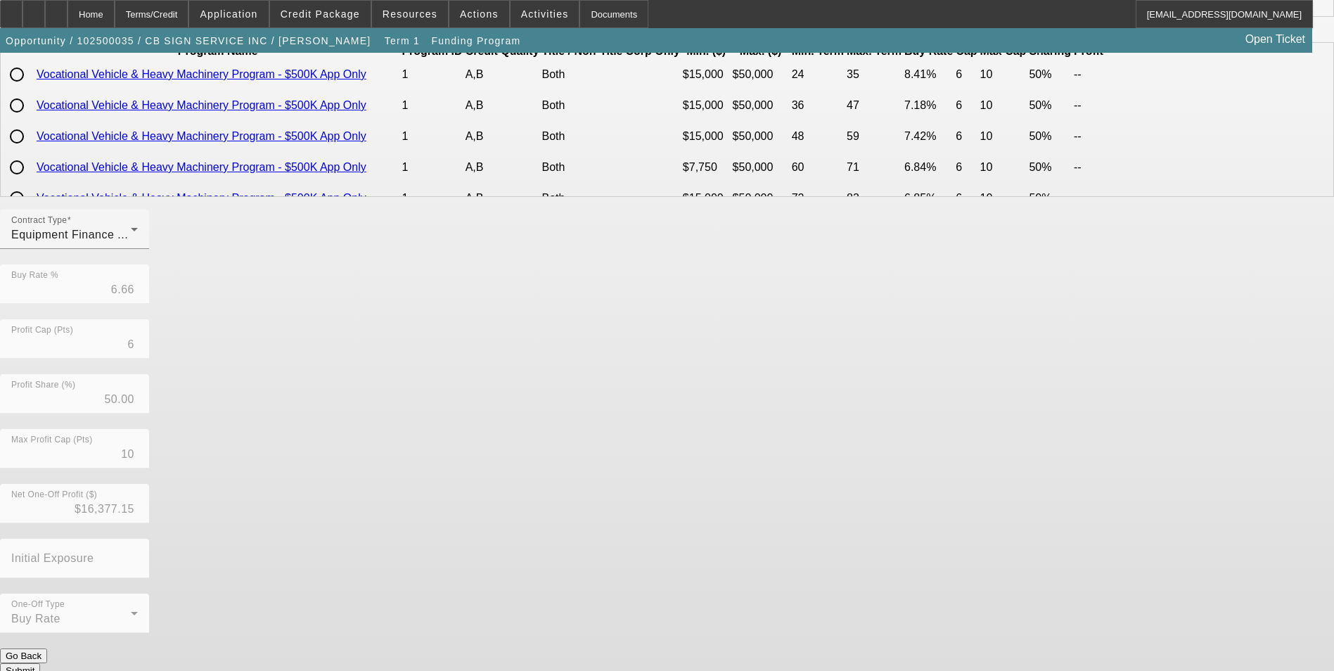
scroll to position [0, 0]
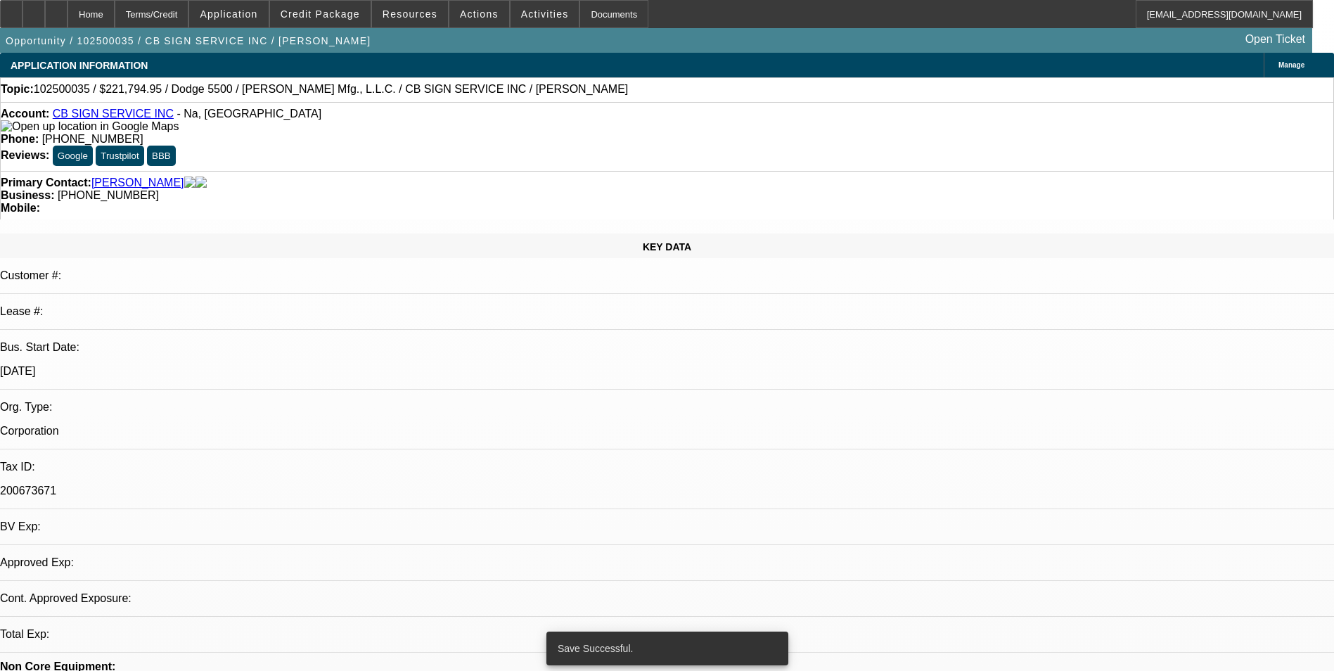
select select "0"
select select "3"
select select "0"
select select "6"
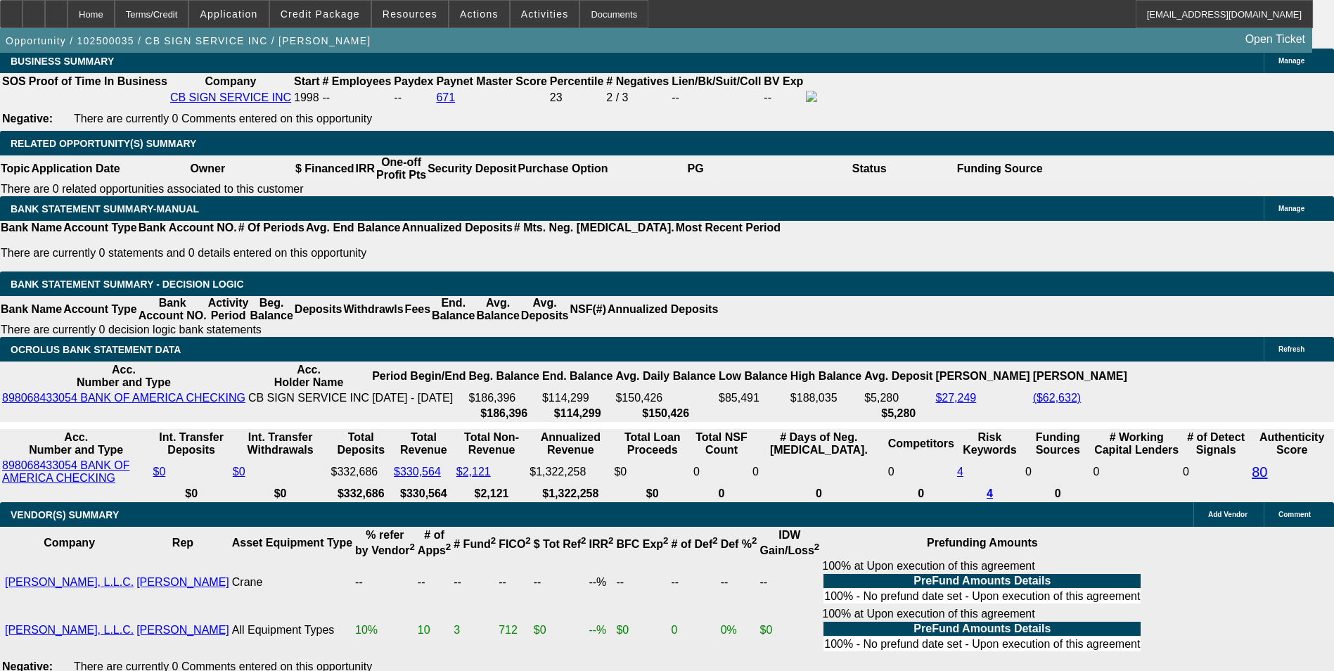
scroll to position [2311, 0]
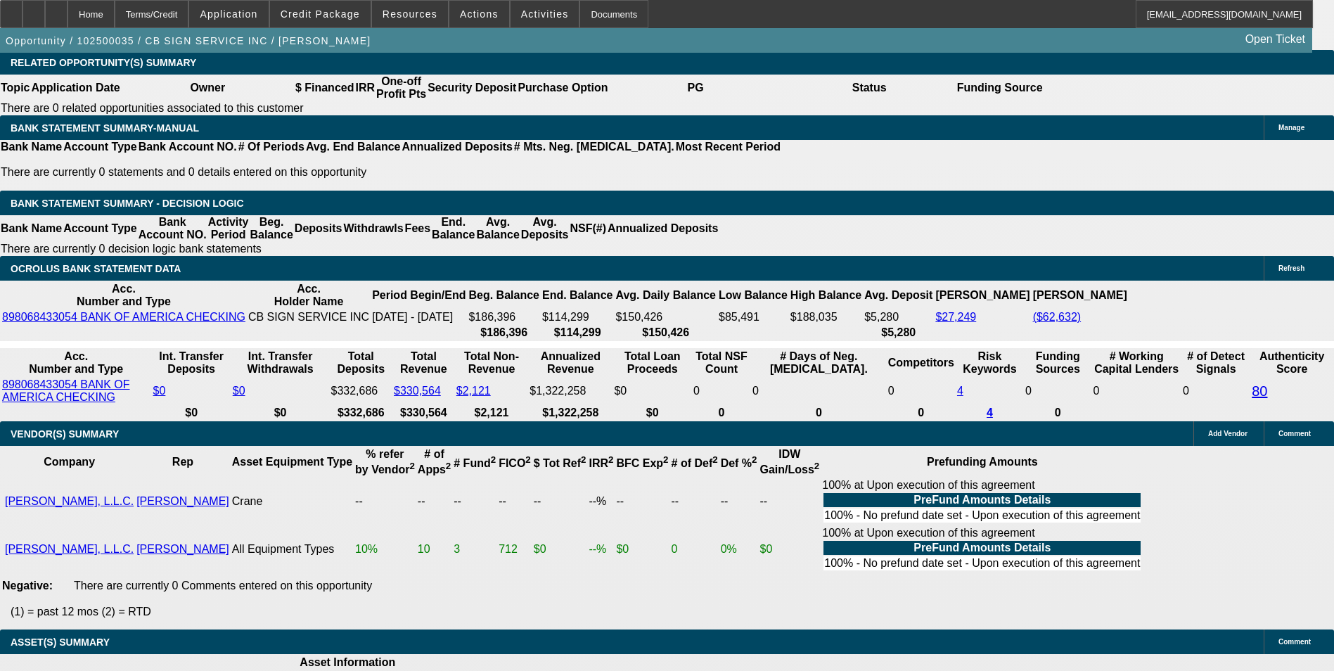
drag, startPoint x: 339, startPoint y: 233, endPoint x: 425, endPoint y: 232, distance: 85.8
type input "UNKNOWN"
type input "8"
type input "$3,456.94"
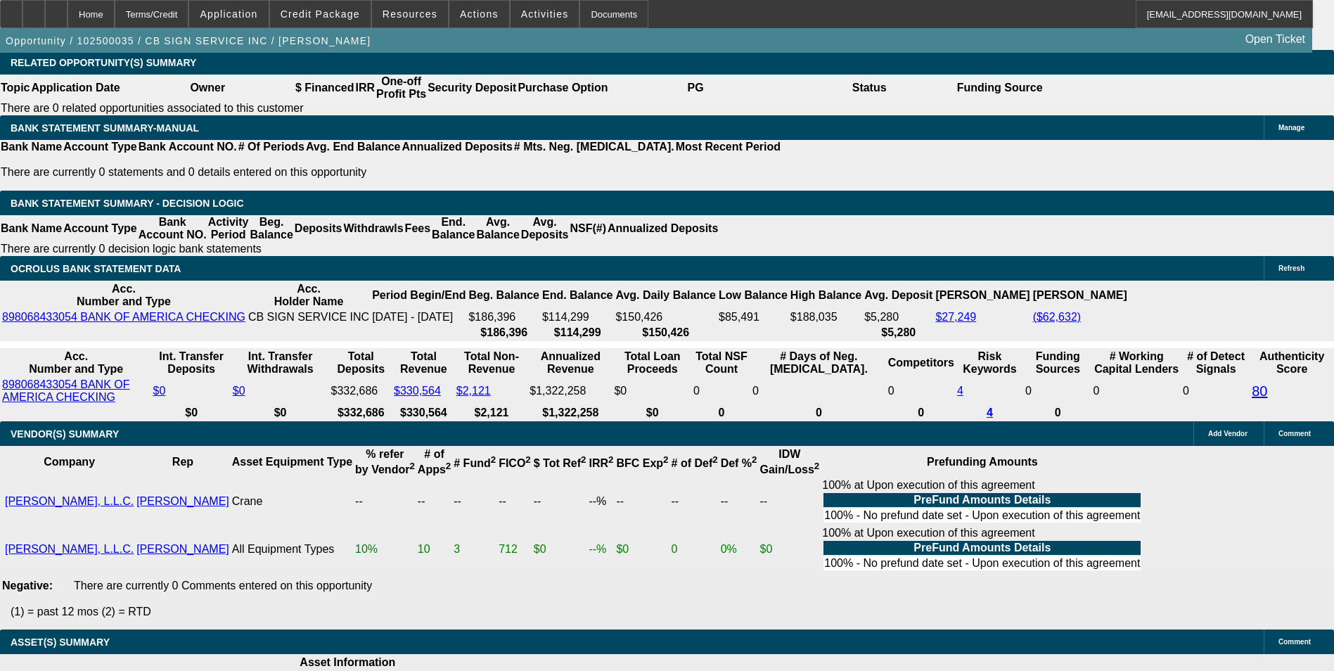
type input "8.9"
type input "$3,557.23"
type input "8.9"
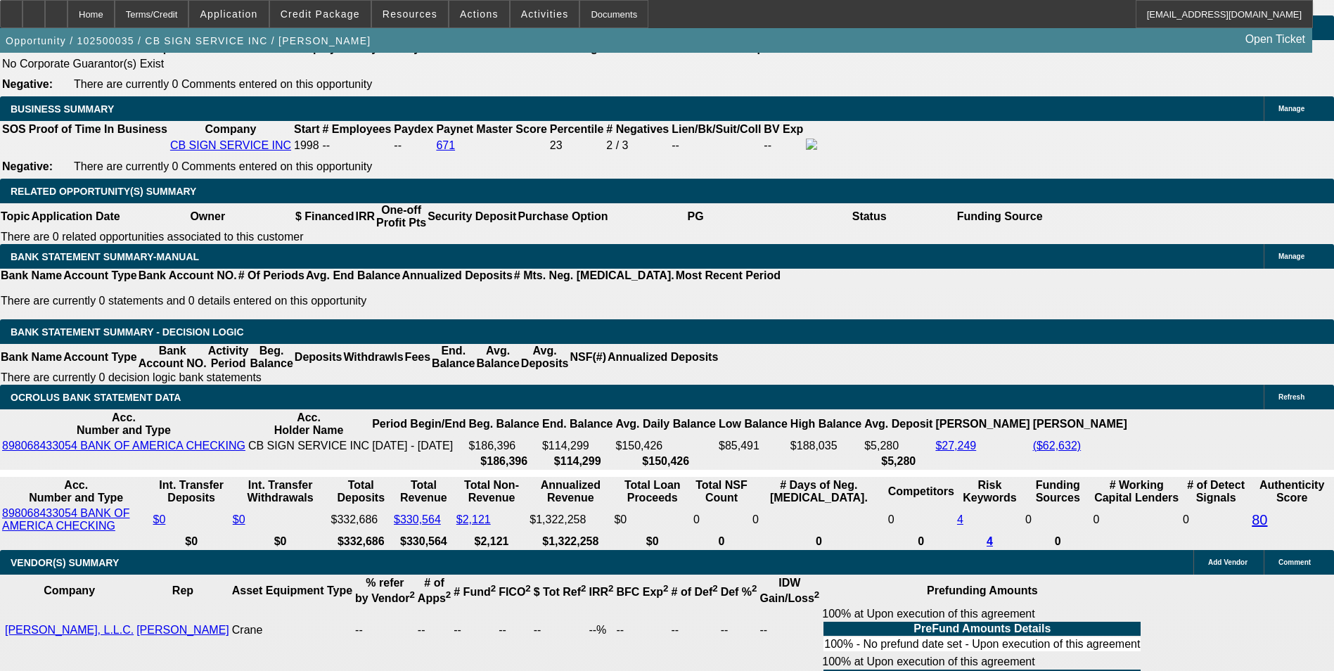
scroll to position [2030, 0]
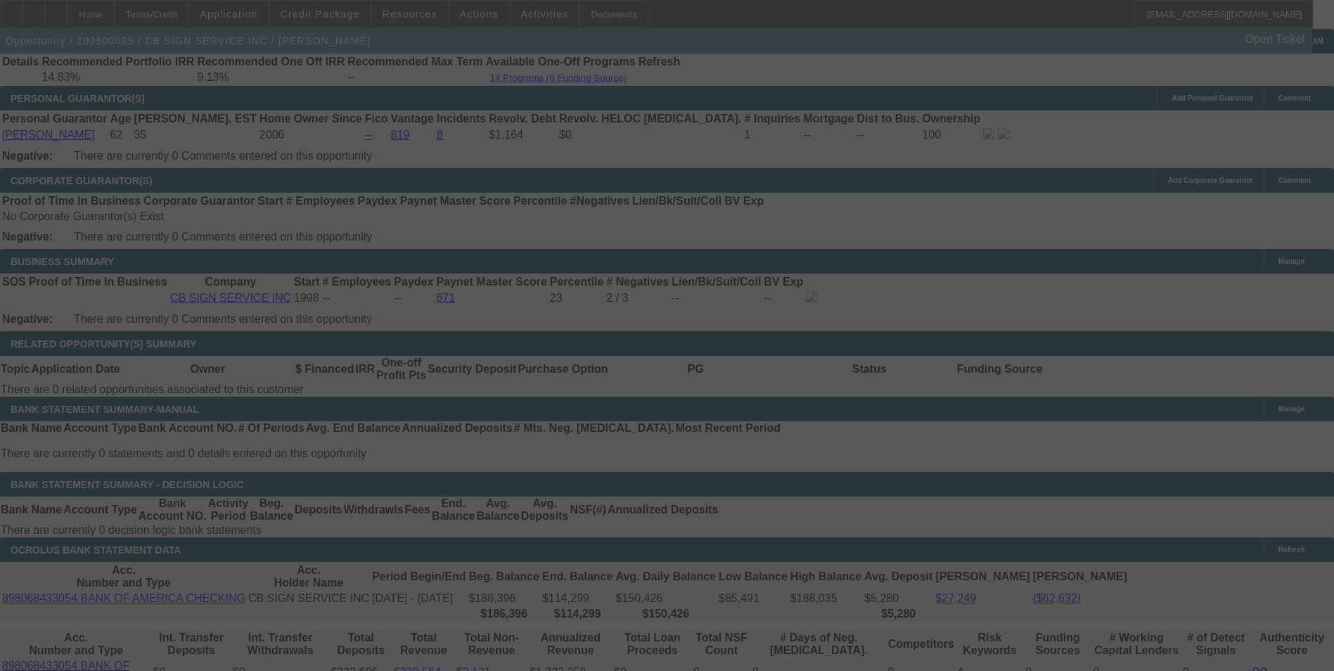
select select "0"
select select "3"
select select "0"
select select "6"
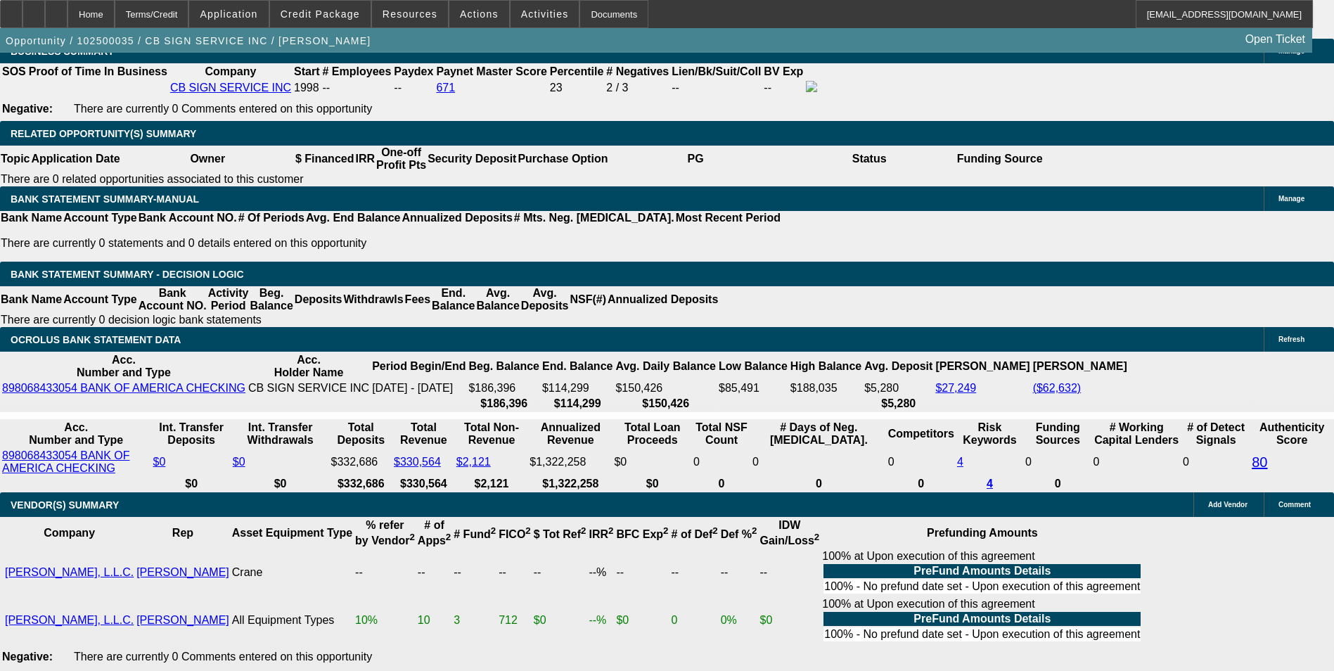
scroll to position [2241, 0]
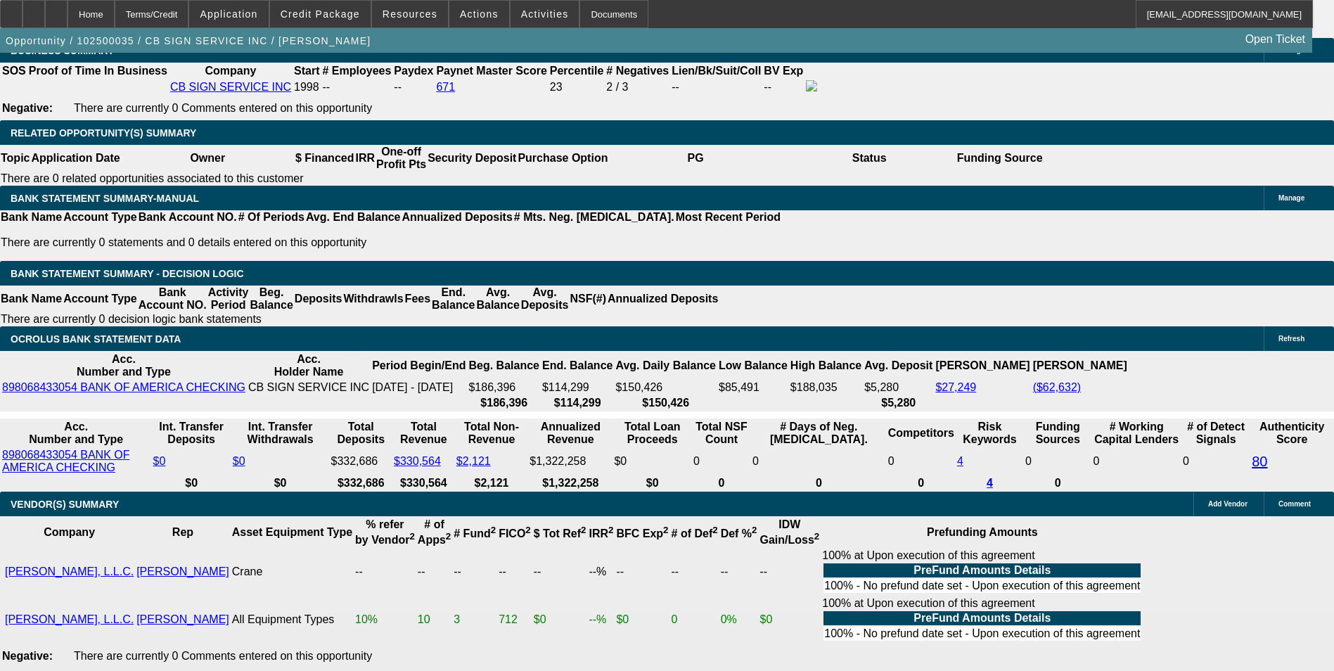
drag, startPoint x: 298, startPoint y: 302, endPoint x: 404, endPoint y: 305, distance: 106.3
type input "8"
type input "UNKNOWN"
type input "$3,456.94"
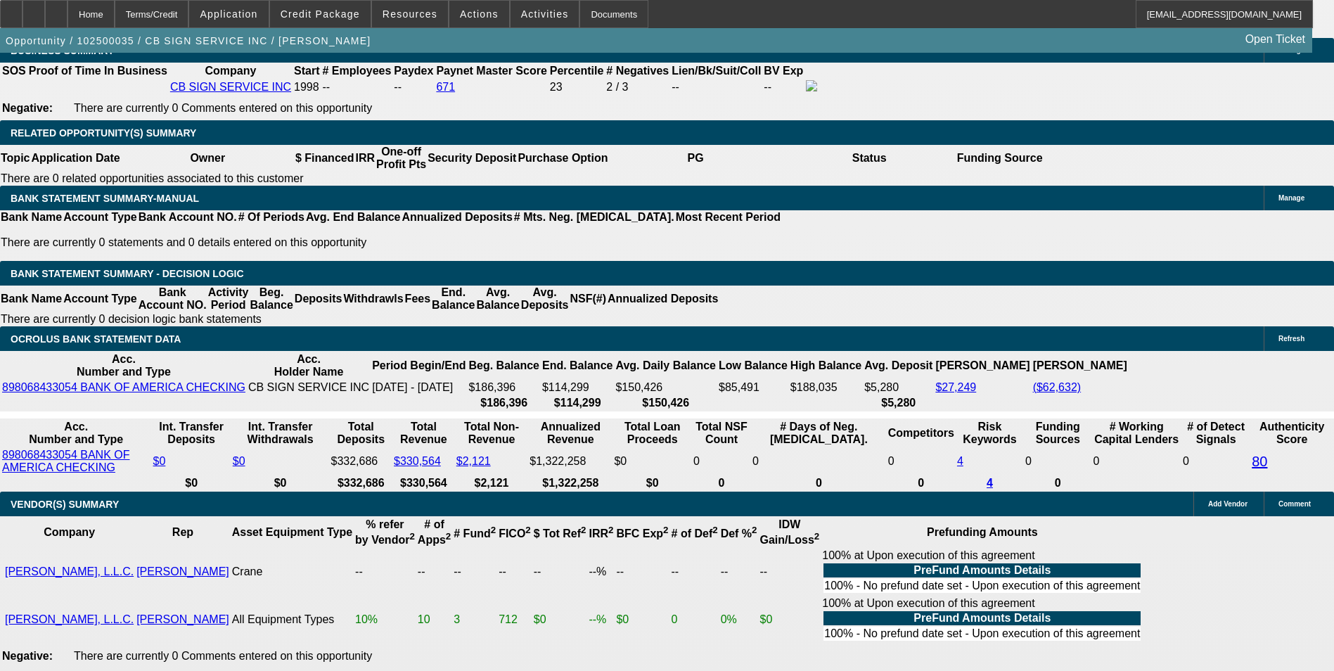
type input "8.5"
type input "$3,512.45"
type input "8.5"
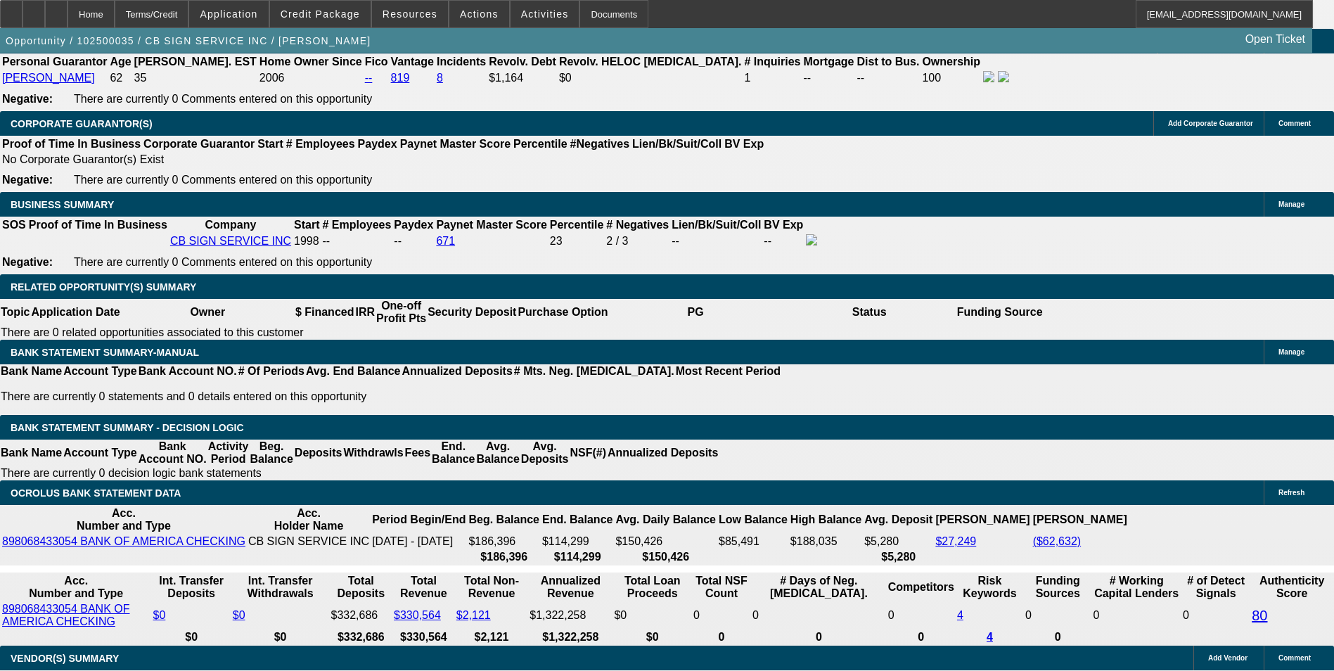
scroll to position [1959, 0]
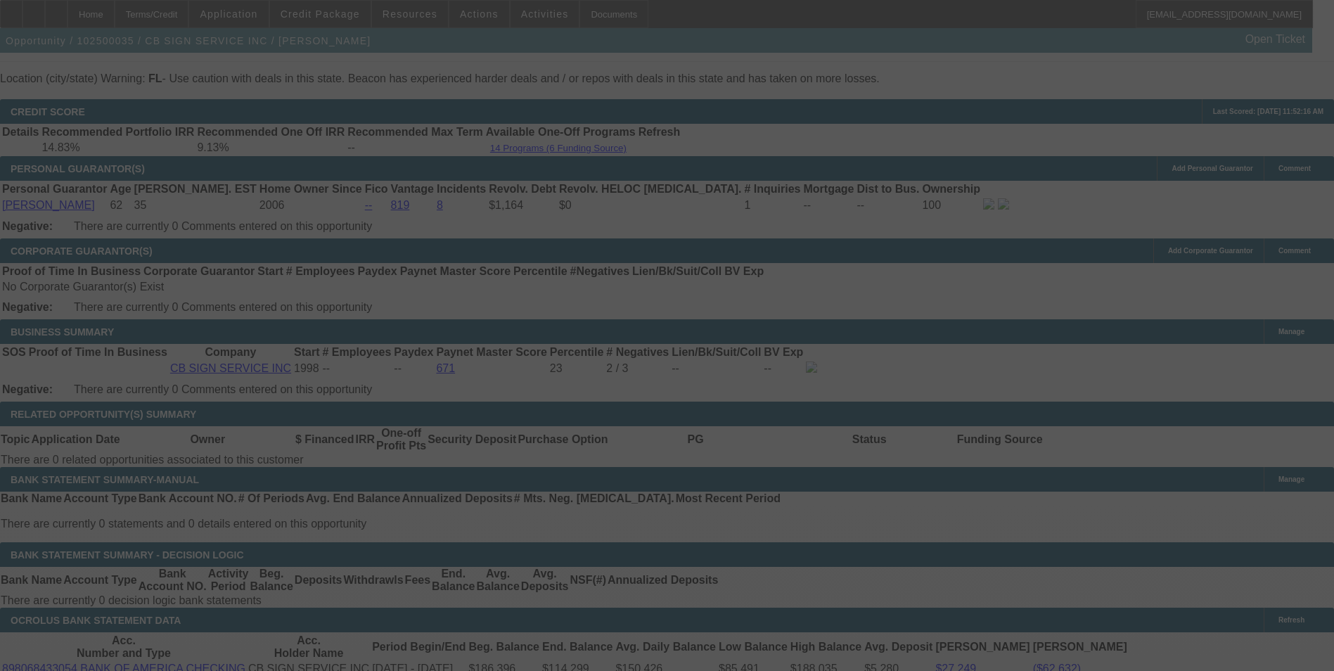
select select "0"
select select "3"
select select "0"
select select "6"
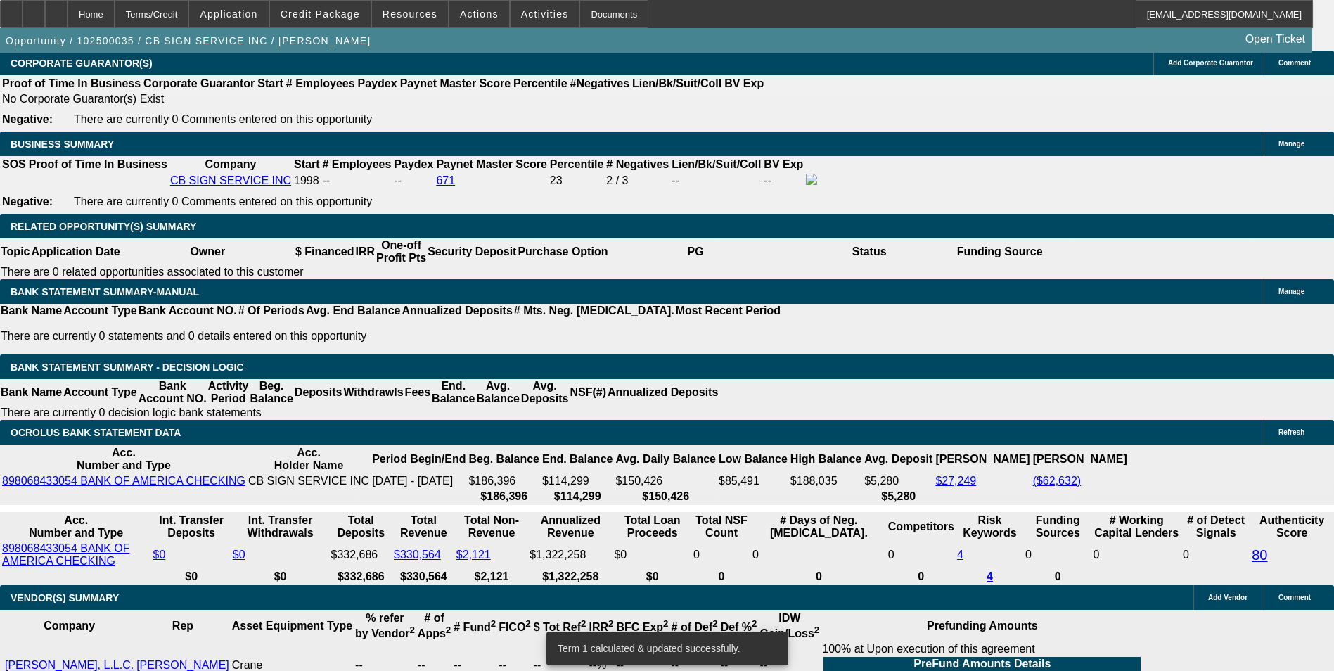
scroll to position [2241, 0]
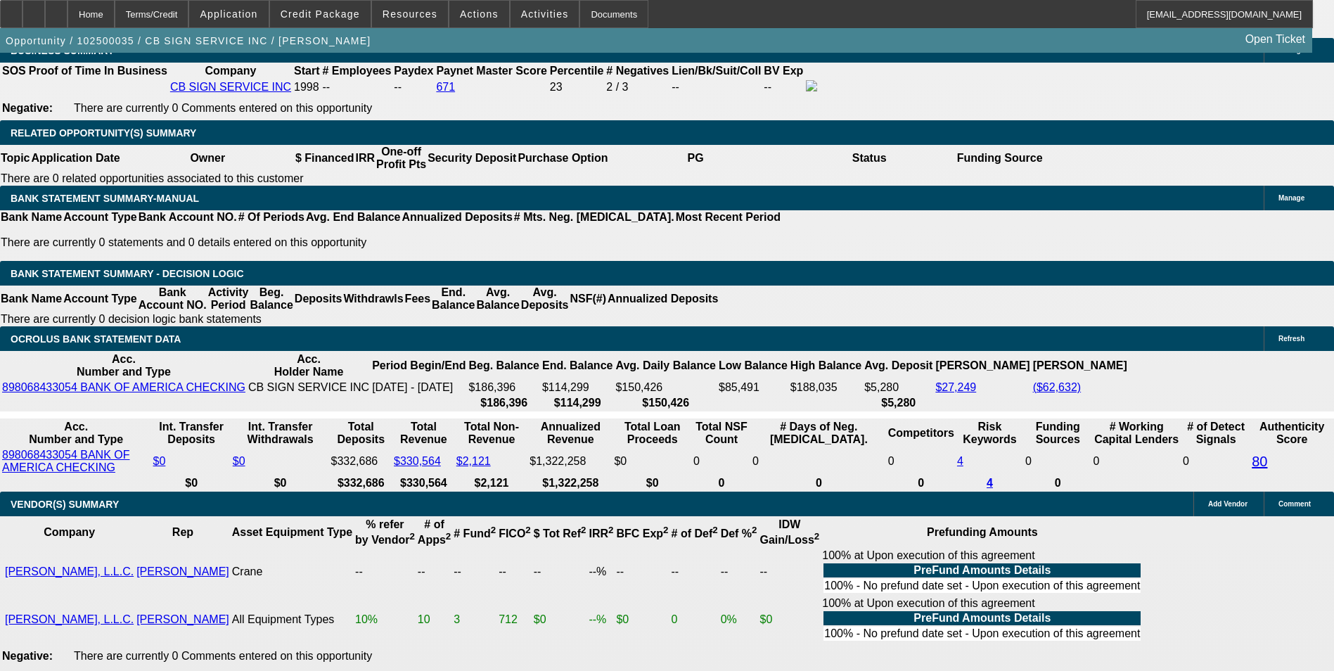
drag, startPoint x: 306, startPoint y: 298, endPoint x: 358, endPoint y: 294, distance: 52.2
type input "UNKNOWN"
type input "8"
type input "$3,456.94"
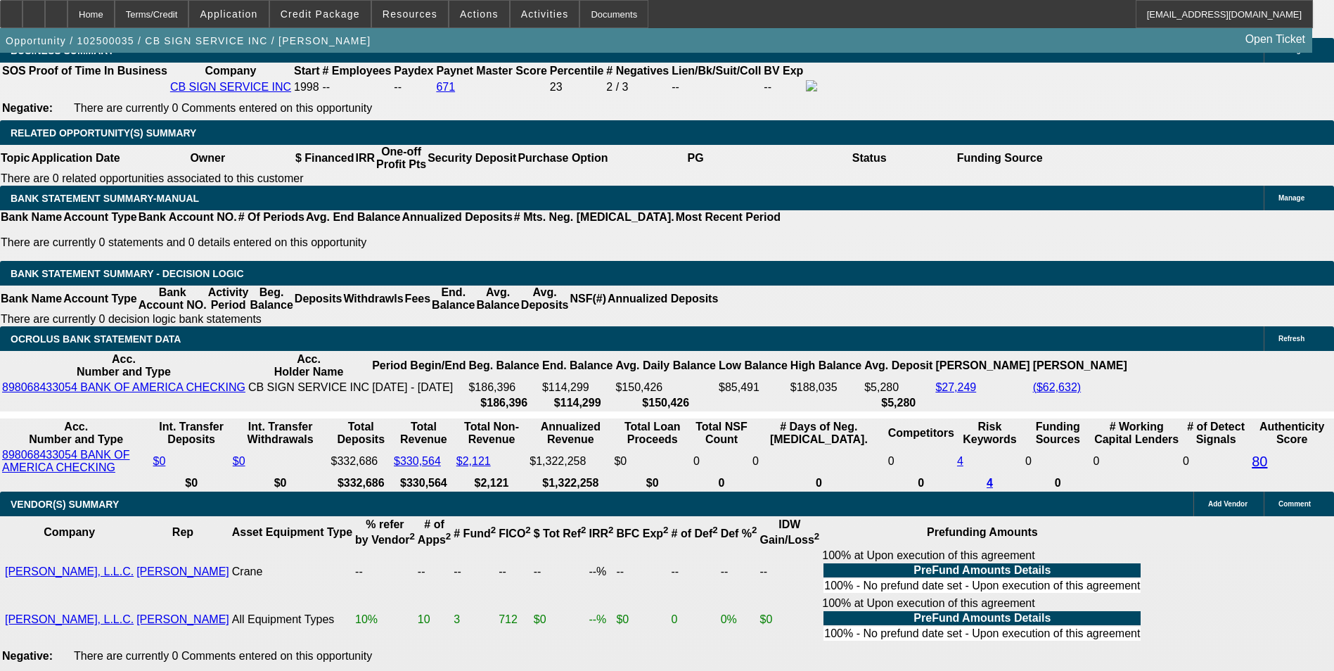
type input "8.7"
type input "$3,534.80"
type input "8.7"
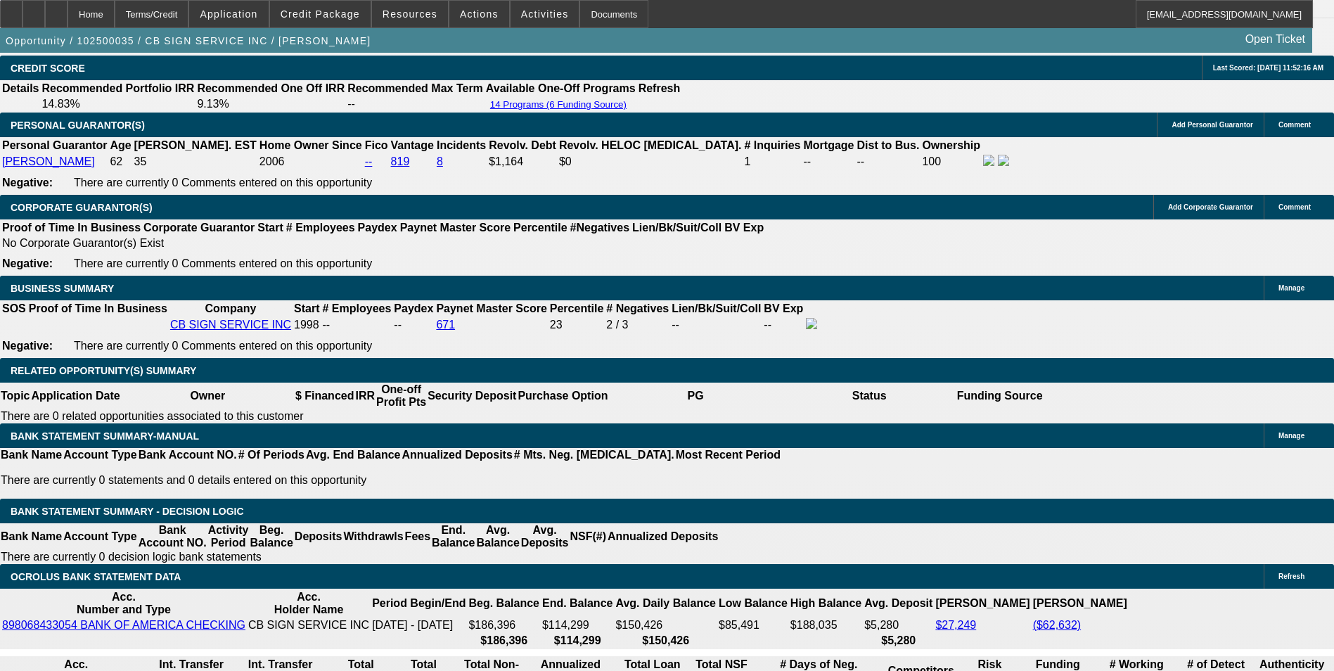
scroll to position [1889, 0]
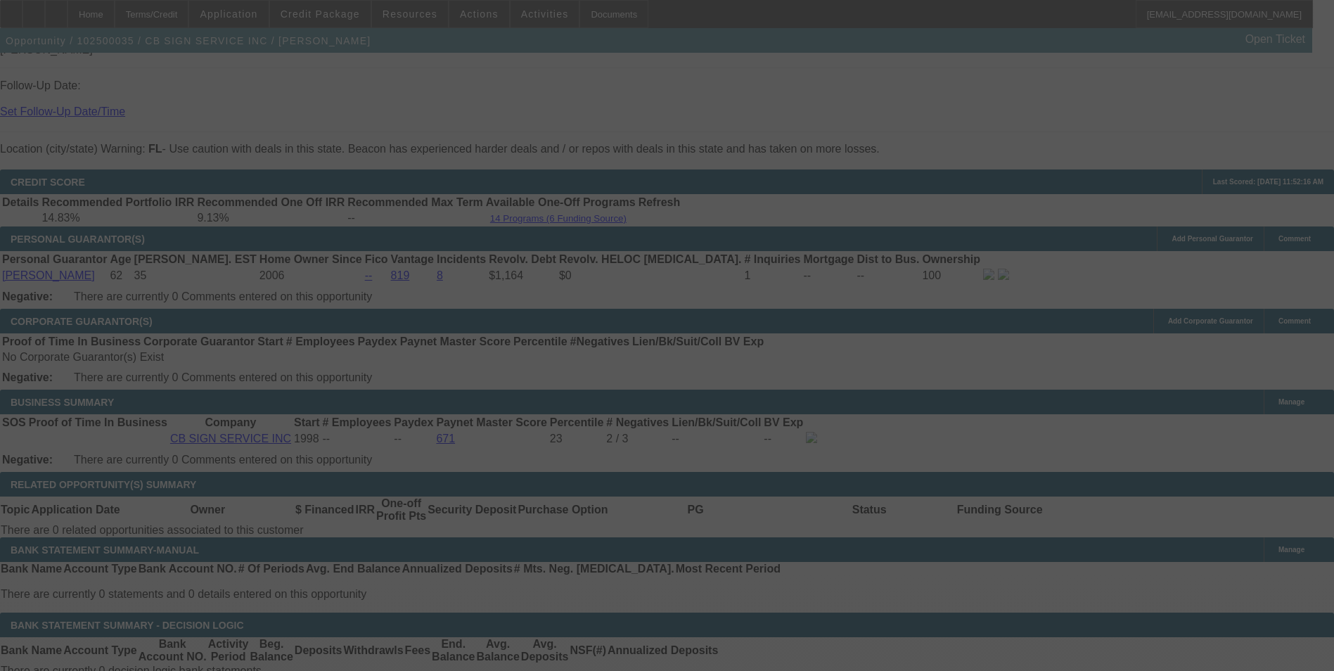
select select "0"
select select "3"
select select "0"
select select "6"
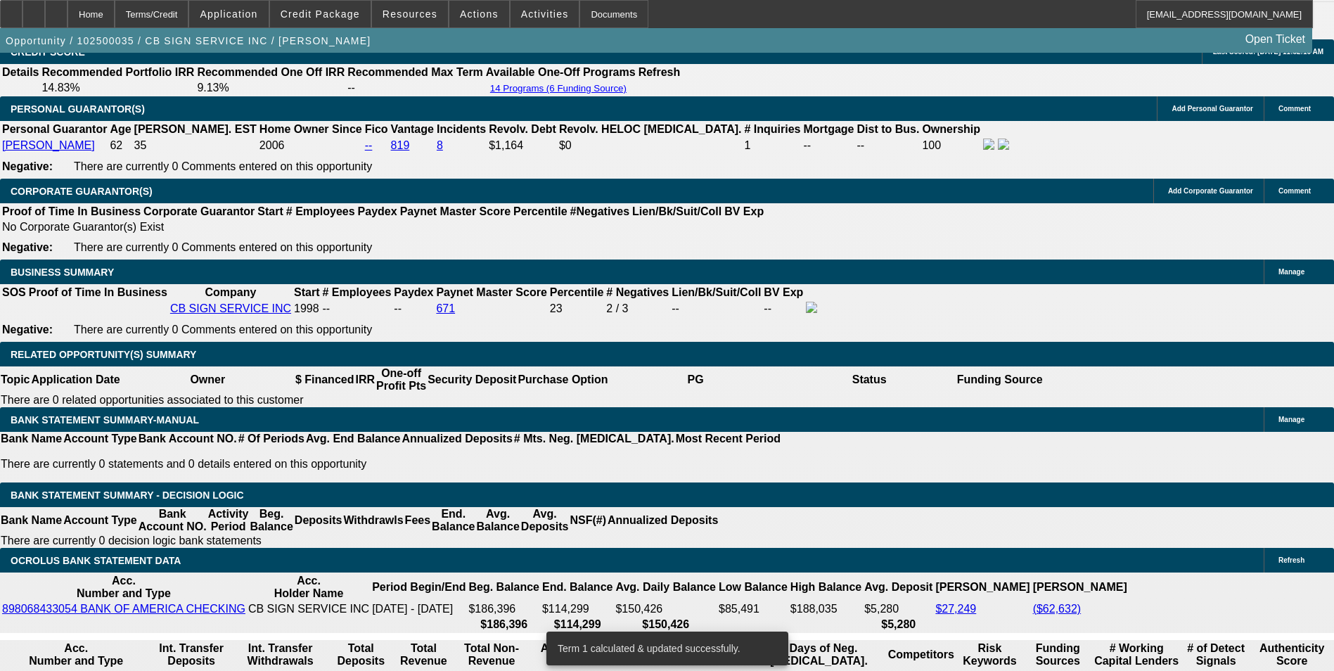
scroll to position [2170, 0]
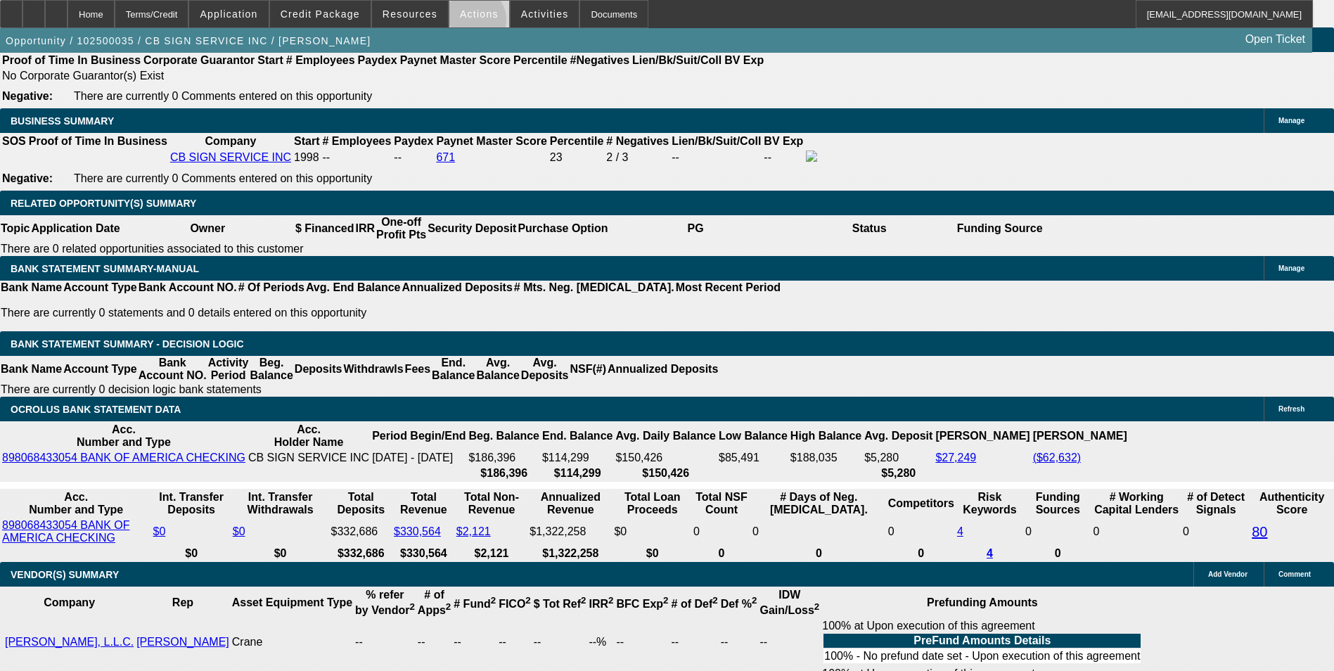
click at [468, 23] on span at bounding box center [480, 14] width 60 height 34
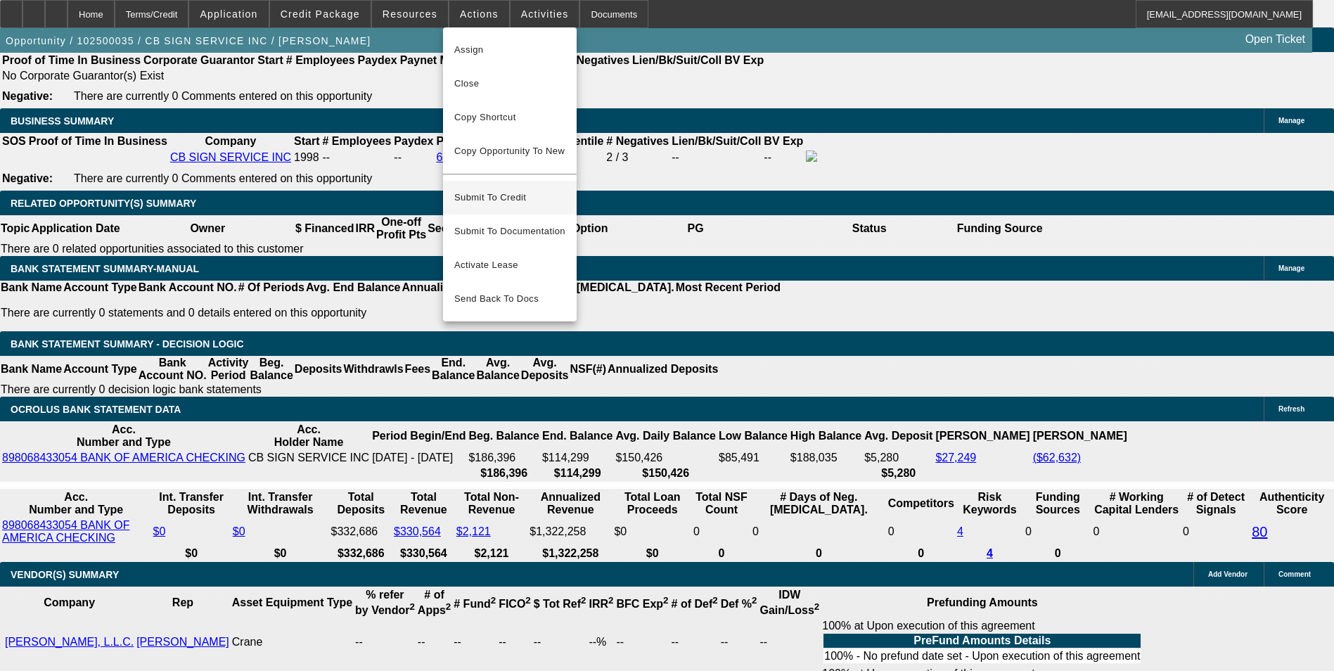
click at [520, 189] on span "Submit To Credit" at bounding box center [509, 197] width 111 height 17
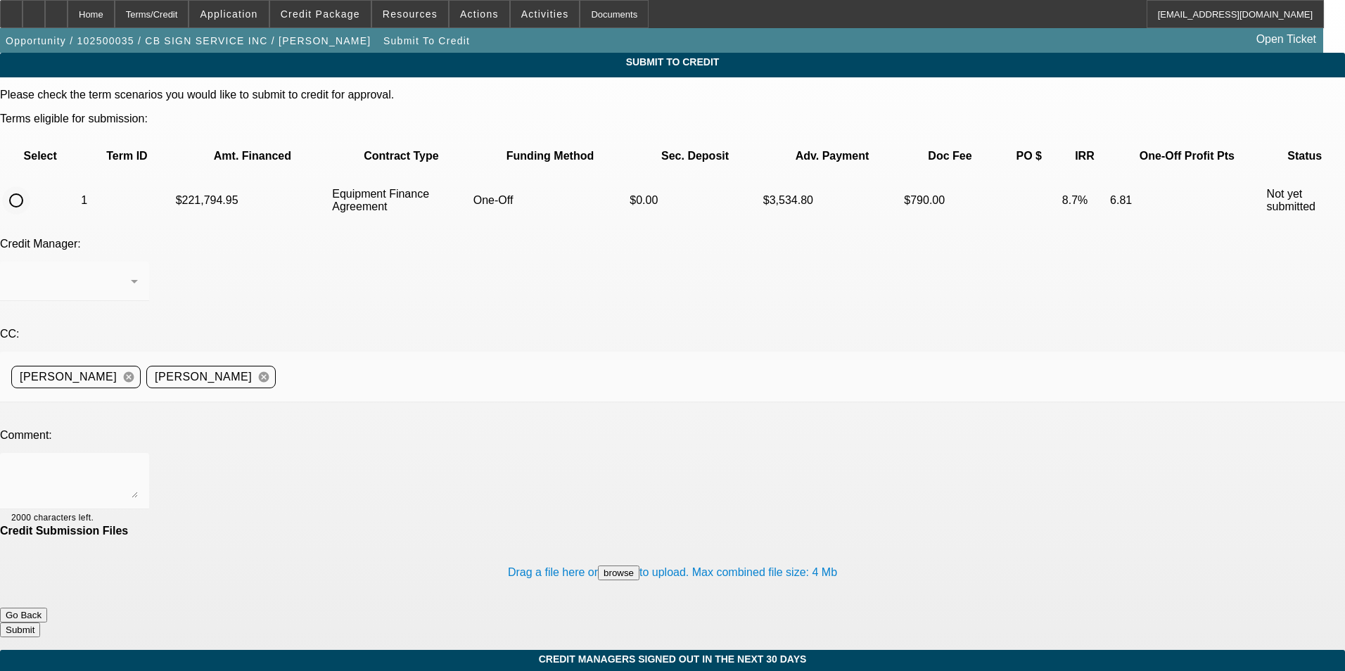
click at [30, 186] on input "radio" at bounding box center [16, 200] width 28 height 28
radio input "true"
click at [138, 464] on textarea at bounding box center [74, 481] width 127 height 34
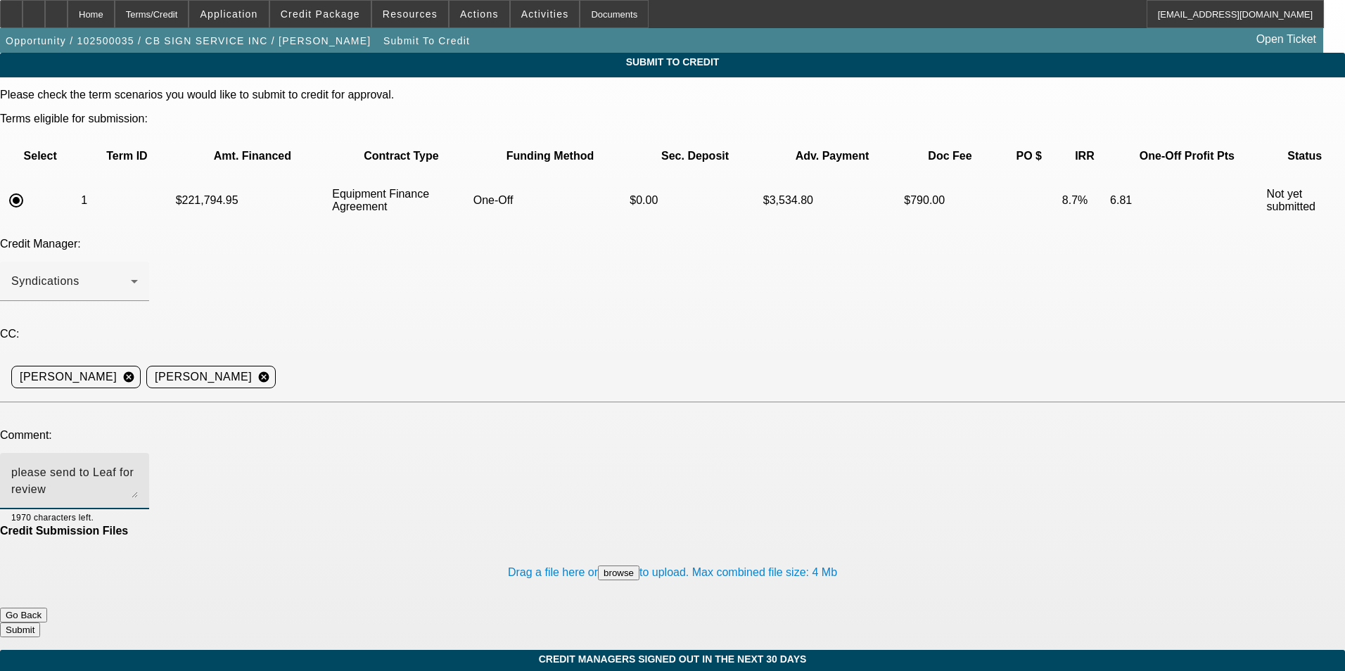
type textarea "please send to Leaf for review"
click at [40, 623] on button "Submit" at bounding box center [20, 630] width 40 height 15
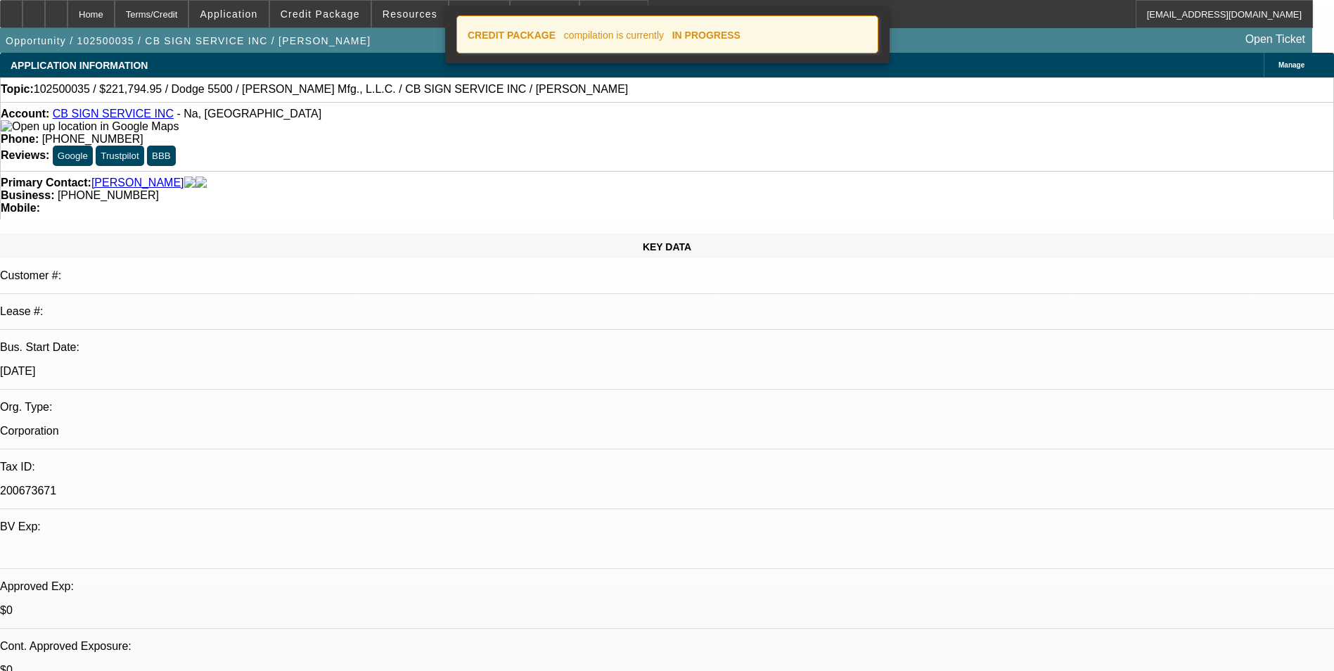
select select "0"
select select "3"
select select "0"
select select "6"
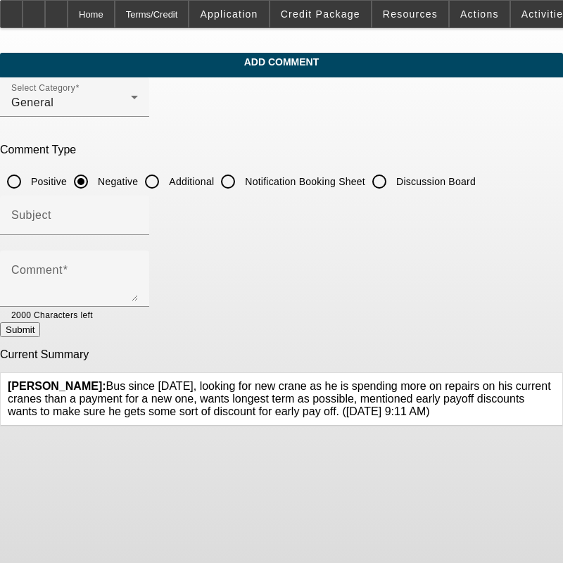
click at [166, 183] on input "Additional" at bounding box center [152, 181] width 28 height 28
radio input "true"
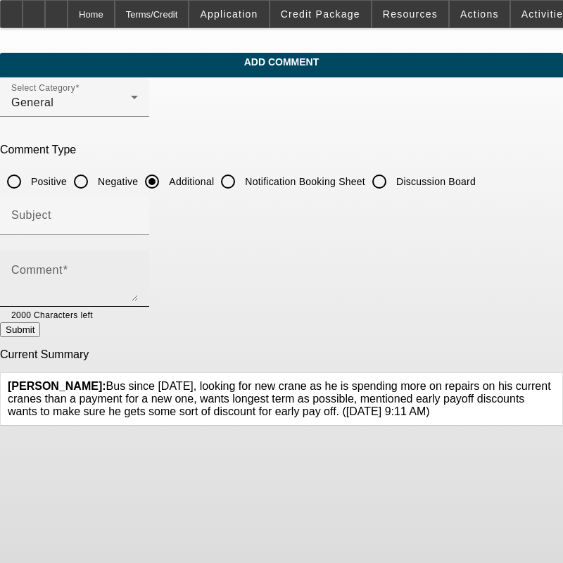
click at [138, 257] on div "Comment" at bounding box center [74, 278] width 127 height 56
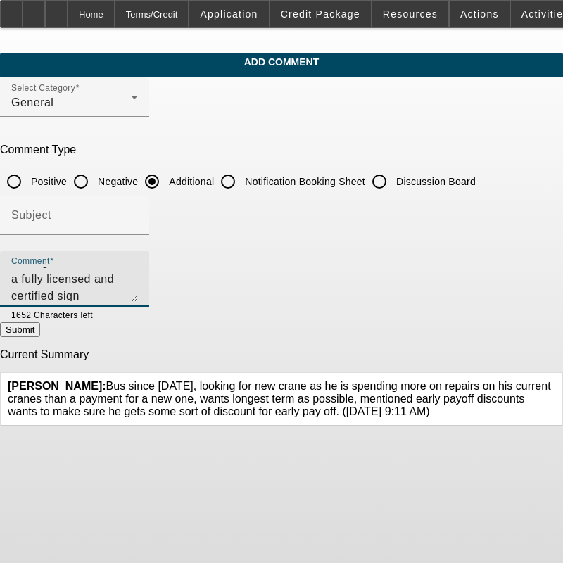
scroll to position [30, 0]
click at [80, 295] on textarea "CB Sign Service, Inc. is a fully licensed and certified sign installation busin…" at bounding box center [74, 284] width 127 height 34
click at [138, 297] on textarea "CB Sign Service, Inc. is a fully licensed and certified sign installation busin…" at bounding box center [74, 284] width 127 height 34
type textarea "CB Sign Service, Inc. is a fully licensed and certified sign installation busin…"
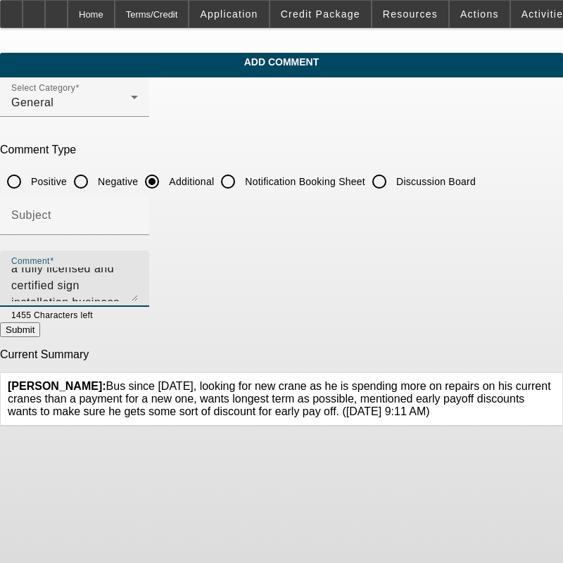
scroll to position [0, 0]
drag, startPoint x: 400, startPoint y: 298, endPoint x: -29, endPoint y: 263, distance: 429.9
click at [0, 263] on html "Home Terms/Credit Application Credit Package Resources Actions Activities Docum…" at bounding box center [281, 281] width 563 height 563
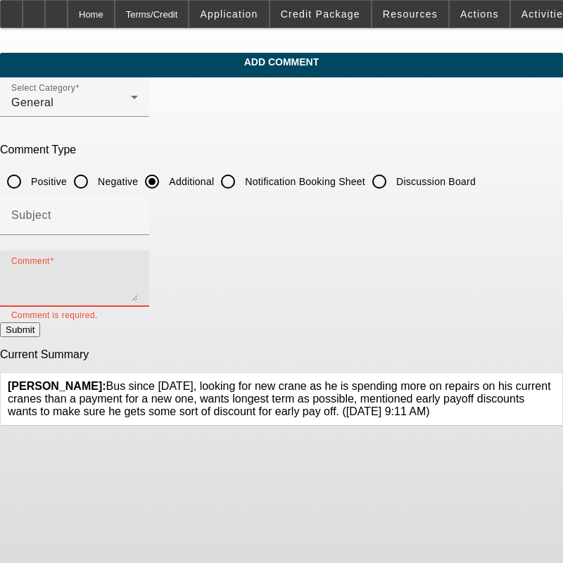
click at [138, 276] on textarea "Comment" at bounding box center [74, 284] width 127 height 34
paste textarea "CB Sign Service, Inc. is a fully licensed and certified sign installation compa…"
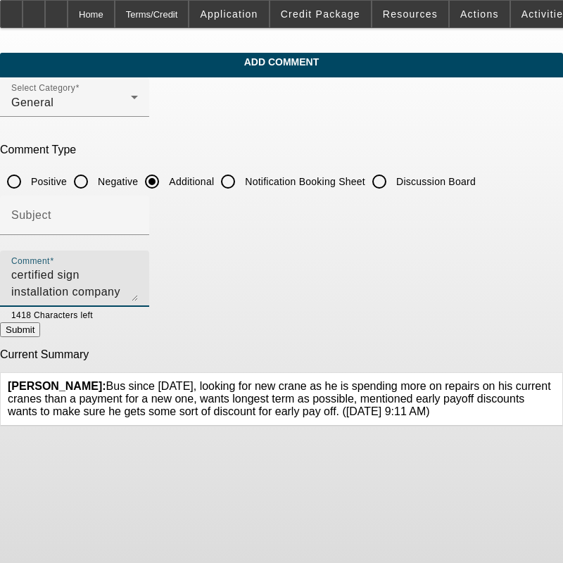
scroll to position [25, 0]
click at [138, 278] on textarea "CB Sign Service, Inc. is a fully licensed and certified sign installation compa…" at bounding box center [74, 284] width 127 height 34
type textarea "CB Sign Service, Inc. is a fully licensed and certified sign installation compa…"
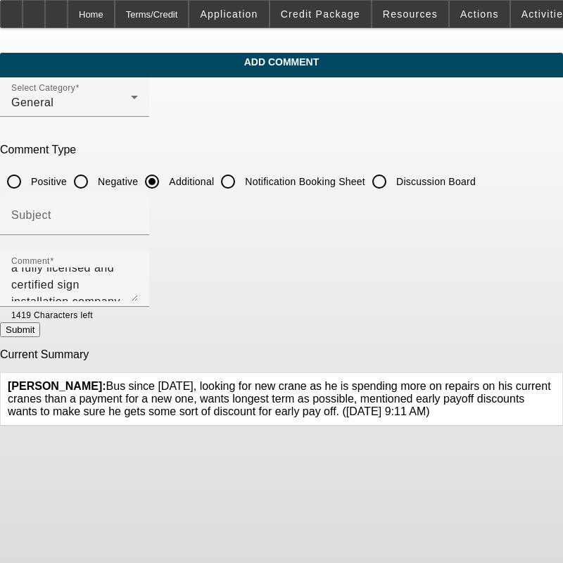
click at [40, 329] on button "Submit" at bounding box center [20, 329] width 40 height 15
radio input "true"
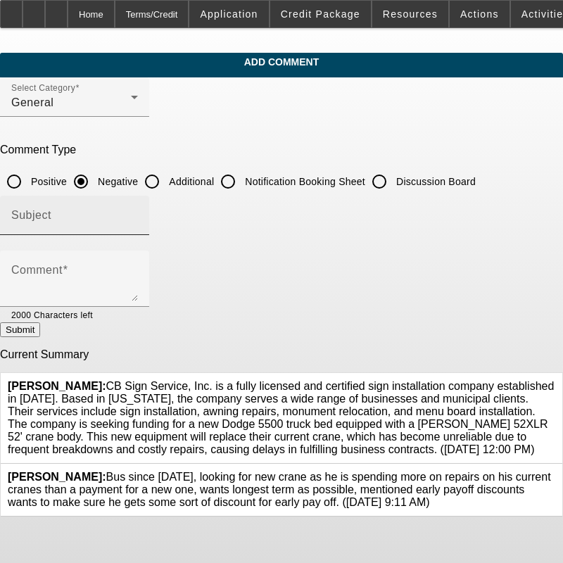
drag, startPoint x: 179, startPoint y: 177, endPoint x: 170, endPoint y: 196, distance: 20.8
click at [166, 177] on input "Additional" at bounding box center [152, 181] width 28 height 28
radio input "true"
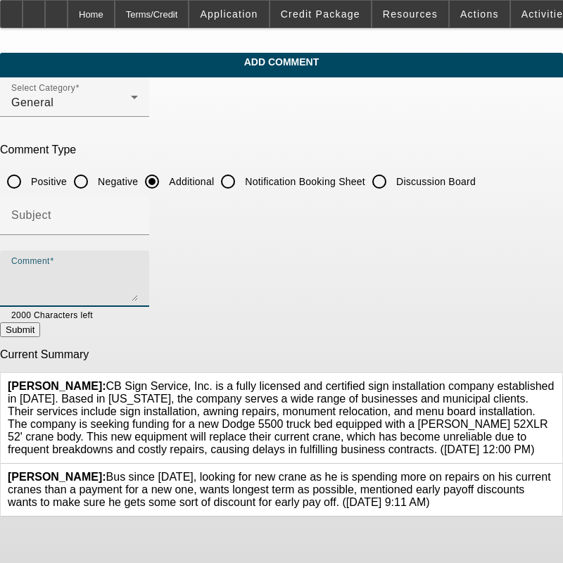
click at [131, 278] on textarea "Comment" at bounding box center [74, 284] width 127 height 34
paste textarea "CB Sign Service, Inc. is a fully licensed and certified sign installation compa…"
type textarea "CB Sign Service, Inc. is a fully licensed and certified sign installation compa…"
click at [40, 331] on button "Submit" at bounding box center [20, 329] width 40 height 15
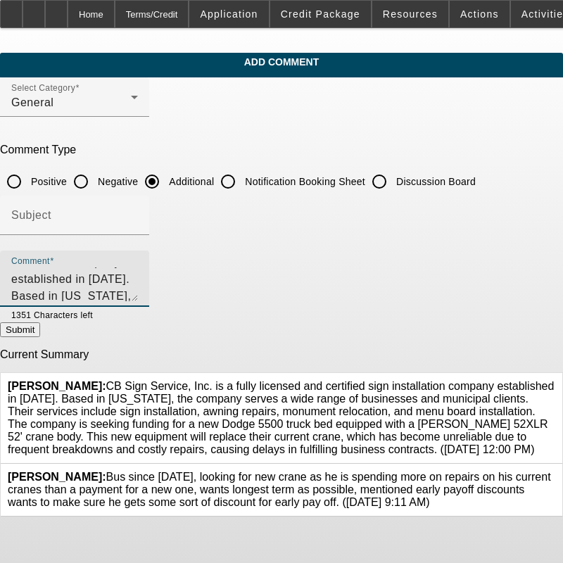
radio input "true"
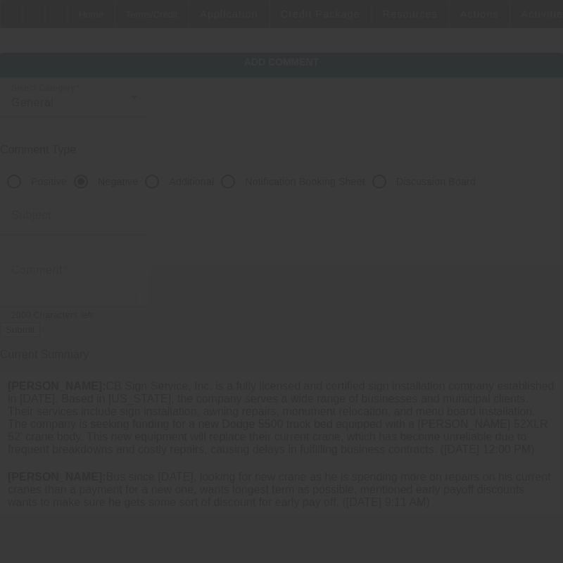
scroll to position [0, 0]
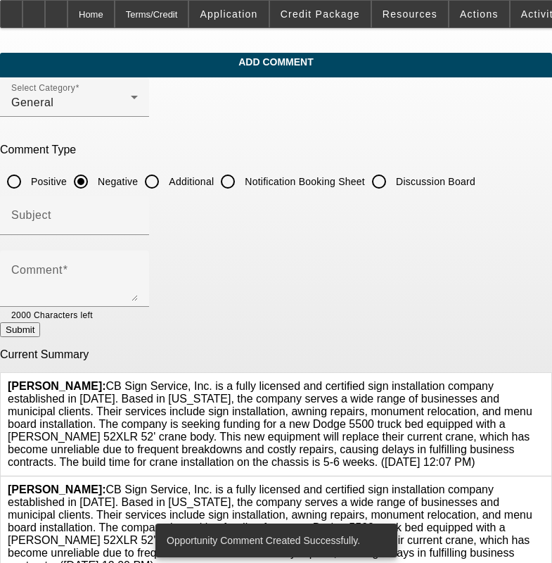
click at [544, 483] on icon at bounding box center [544, 483] width 0 height 0
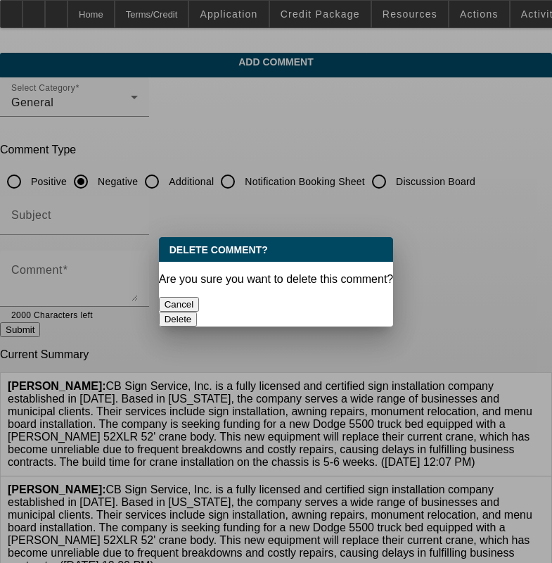
click at [198, 312] on button "Delete" at bounding box center [178, 319] width 39 height 15
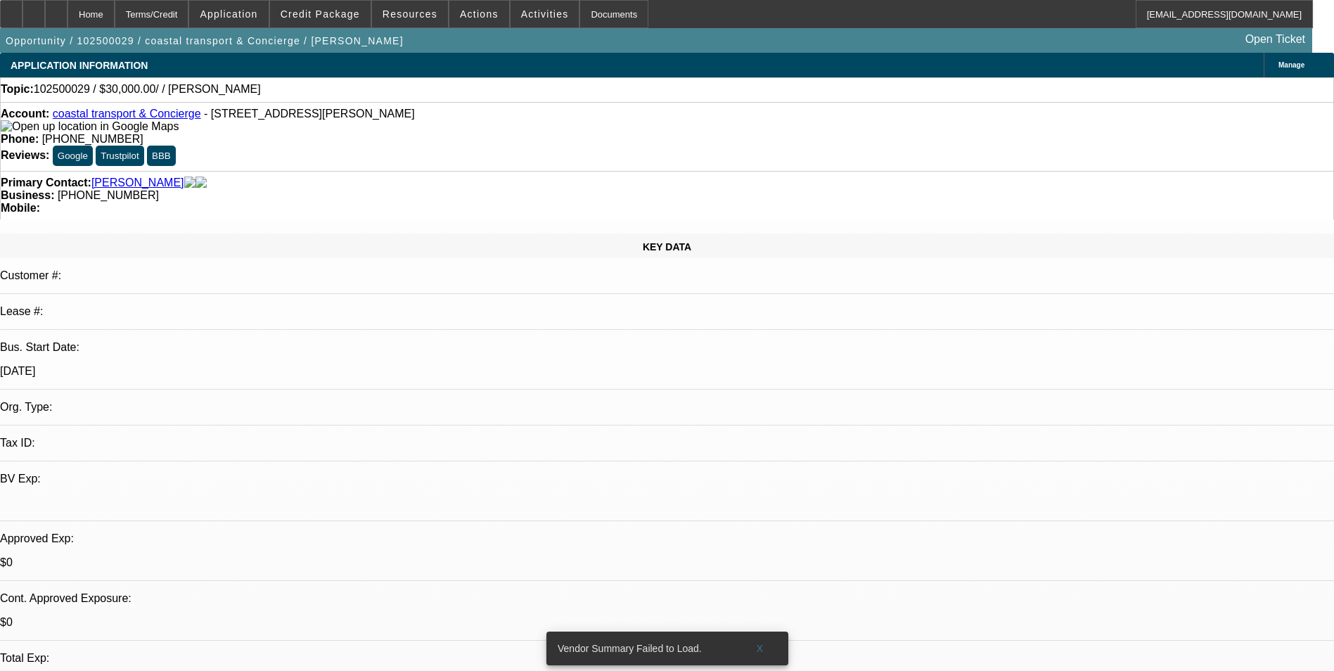
select select "0"
select select "2"
select select "0.1"
select select "4"
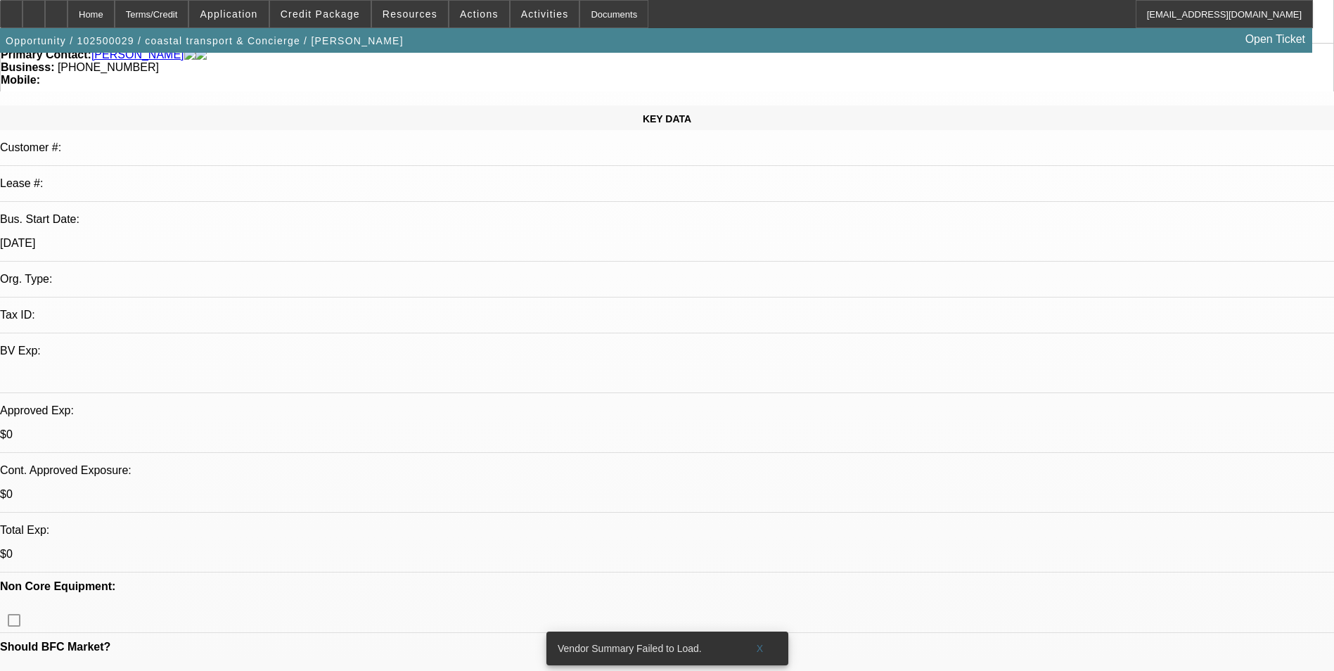
scroll to position [141, 0]
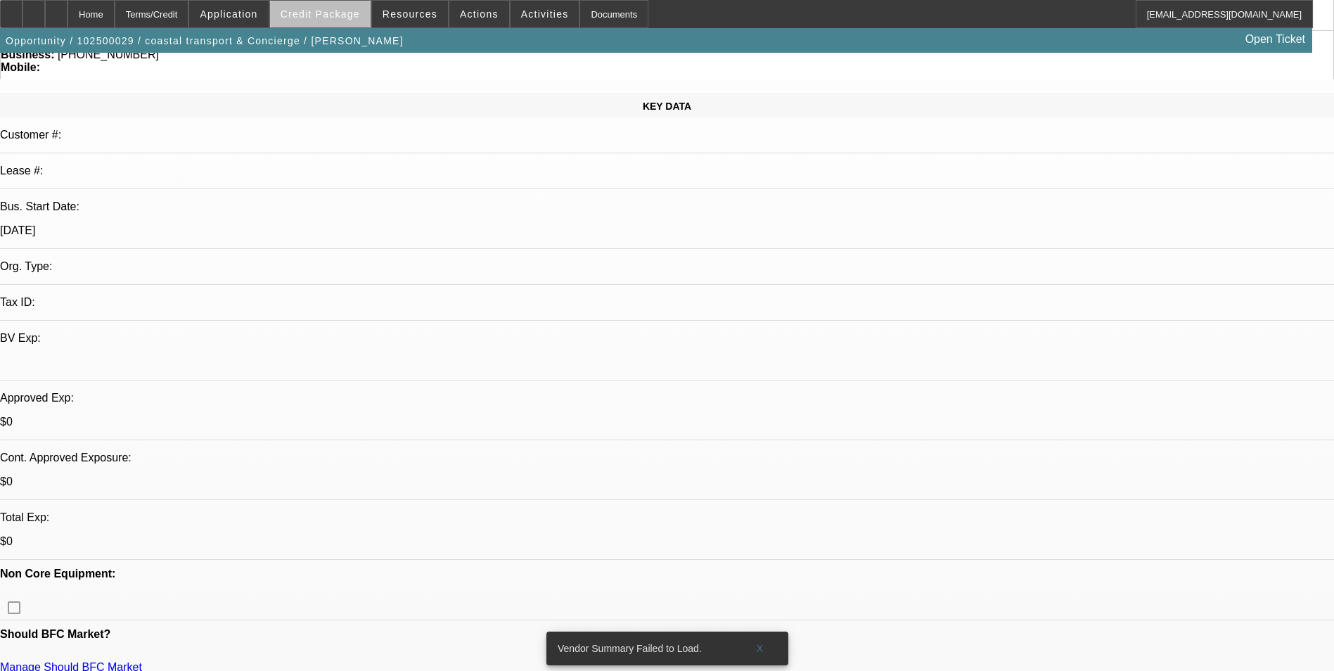
click at [347, 20] on span at bounding box center [320, 14] width 101 height 34
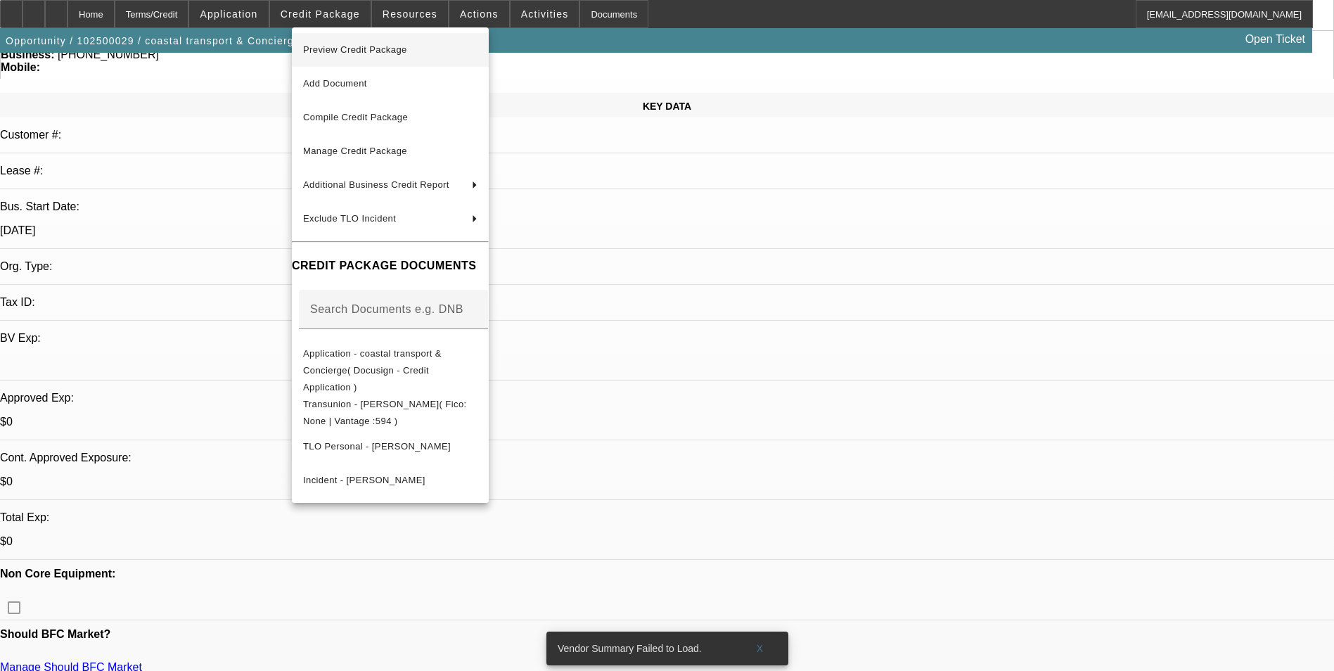
click at [355, 48] on span "Preview Credit Package" at bounding box center [355, 49] width 104 height 11
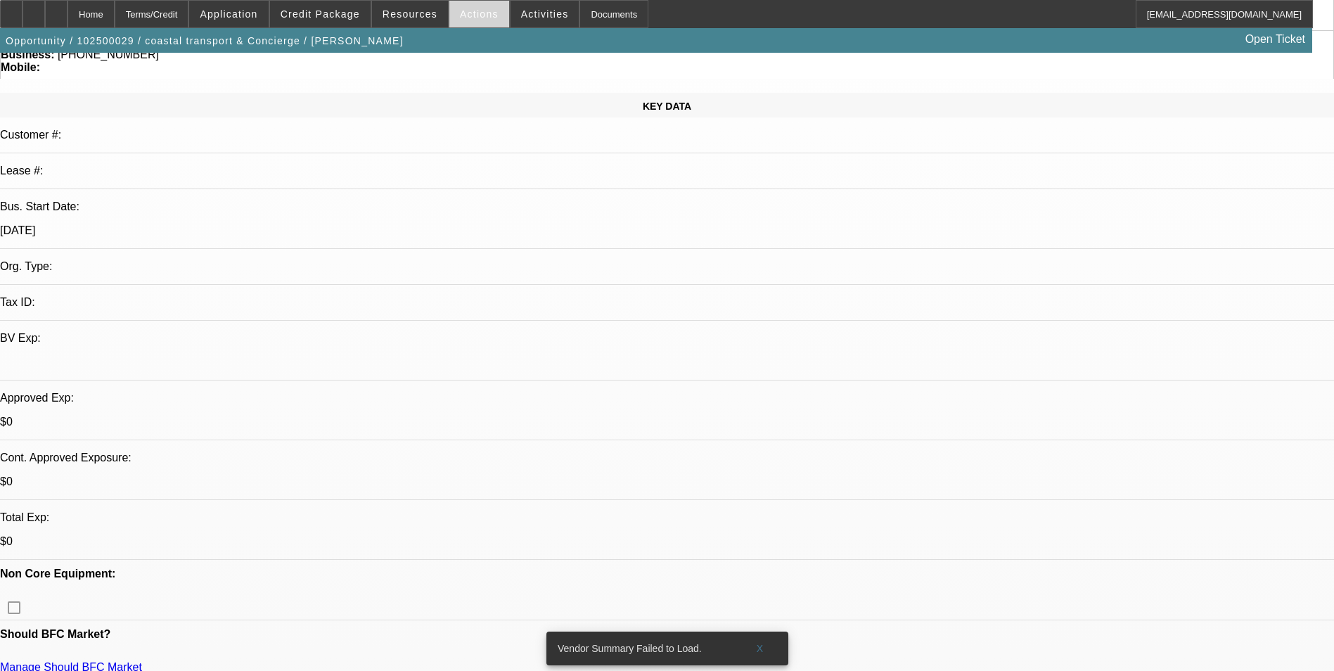
click at [464, 20] on span at bounding box center [480, 14] width 60 height 34
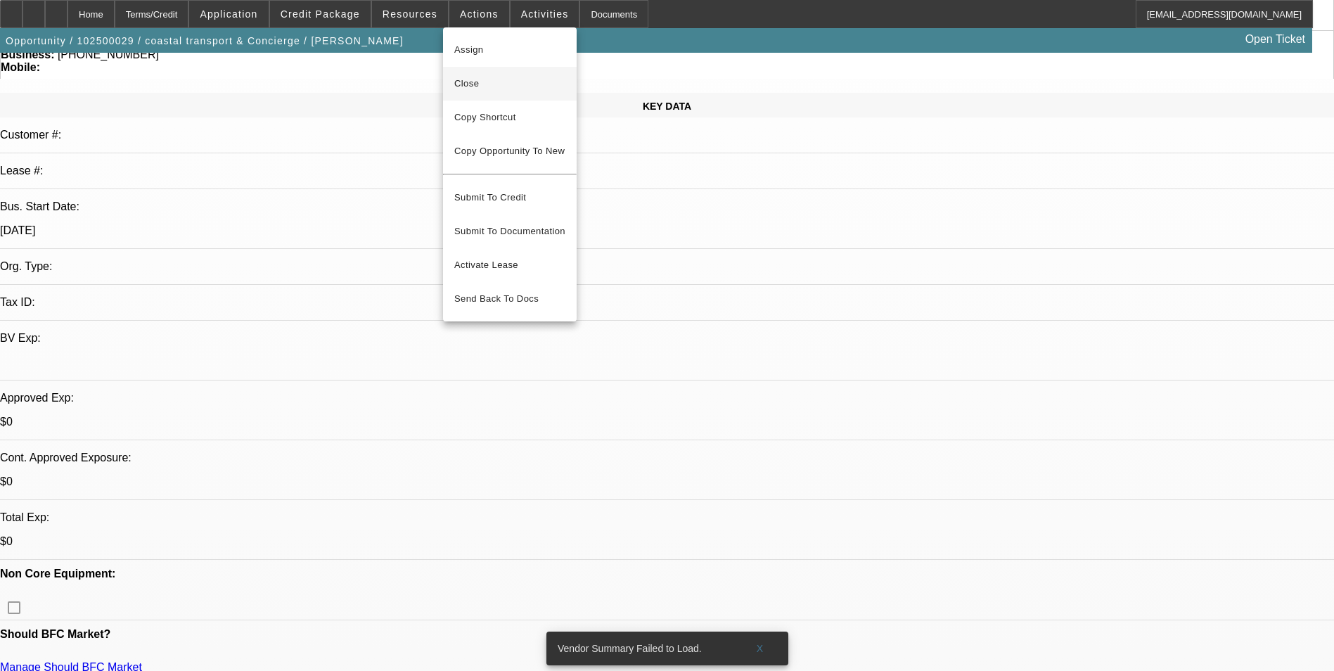
click at [497, 82] on span "Close" at bounding box center [509, 83] width 111 height 17
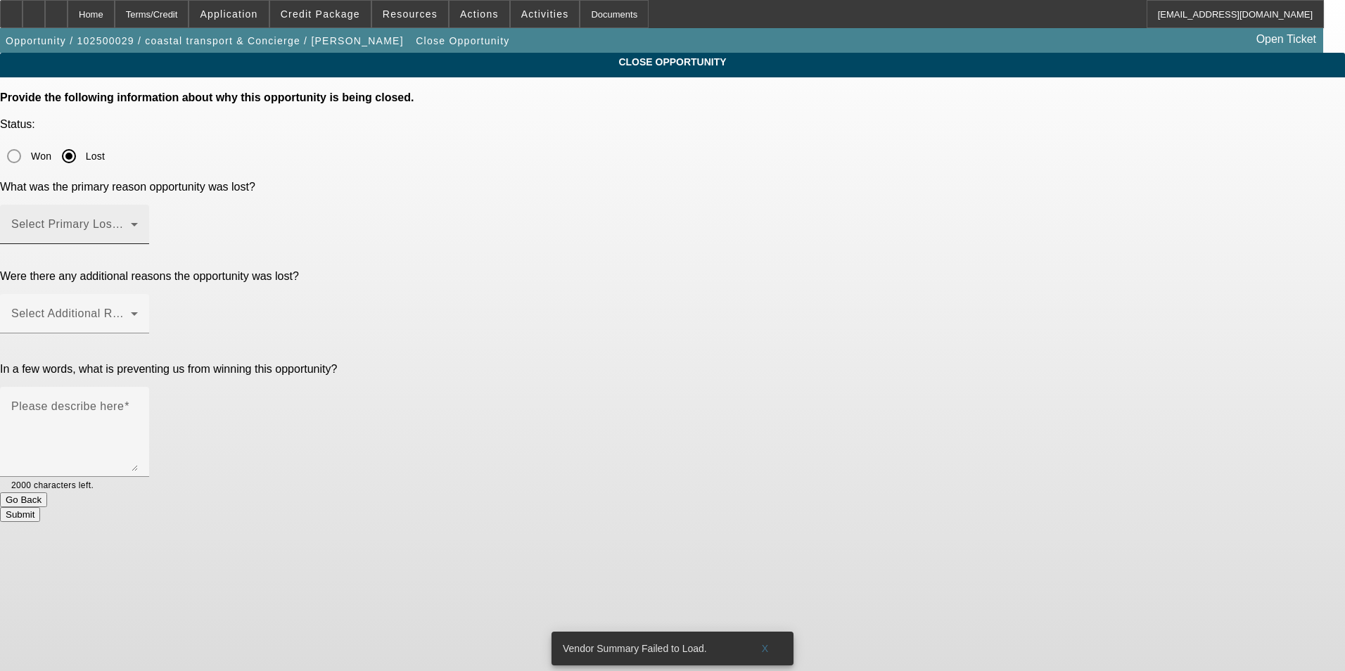
click at [131, 222] on span at bounding box center [71, 230] width 120 height 17
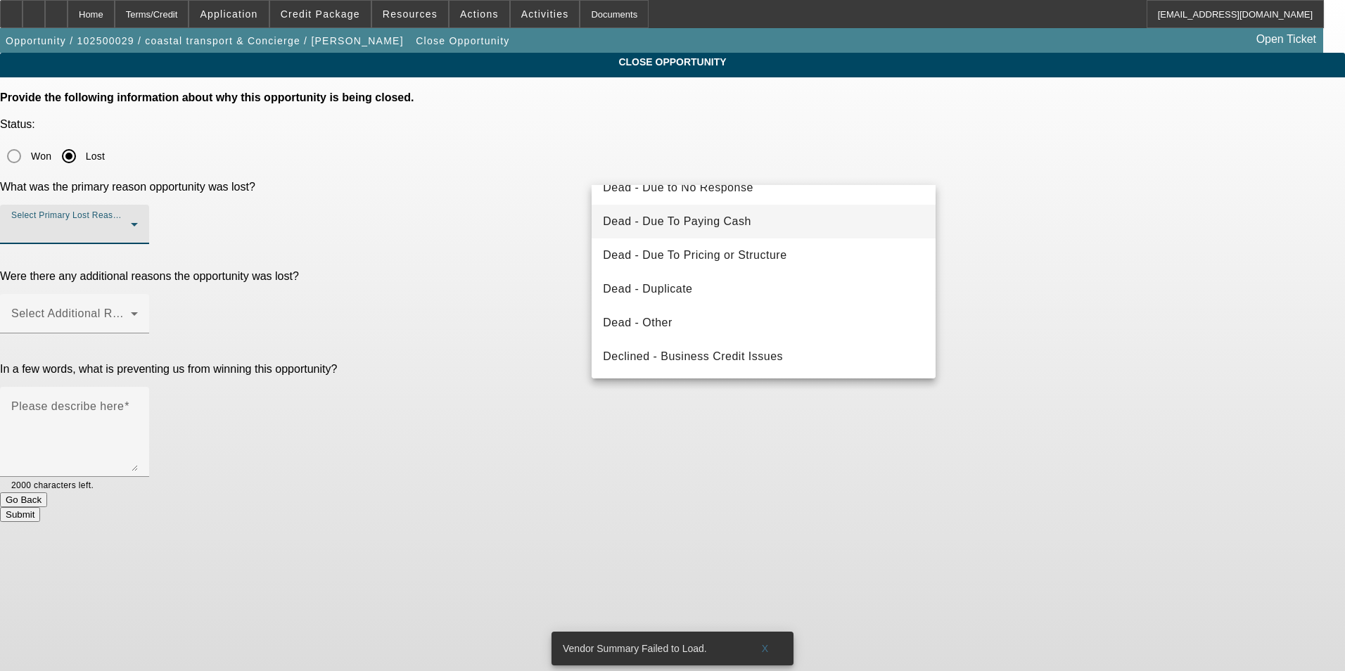
scroll to position [141, 0]
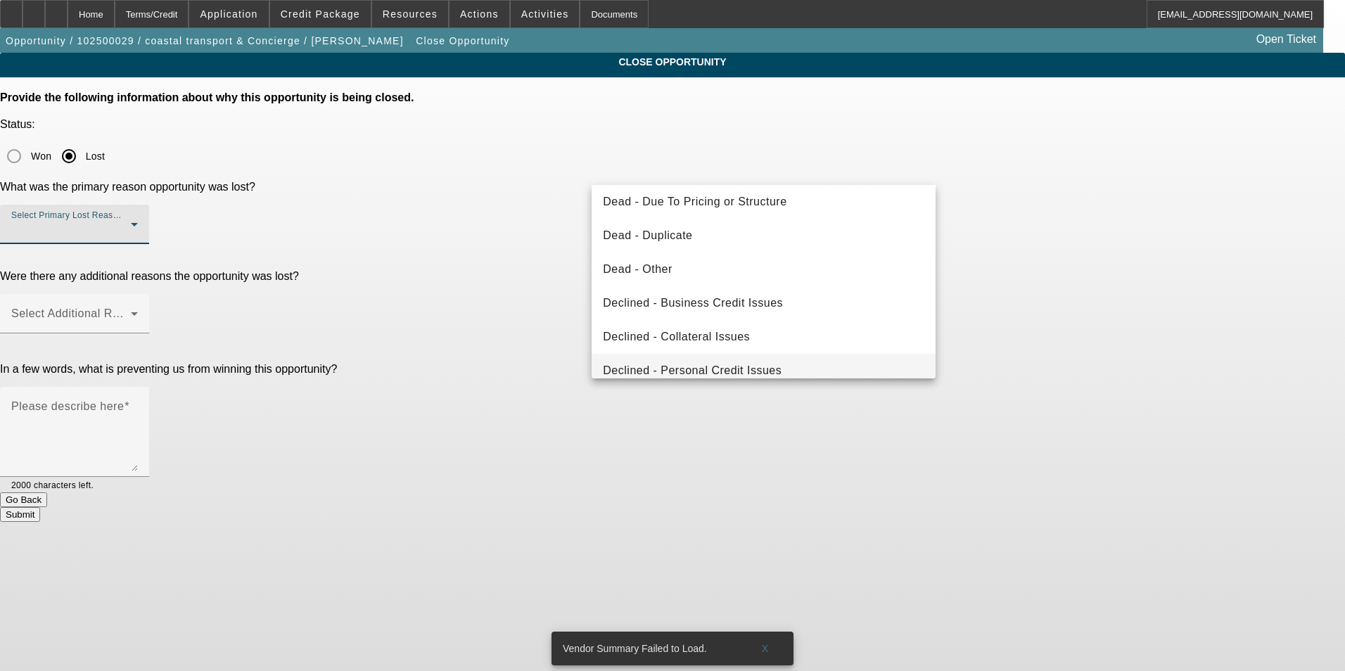
click at [746, 367] on span "Declined - Personal Credit Issues" at bounding box center [692, 370] width 179 height 17
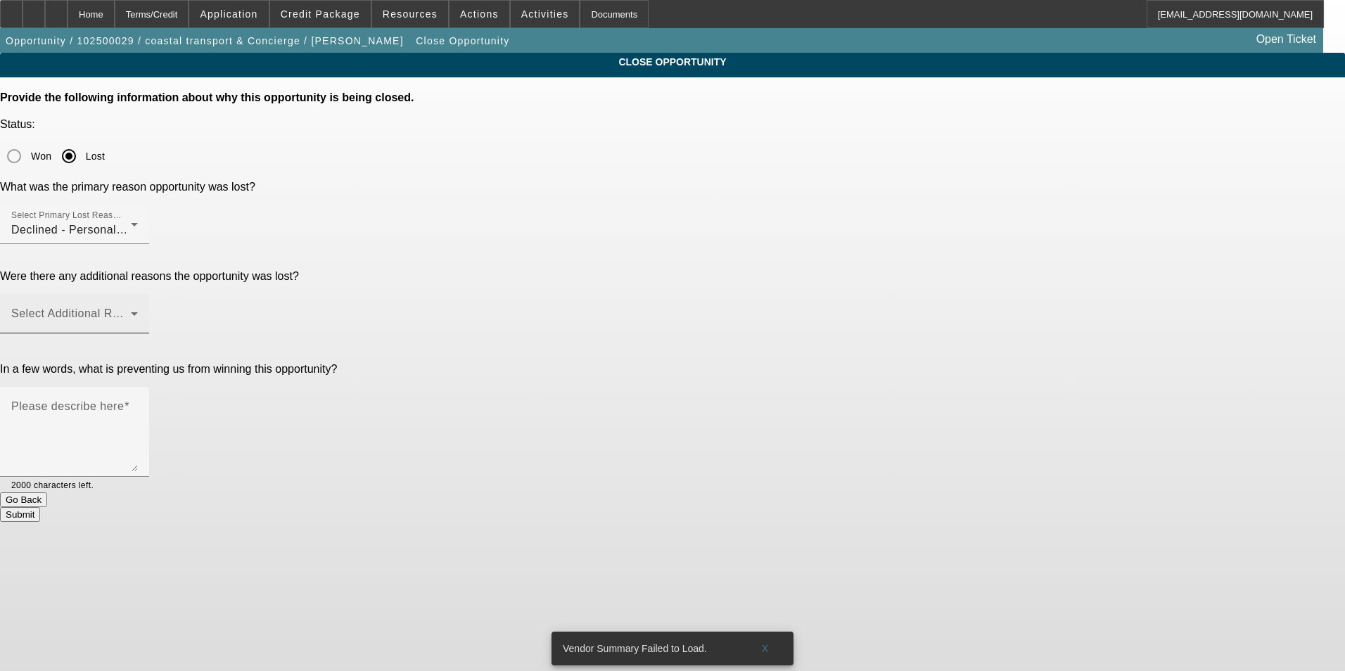
click at [138, 294] on div "Select Additional Reasons" at bounding box center [74, 313] width 127 height 39
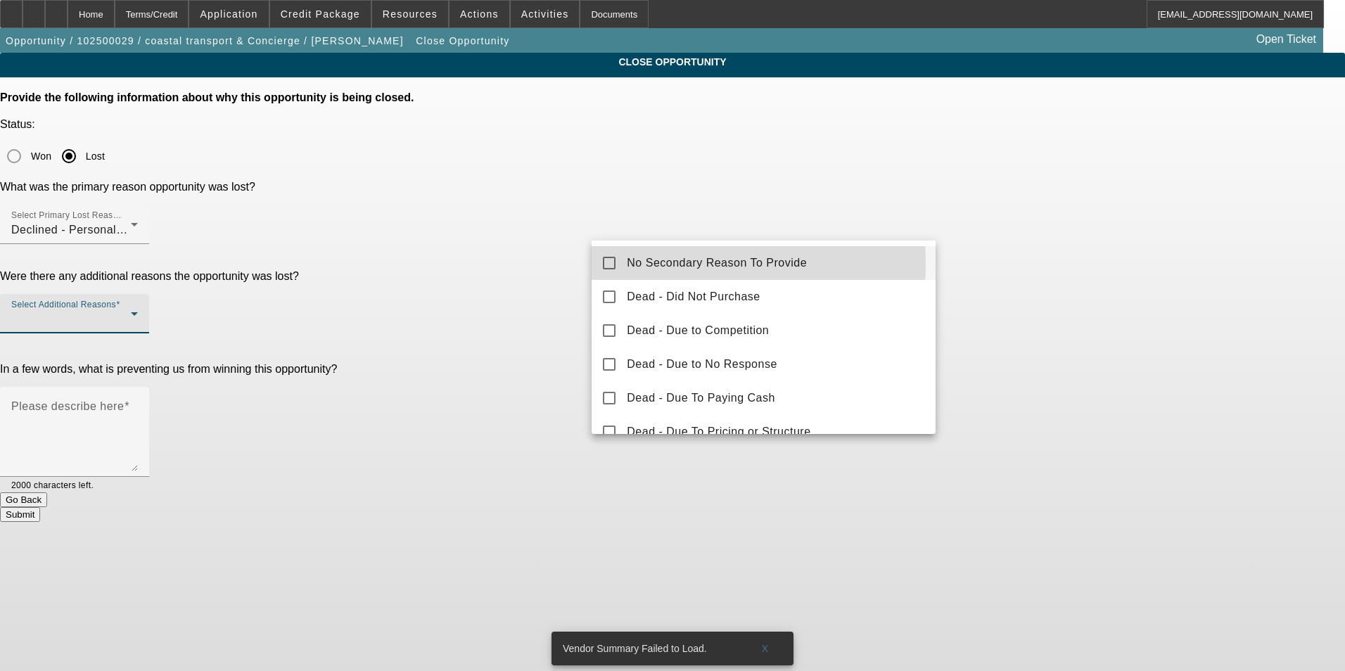
click at [652, 262] on span "No Secondary Reason To Provide" at bounding box center [717, 263] width 180 height 17
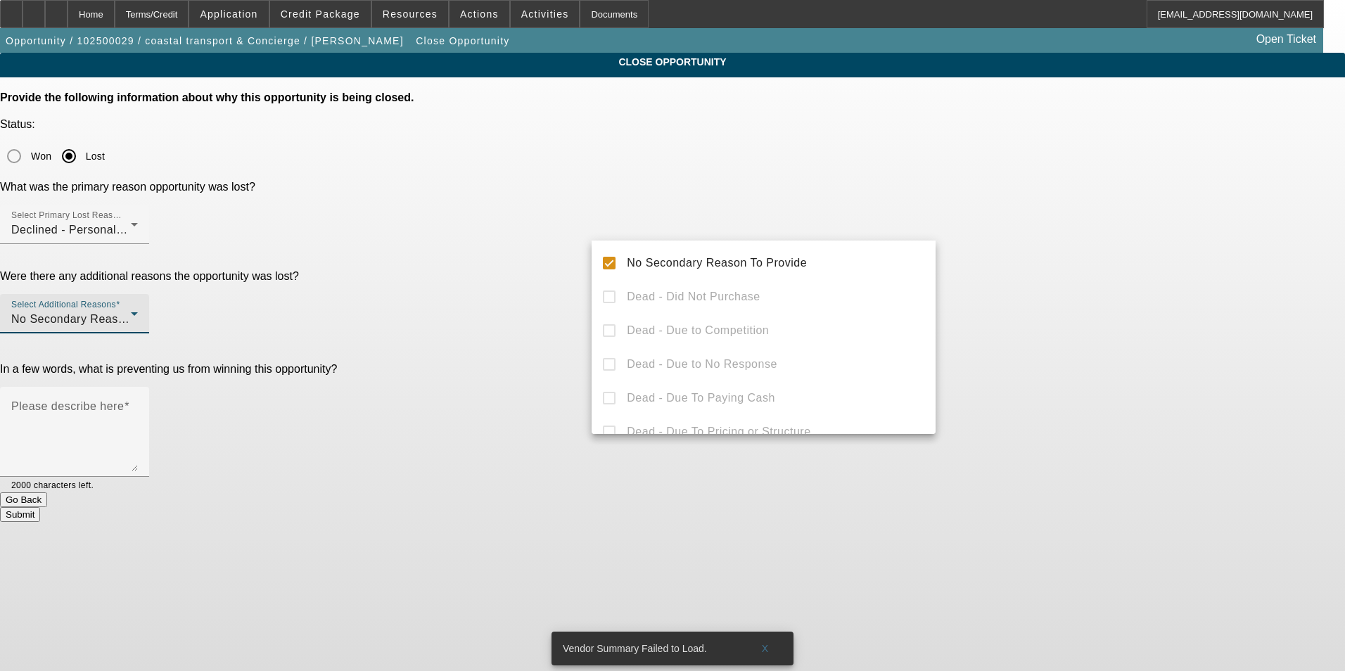
click at [521, 350] on div at bounding box center [672, 335] width 1345 height 671
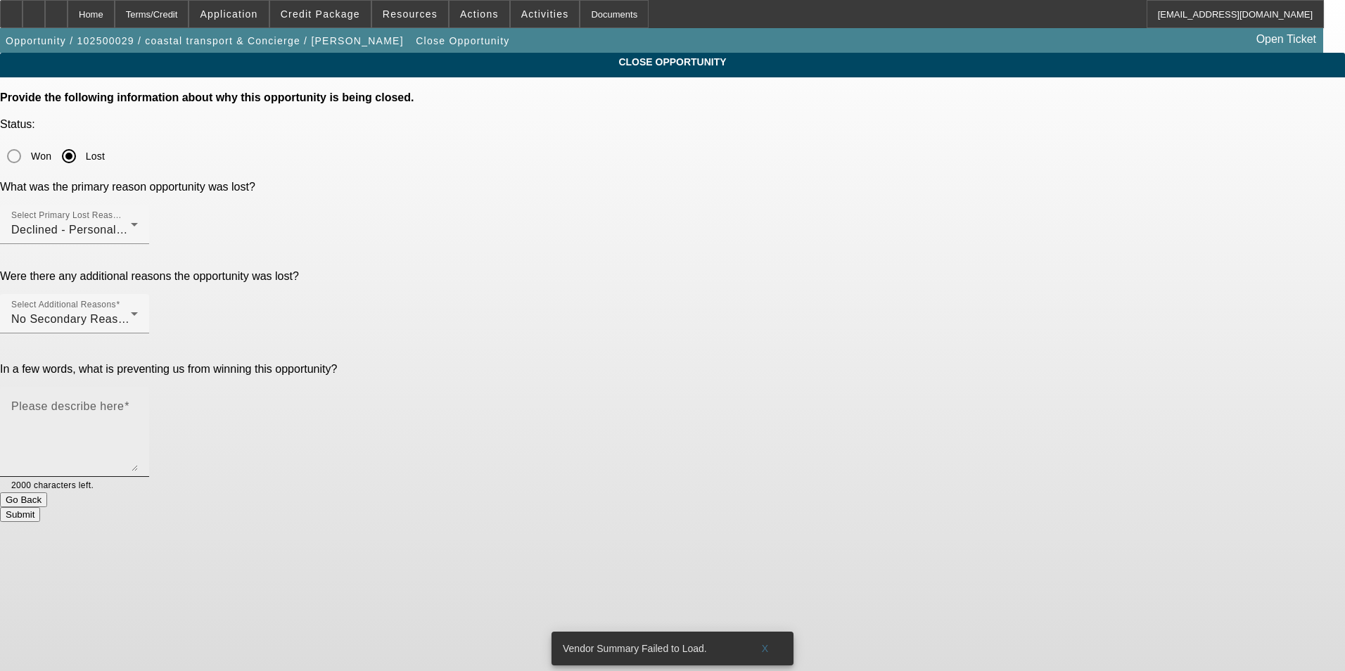
click at [138, 404] on textarea "Please describe here" at bounding box center [74, 438] width 127 height 68
type textarea "repos on auto loans present"
click at [40, 507] on button "Submit" at bounding box center [20, 514] width 40 height 15
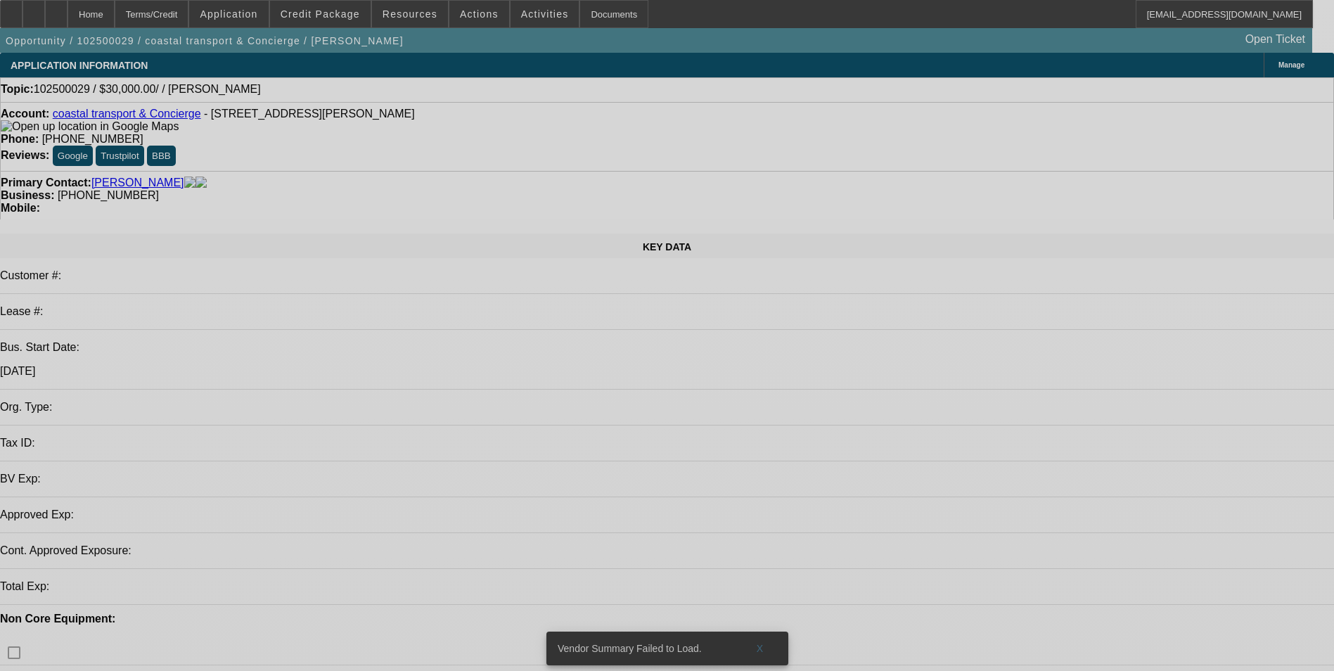
select select "0"
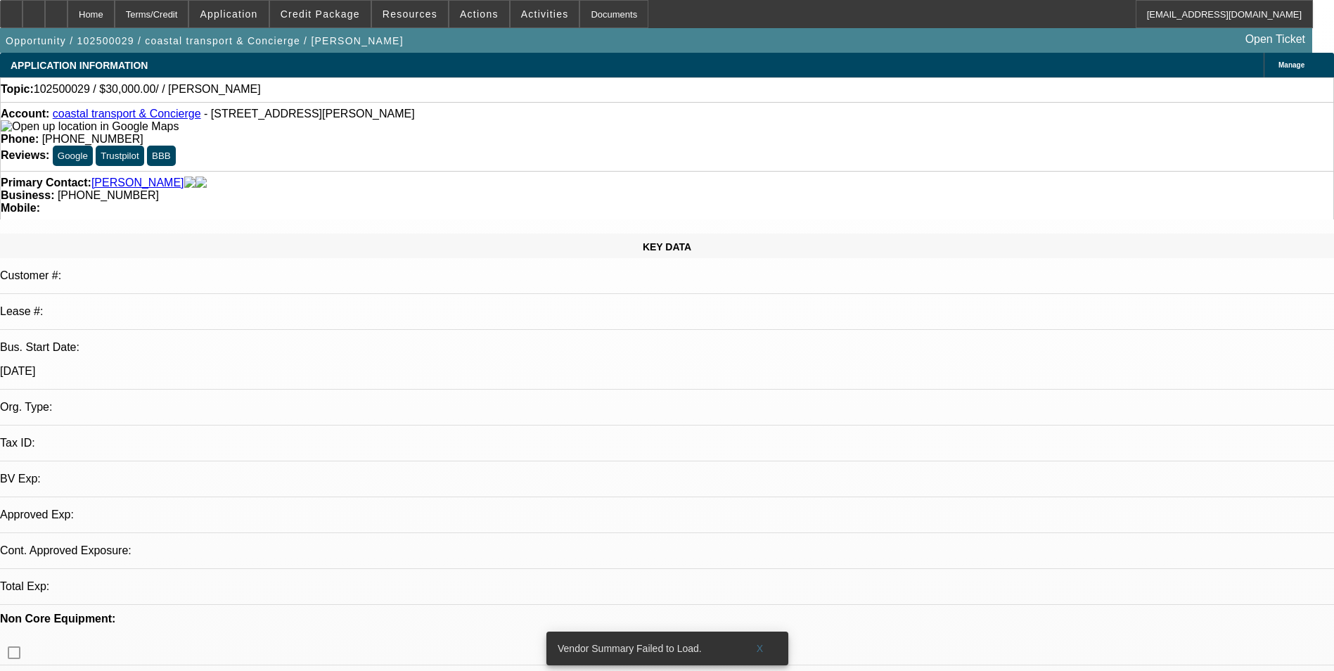
select select "2"
select select "0.1"
select select "4"
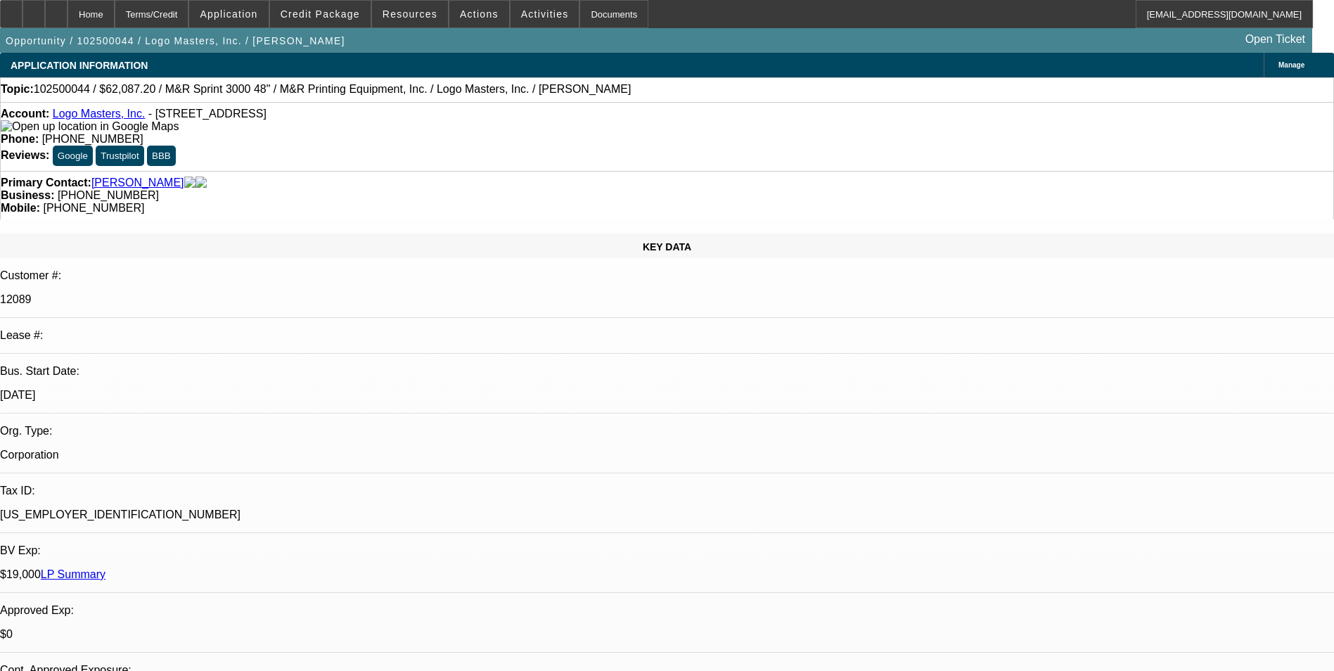
select select "0"
select select "0.1"
select select "4"
click at [327, 25] on span at bounding box center [320, 14] width 101 height 34
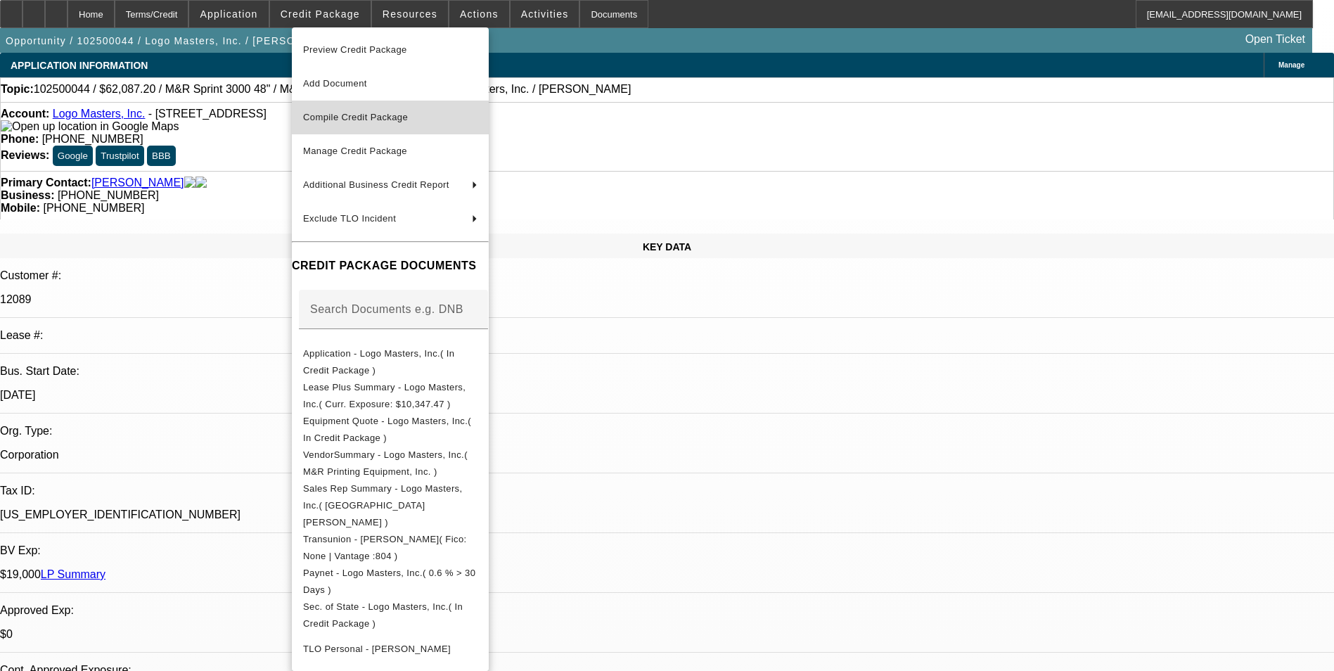
click at [357, 113] on span "Compile Credit Package" at bounding box center [355, 117] width 105 height 11
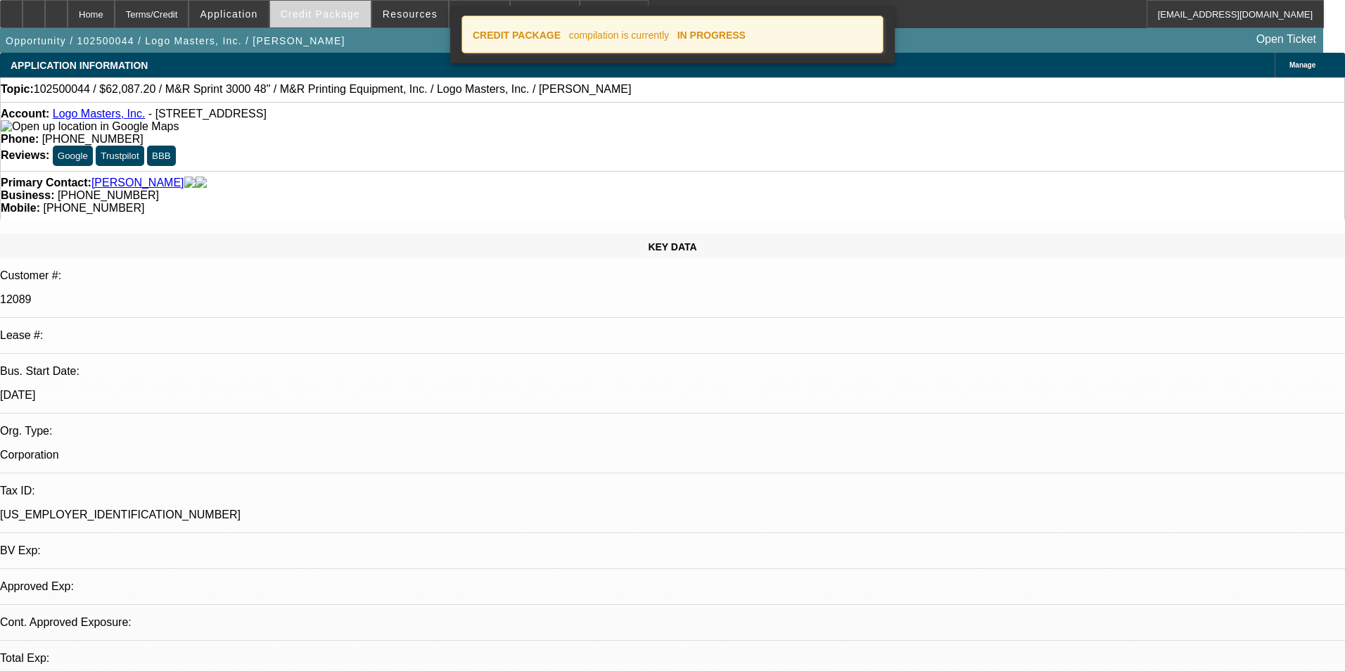
select select "0"
select select "0.1"
select select "4"
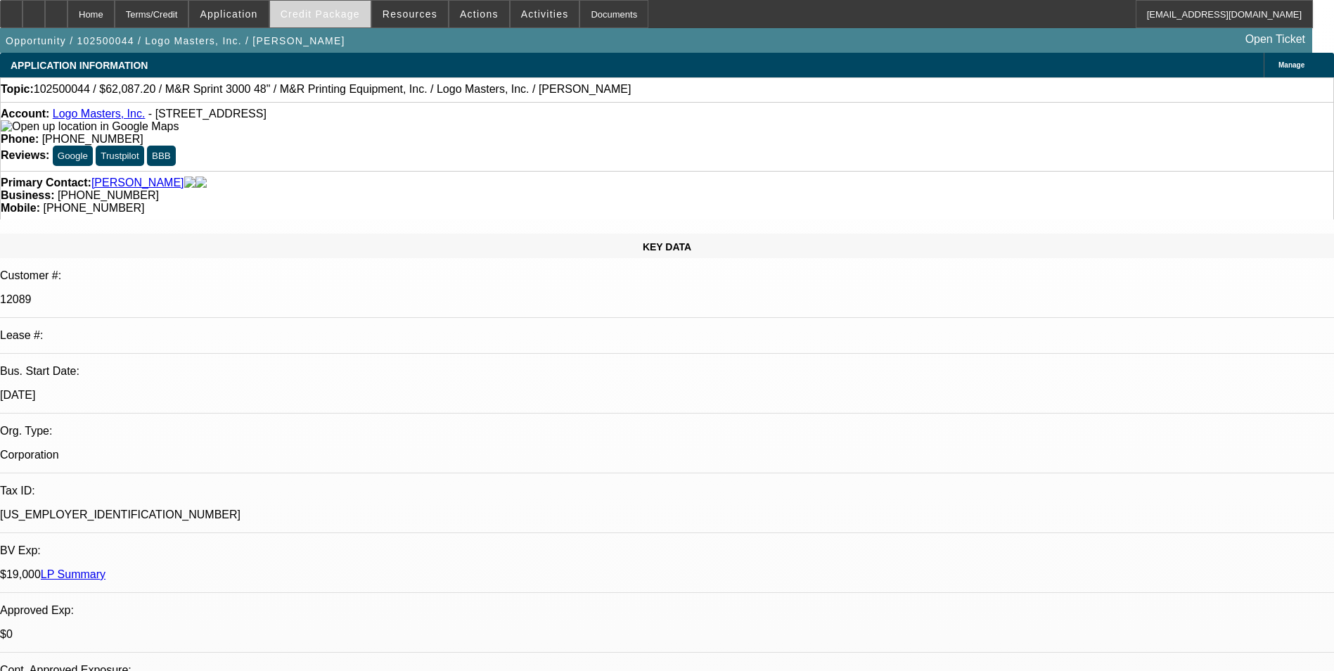
click at [317, 20] on span at bounding box center [320, 14] width 101 height 34
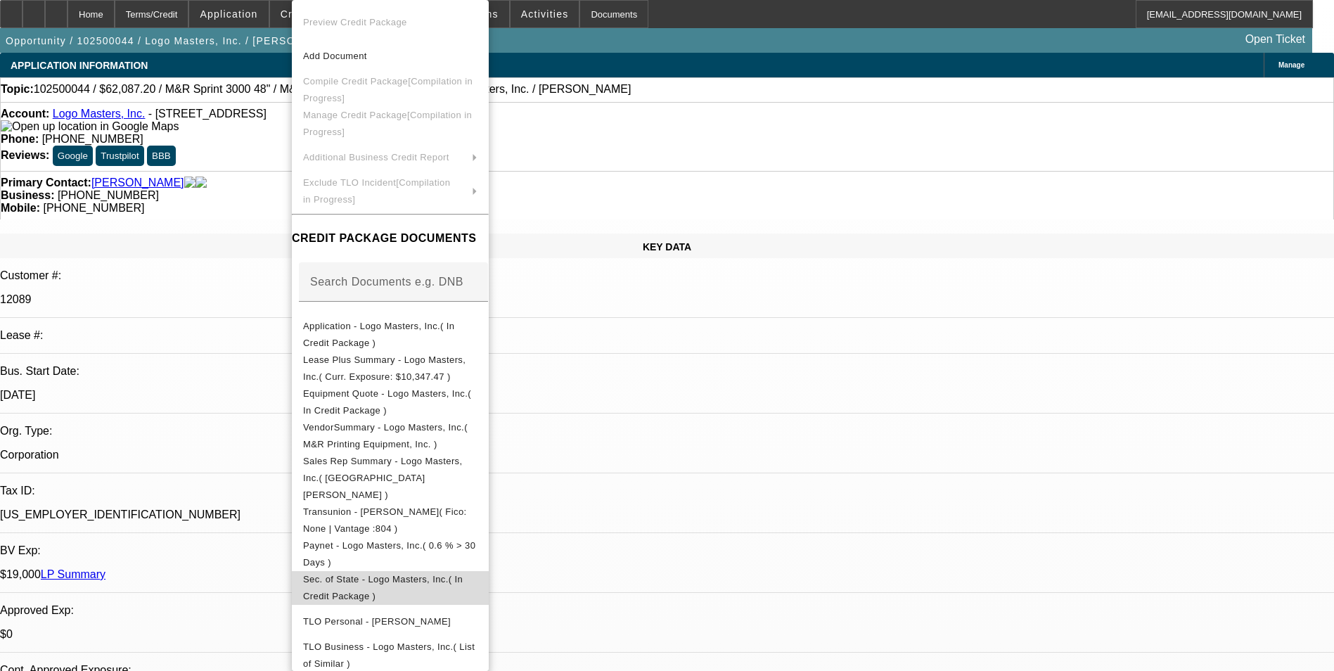
click at [459, 574] on span "Sec. of State - Logo Masters, Inc.( In Credit Package )" at bounding box center [383, 587] width 160 height 27
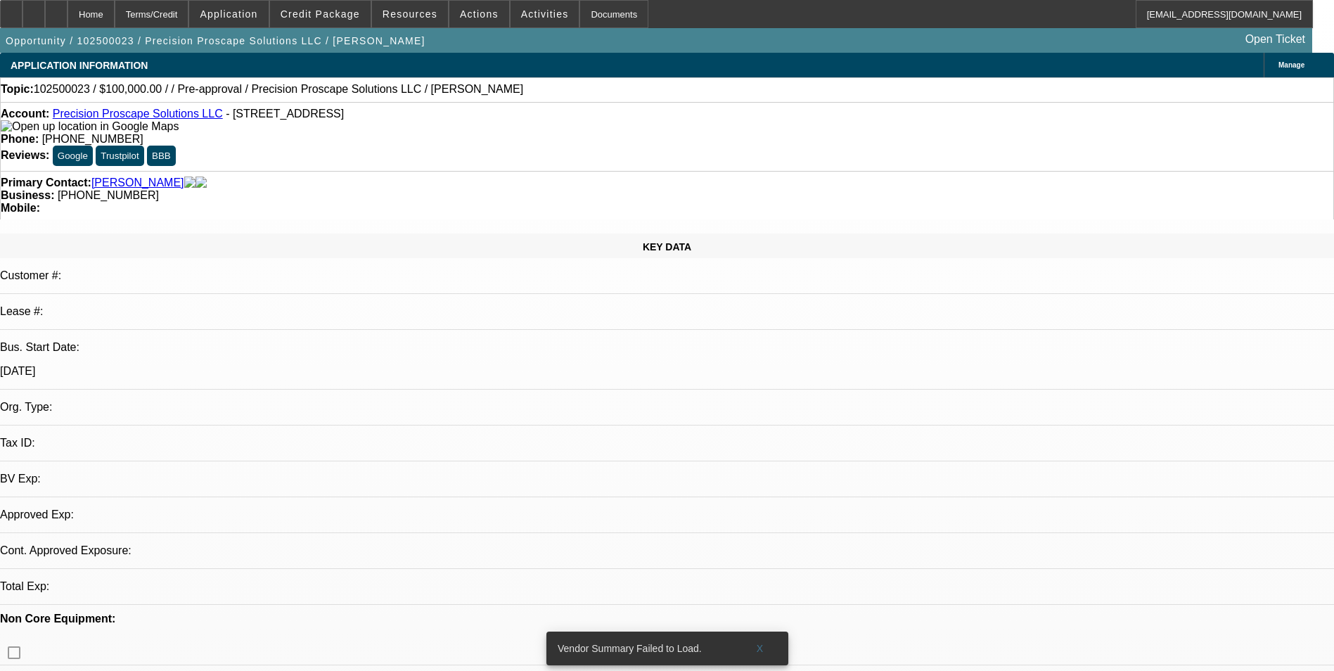
select select "0"
select select "2"
select select "0.1"
select select "4"
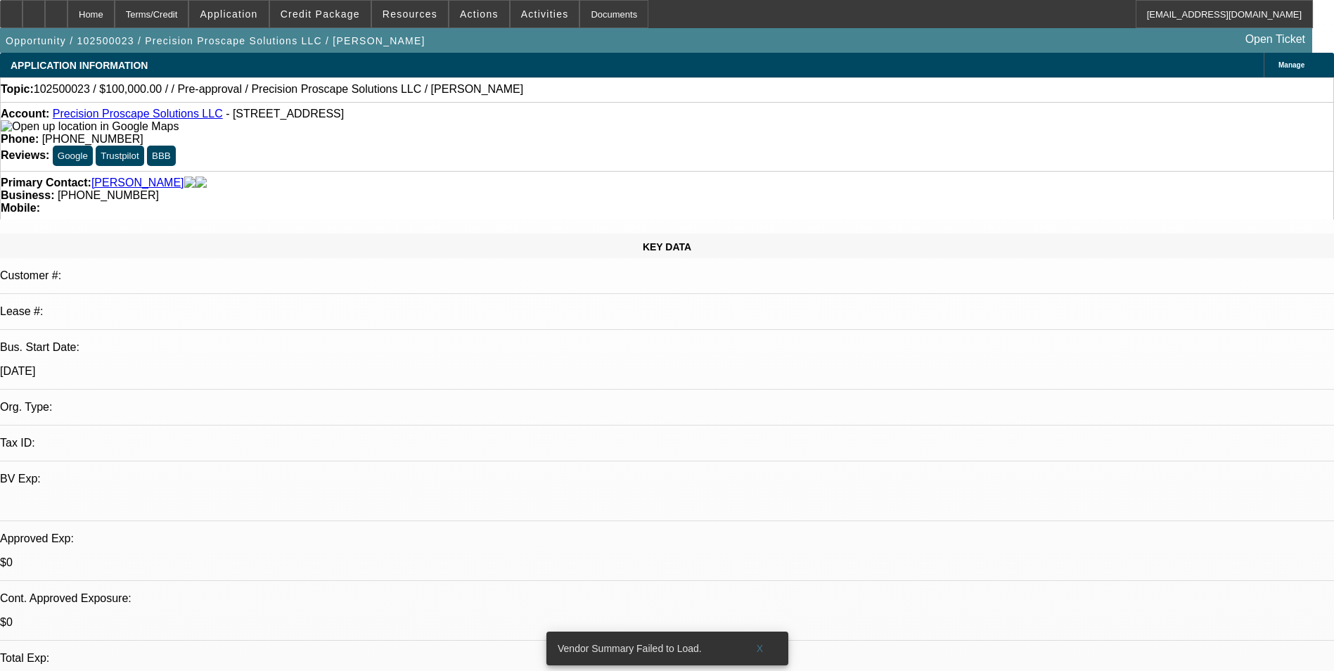
select select "0"
select select "2"
select select "0.1"
select select "1"
select select "2"
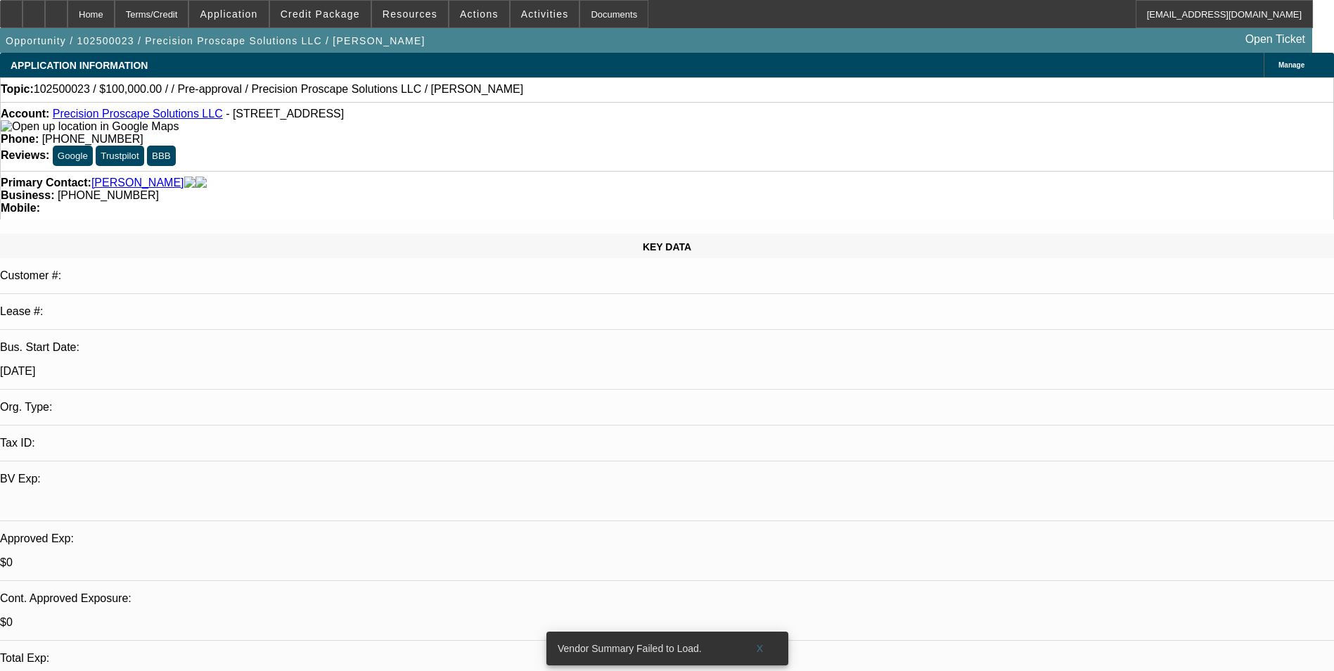
select select "4"
click at [45, 20] on div at bounding box center [34, 14] width 23 height 28
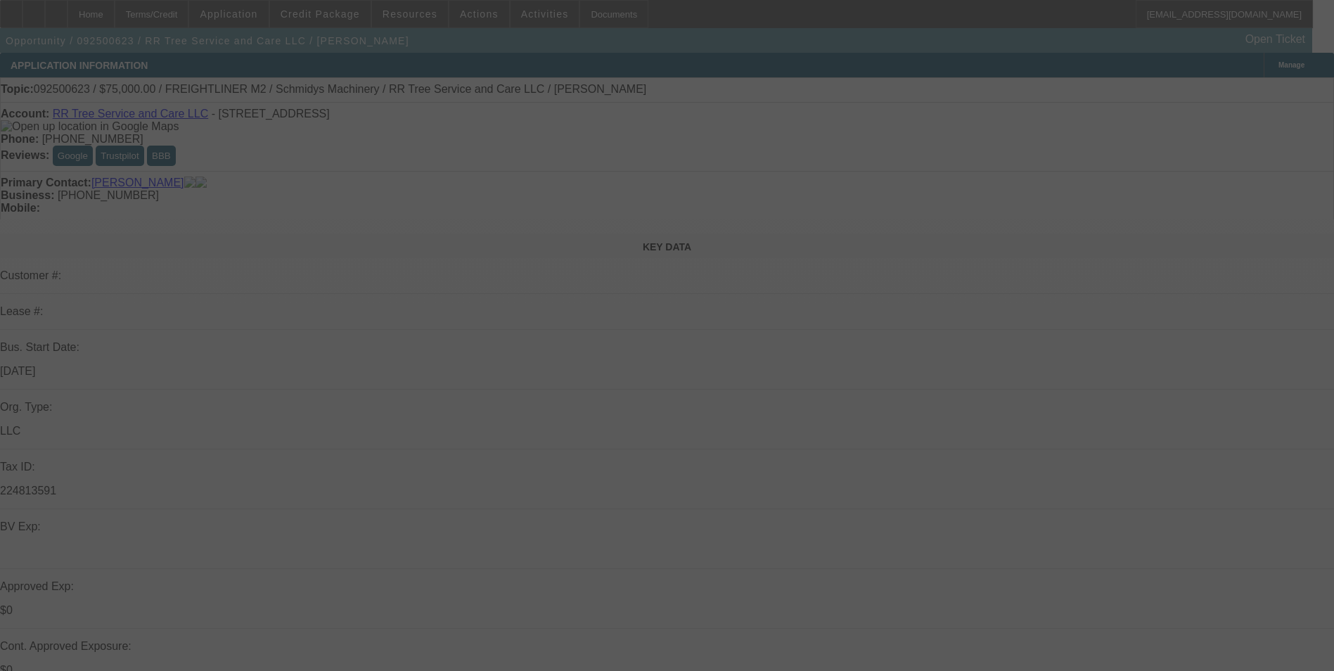
select select "0"
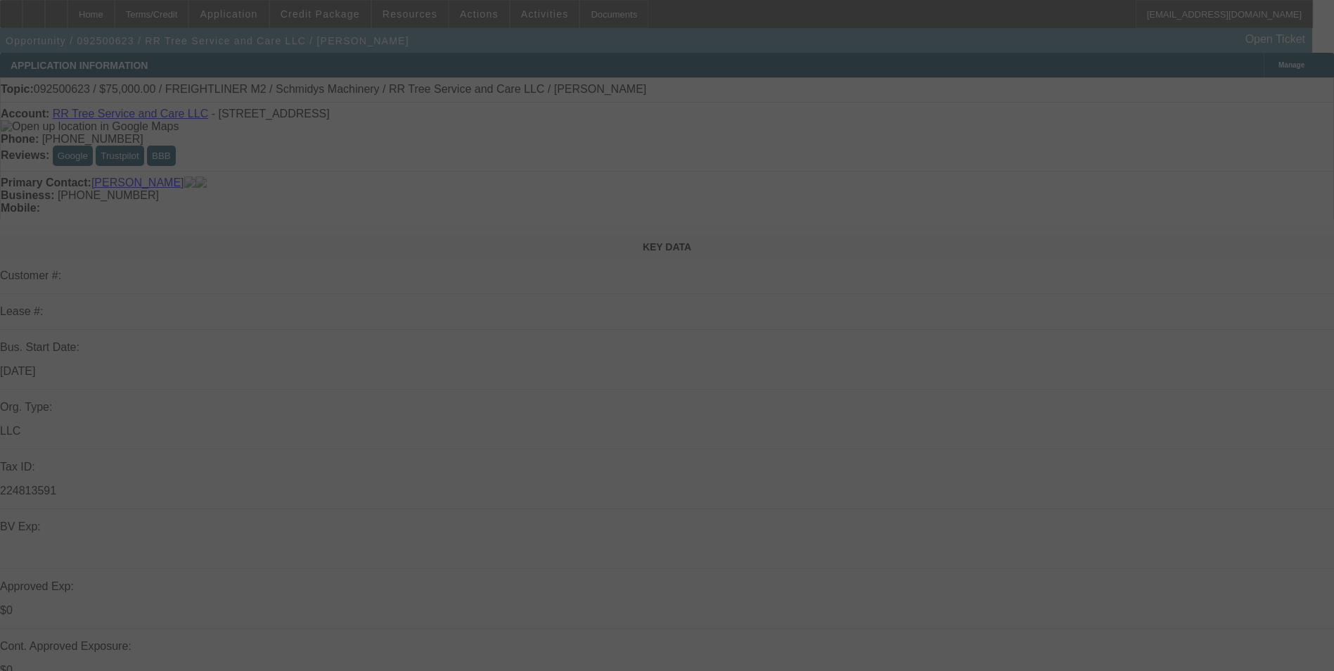
select select "0"
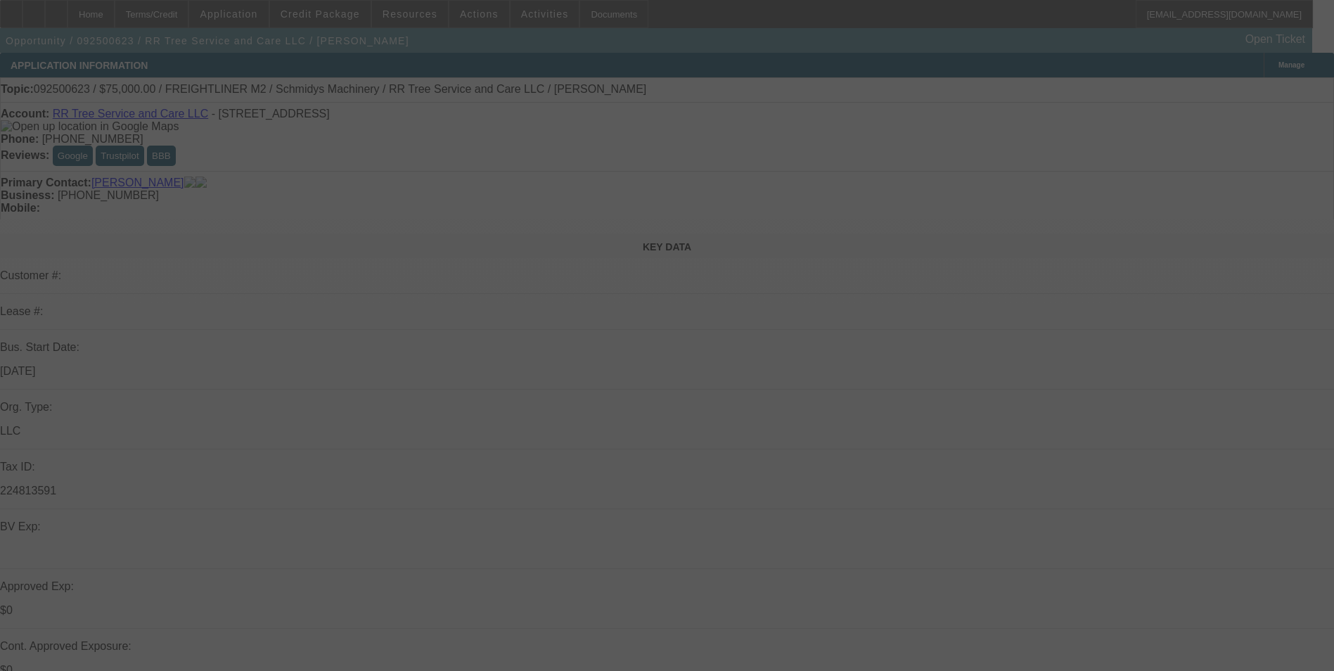
select select "0"
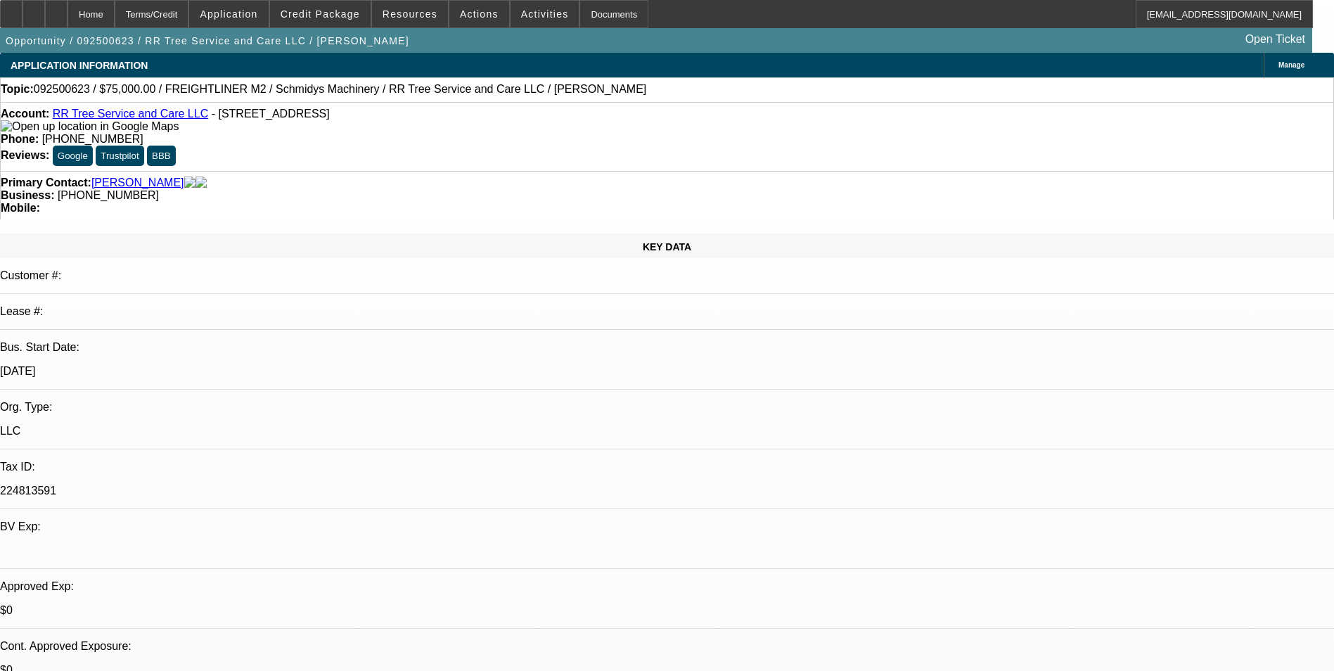
select select "1"
select select "3"
select select "6"
select select "1"
select select "3"
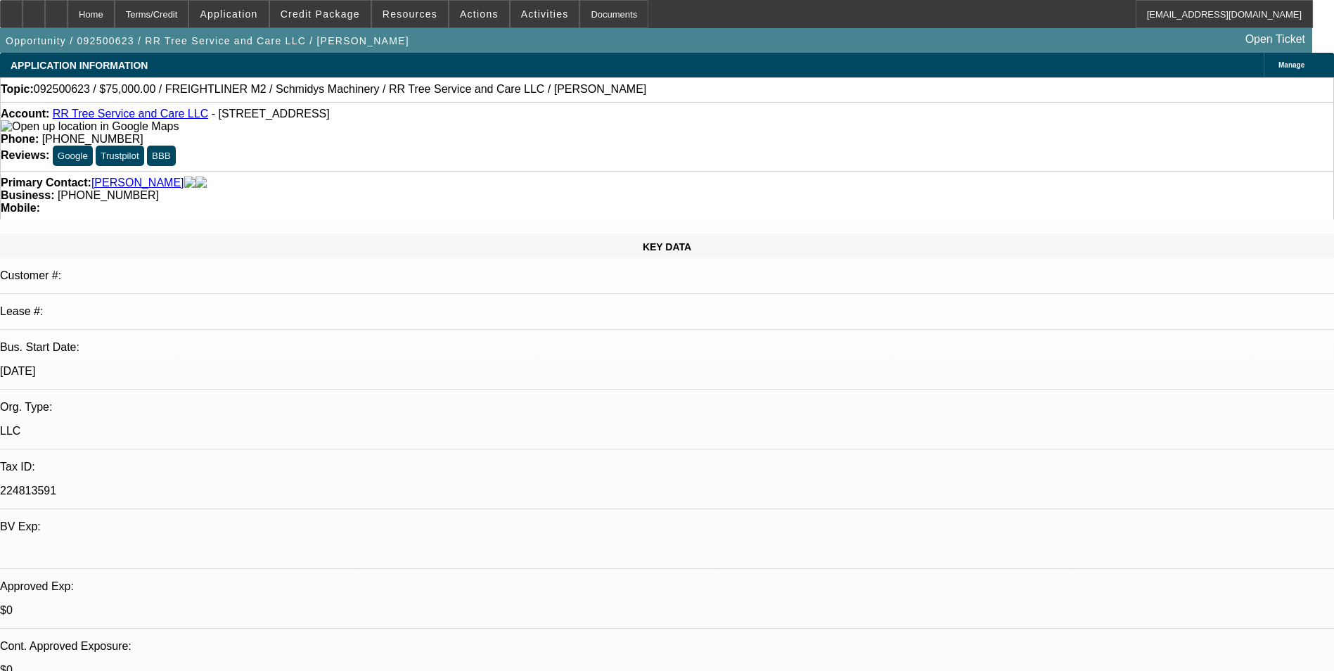
select select "6"
select select "1"
select select "2"
select select "6"
select select "1"
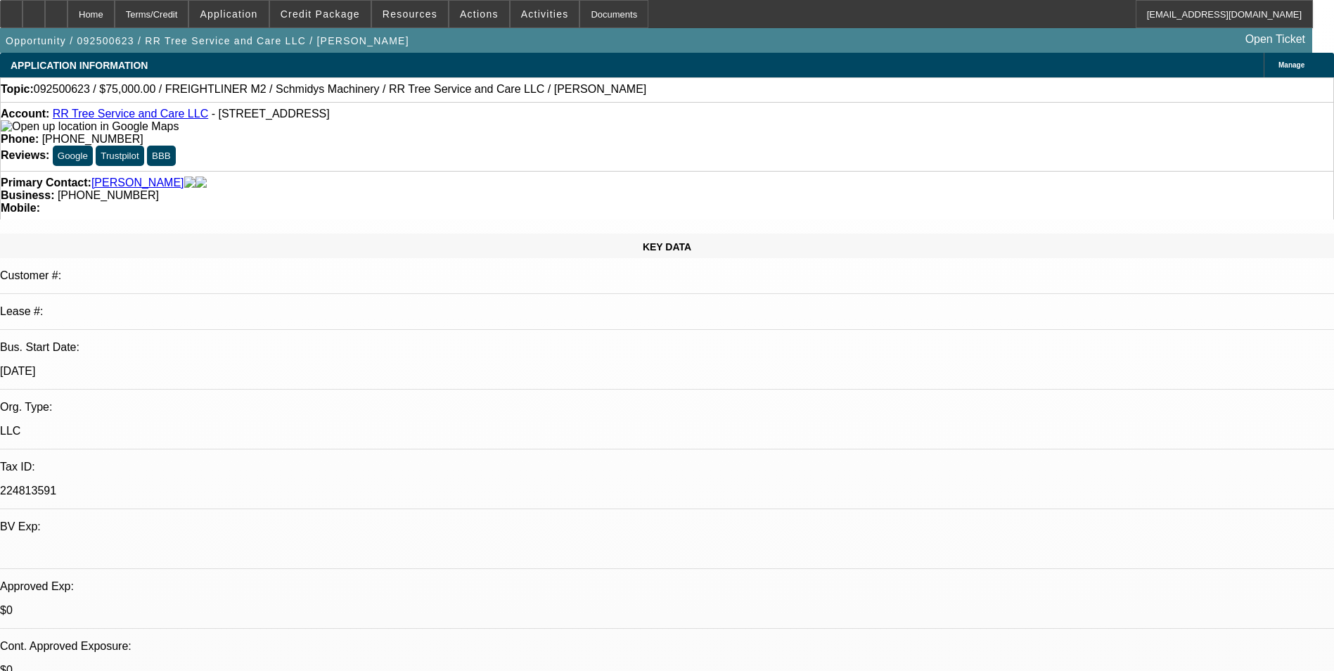
select select "1"
select select "6"
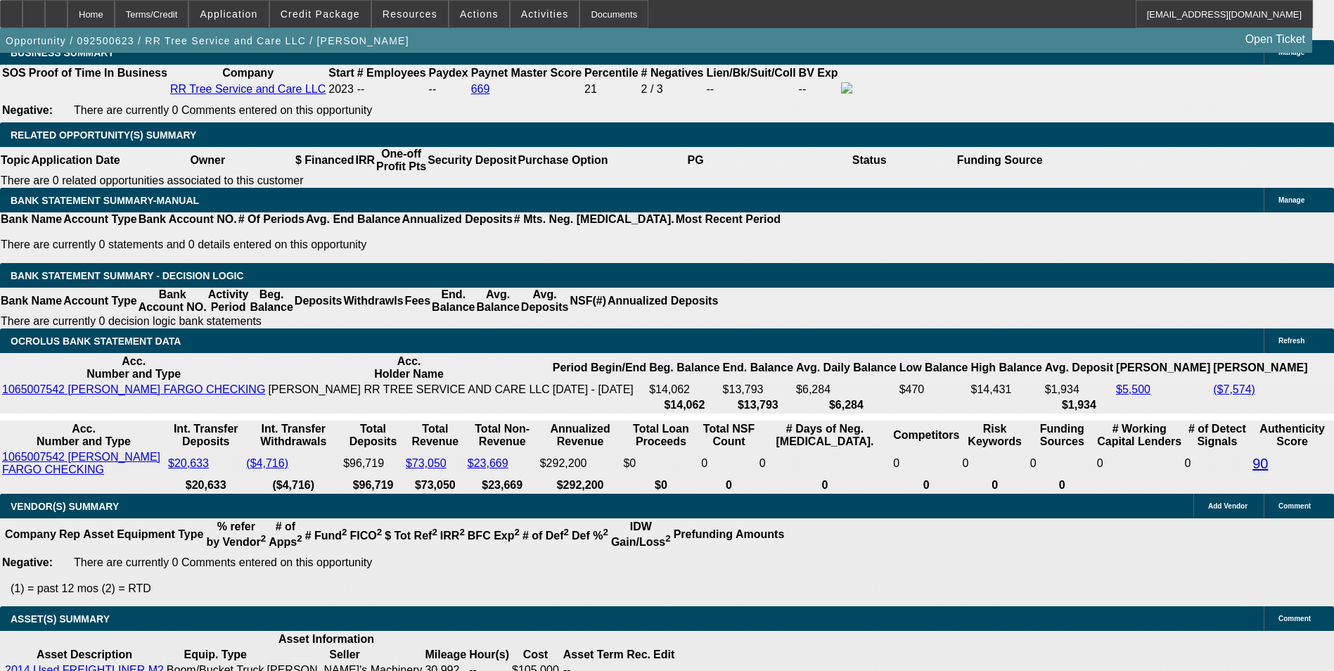
scroll to position [2072, 0]
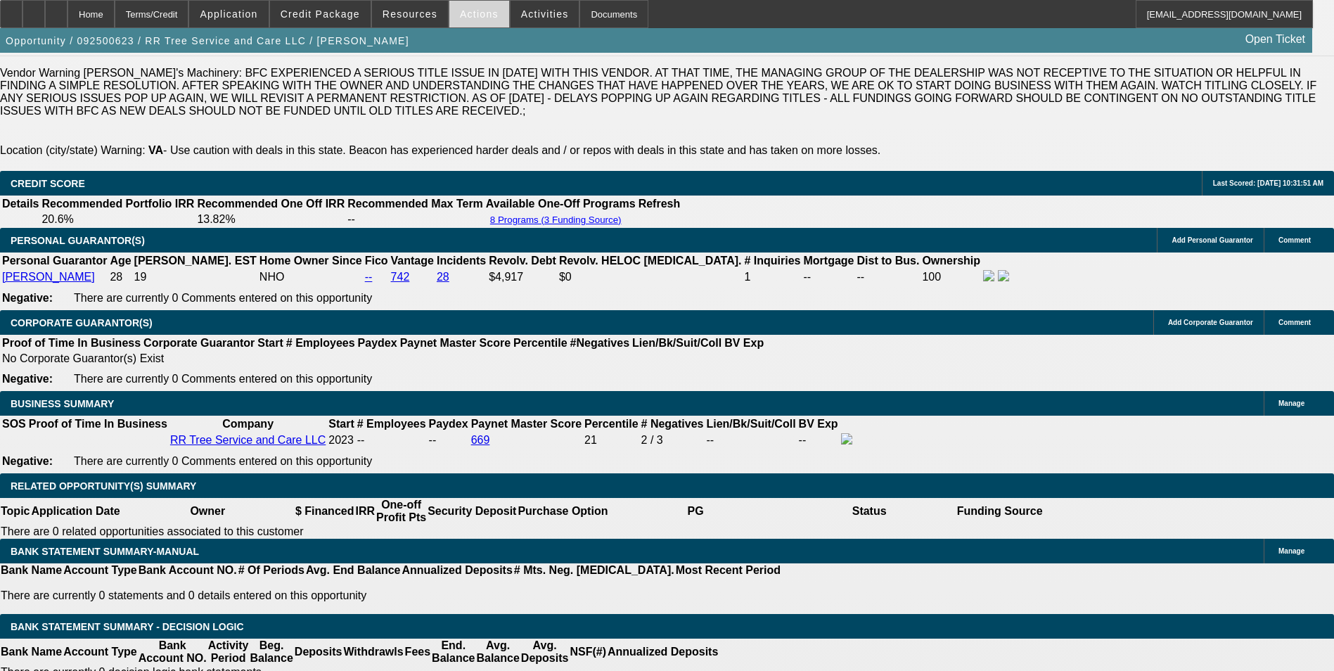
click at [464, 14] on span "Actions" at bounding box center [479, 13] width 39 height 11
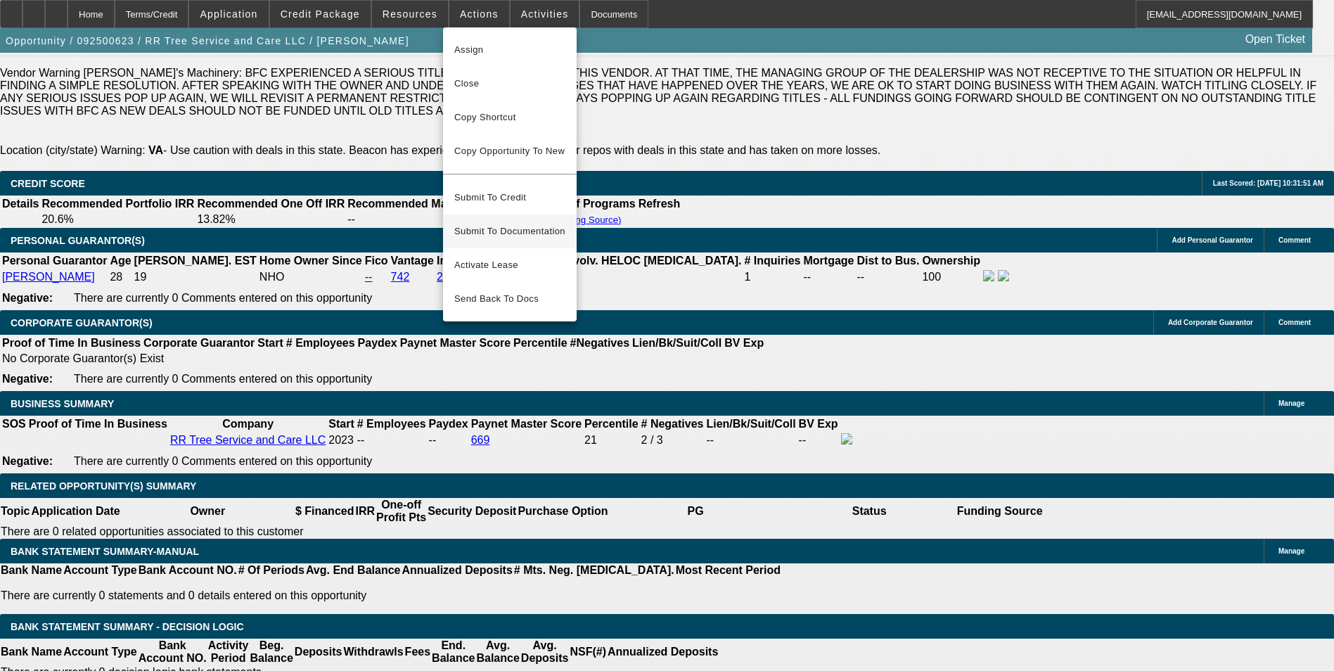
click at [525, 223] on span "Submit To Documentation" at bounding box center [509, 231] width 111 height 17
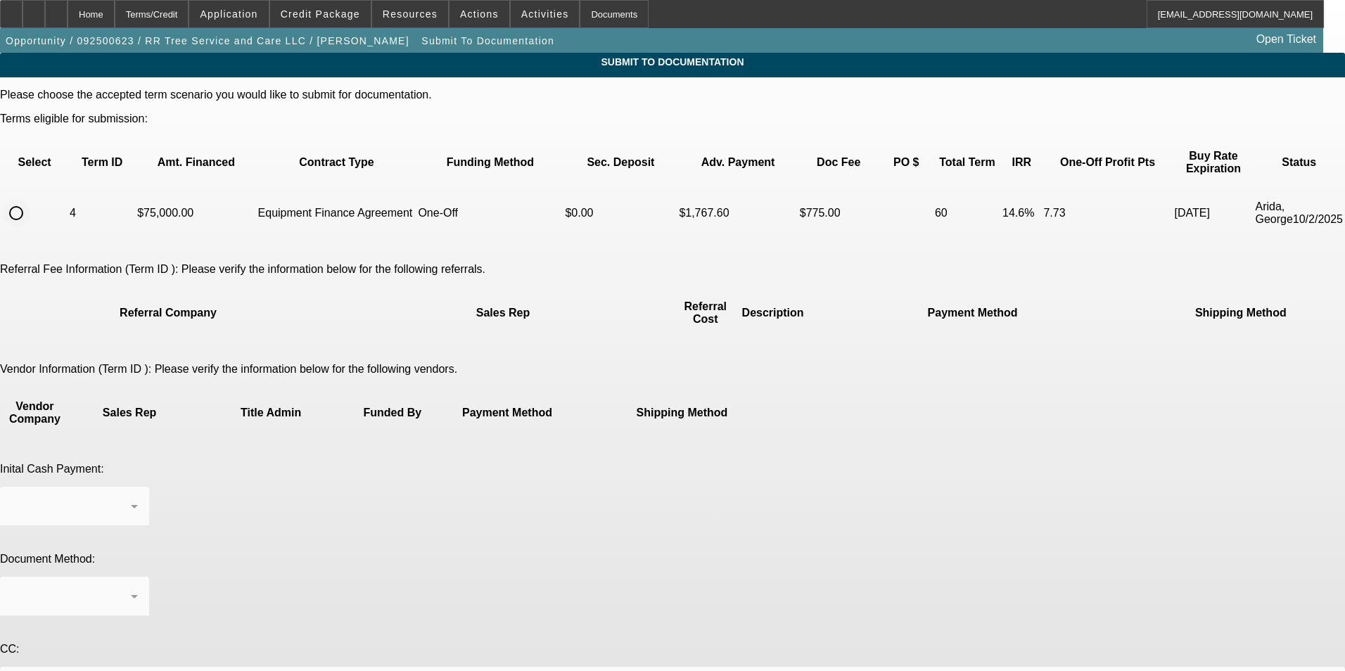
click at [30, 199] on input "radio" at bounding box center [16, 213] width 28 height 28
radio input "true"
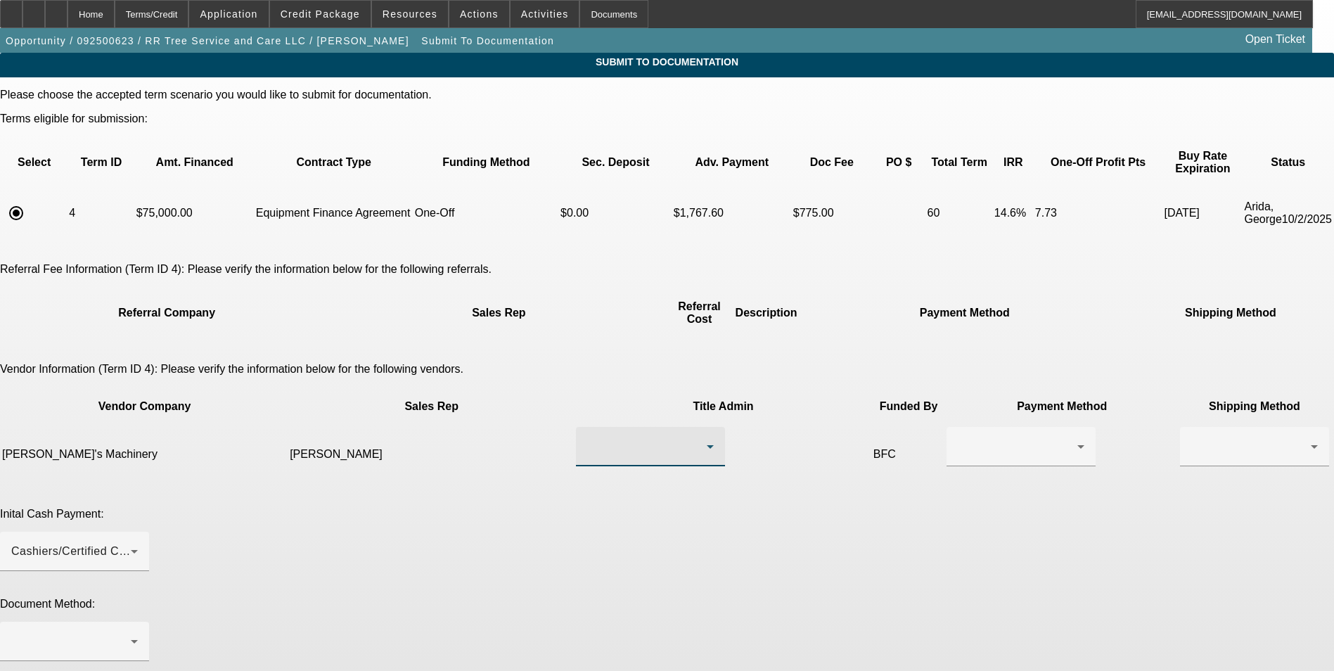
click at [597, 438] on div at bounding box center [647, 446] width 120 height 17
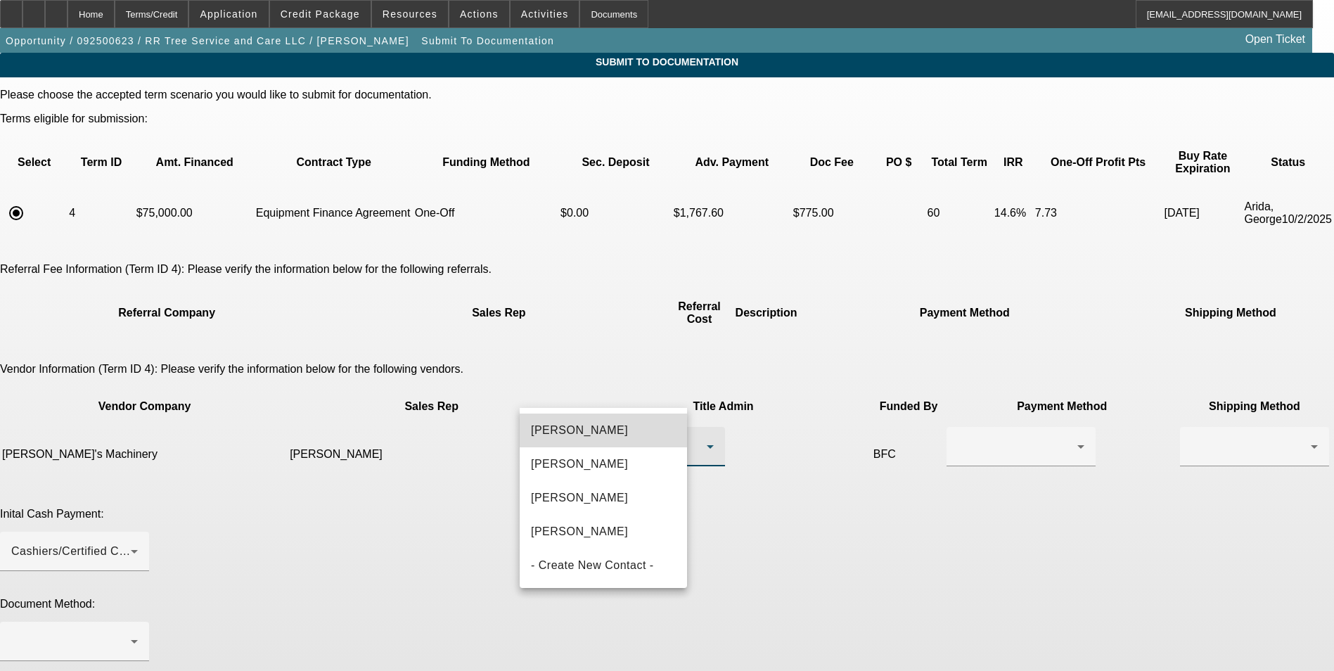
click at [587, 428] on span "Kelch, Jessika" at bounding box center [579, 430] width 97 height 17
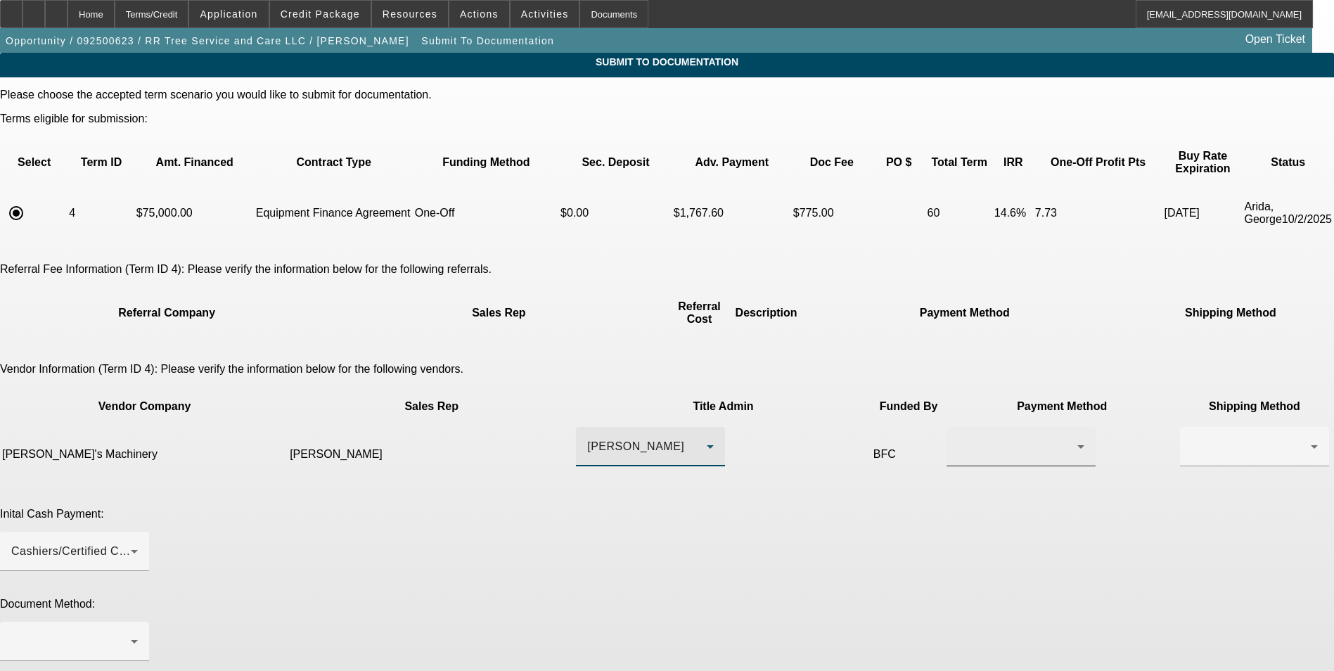
click at [958, 427] on div at bounding box center [1021, 446] width 127 height 39
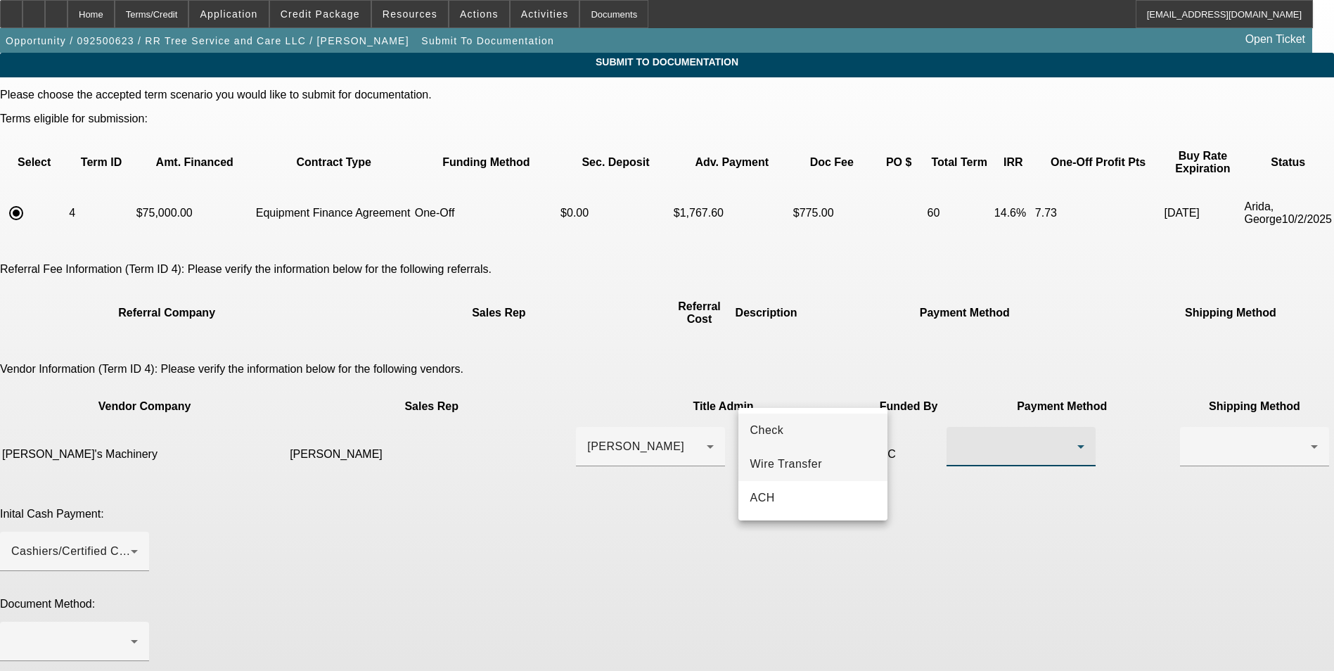
click at [796, 464] on span "Wire Transfer" at bounding box center [786, 464] width 72 height 17
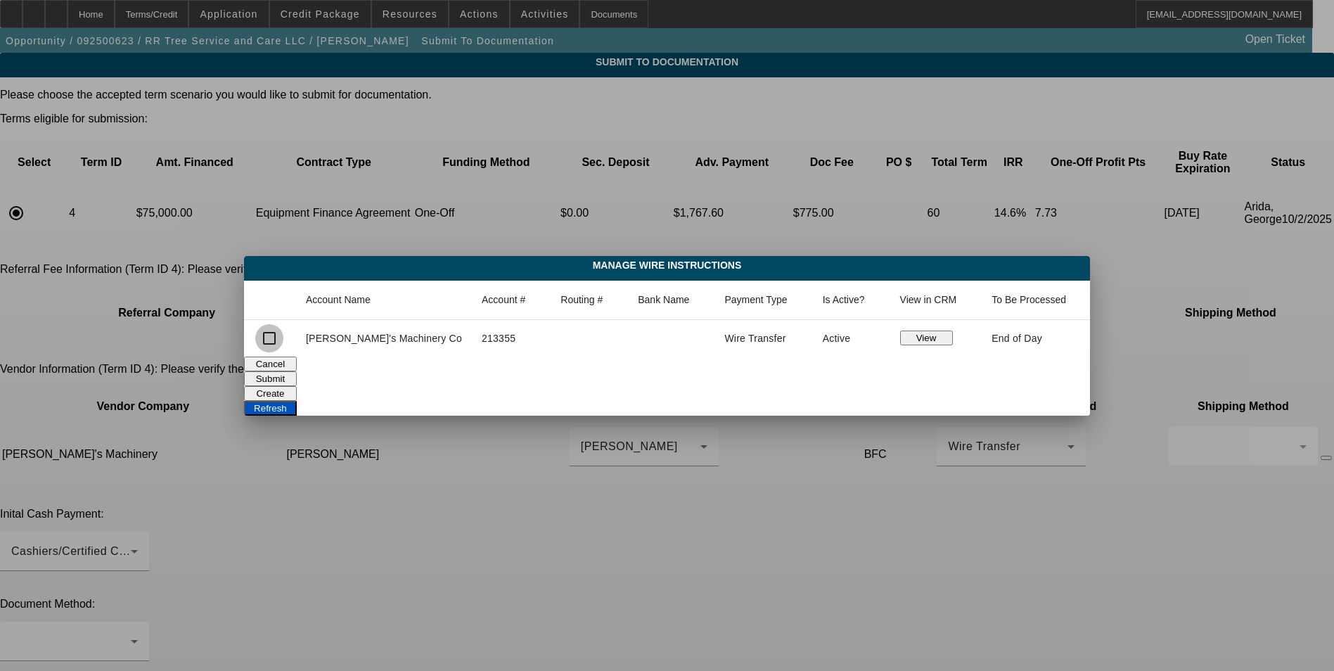
click at [284, 343] on input "checkbox" at bounding box center [269, 338] width 28 height 28
checkbox input "true"
click at [297, 371] on button "Submit" at bounding box center [270, 378] width 53 height 15
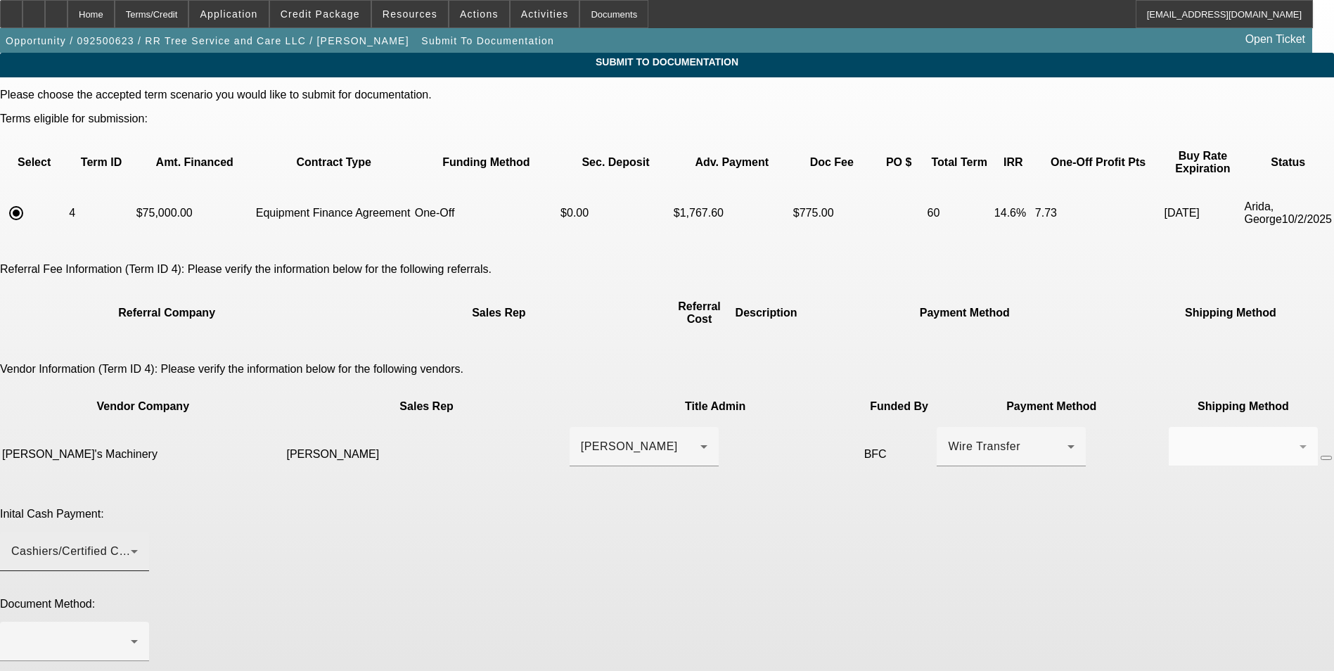
click at [138, 532] on div "Cashiers/Certified Check" at bounding box center [74, 551] width 127 height 39
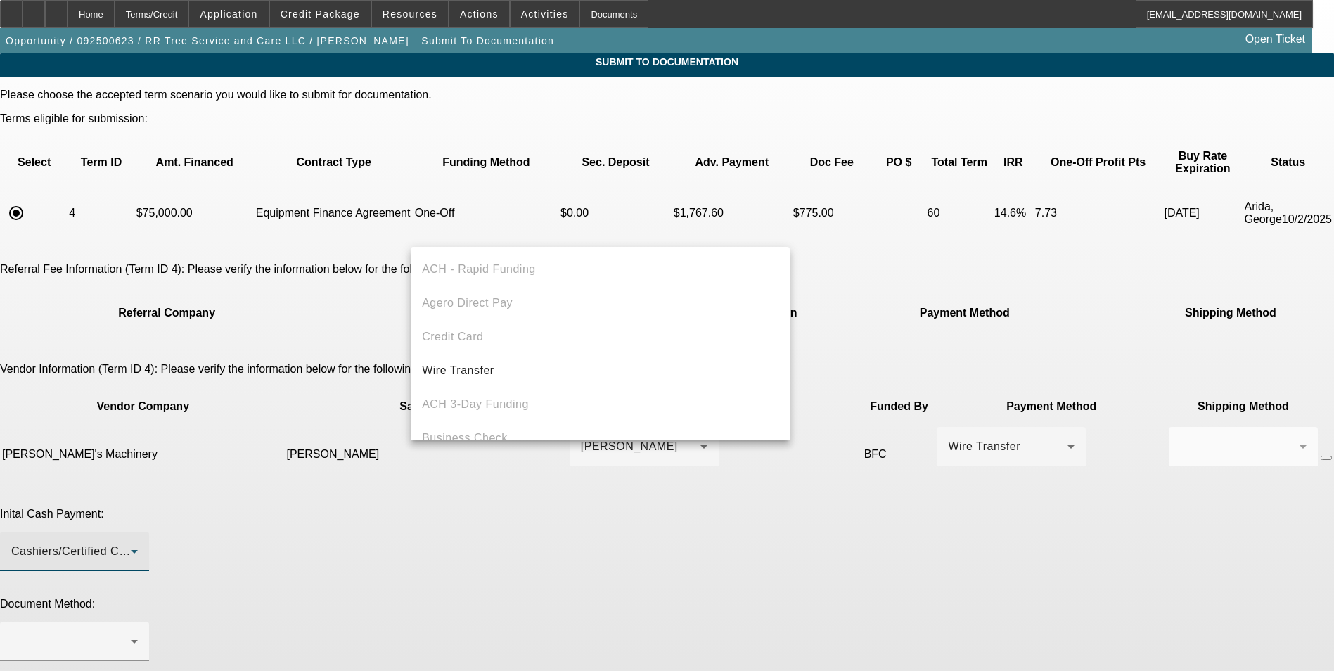
scroll to position [49, 0]
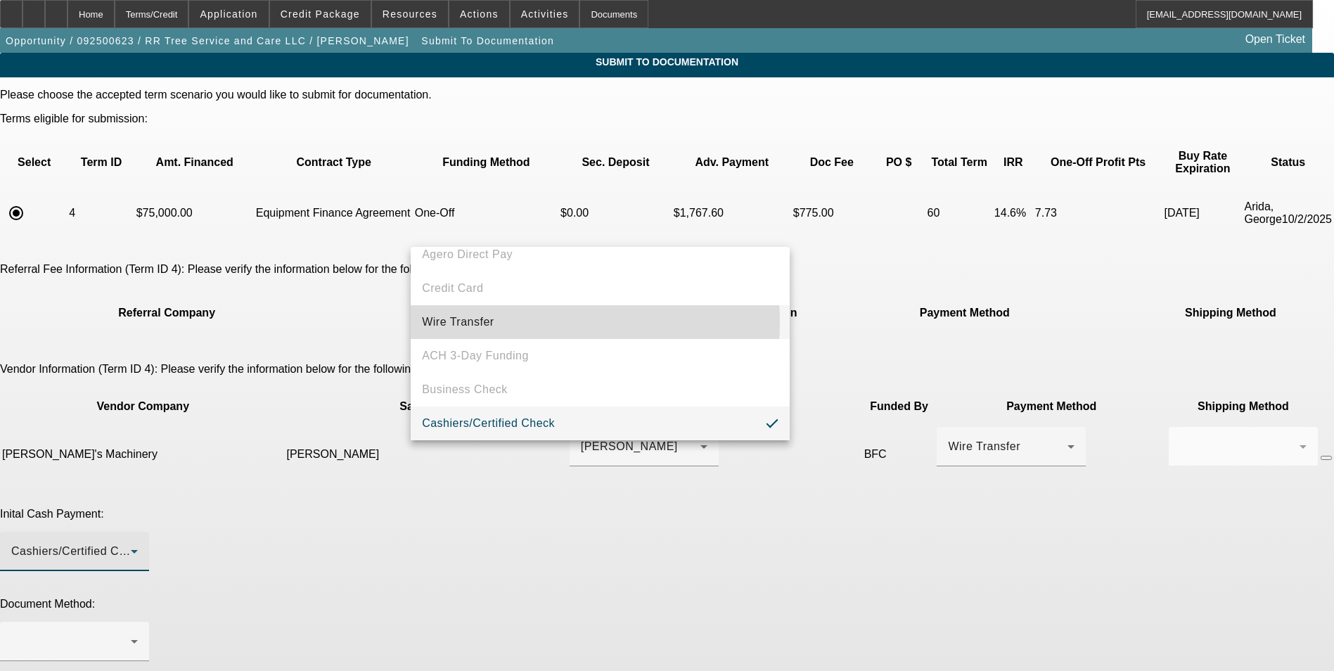
click at [511, 322] on mat-option "Wire Transfer" at bounding box center [600, 322] width 379 height 34
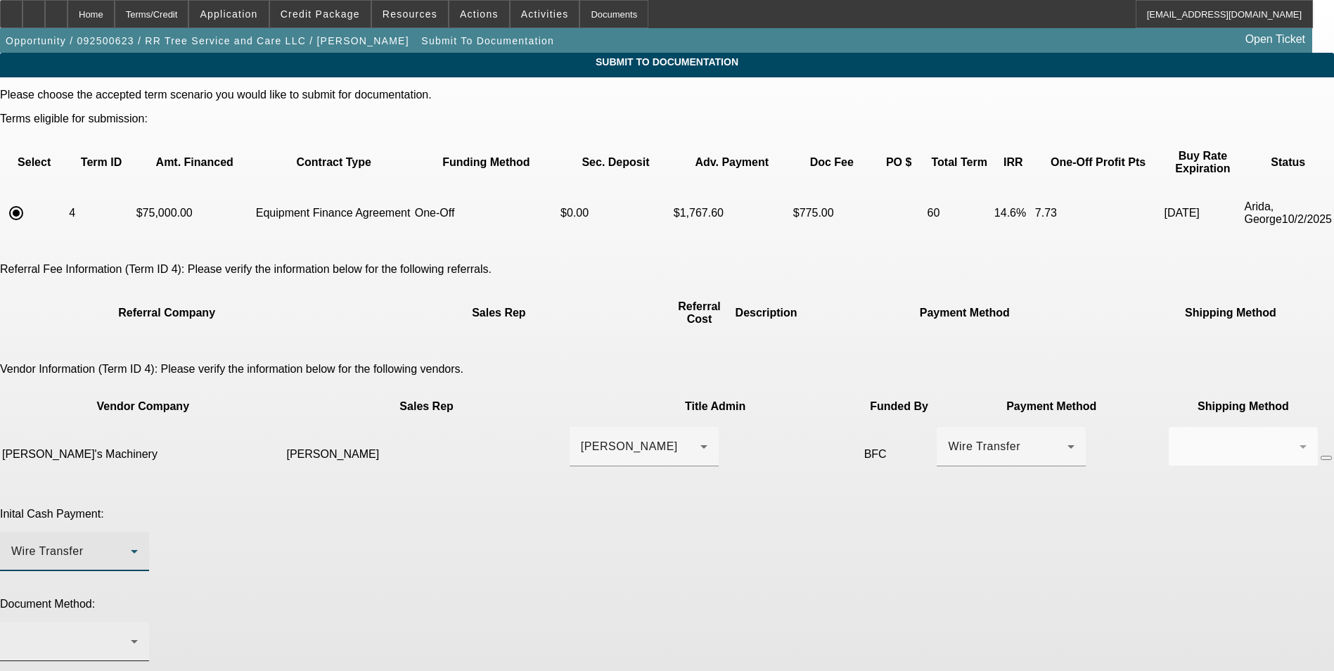
click at [131, 633] on div at bounding box center [71, 641] width 120 height 17
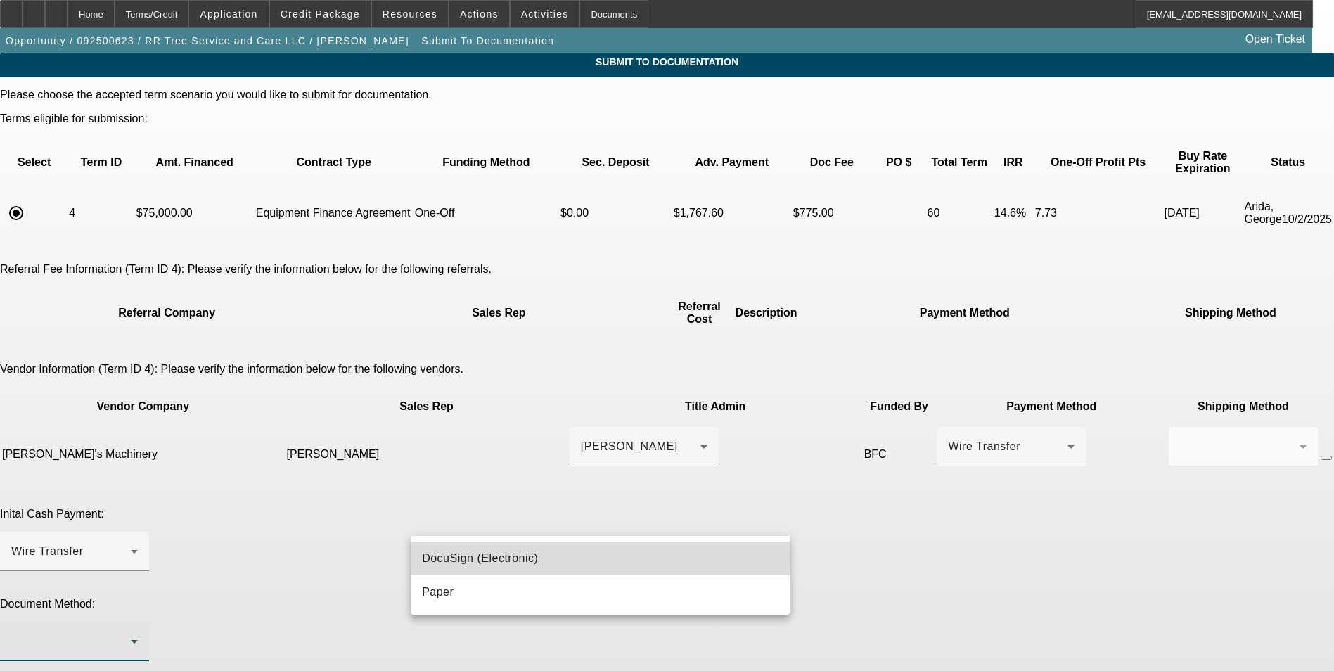
click at [511, 563] on span "DocuSign (Electronic)" at bounding box center [480, 558] width 116 height 17
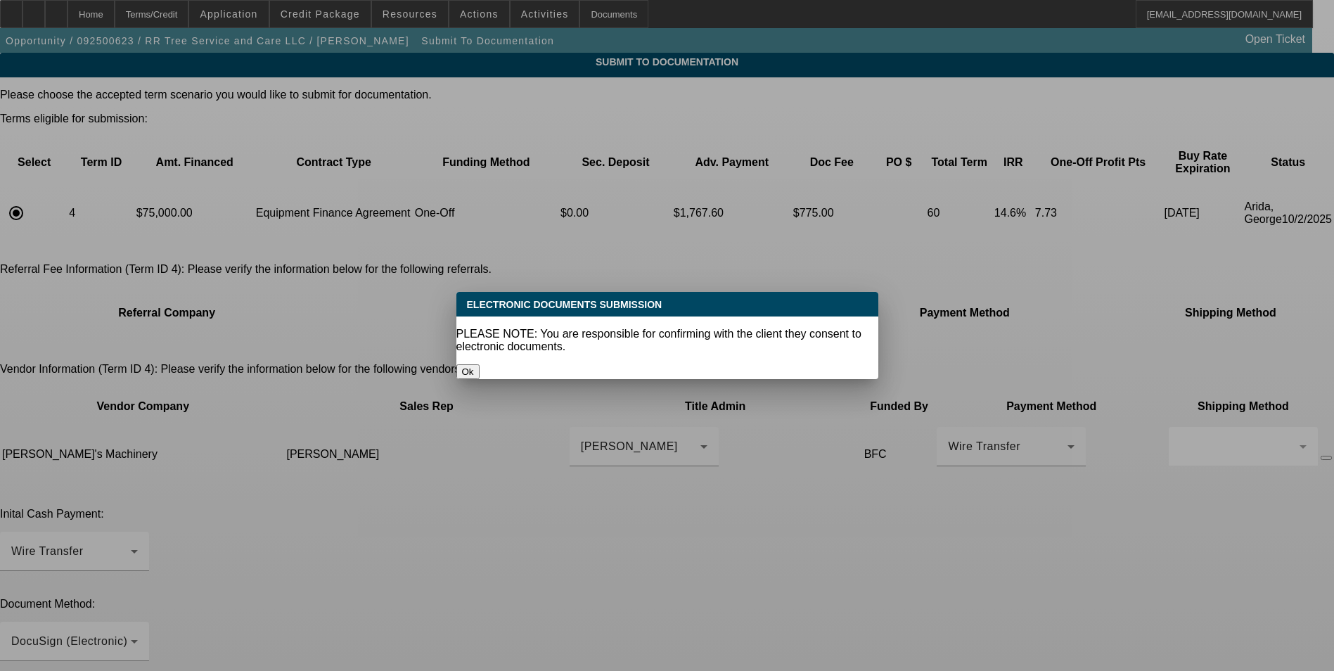
click at [480, 364] on button "Ok" at bounding box center [468, 371] width 23 height 15
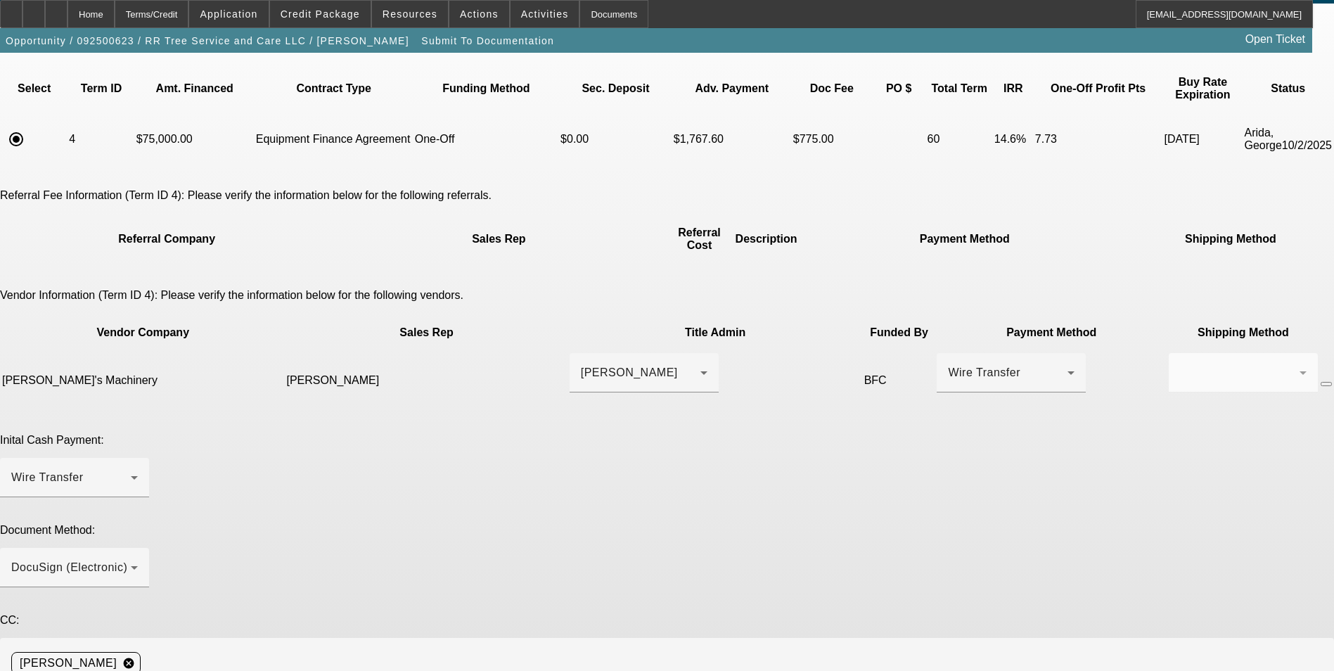
type textarea "Michael goes by his middle name "Ty""
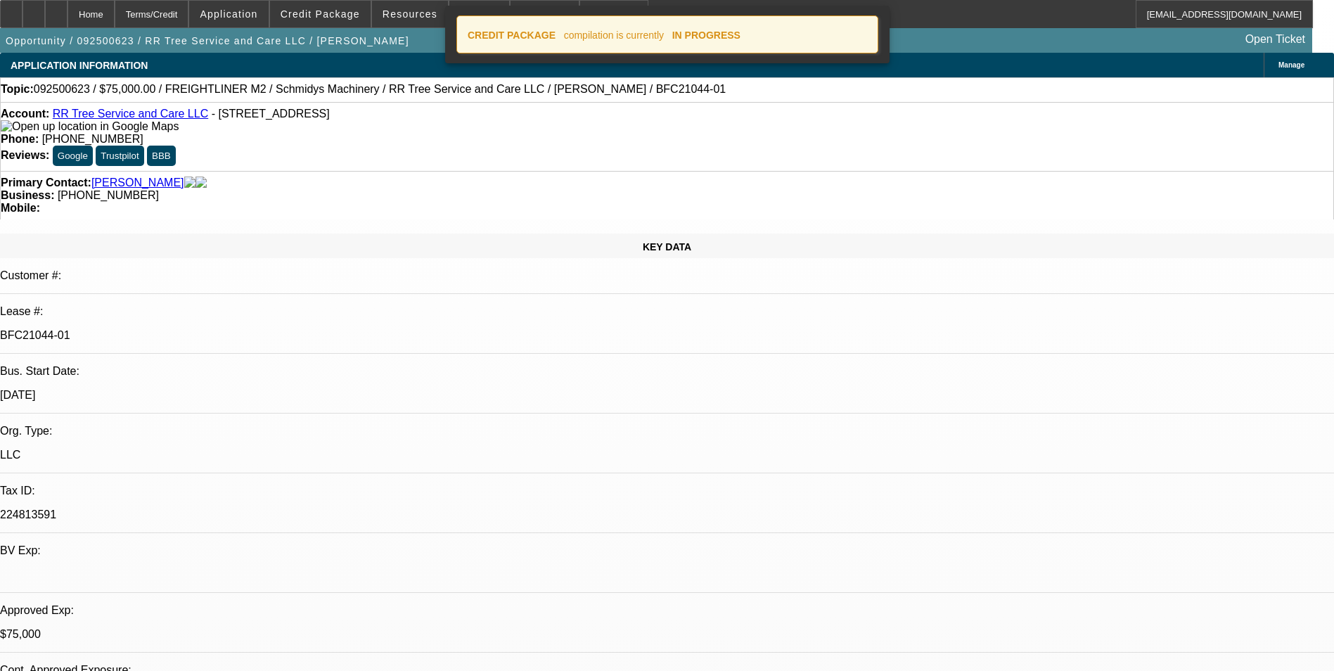
select select "0"
select select "3"
select select "0"
select select "6"
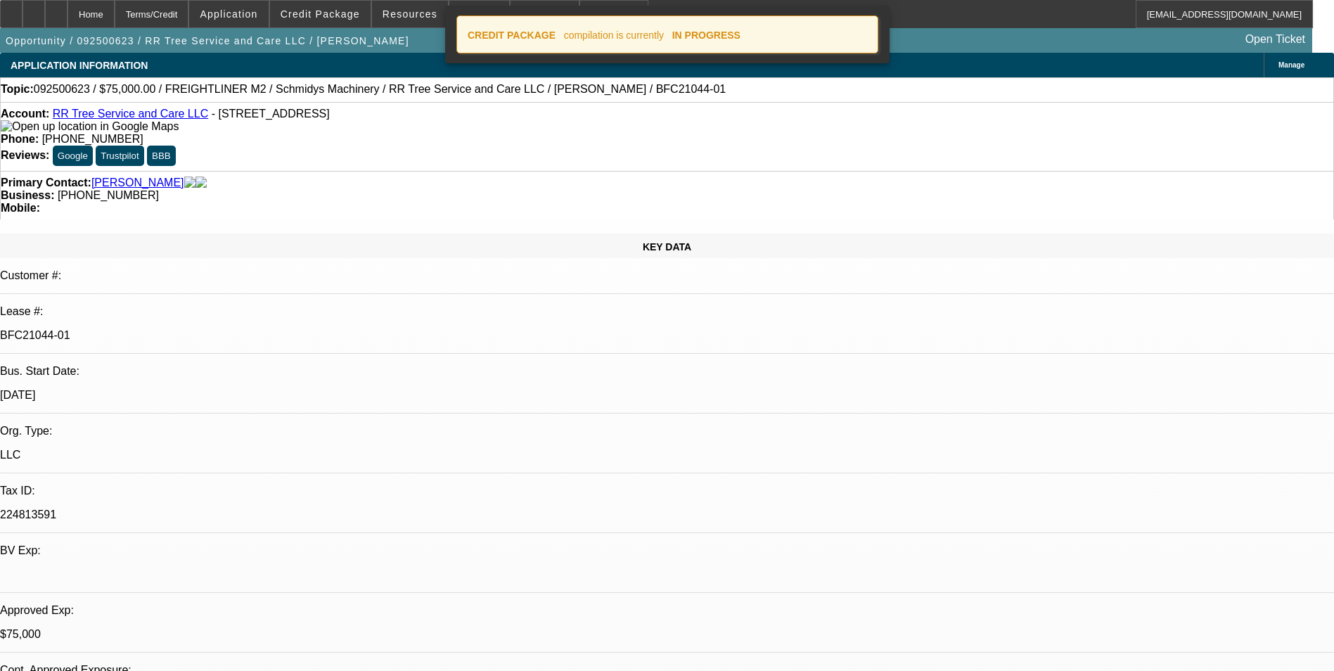
select select "0"
select select "3"
select select "0"
select select "6"
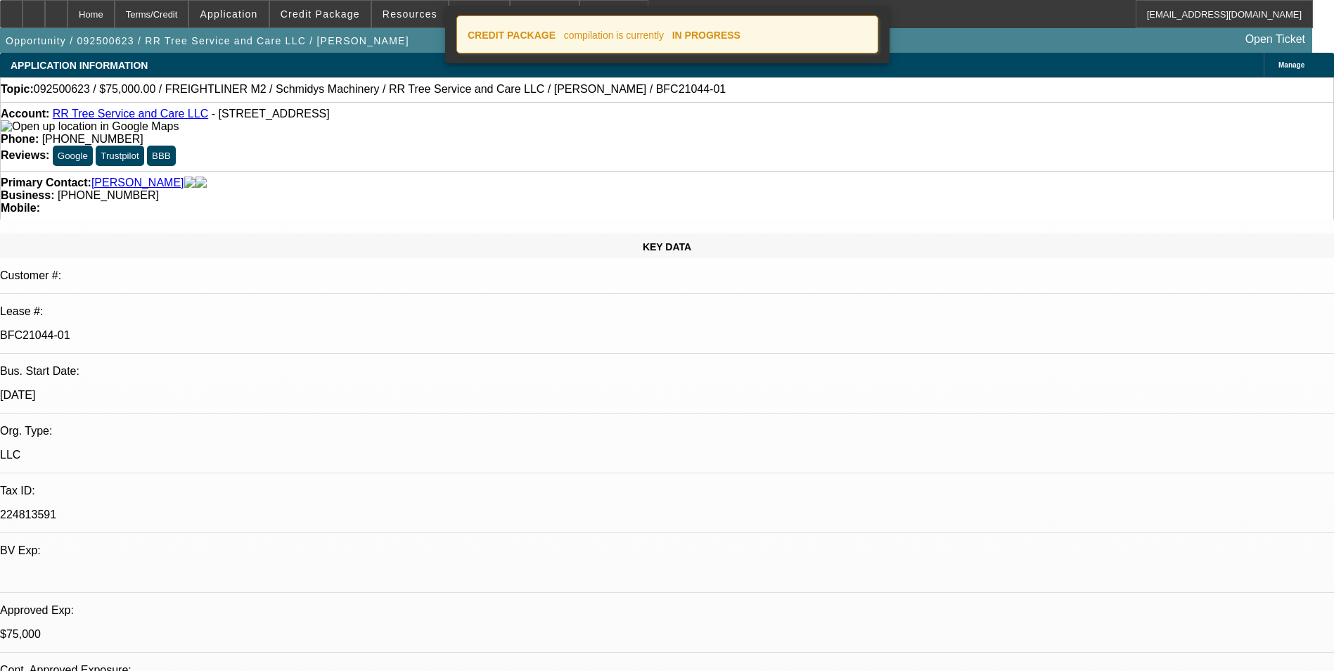
select select "0"
select select "2"
select select "0"
select select "6"
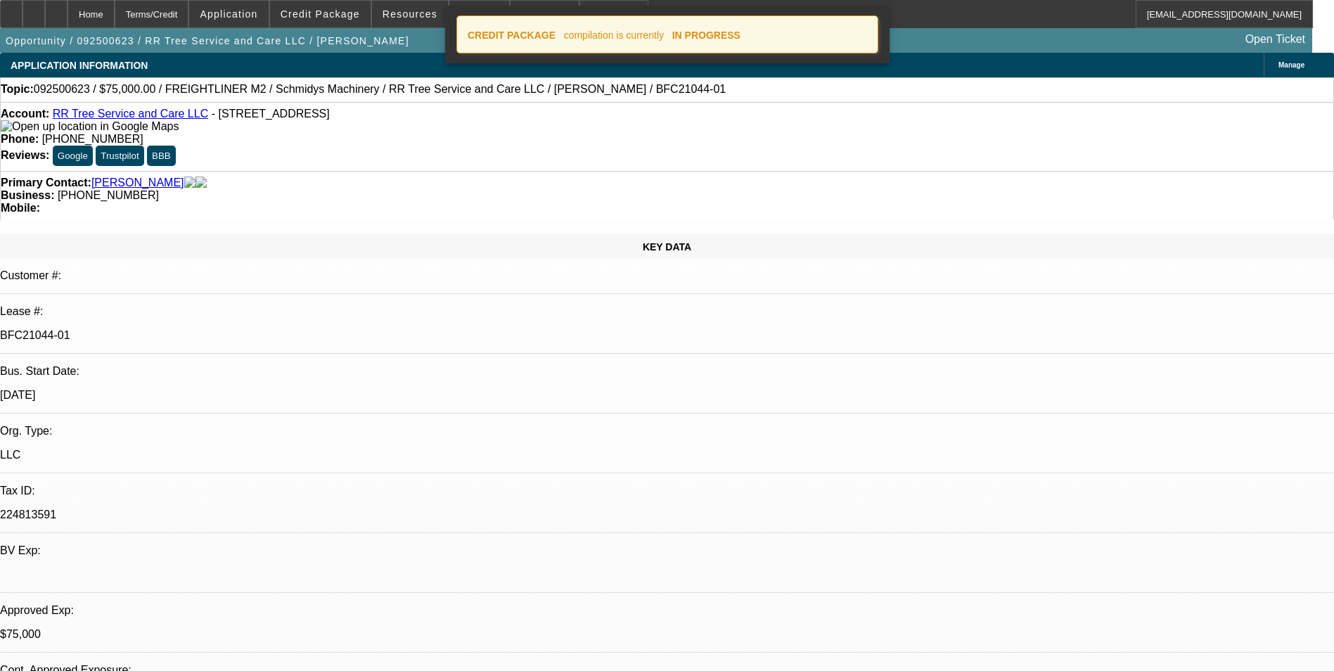
select select "0"
select select "6"
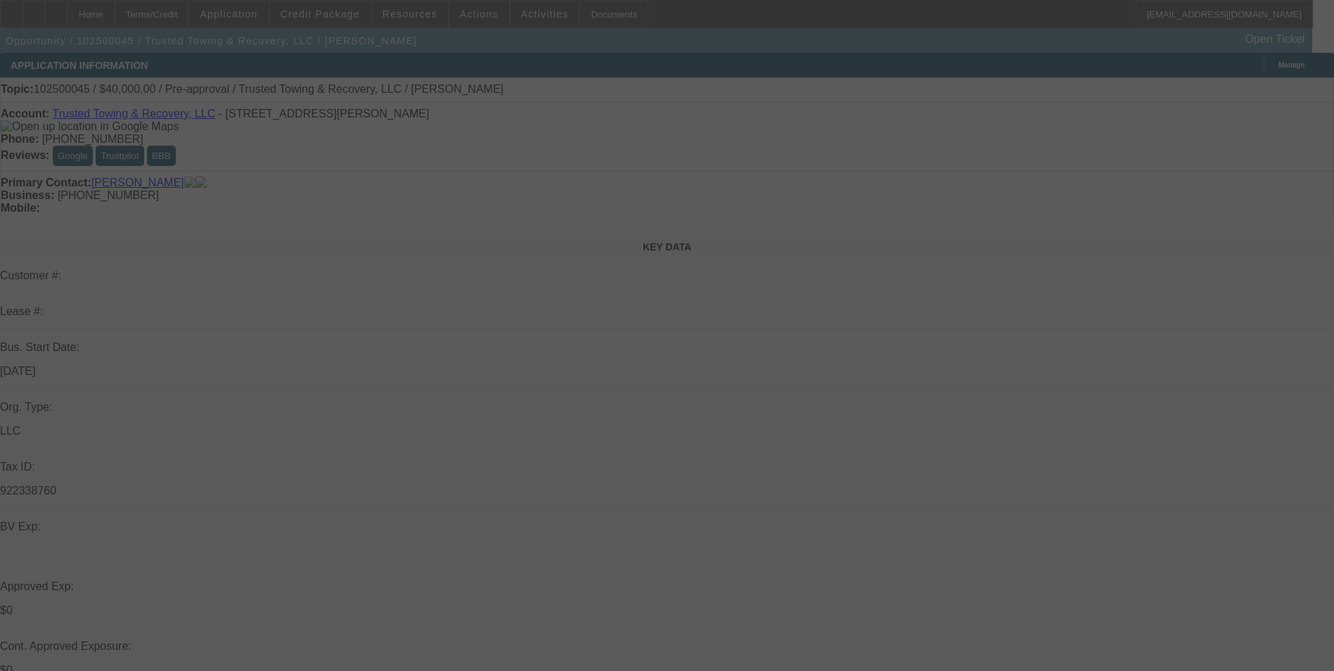
select select "0"
select select "2"
select select "0.1"
select select "4"
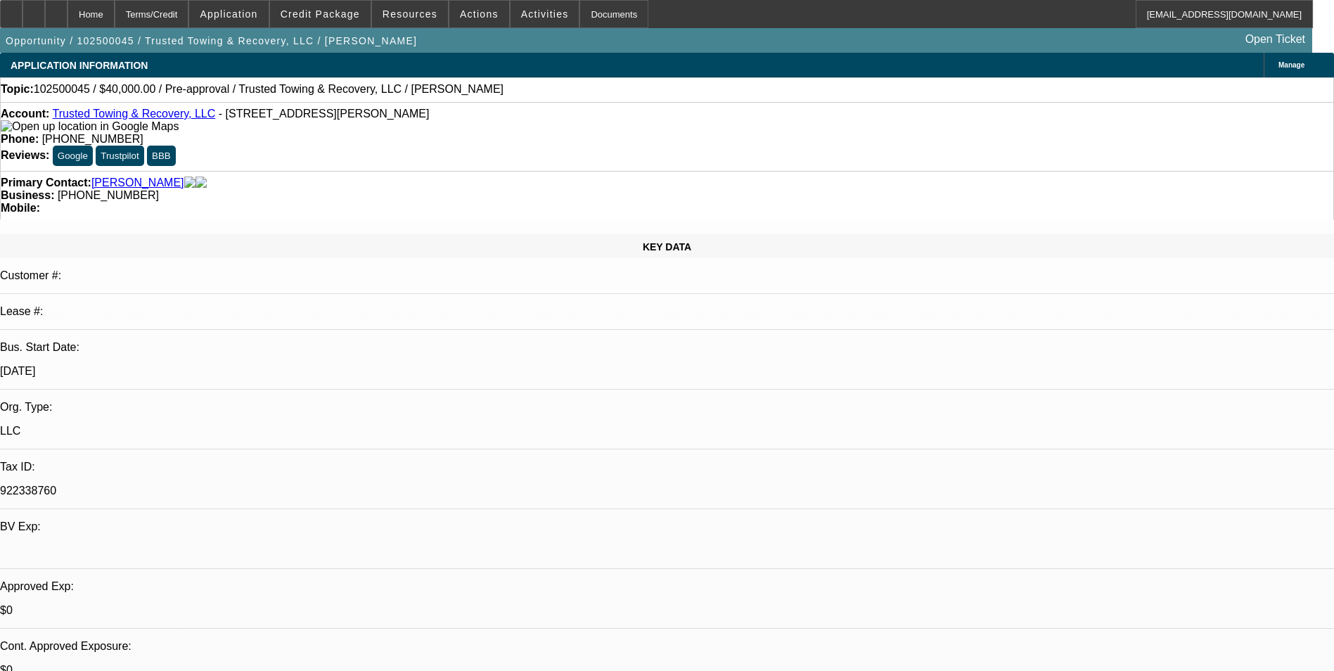
click at [340, 20] on span at bounding box center [320, 14] width 101 height 34
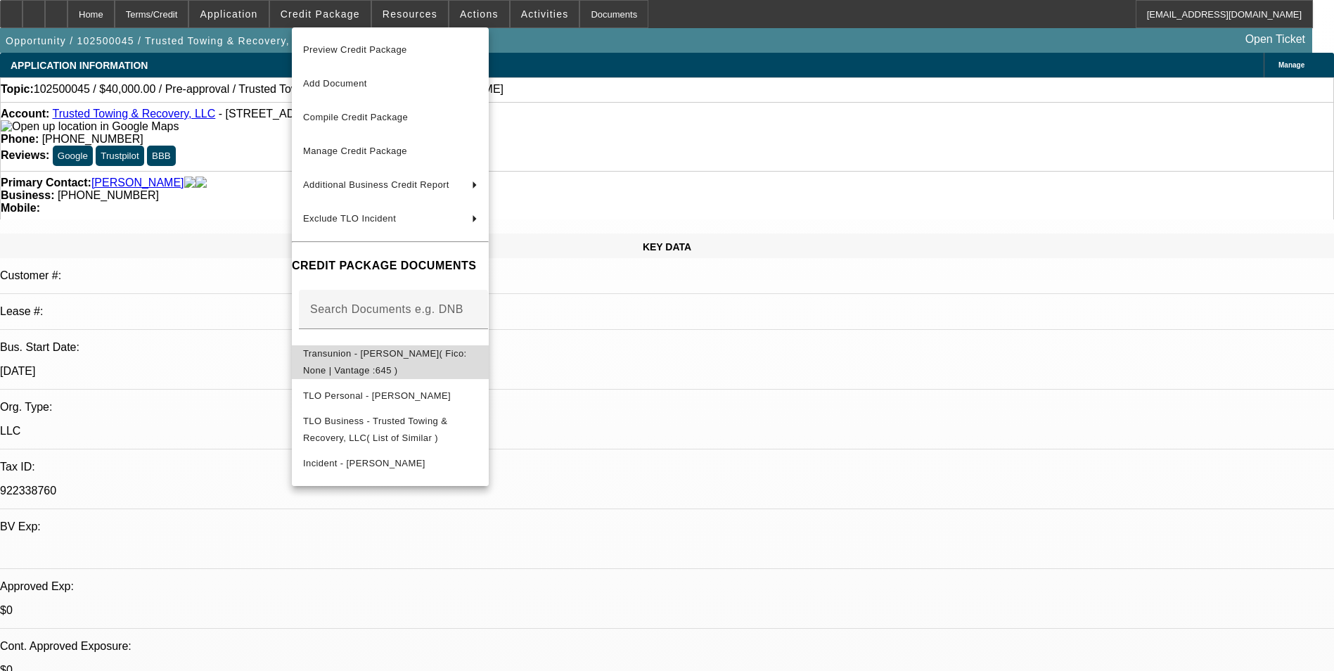
click at [403, 361] on span "Transunion - [PERSON_NAME]( Fico: None | Vantage :645 )" at bounding box center [385, 361] width 164 height 27
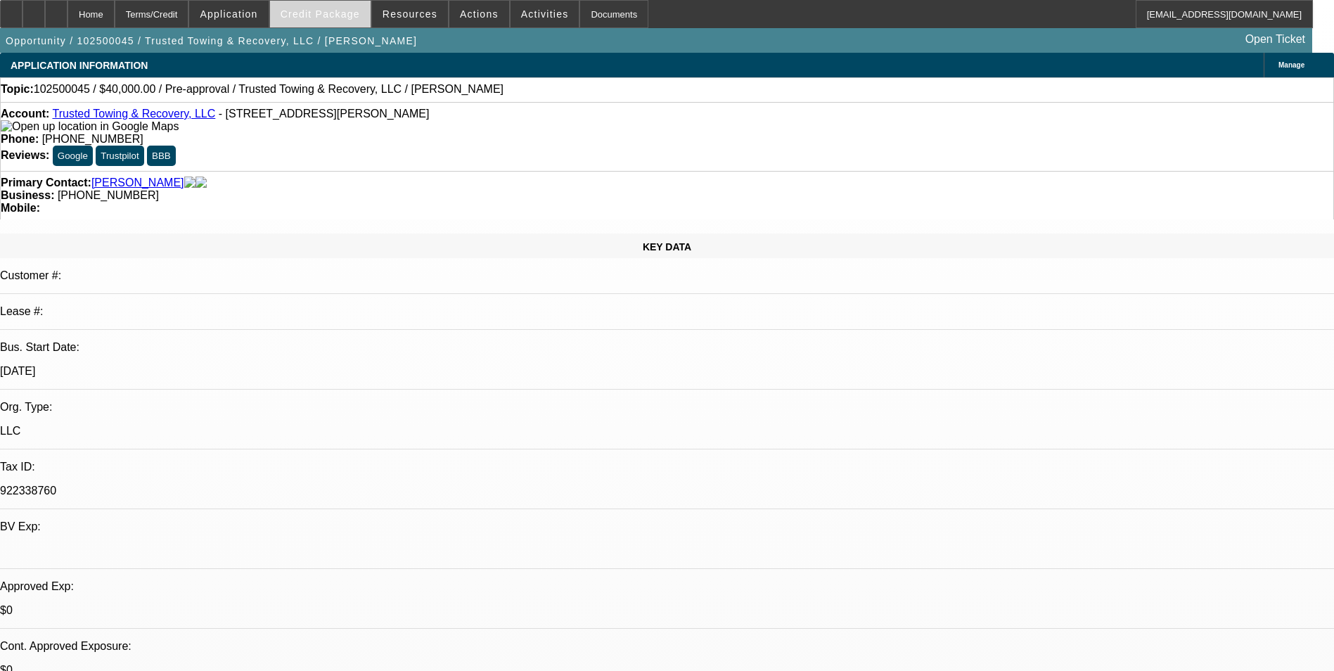
click at [360, 20] on span at bounding box center [320, 14] width 101 height 34
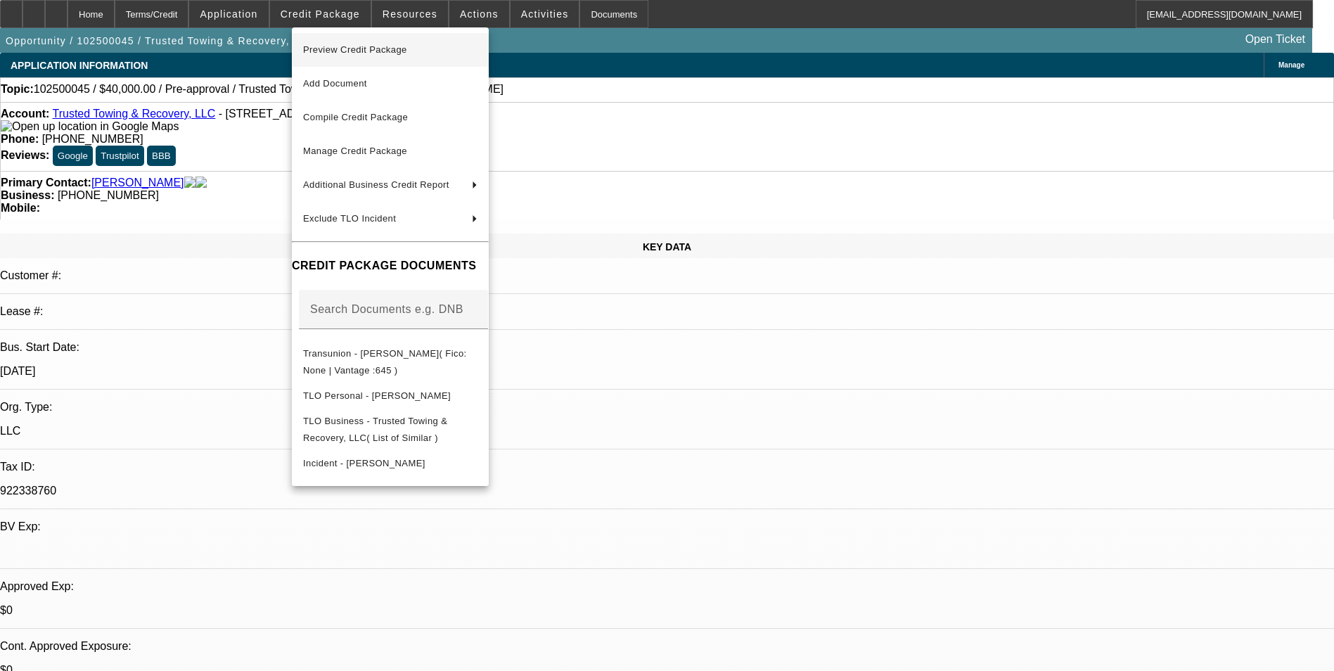
click at [361, 46] on span "Preview Credit Package" at bounding box center [355, 49] width 104 height 11
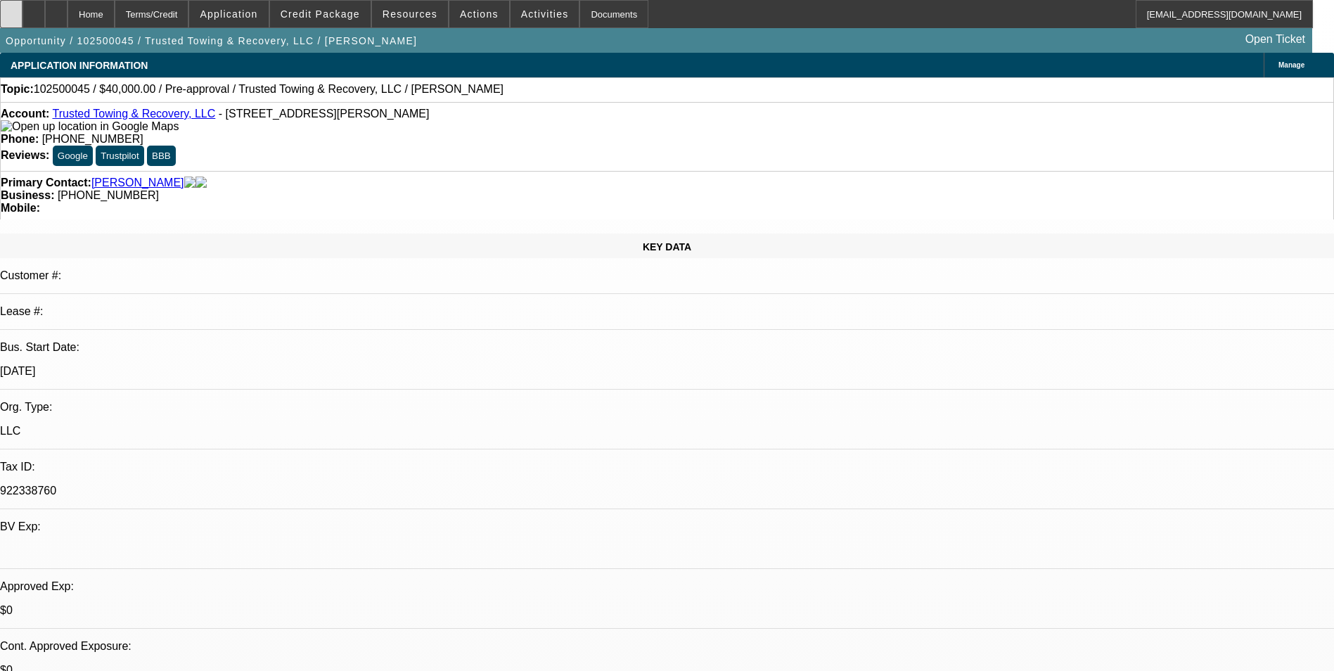
click at [11, 9] on icon at bounding box center [11, 9] width 0 height 0
click at [68, 13] on div at bounding box center [56, 14] width 23 height 28
select select "0"
select select "2"
select select "0.1"
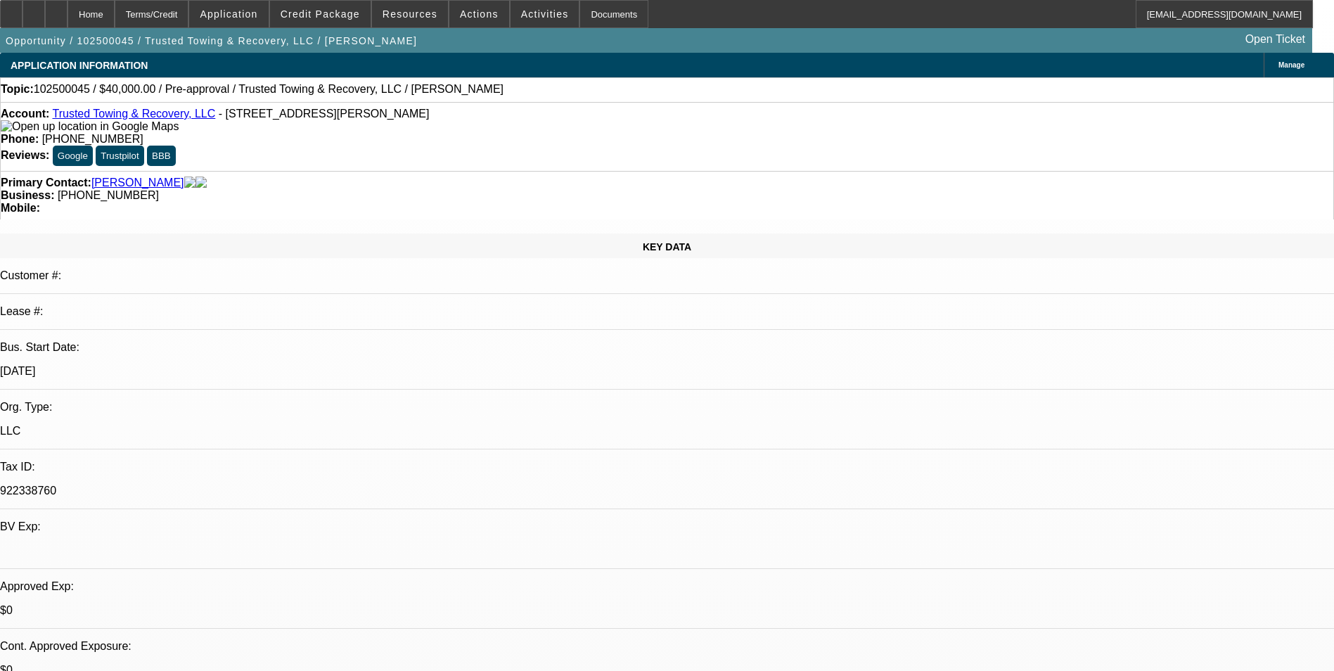
select select "1"
select select "2"
select select "4"
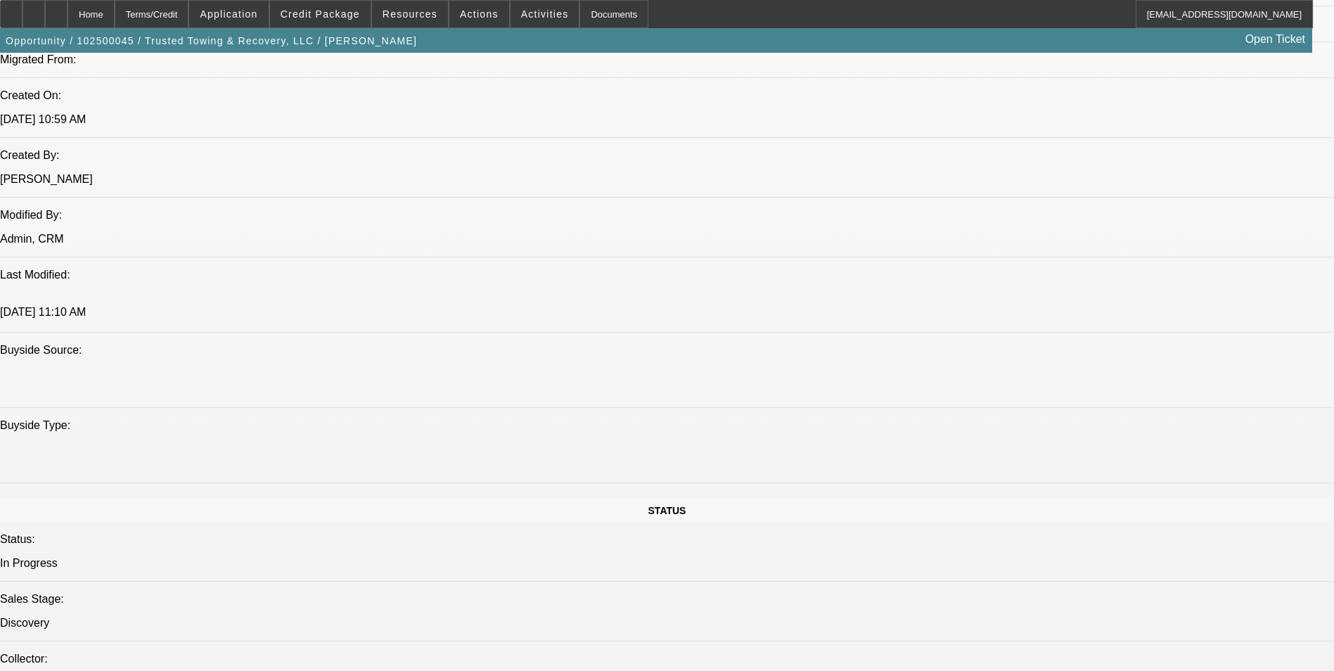
scroll to position [1196, 0]
